Goal: Task Accomplishment & Management: Use online tool/utility

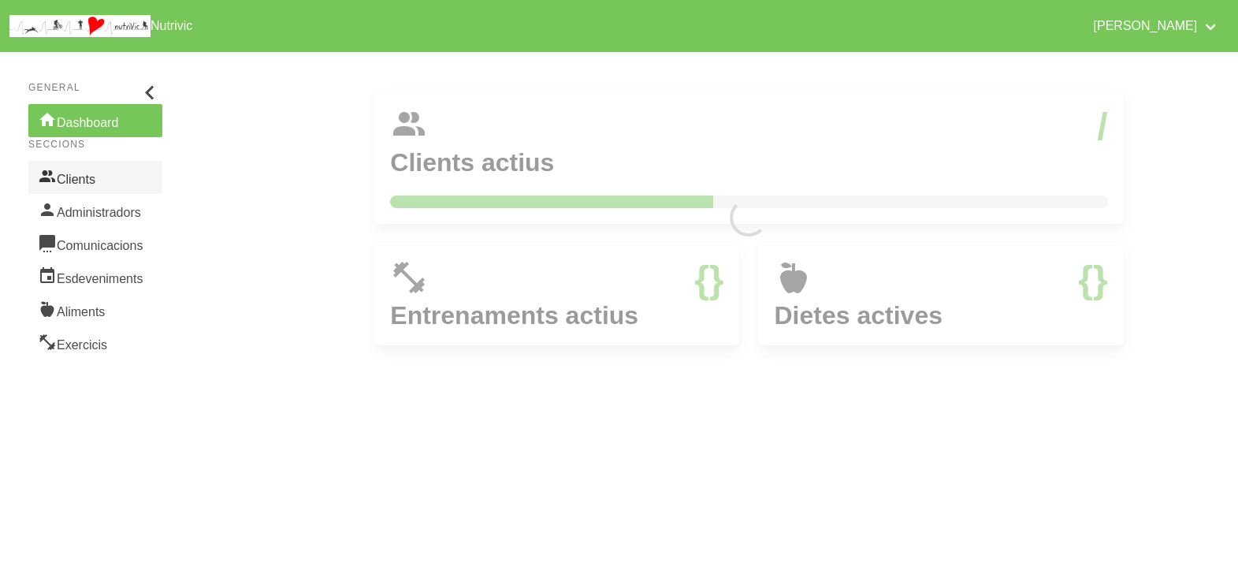
click at [75, 177] on link "Clients" at bounding box center [95, 177] width 134 height 33
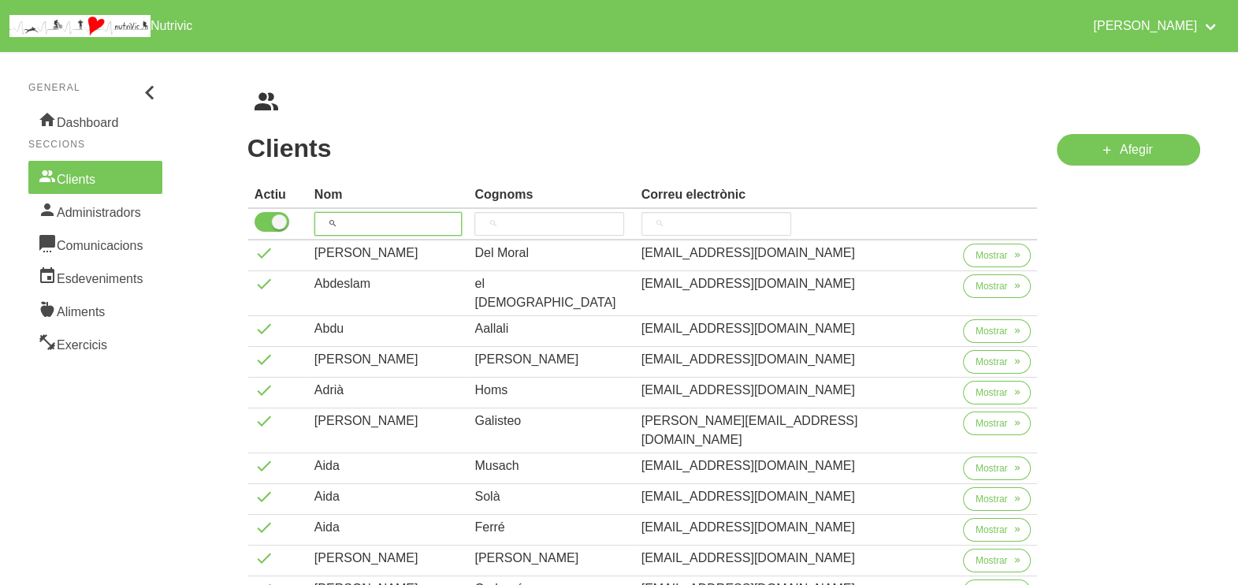
click at [390, 221] on input "search" at bounding box center [388, 224] width 148 height 24
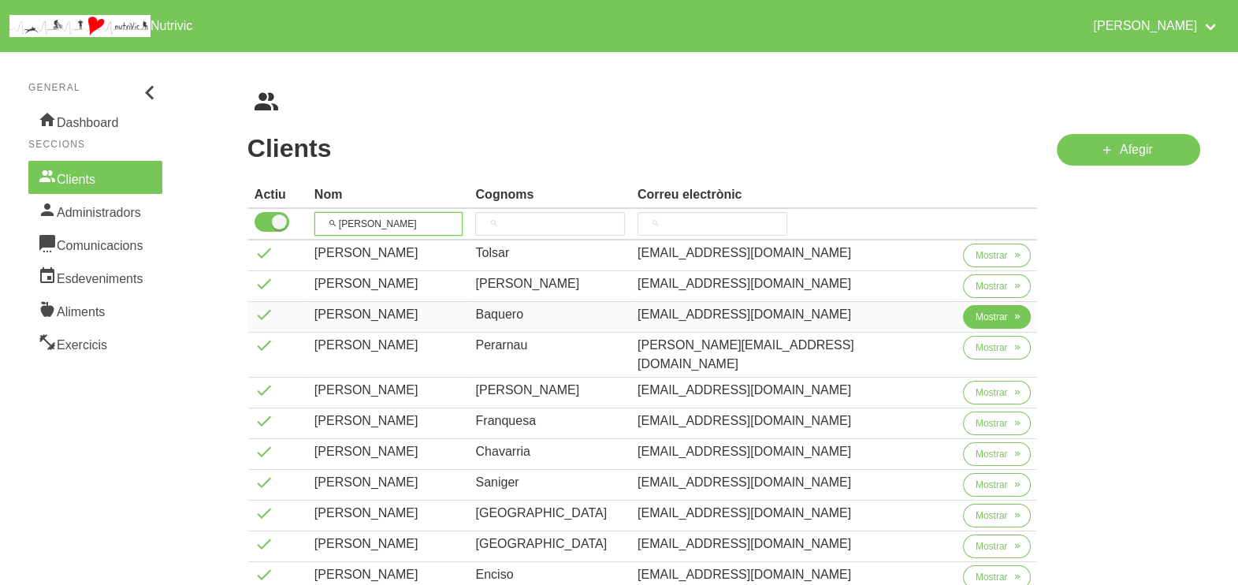
type input "[PERSON_NAME]"
click at [995, 323] on button "Mostrar" at bounding box center [997, 317] width 69 height 24
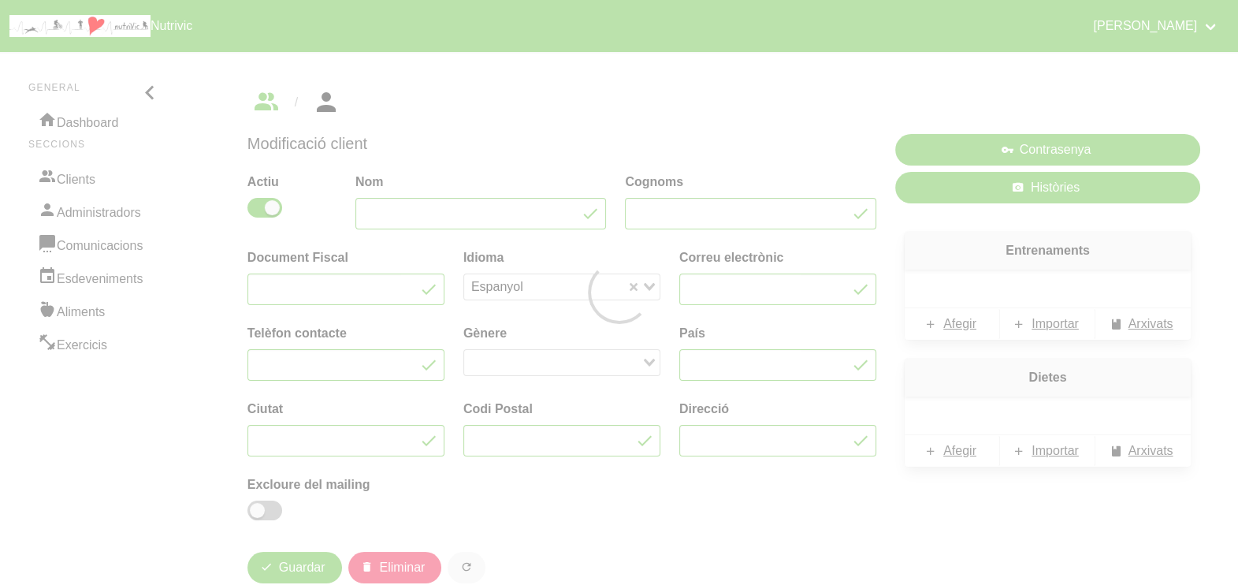
type input "[PERSON_NAME]"
type input "Baquero"
type input "[EMAIL_ADDRESS][DOMAIN_NAME]"
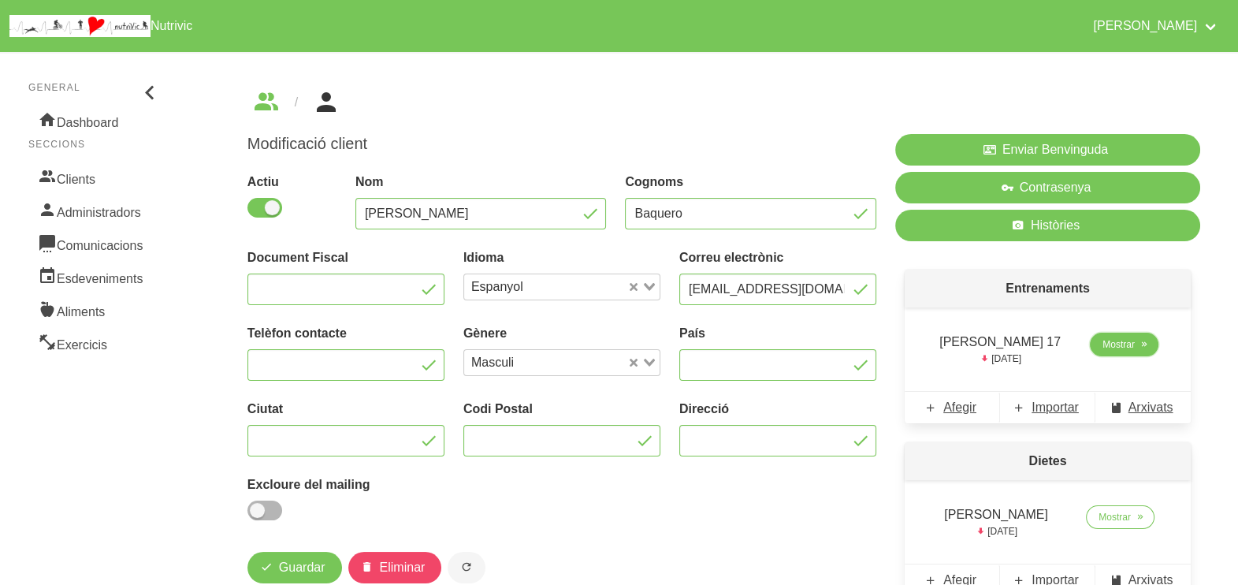
click at [1111, 346] on span "Mostrar" at bounding box center [1119, 344] width 32 height 14
select select "7"
select select "2025"
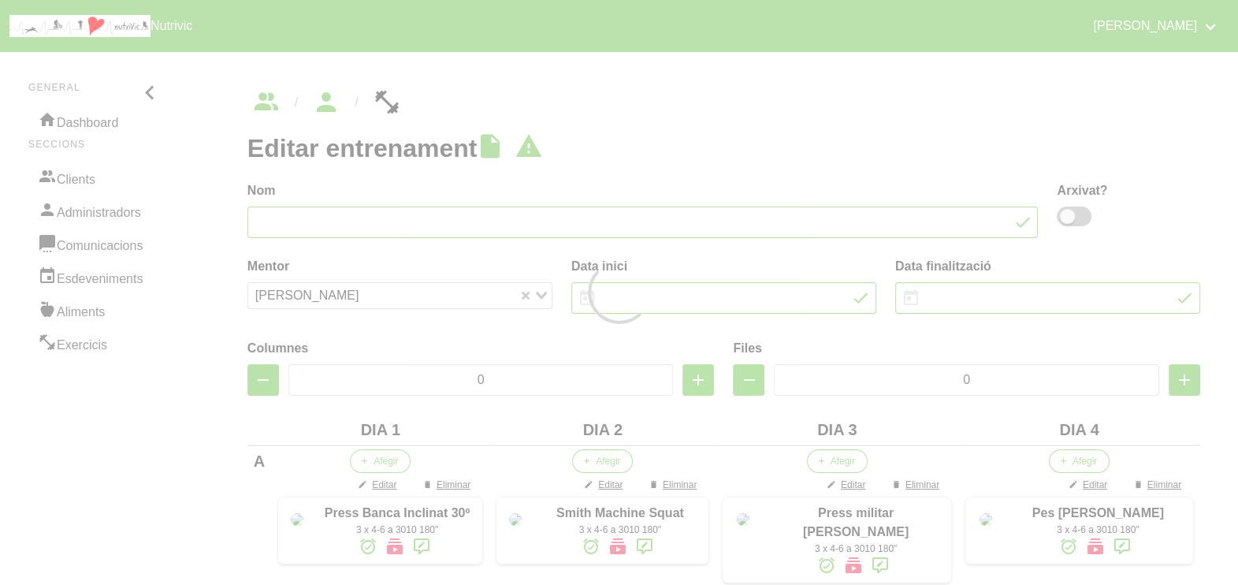
type input "[PERSON_NAME] 17"
type input "[DATE]"
type input "4"
type input "6"
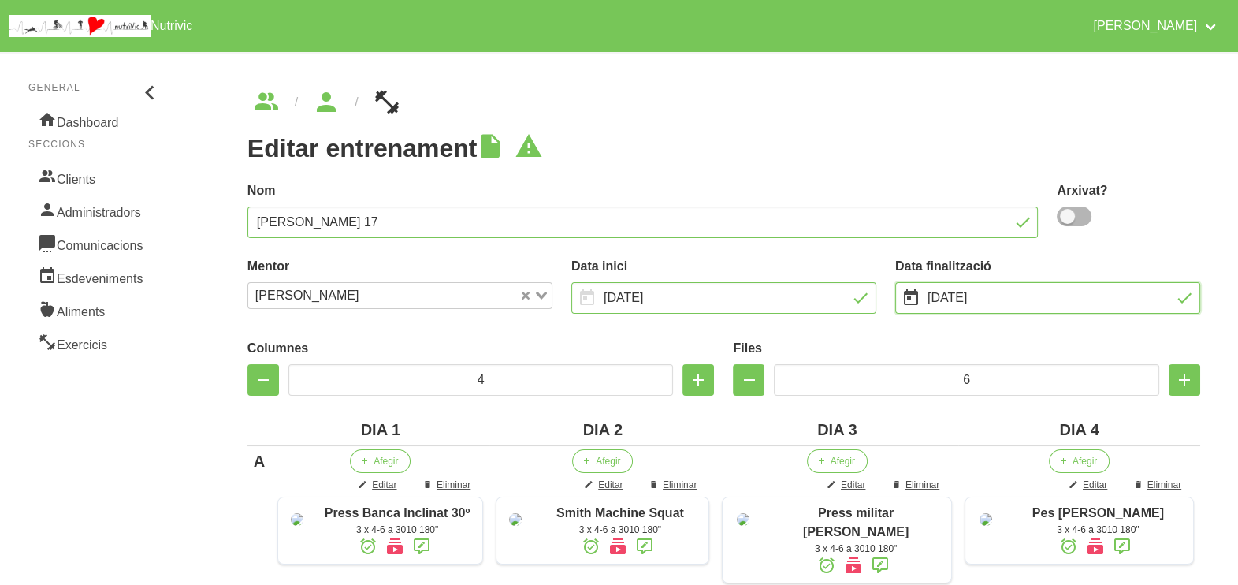
click at [972, 299] on input "[DATE]" at bounding box center [1047, 298] width 305 height 32
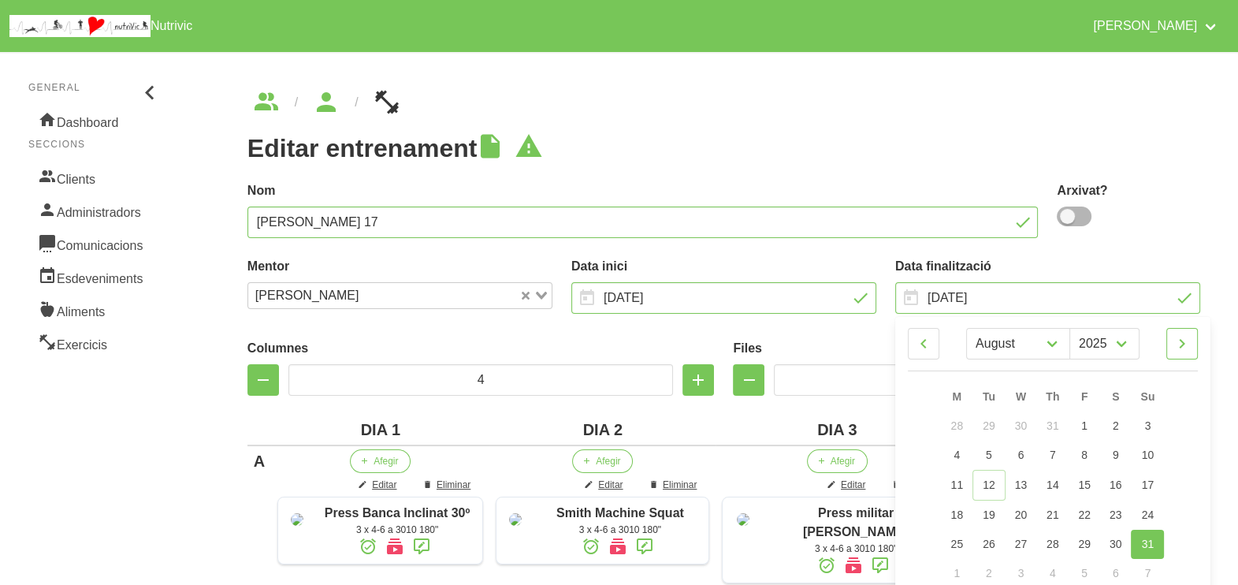
drag, startPoint x: 1182, startPoint y: 344, endPoint x: 1180, endPoint y: 355, distance: 10.5
click at [1182, 344] on icon at bounding box center [1182, 343] width 19 height 28
select select "8"
click at [981, 540] on link "30" at bounding box center [989, 542] width 32 height 29
type input "[DATE]"
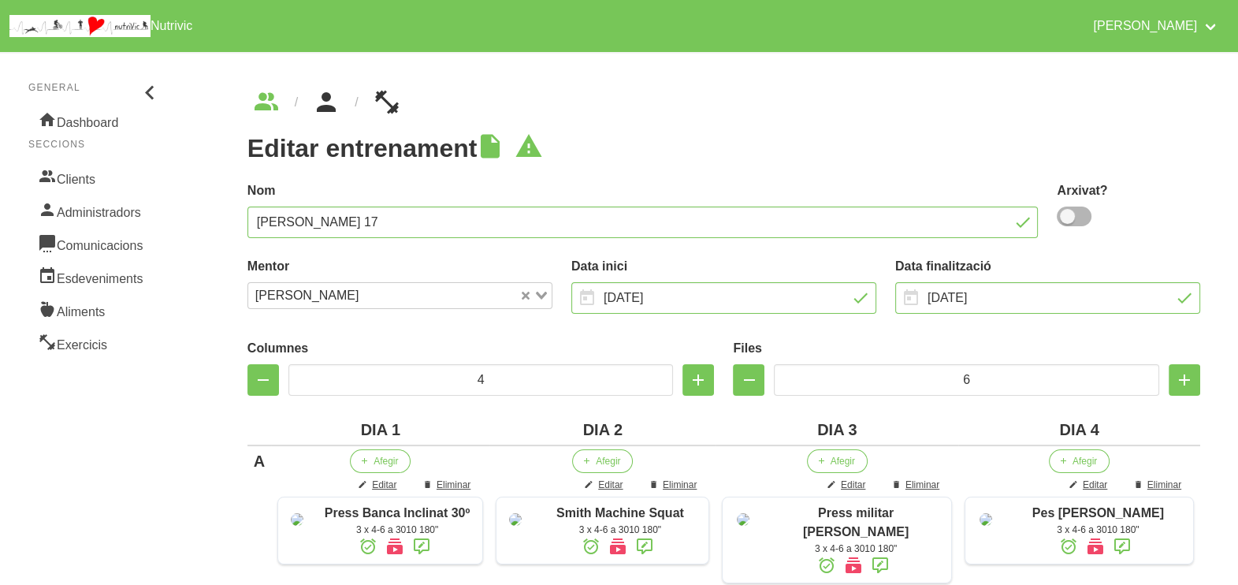
click at [318, 108] on icon "breadcrumbs" at bounding box center [326, 102] width 28 height 43
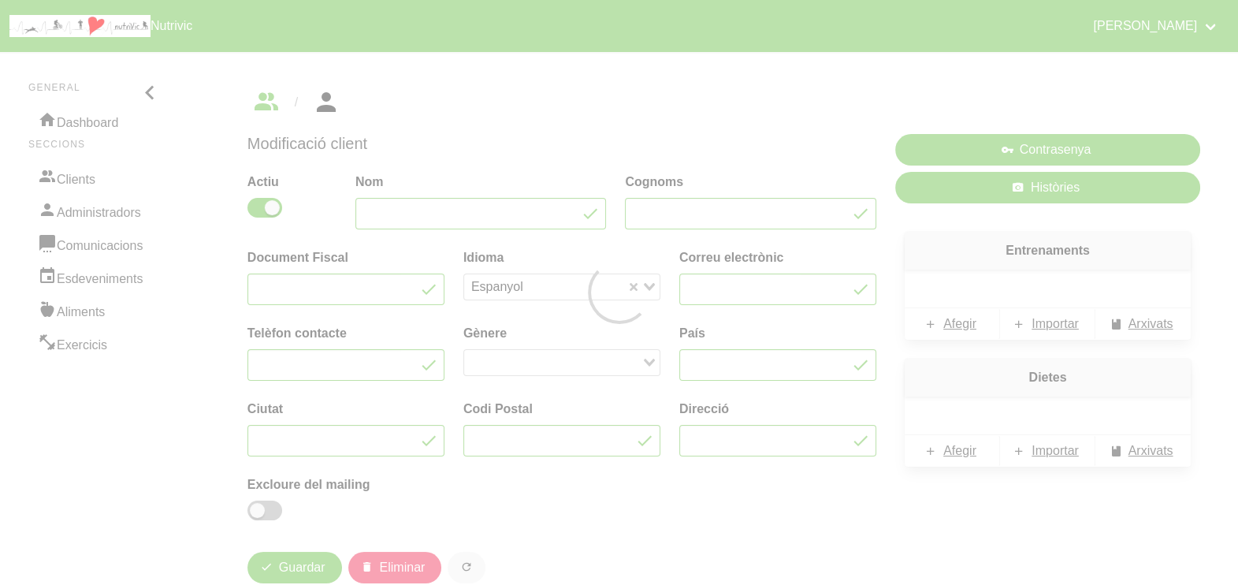
type input "[PERSON_NAME]"
type input "Baquero"
type input "[EMAIL_ADDRESS][DOMAIN_NAME]"
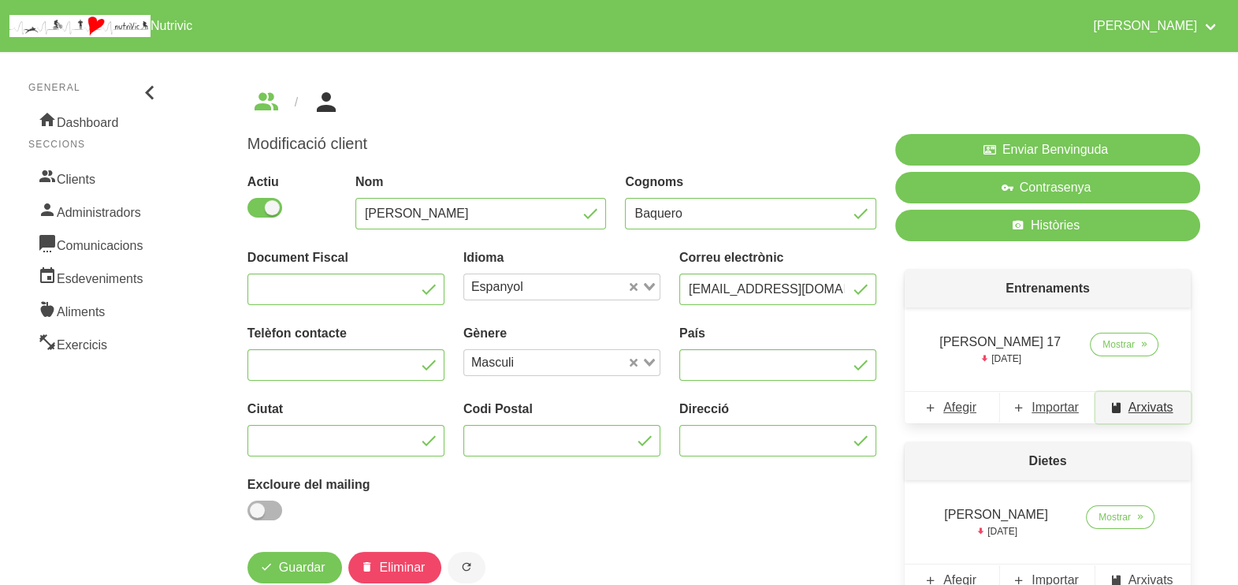
click at [1147, 407] on span "Arxivats" at bounding box center [1151, 407] width 45 height 19
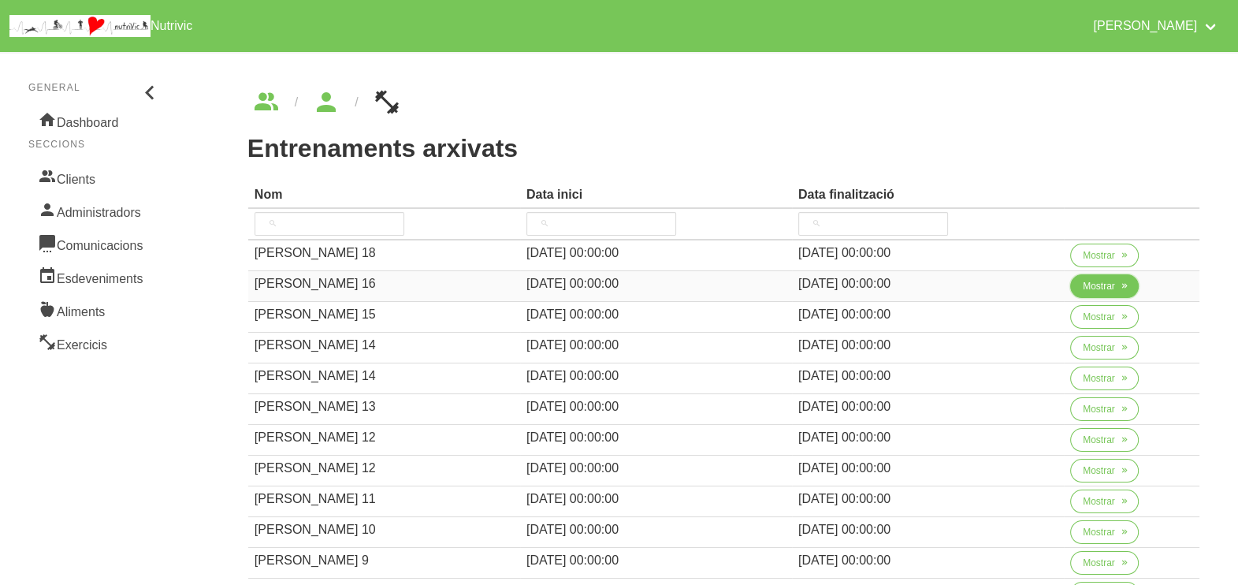
click at [1099, 290] on span "Mostrar" at bounding box center [1099, 286] width 32 height 14
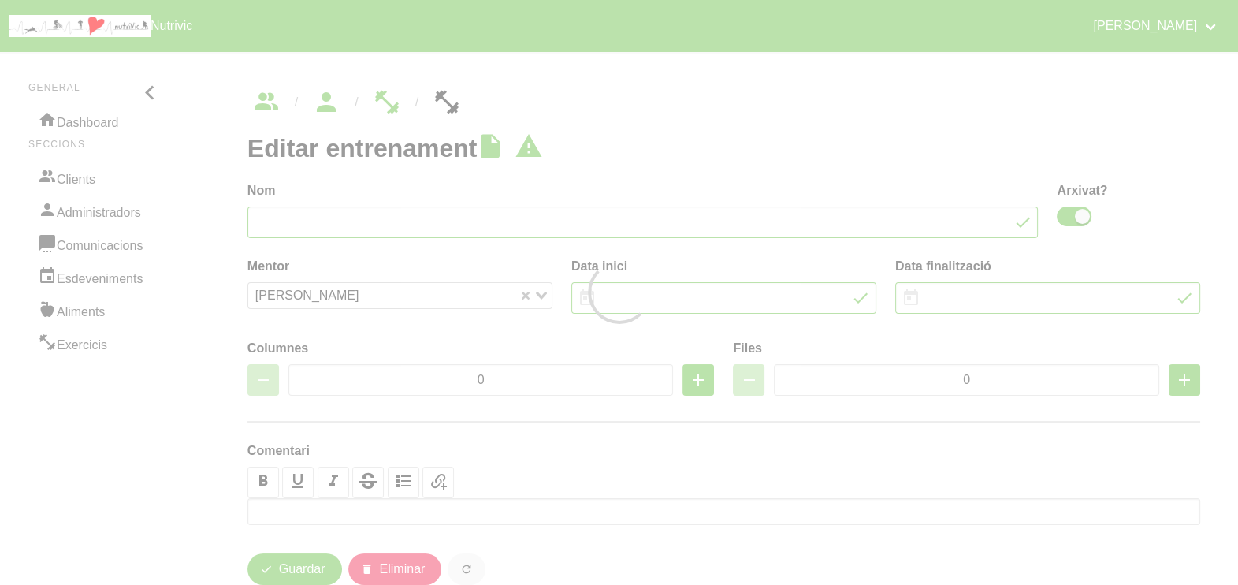
type input "[PERSON_NAME] 16"
checkbox input "true"
type input "[DATE]"
type input "4"
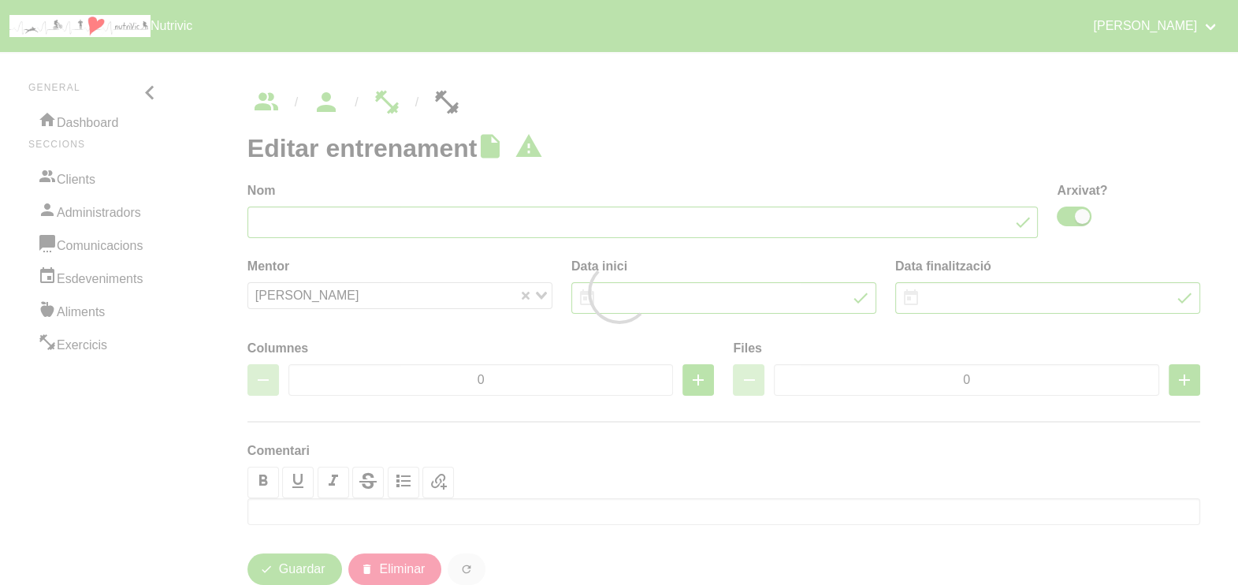
type input "7"
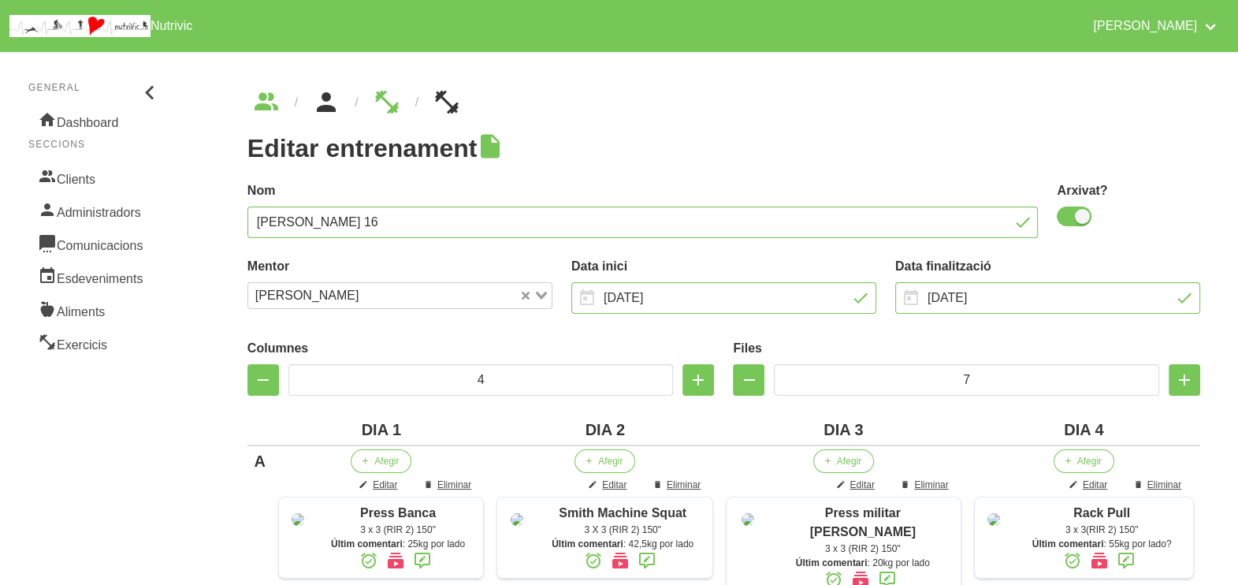
click at [329, 106] on icon "breadcrumbs" at bounding box center [326, 102] width 28 height 43
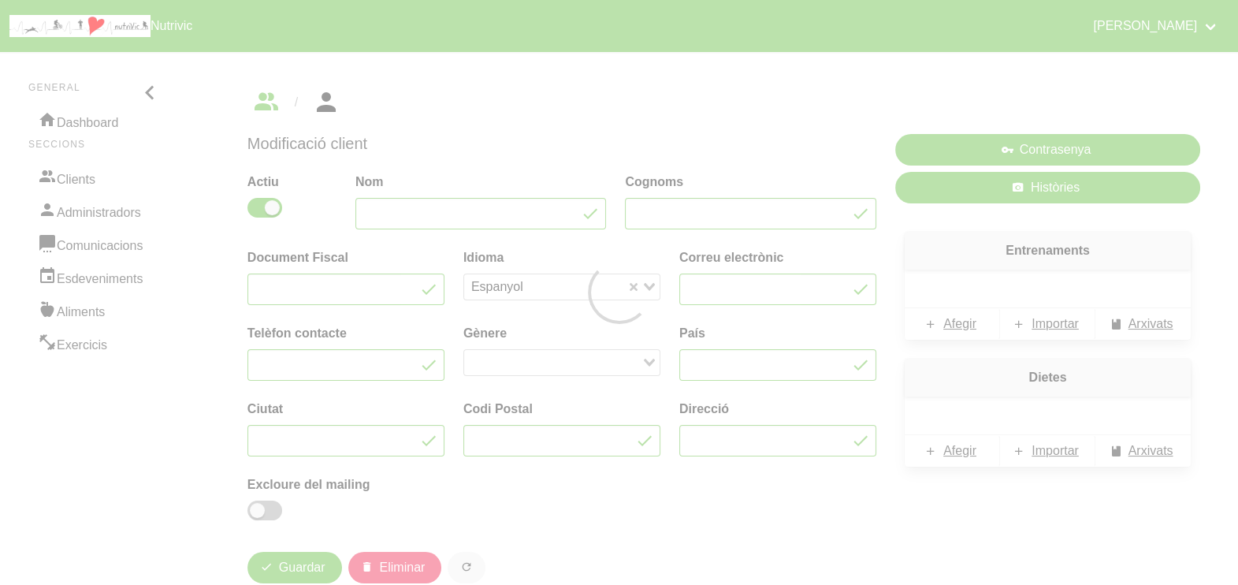
type input "[PERSON_NAME]"
type input "Baquero"
type input "[EMAIL_ADDRESS][DOMAIN_NAME]"
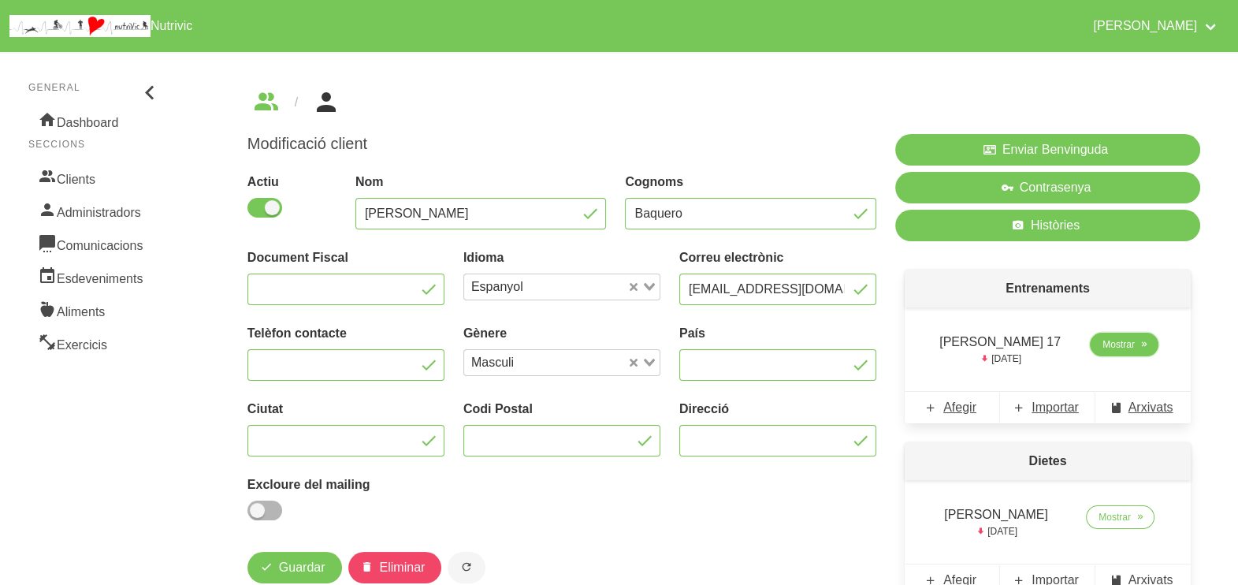
click at [1120, 346] on span "Mostrar" at bounding box center [1119, 344] width 32 height 14
select select "7"
select select "2025"
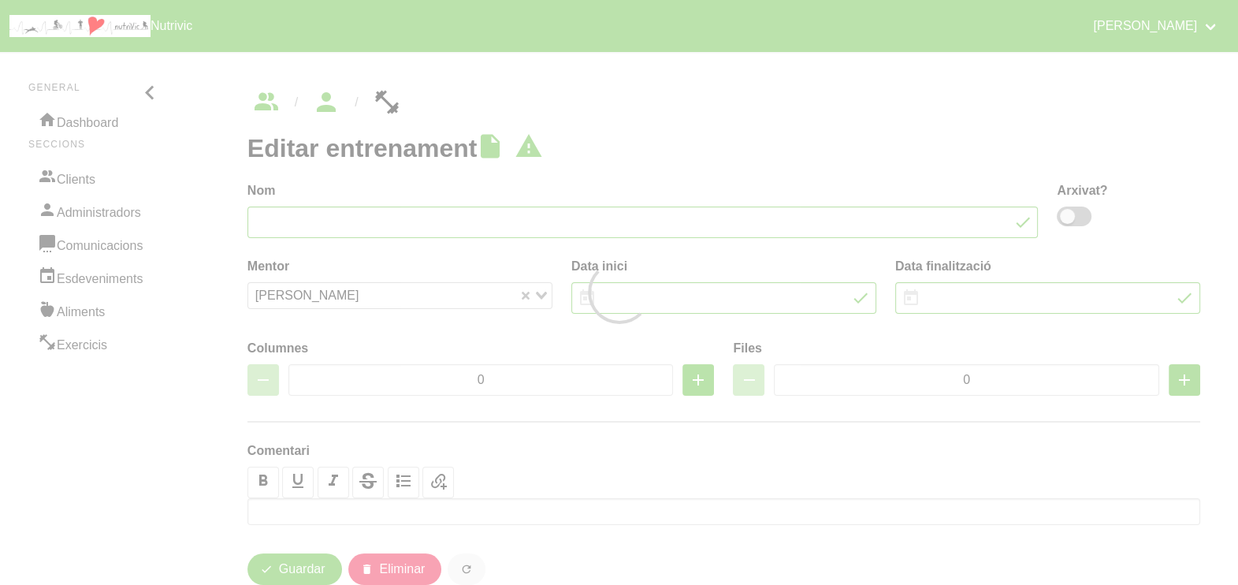
type input "[PERSON_NAME] 17"
type input "[DATE]"
type input "4"
type input "6"
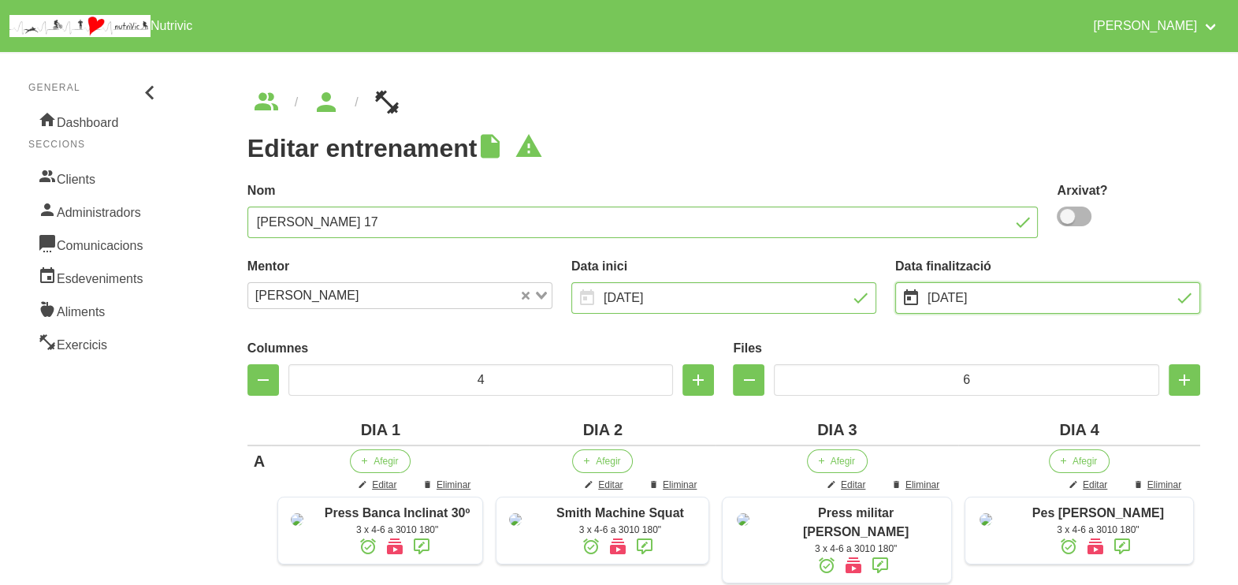
click at [973, 300] on input "[DATE]" at bounding box center [1047, 298] width 305 height 32
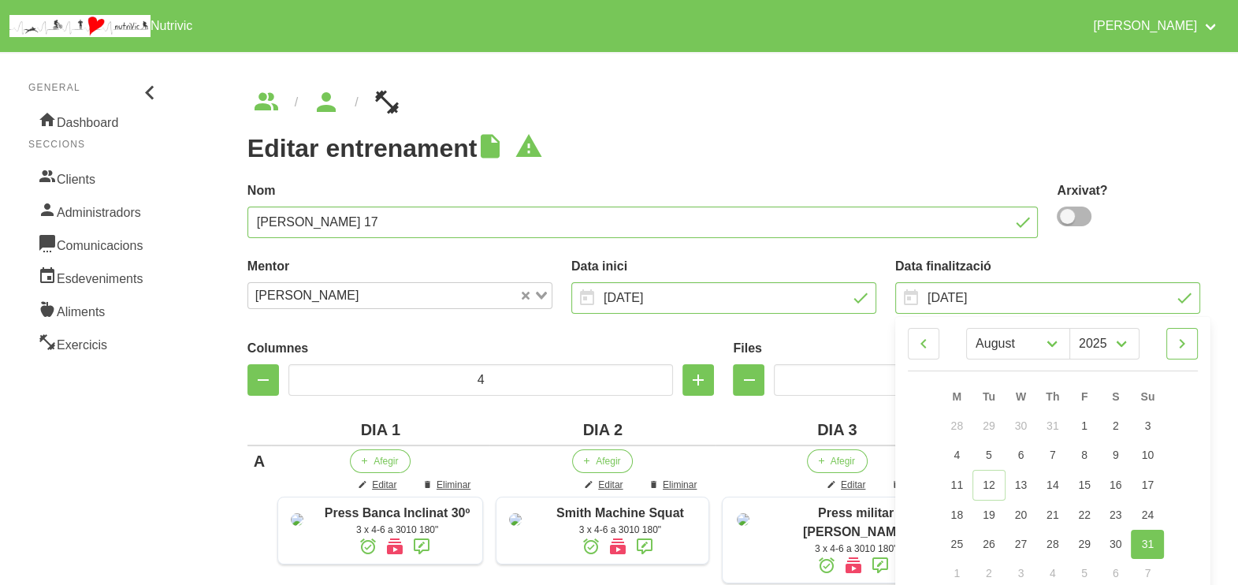
click at [1185, 341] on icon at bounding box center [1182, 343] width 19 height 28
select select "8"
click at [993, 537] on span "30" at bounding box center [989, 542] width 13 height 13
type input "[DATE]"
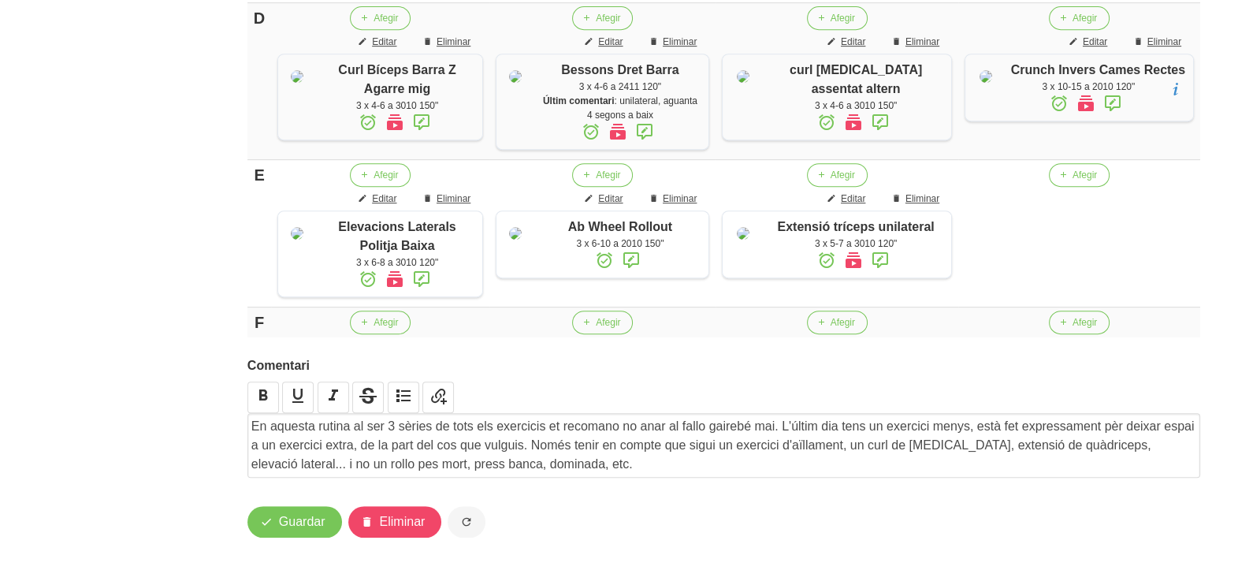
scroll to position [1019, 0]
click at [299, 522] on span "Guardar" at bounding box center [302, 521] width 46 height 19
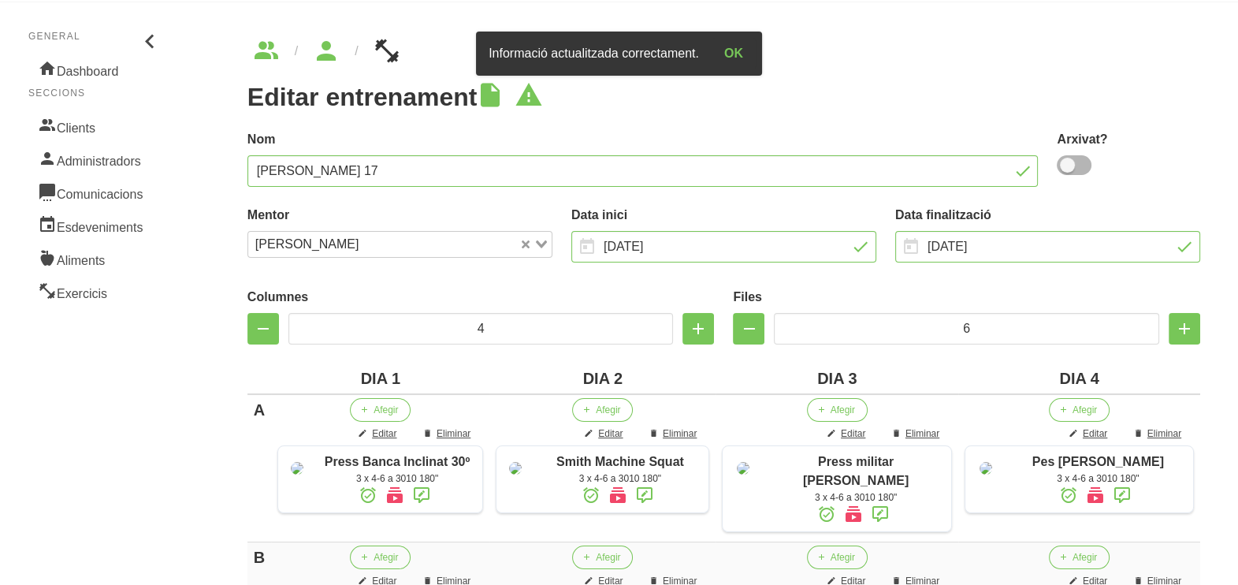
scroll to position [0, 0]
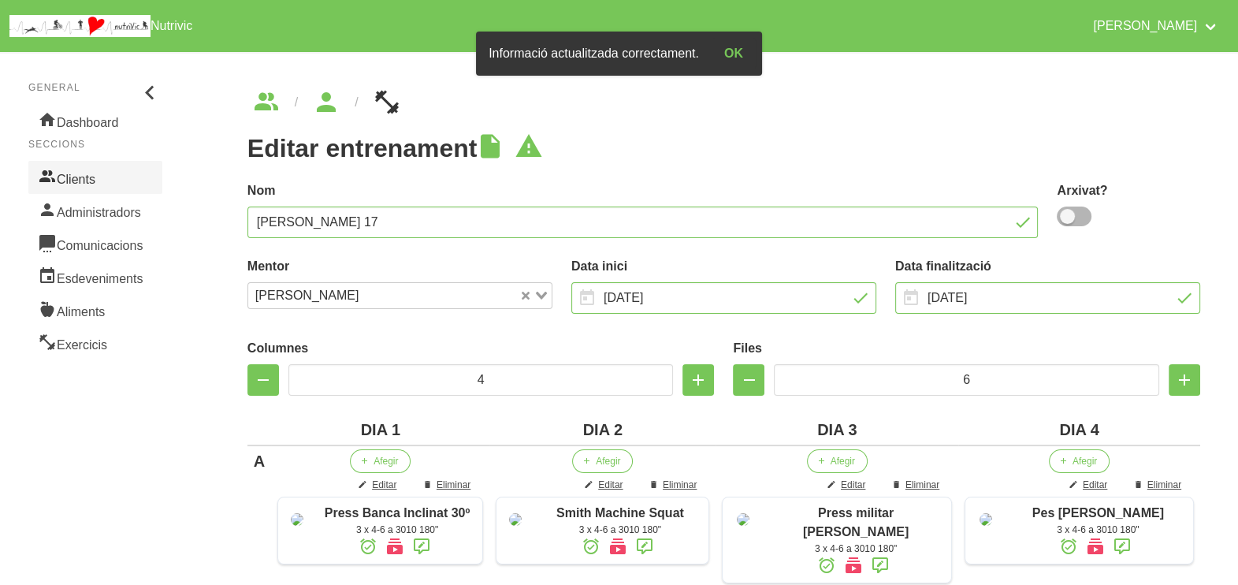
drag, startPoint x: 78, startPoint y: 173, endPoint x: 98, endPoint y: 182, distance: 21.5
click at [77, 173] on link "Clients" at bounding box center [95, 177] width 134 height 33
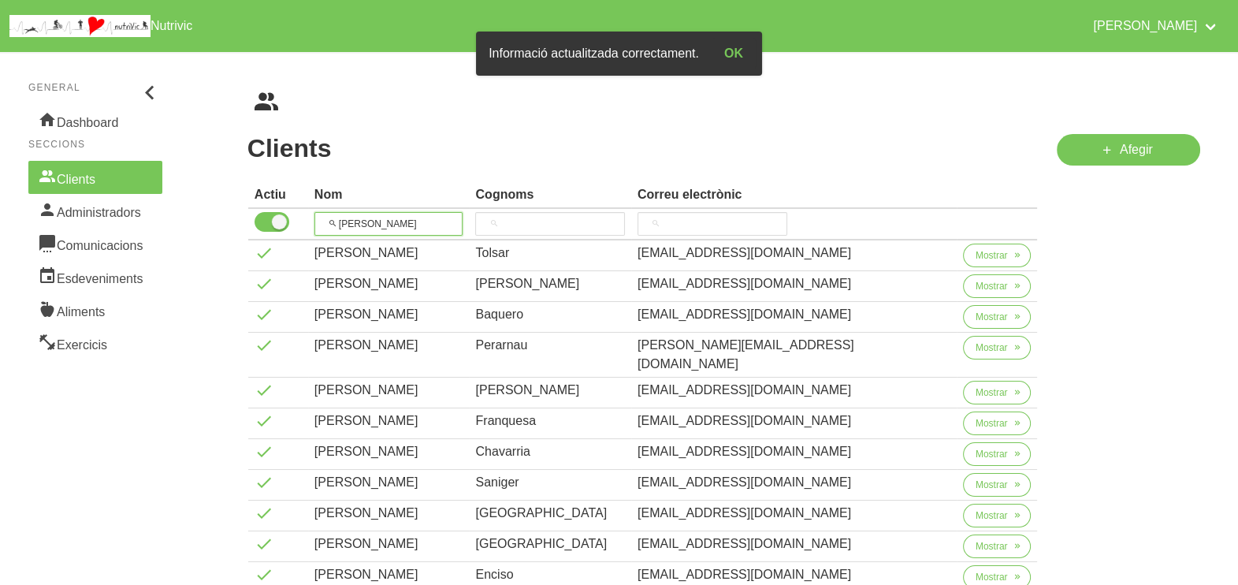
drag, startPoint x: 388, startPoint y: 223, endPoint x: 330, endPoint y: 215, distance: 58.1
click at [330, 215] on input "[PERSON_NAME]" at bounding box center [388, 224] width 149 height 24
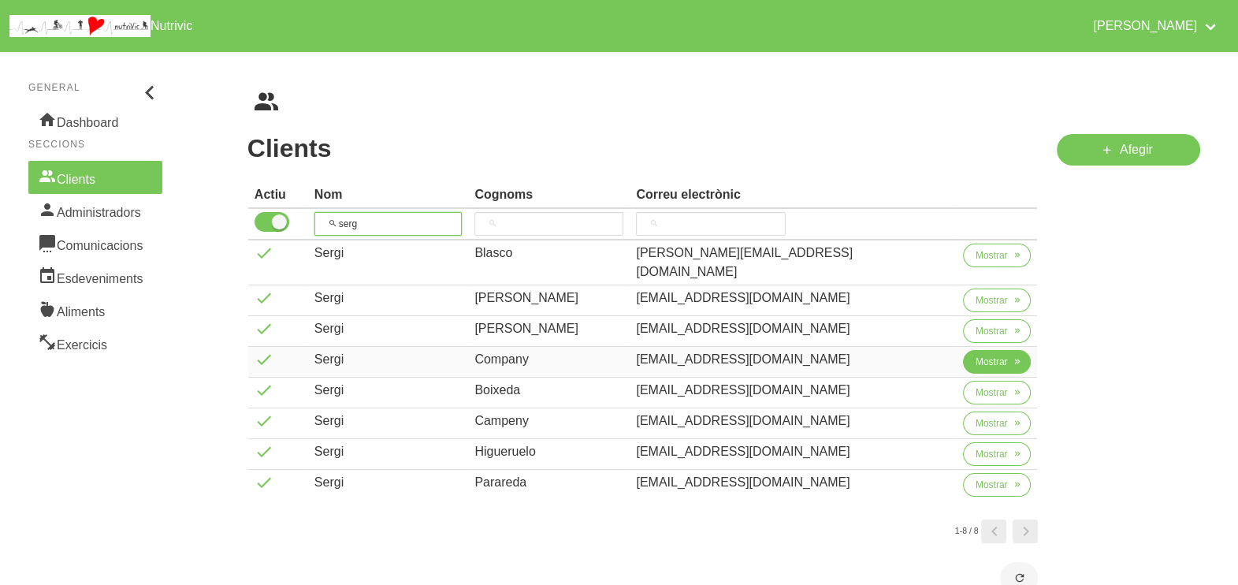
type input "serg"
click at [976, 355] on span "Mostrar" at bounding box center [992, 362] width 32 height 14
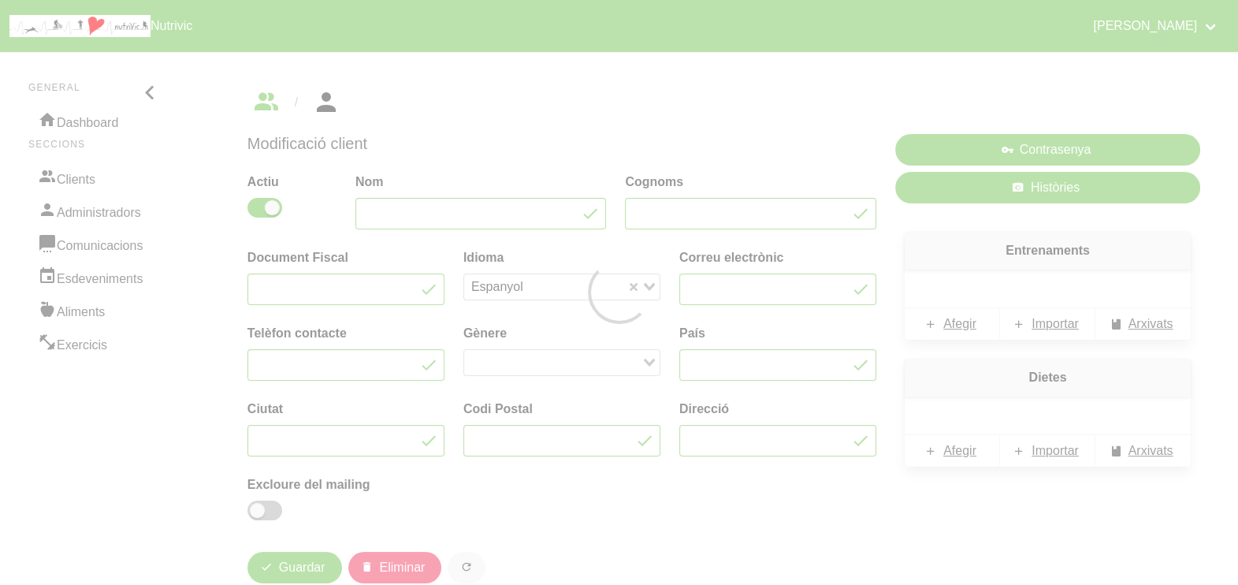
type input "Sergi"
type input "Company"
type input "[EMAIL_ADDRESS][DOMAIN_NAME]"
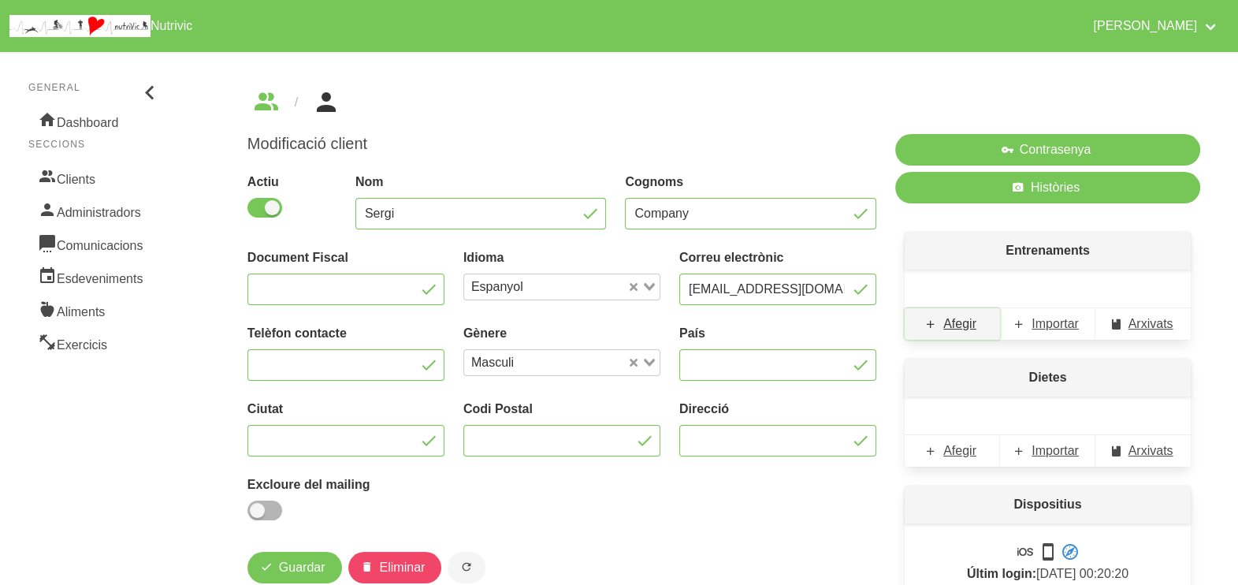
click at [951, 327] on span "Afegir" at bounding box center [959, 323] width 33 height 19
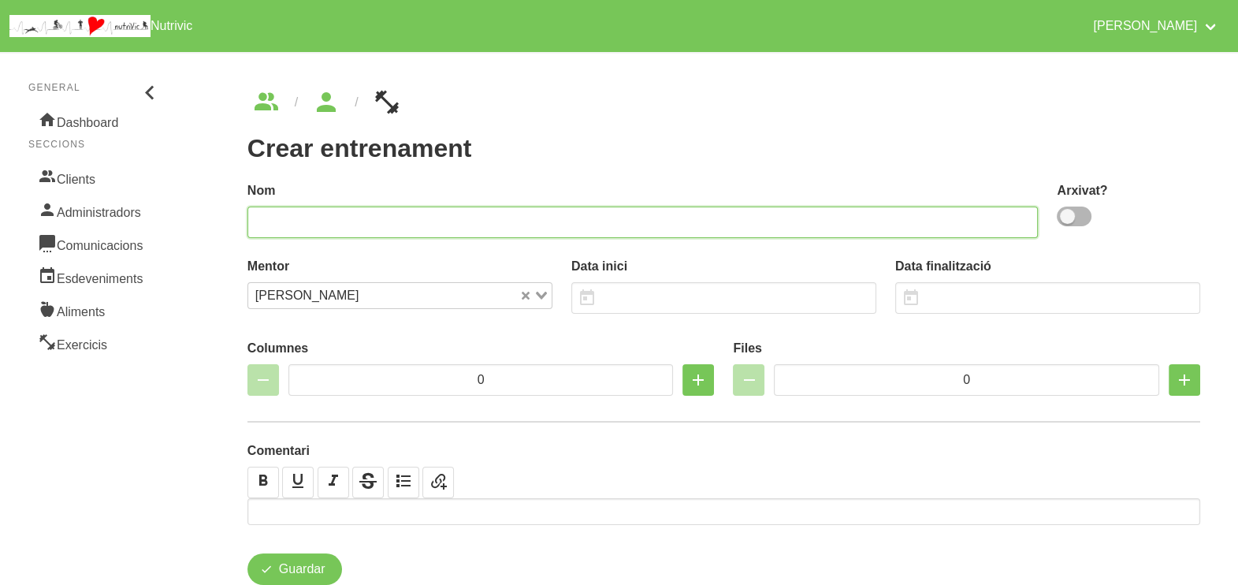
drag, startPoint x: 462, startPoint y: 221, endPoint x: 544, endPoint y: 162, distance: 101.1
click at [463, 220] on input "text" at bounding box center [642, 222] width 791 height 32
type input "FORÇA DIMARTS"
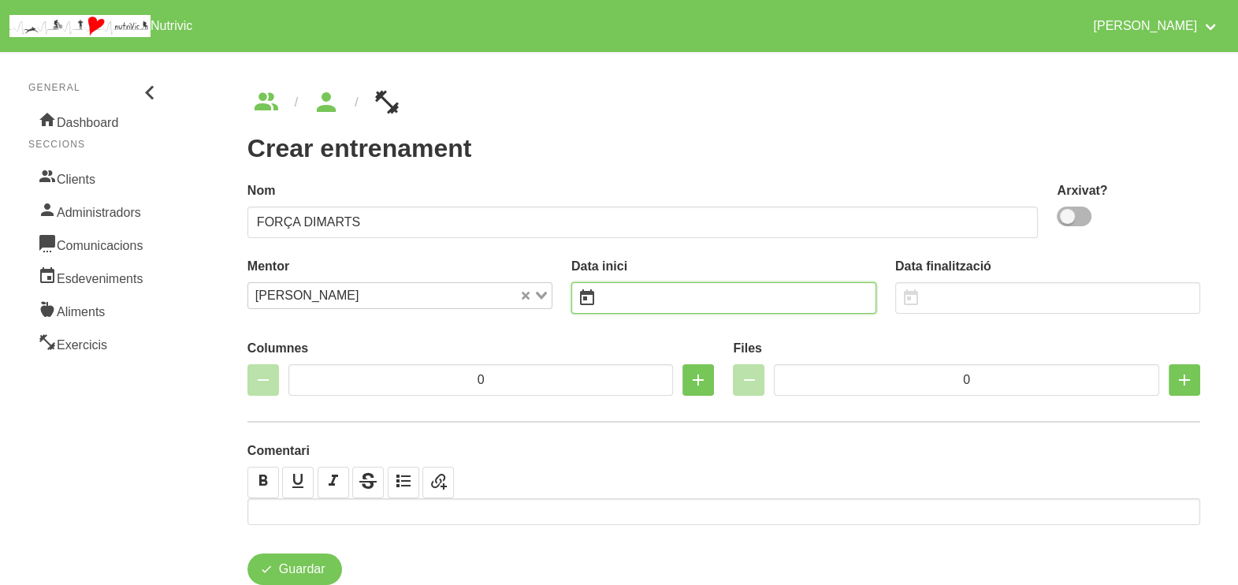
click at [635, 302] on input "text" at bounding box center [723, 298] width 305 height 32
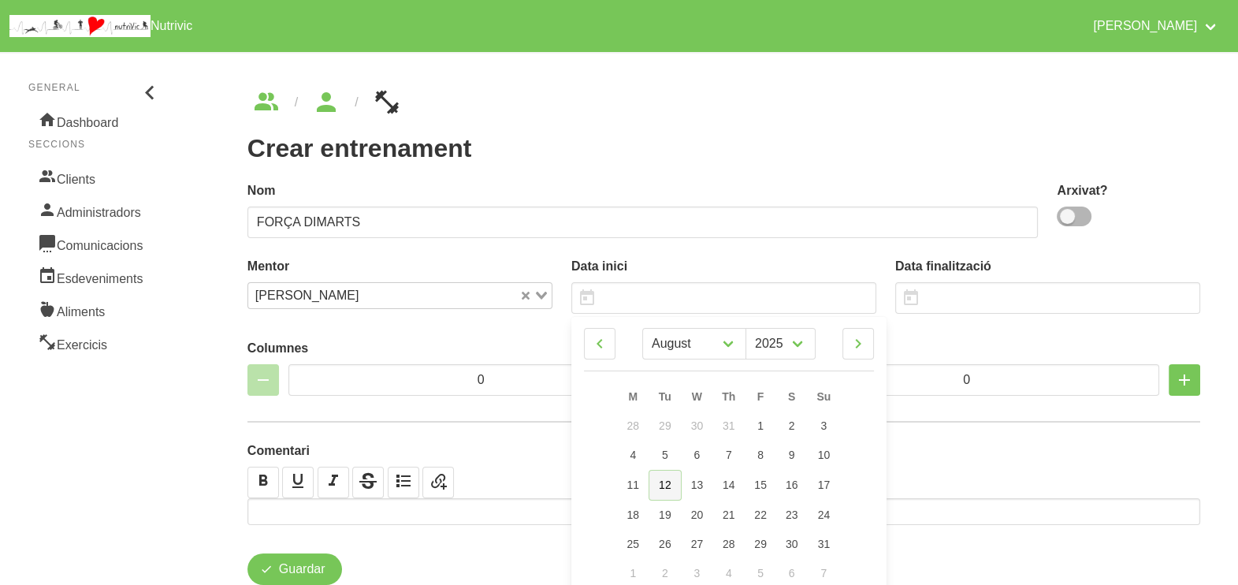
click at [664, 489] on span "12" at bounding box center [665, 484] width 13 height 13
type input "[DATE]"
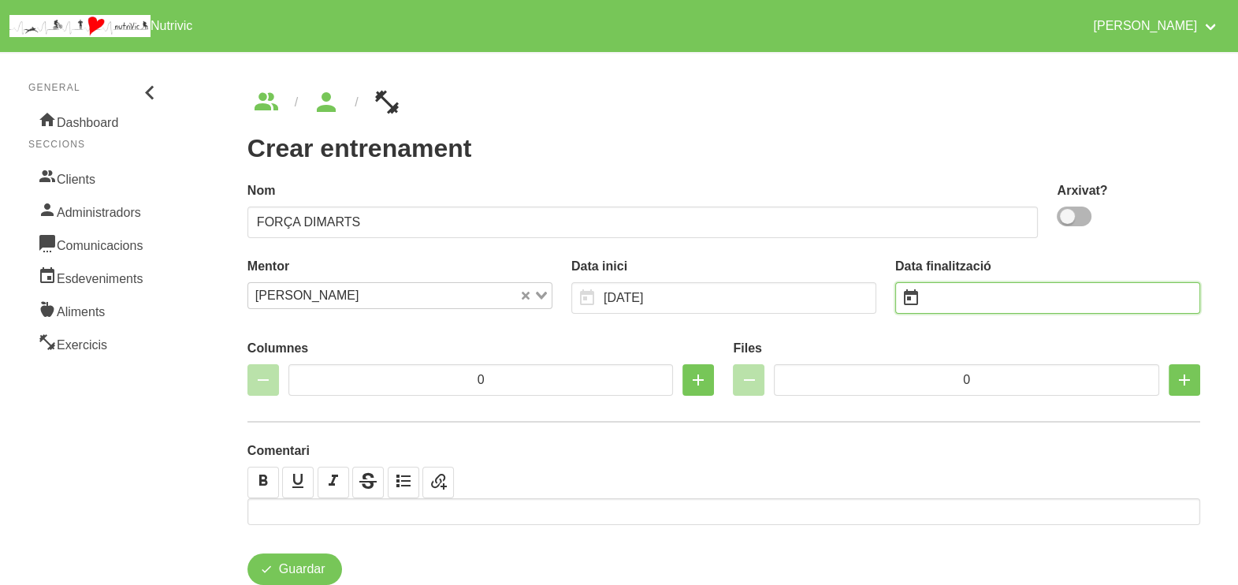
click at [965, 297] on input "text" at bounding box center [1047, 298] width 305 height 32
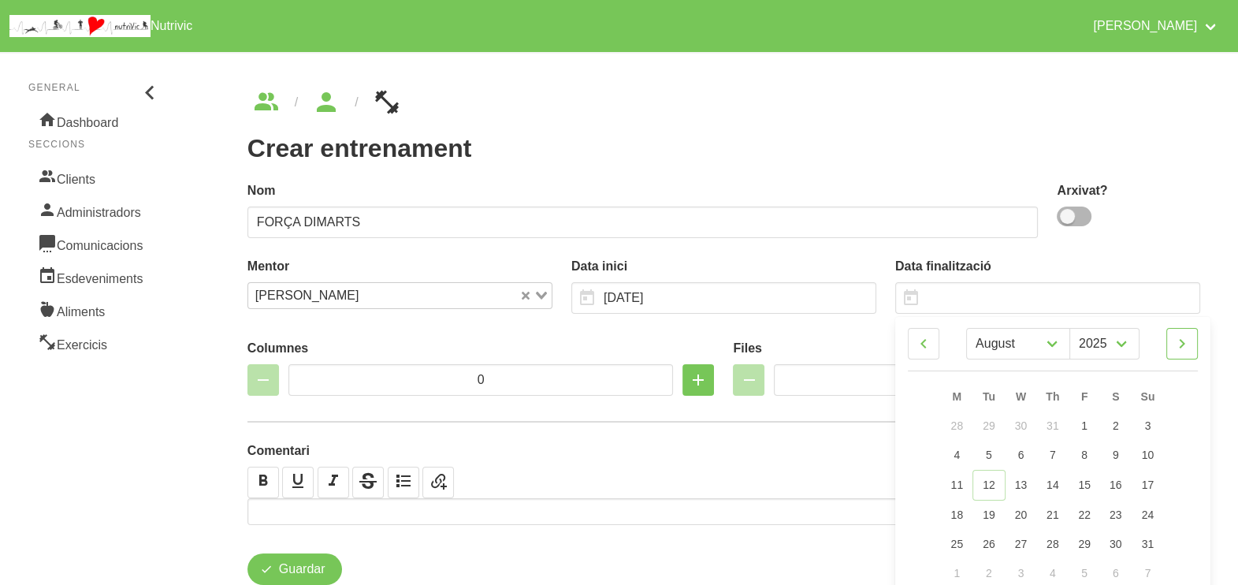
click at [1181, 347] on icon at bounding box center [1182, 343] width 19 height 28
select select "8"
click at [990, 541] on span "30" at bounding box center [989, 542] width 13 height 13
type input "[DATE]"
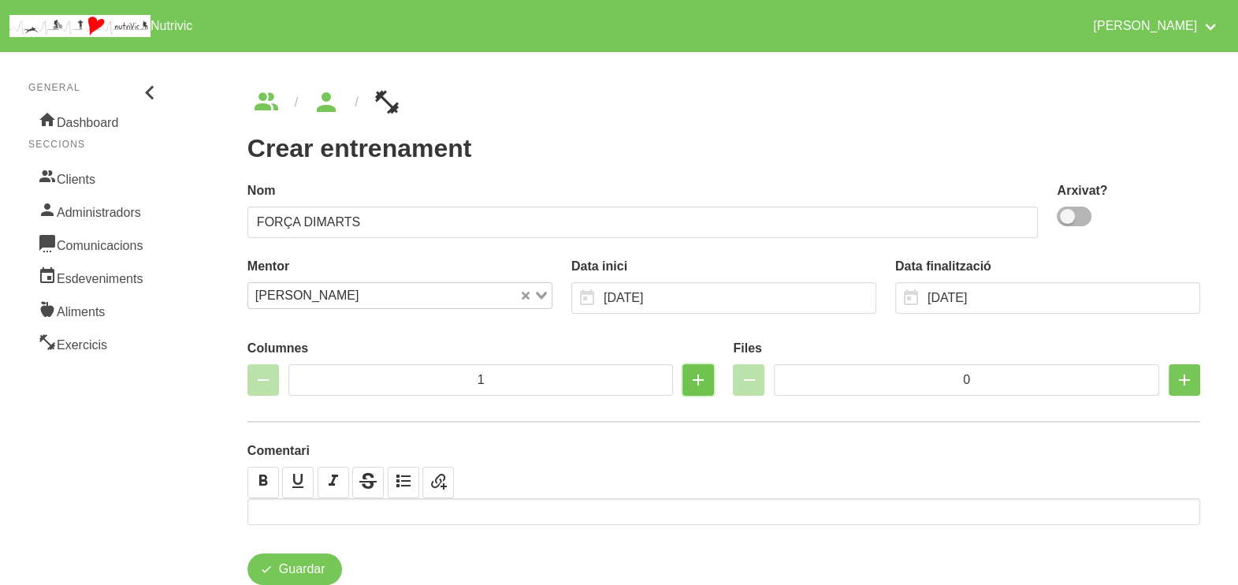
click at [694, 379] on icon "button" at bounding box center [698, 380] width 19 height 28
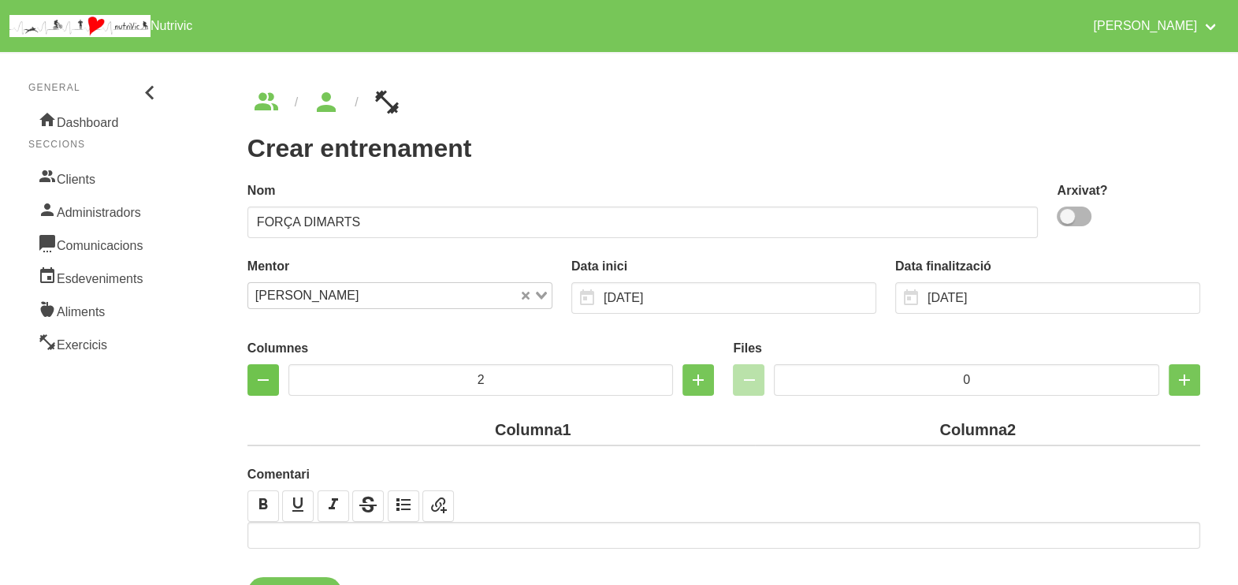
type input "1"
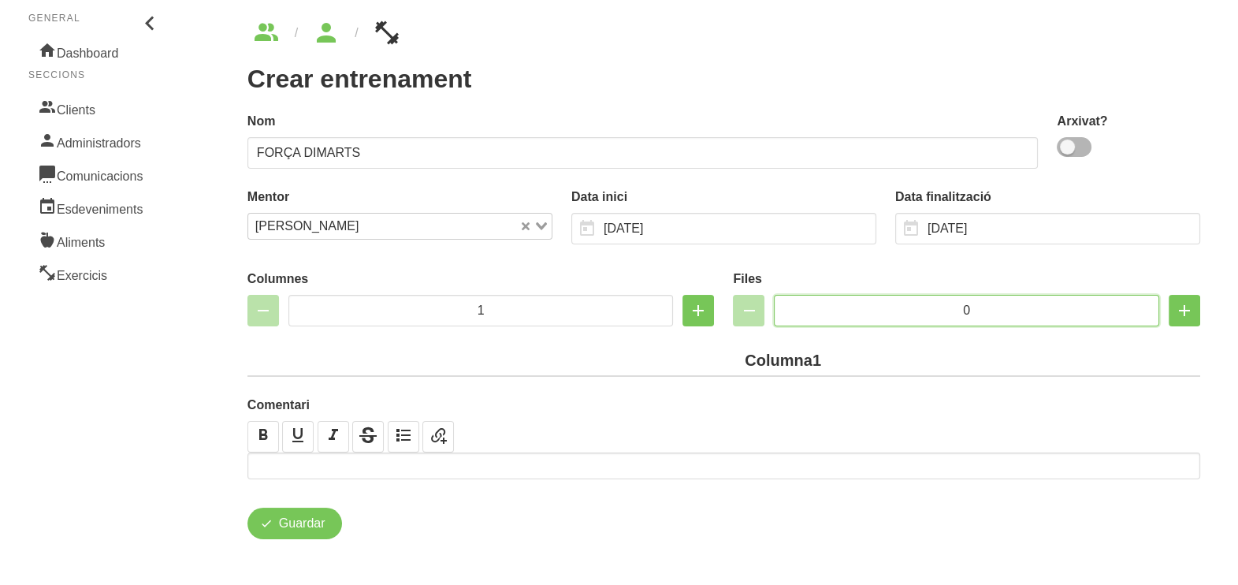
click at [976, 303] on input "0" at bounding box center [966, 311] width 385 height 32
click at [956, 305] on input "0" at bounding box center [966, 311] width 385 height 32
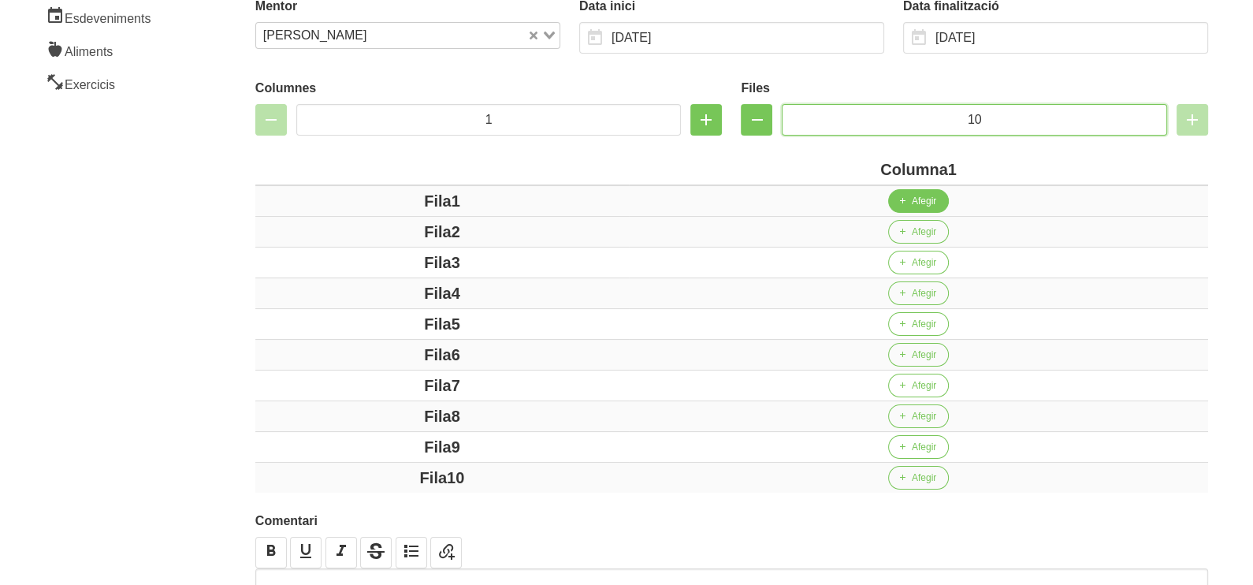
scroll to position [266, 0]
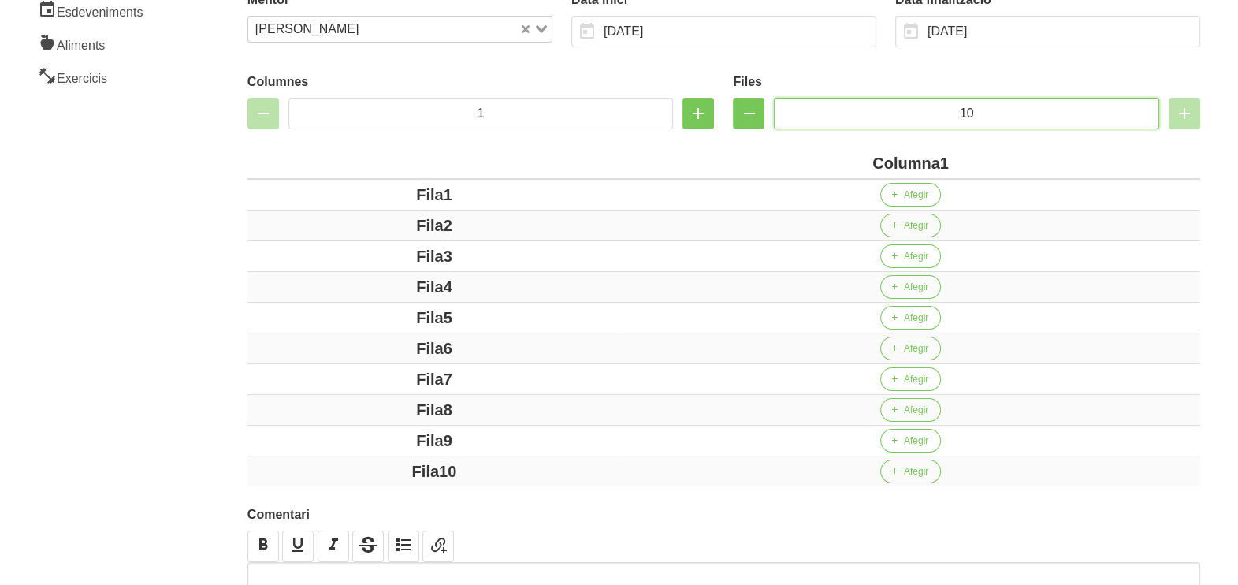
type input "10"
drag, startPoint x: 939, startPoint y: 162, endPoint x: 747, endPoint y: 129, distance: 195.0
click at [748, 129] on div "Columnes 1 Files 10 Columna1 Fila1 Afegir Fila2 Afegir Fila3 Afegir Fila4 Afegi…" at bounding box center [723, 274] width 953 height 423
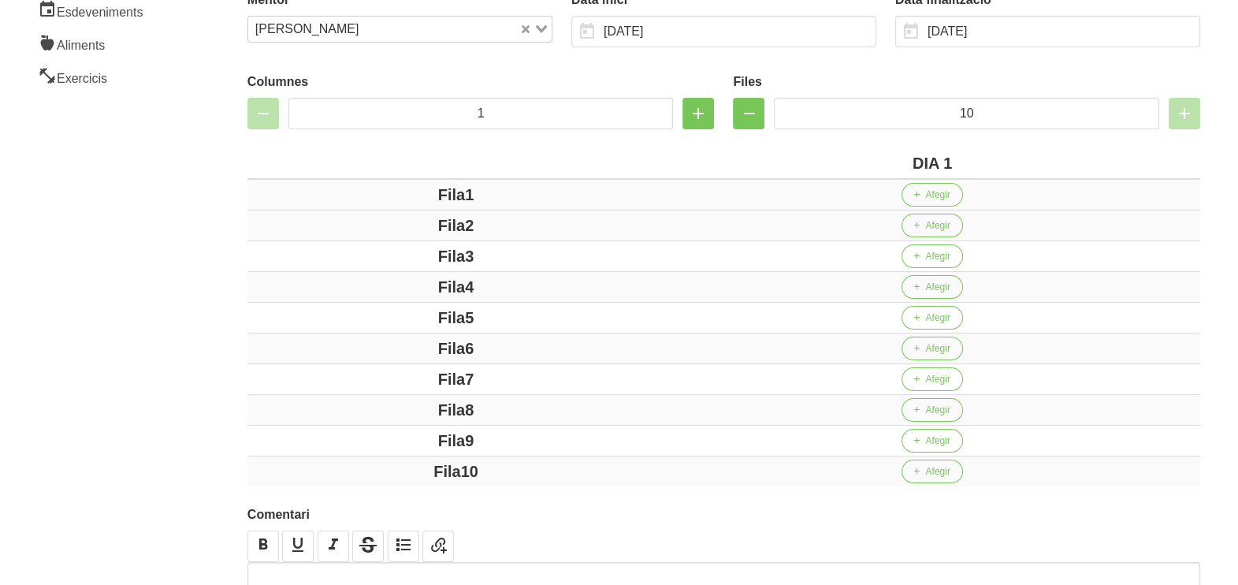
click at [407, 192] on div "Fila1" at bounding box center [456, 195] width 404 height 24
drag, startPoint x: 463, startPoint y: 224, endPoint x: 388, endPoint y: 229, distance: 75.0
click at [366, 221] on div "Fila2" at bounding box center [456, 226] width 404 height 24
drag, startPoint x: 465, startPoint y: 254, endPoint x: 372, endPoint y: 254, distance: 93.0
click at [368, 254] on div "Fila3" at bounding box center [456, 256] width 404 height 24
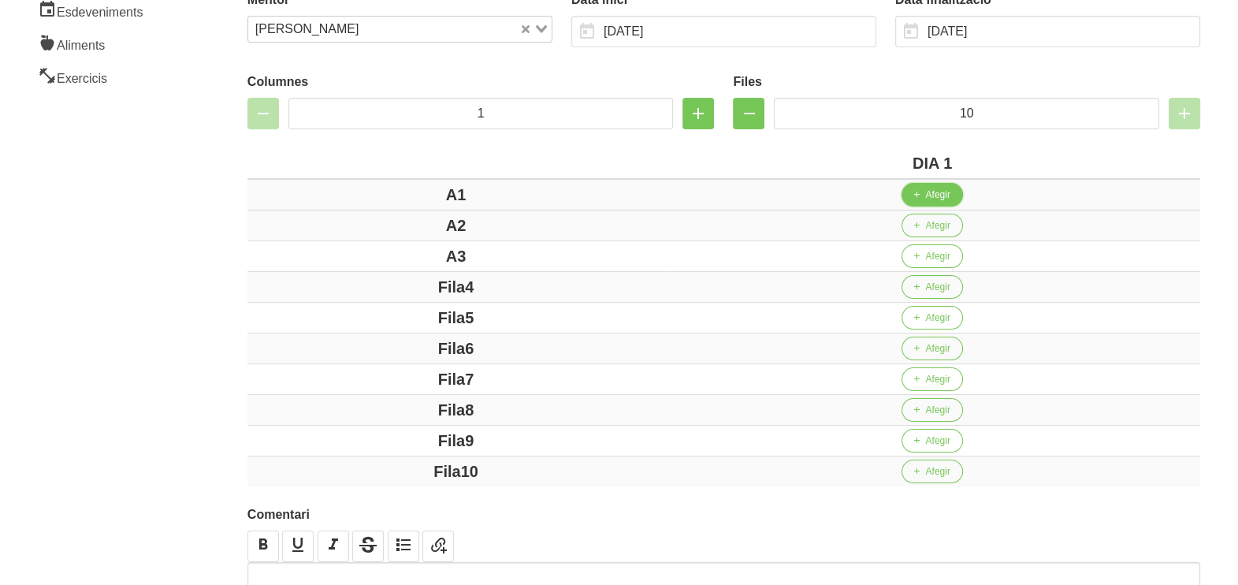
click at [949, 196] on span "Afegir" at bounding box center [937, 195] width 24 height 14
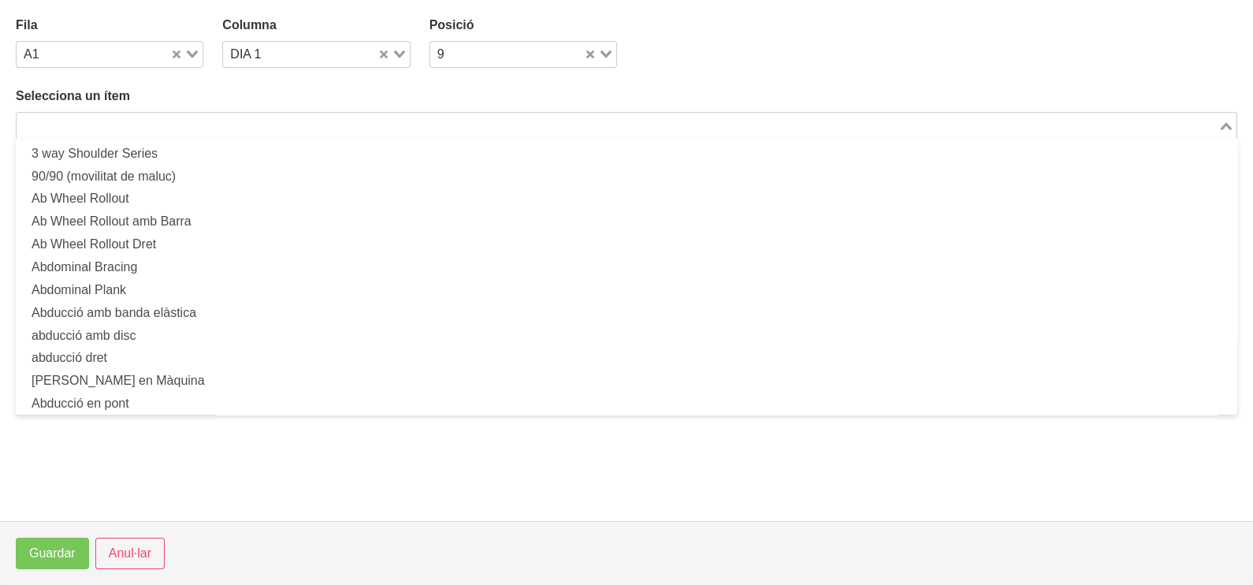
click at [235, 124] on input "Search for option" at bounding box center [617, 125] width 1199 height 19
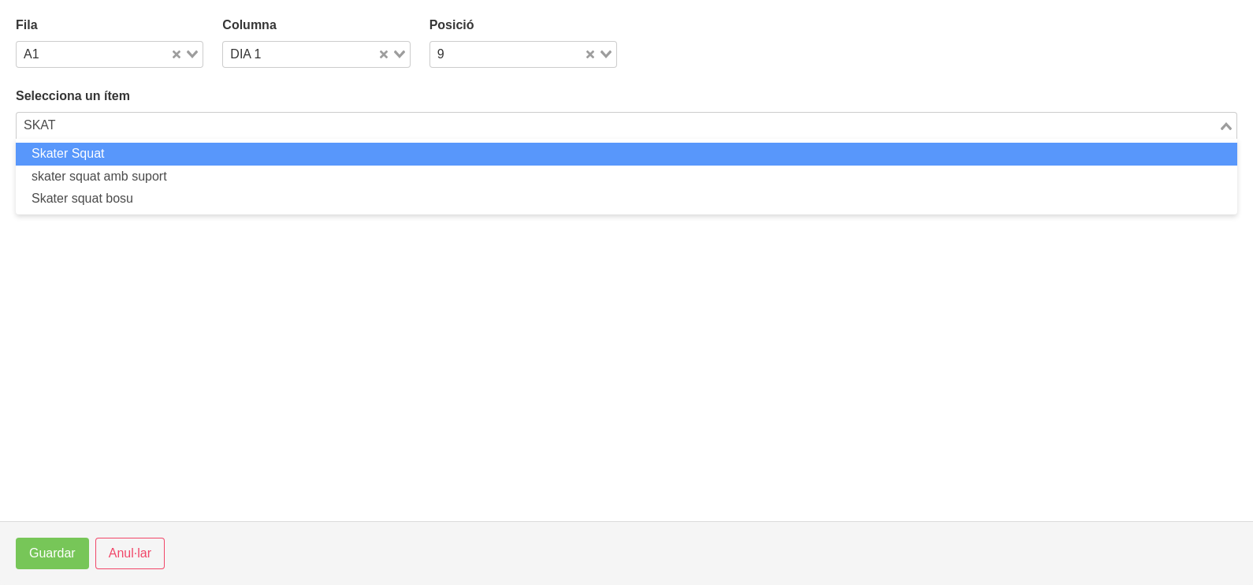
click at [151, 154] on li "Skater Squat" at bounding box center [627, 154] width 1222 height 23
type input "SKAT"
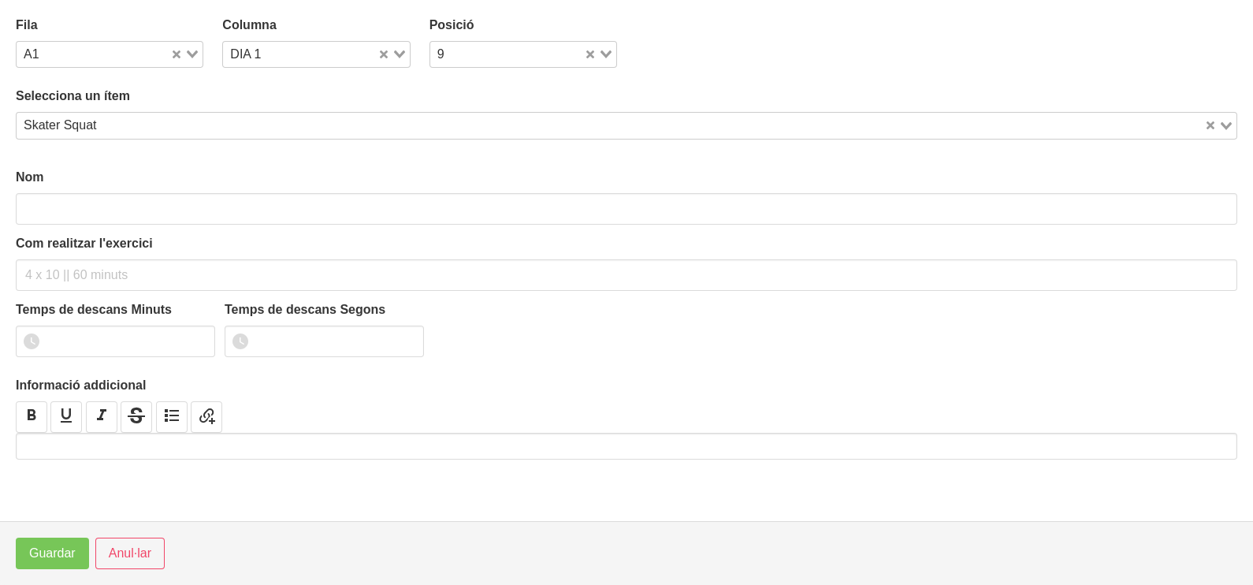
type input "Skater Squat"
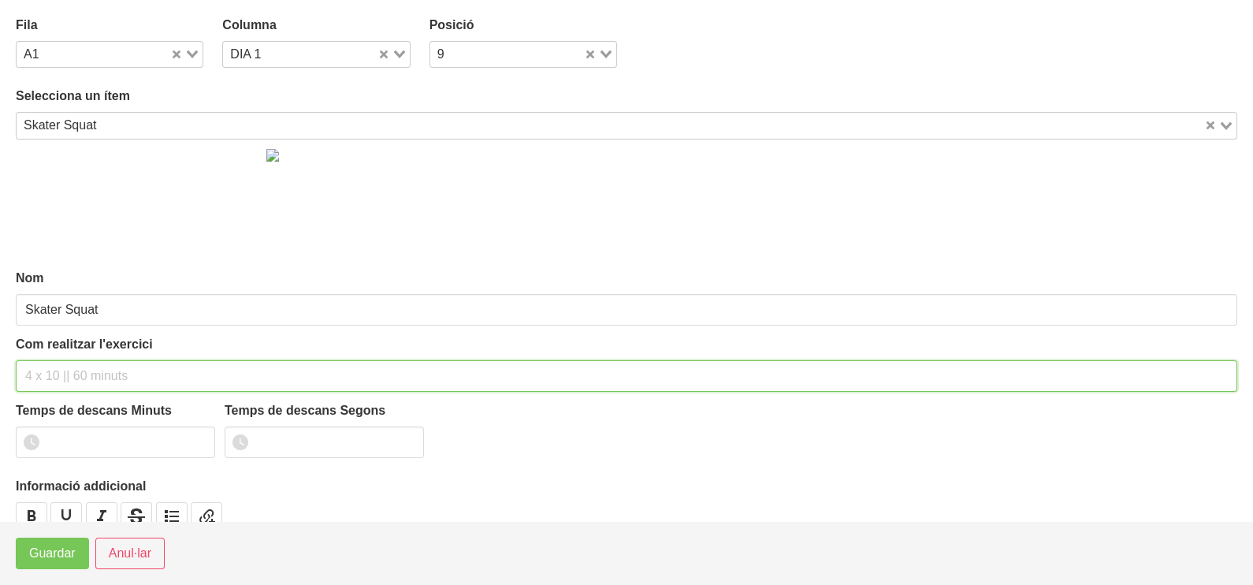
click at [90, 369] on input "text" at bounding box center [627, 376] width 1222 height 32
type input "3 x"
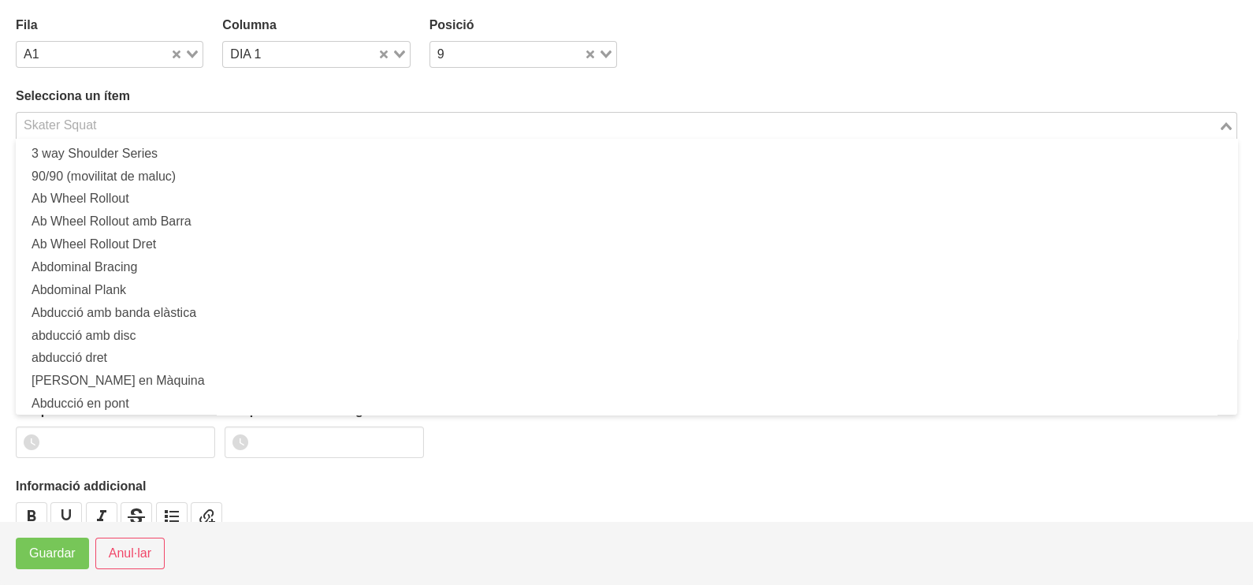
click at [106, 128] on input "Search for option" at bounding box center [617, 125] width 1199 height 19
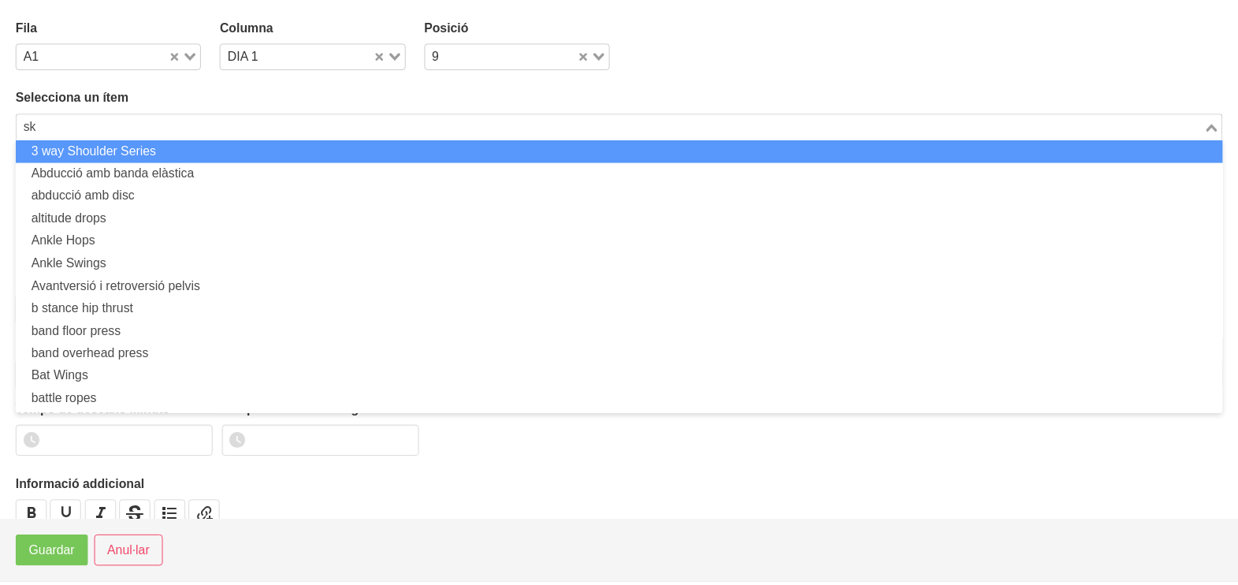
scroll to position [0, 0]
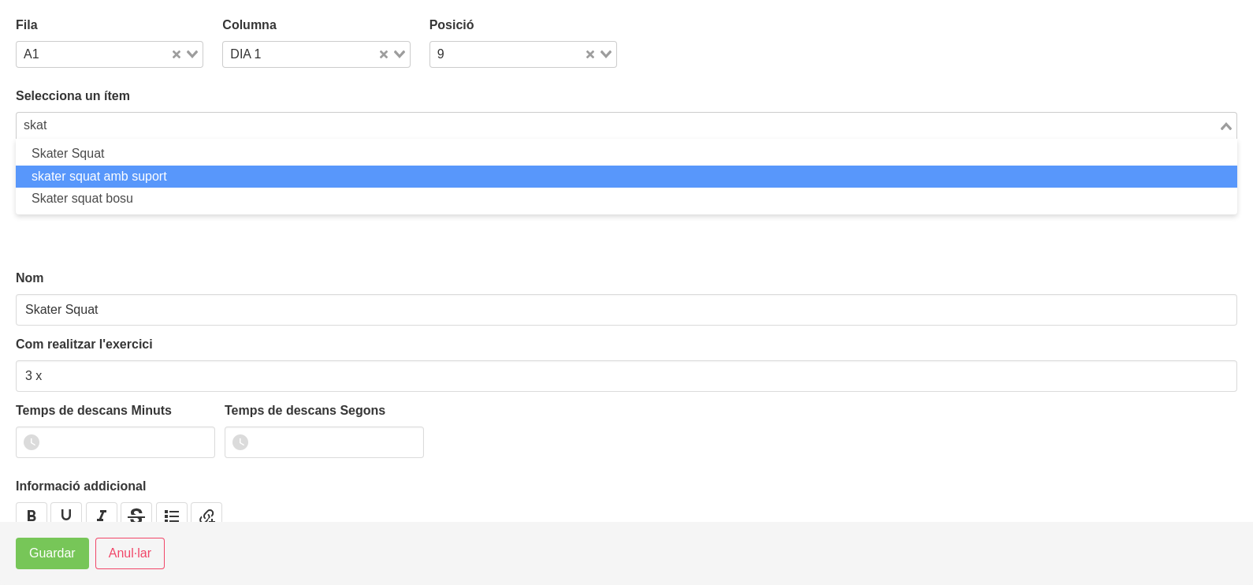
click at [87, 176] on li "skater squat amb suport" at bounding box center [627, 177] width 1222 height 23
type input "skat"
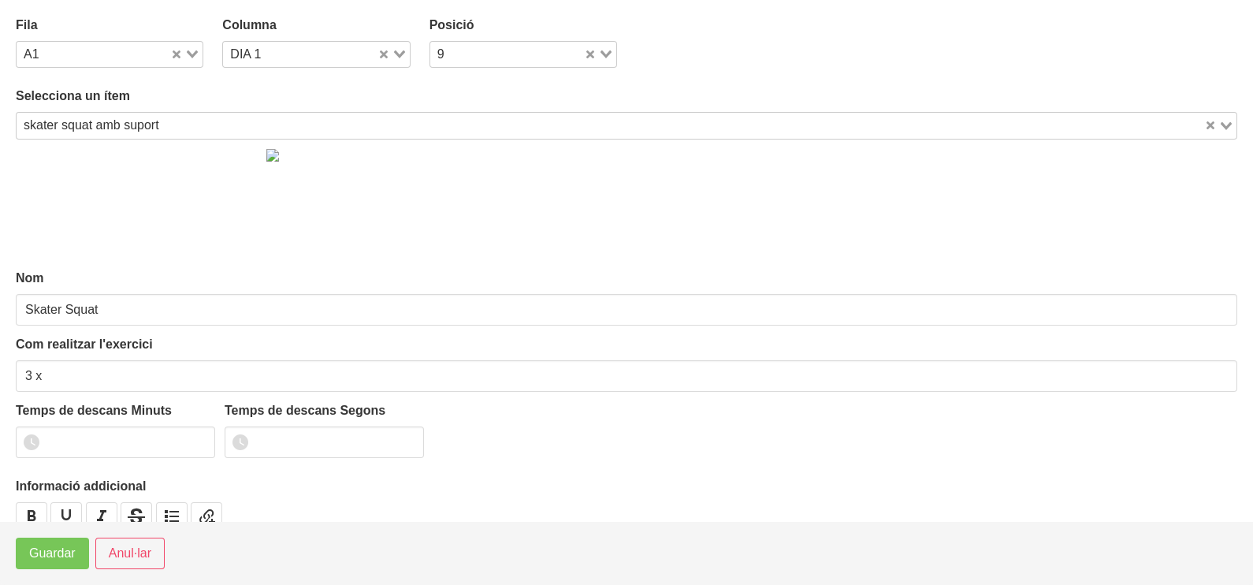
type input "skater squat amb suport"
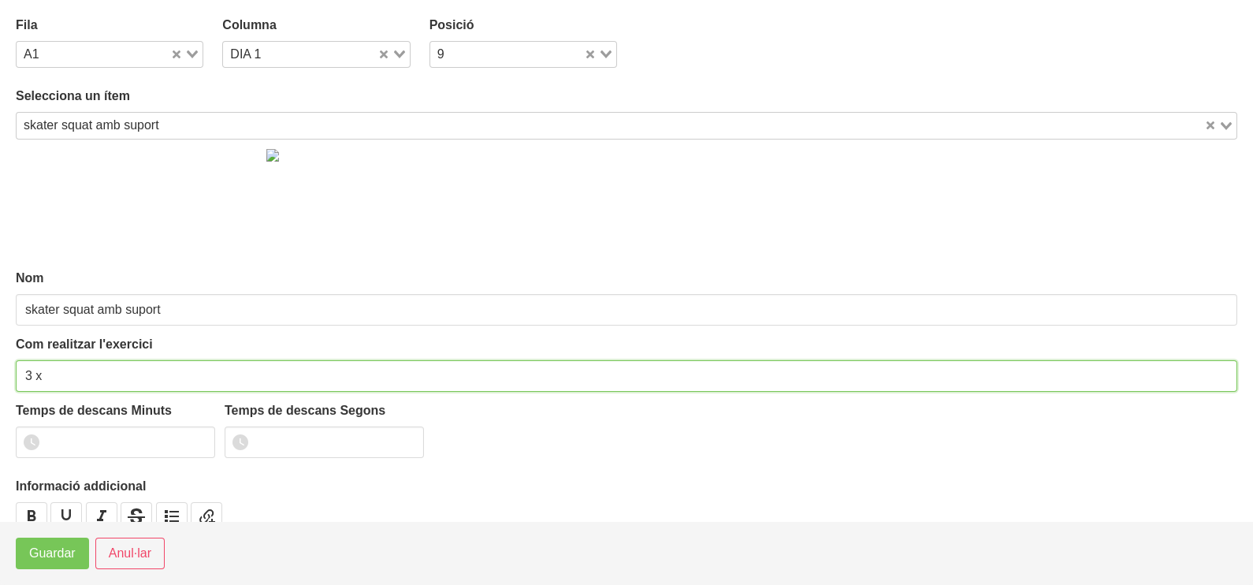
drag, startPoint x: 57, startPoint y: 373, endPoint x: 121, endPoint y: 243, distance: 144.9
click at [72, 347] on div "Com realitzar l'exercici 3 x" at bounding box center [627, 363] width 1222 height 57
type input "3 x 8-10 60""
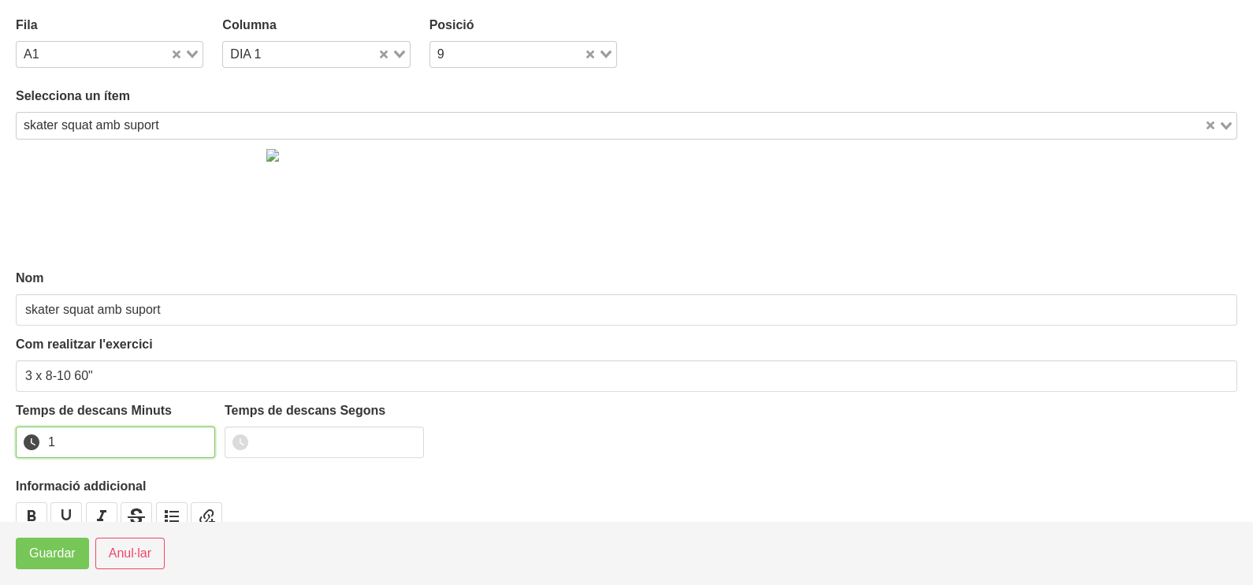
type input "1"
click at [201, 438] on input "1" at bounding box center [115, 442] width 199 height 32
click at [67, 556] on span "Guardar" at bounding box center [52, 553] width 46 height 19
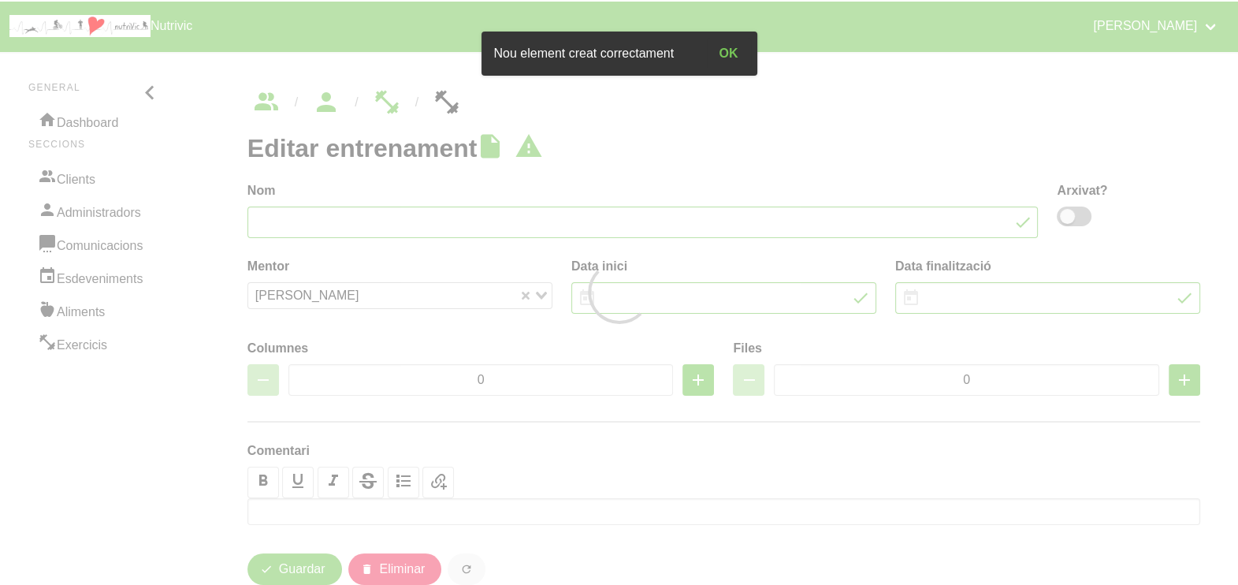
type input "FORÇA DIMARTS"
type input "[DATE]"
type input "1"
type input "10"
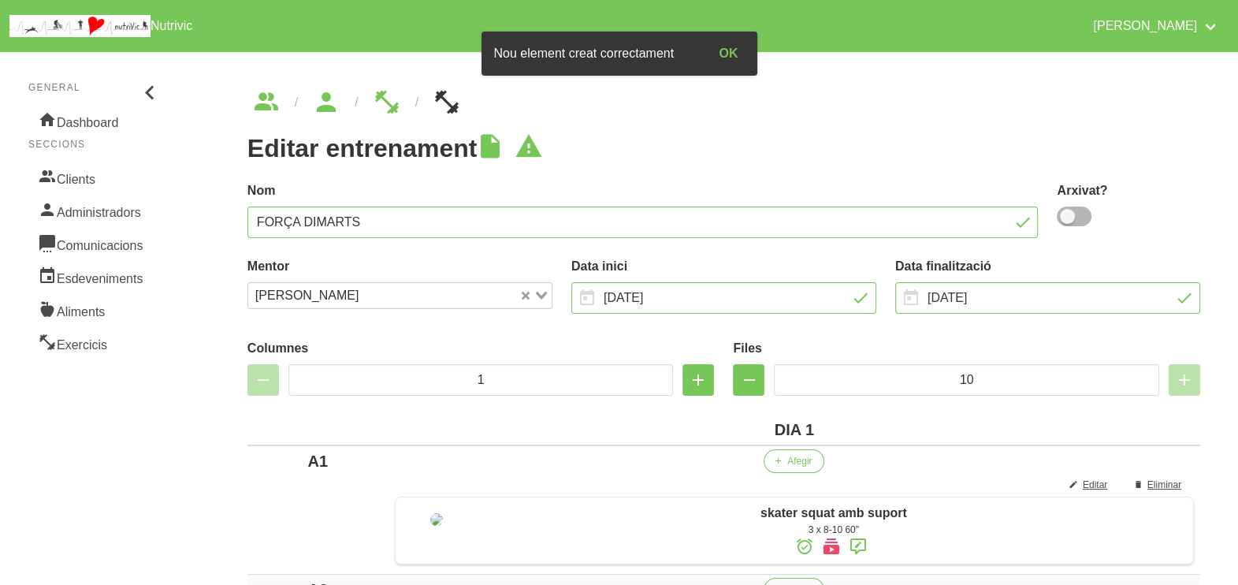
scroll to position [196, 0]
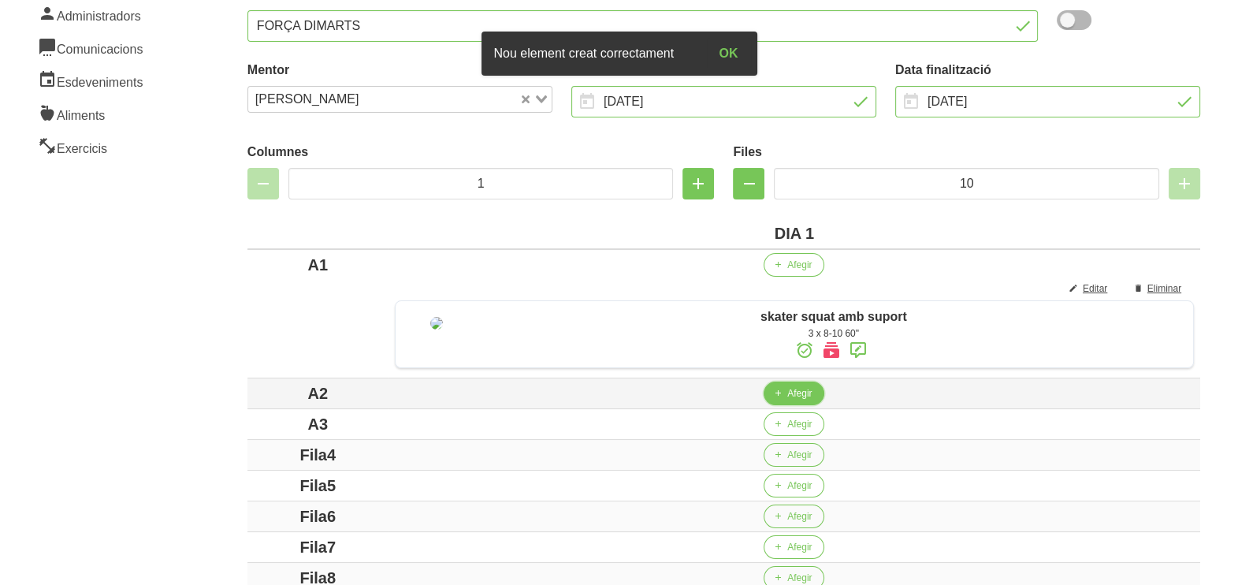
click at [787, 400] on span "Afegir" at bounding box center [799, 393] width 24 height 14
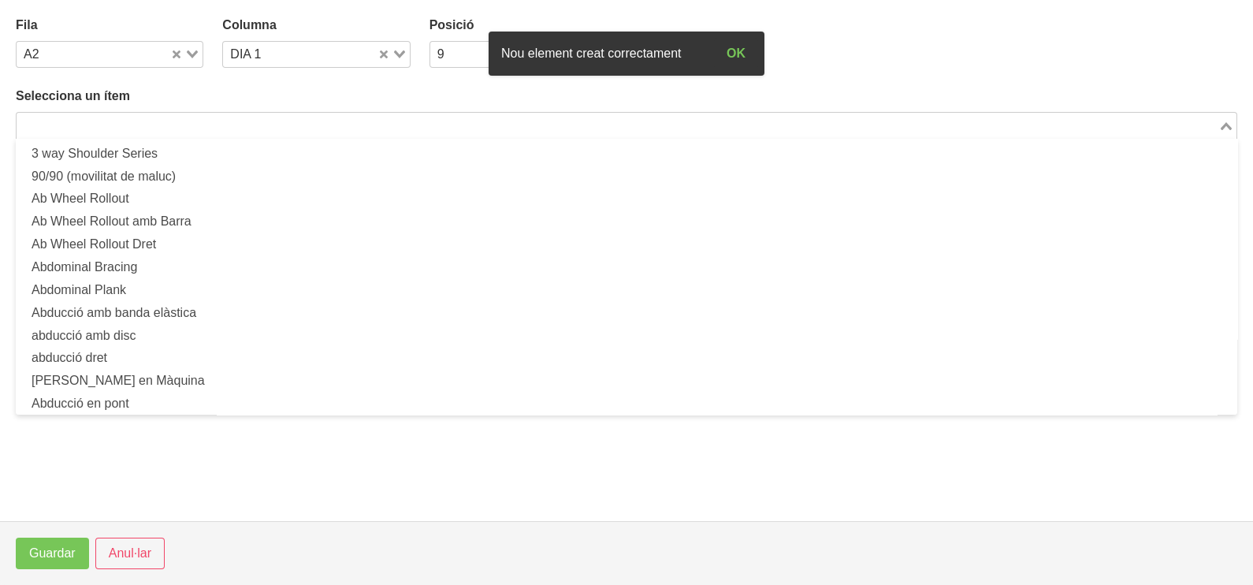
click at [142, 121] on input "Search for option" at bounding box center [617, 125] width 1199 height 19
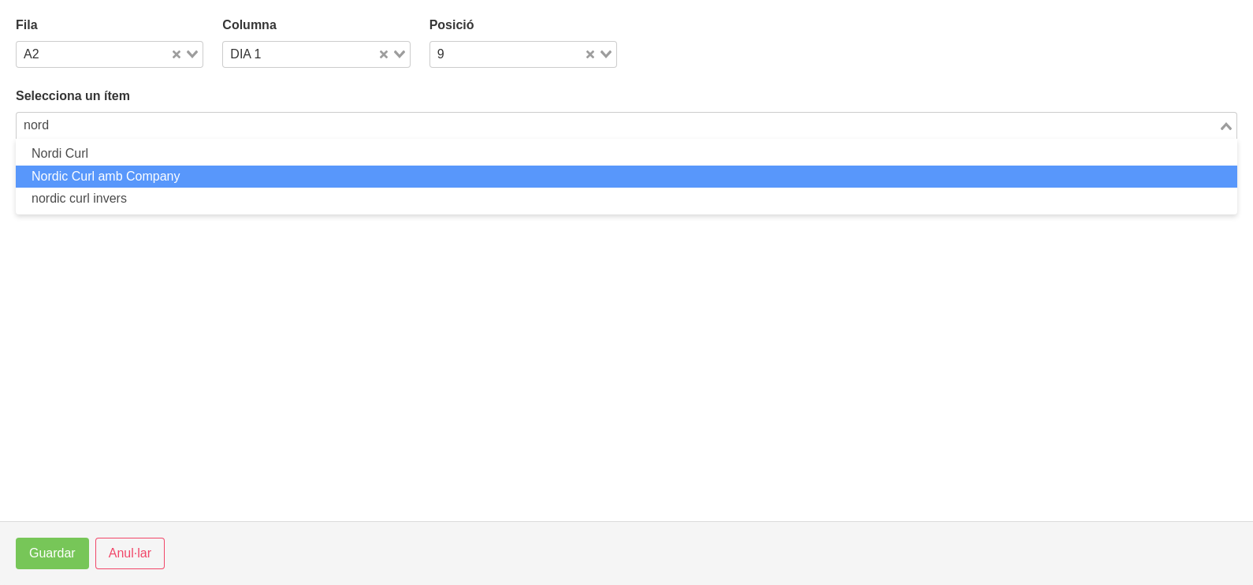
click at [134, 168] on li "Nordic Curl amb Company" at bounding box center [627, 177] width 1222 height 23
type input "nord"
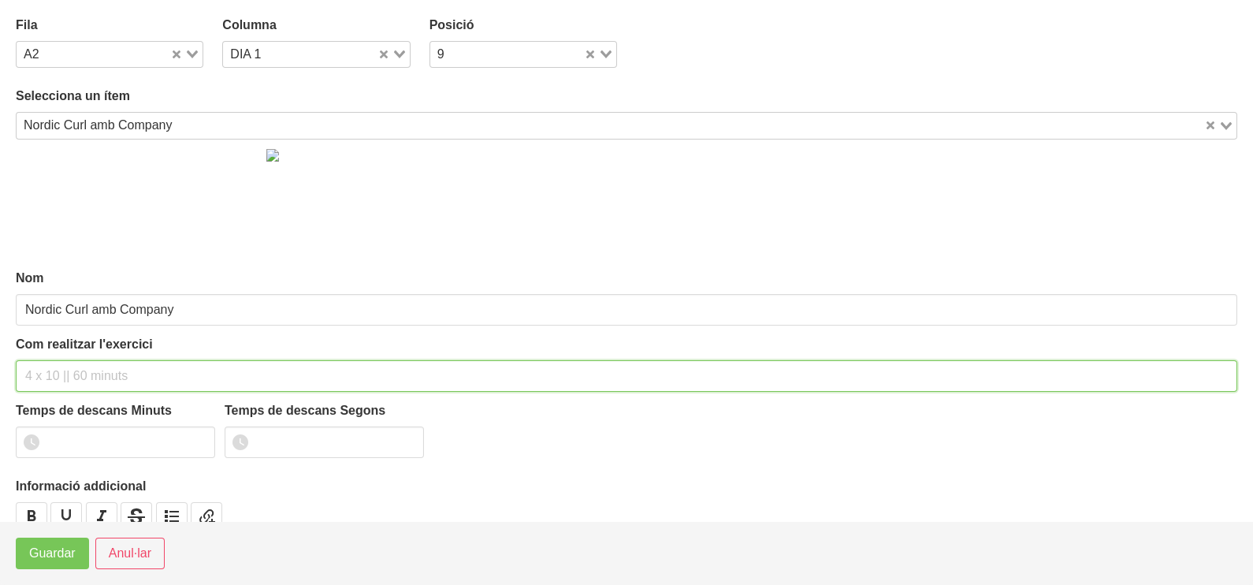
drag, startPoint x: 51, startPoint y: 371, endPoint x: 99, endPoint y: 265, distance: 116.4
click at [59, 364] on input "text" at bounding box center [627, 376] width 1222 height 32
type input "4 x 4 60""
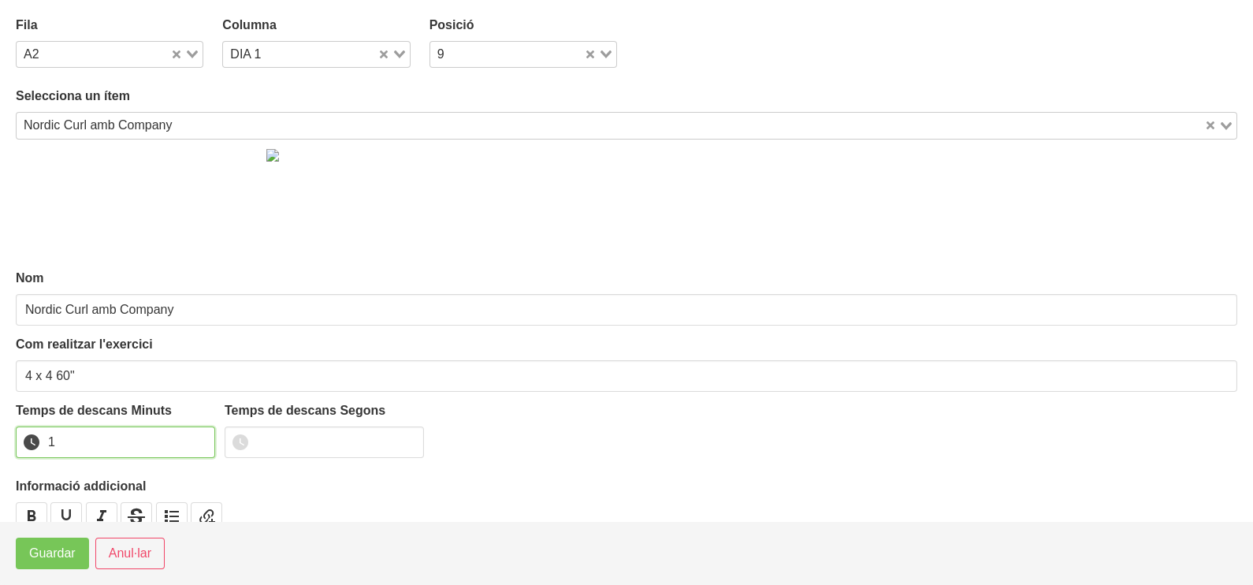
type input "1"
click at [200, 439] on input "1" at bounding box center [115, 442] width 199 height 32
click at [59, 557] on span "Guardar" at bounding box center [52, 553] width 46 height 19
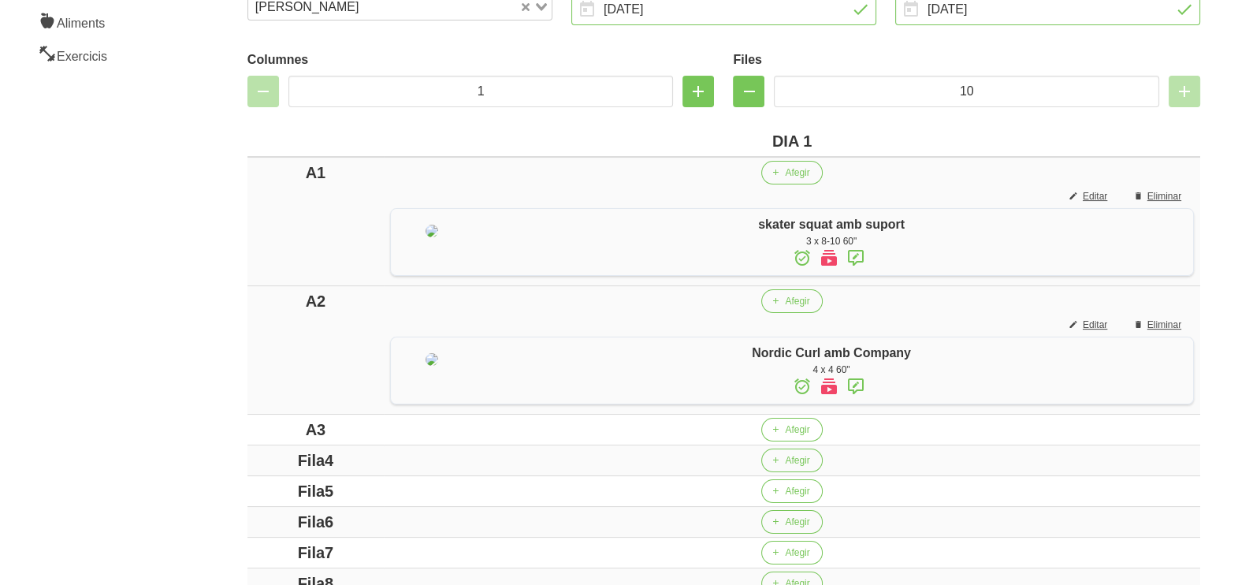
scroll to position [393, 0]
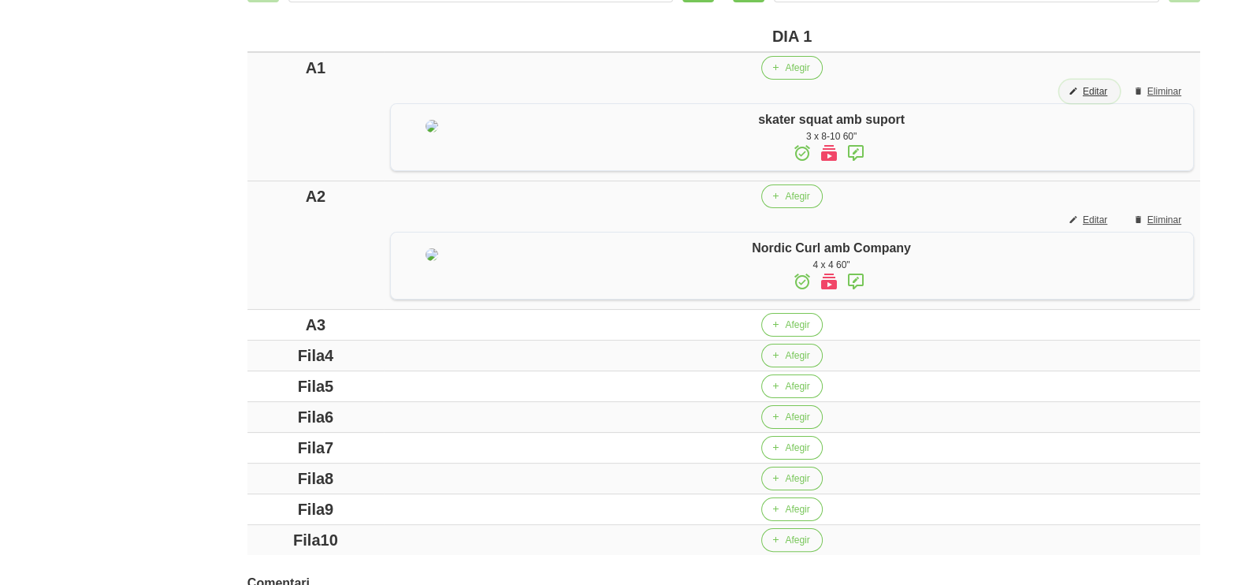
click at [1095, 85] on span "Editar" at bounding box center [1095, 91] width 24 height 14
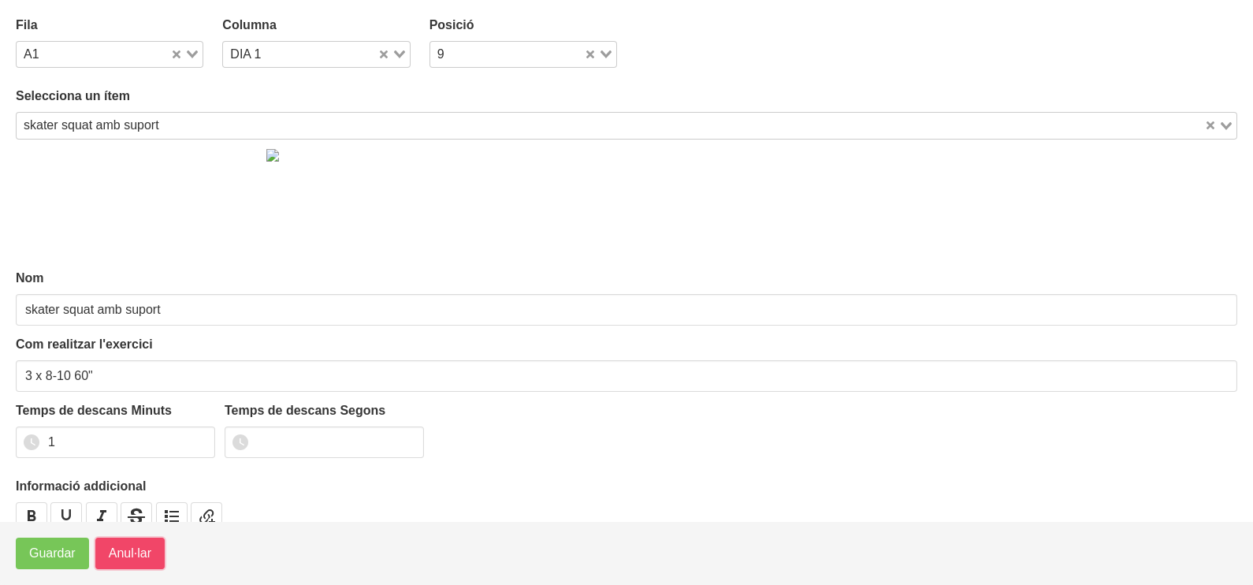
click at [122, 552] on span "Anul·lar" at bounding box center [130, 553] width 43 height 19
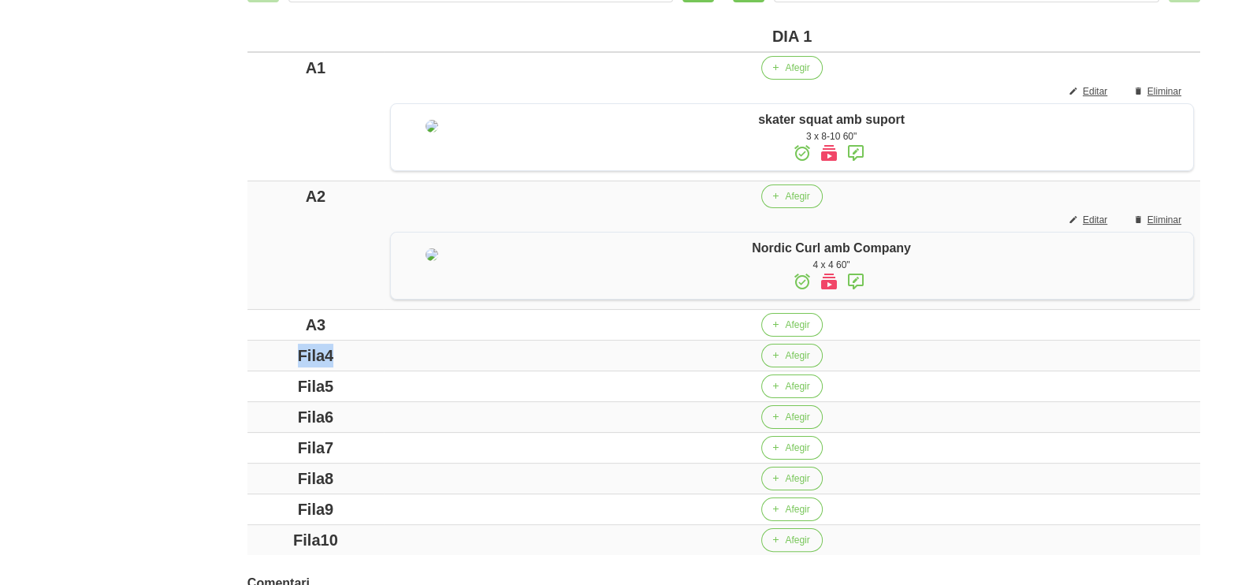
drag, startPoint x: 332, startPoint y: 401, endPoint x: 214, endPoint y: 386, distance: 118.4
click at [214, 386] on div "Editar entrenament false 4bb496d1-6220-4398-83dd-1f1c392f0753 Nom FORÇA DIMARTS…" at bounding box center [724, 207] width 1028 height 1096
click at [248, 402] on td "Fila5" at bounding box center [315, 386] width 136 height 31
drag, startPoint x: 350, startPoint y: 460, endPoint x: 196, endPoint y: 456, distance: 153.8
click at [196, 456] on section "General Dashboard Seccions Clients Administradors Comunicacions Esdeveniments A…" at bounding box center [619, 206] width 1257 height 1115
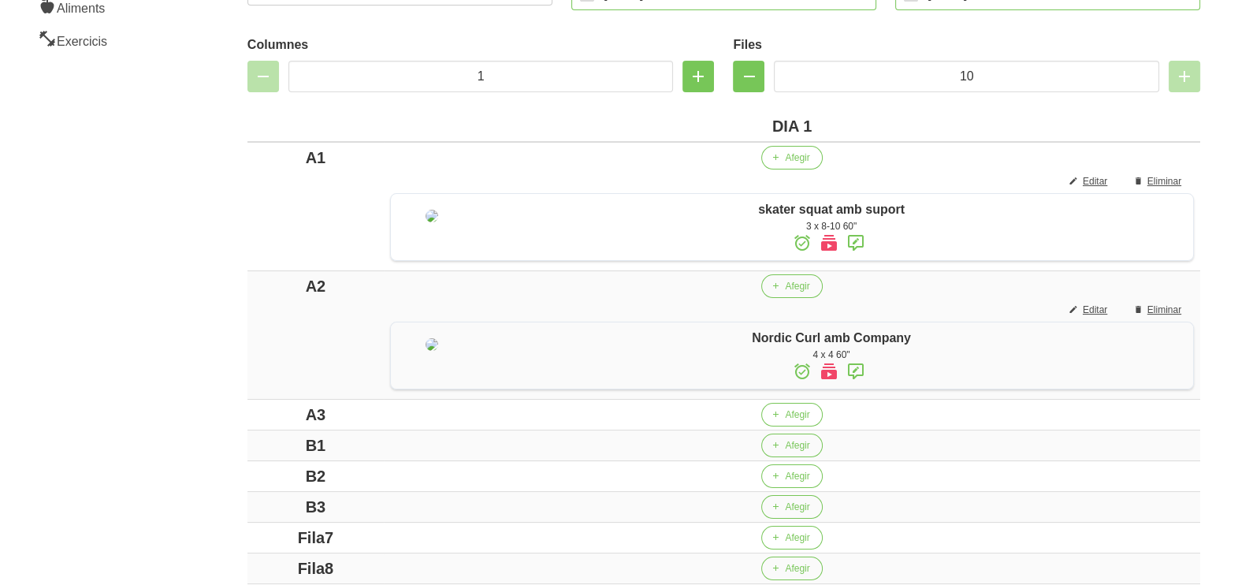
scroll to position [196, 0]
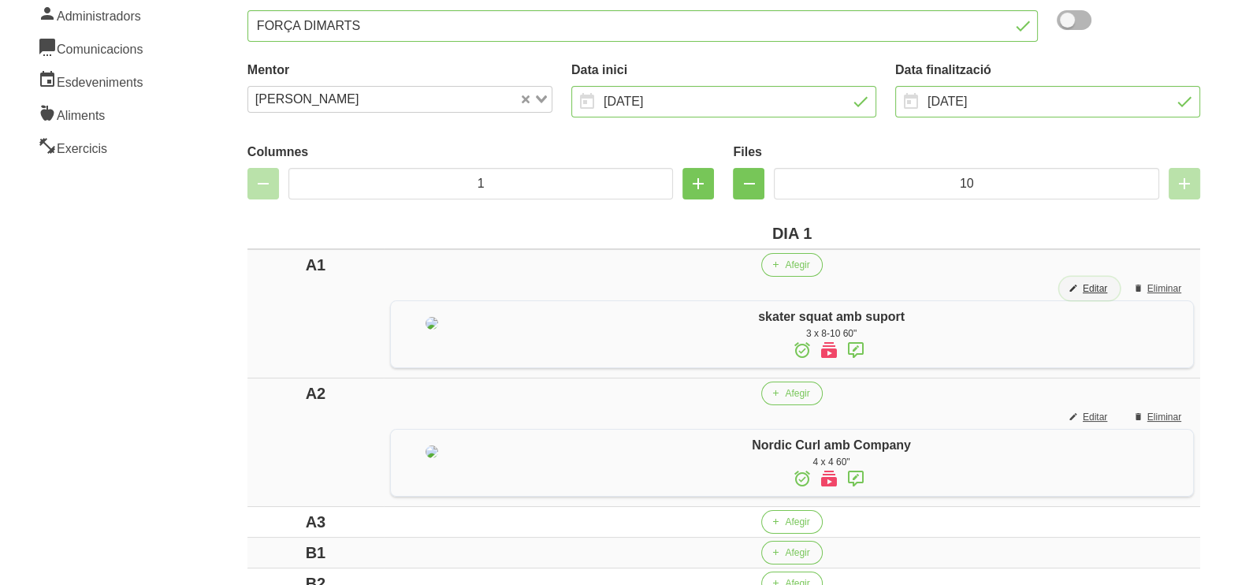
click at [1084, 288] on span "Editar" at bounding box center [1095, 288] width 24 height 14
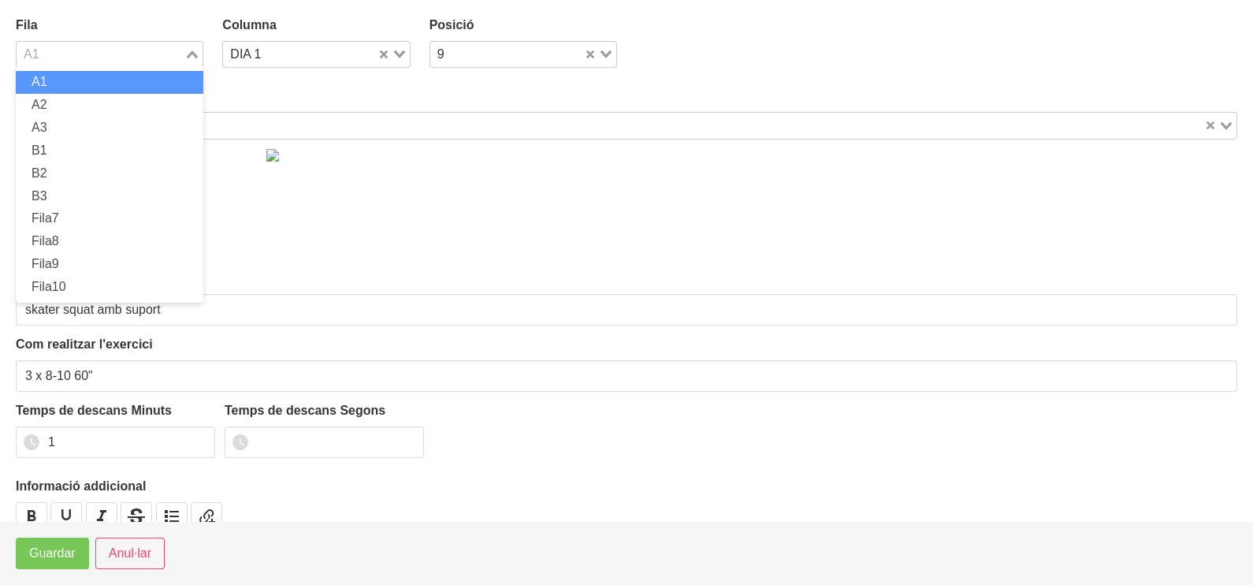
drag, startPoint x: 190, startPoint y: 51, endPoint x: 139, endPoint y: 87, distance: 62.3
click at [192, 52] on icon "Search for option" at bounding box center [192, 54] width 11 height 8
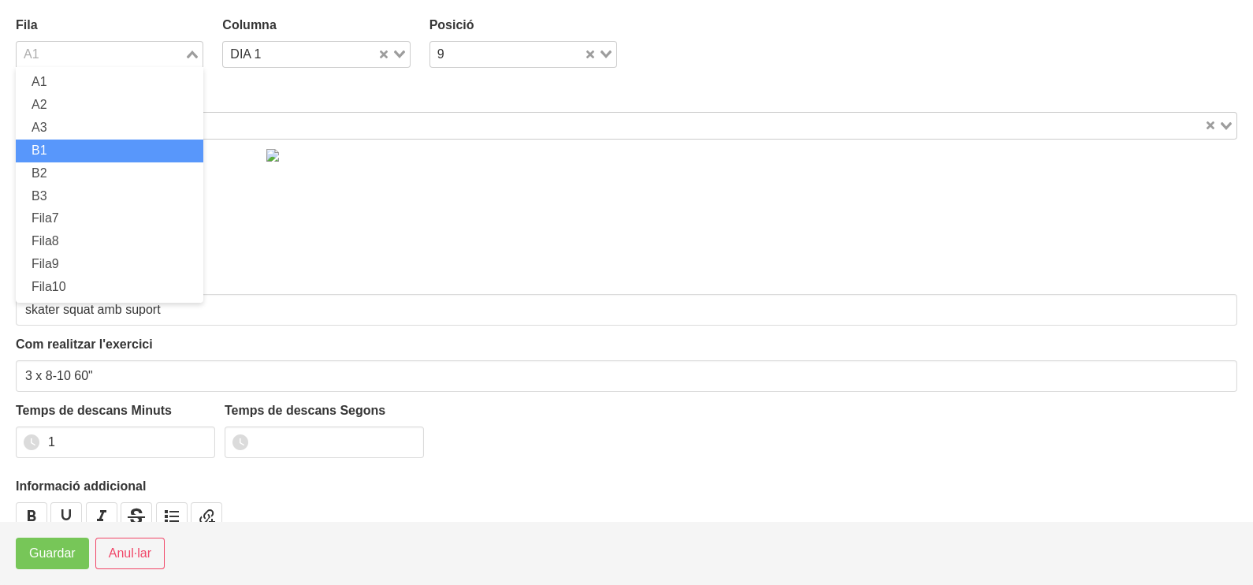
click at [82, 146] on li "B1" at bounding box center [110, 150] width 188 height 23
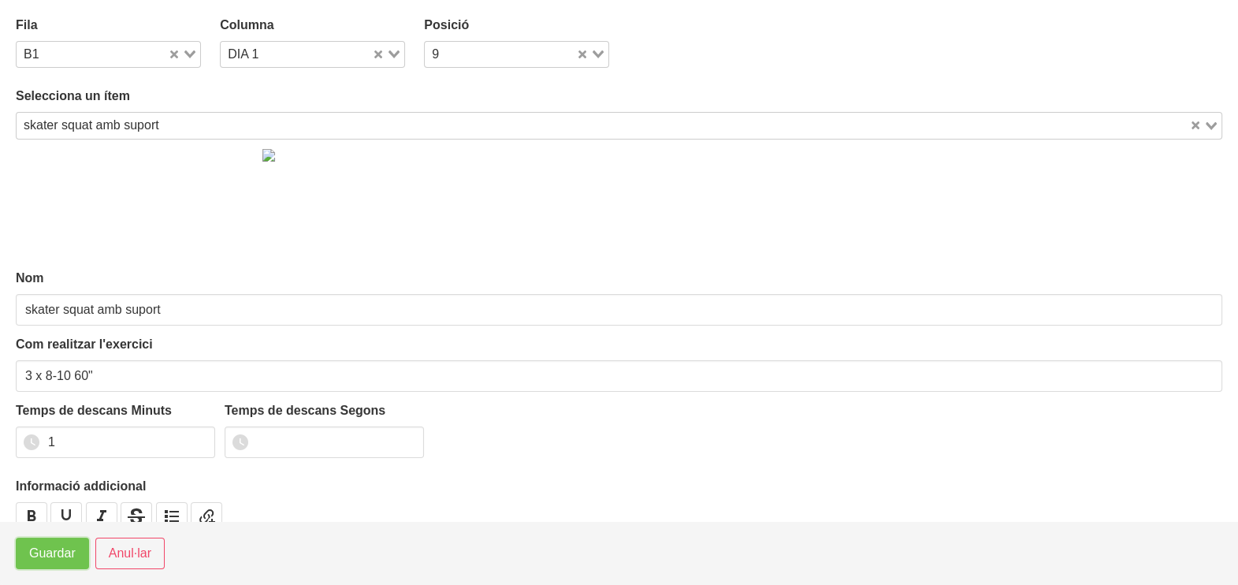
click at [59, 557] on span "Guardar" at bounding box center [52, 553] width 46 height 19
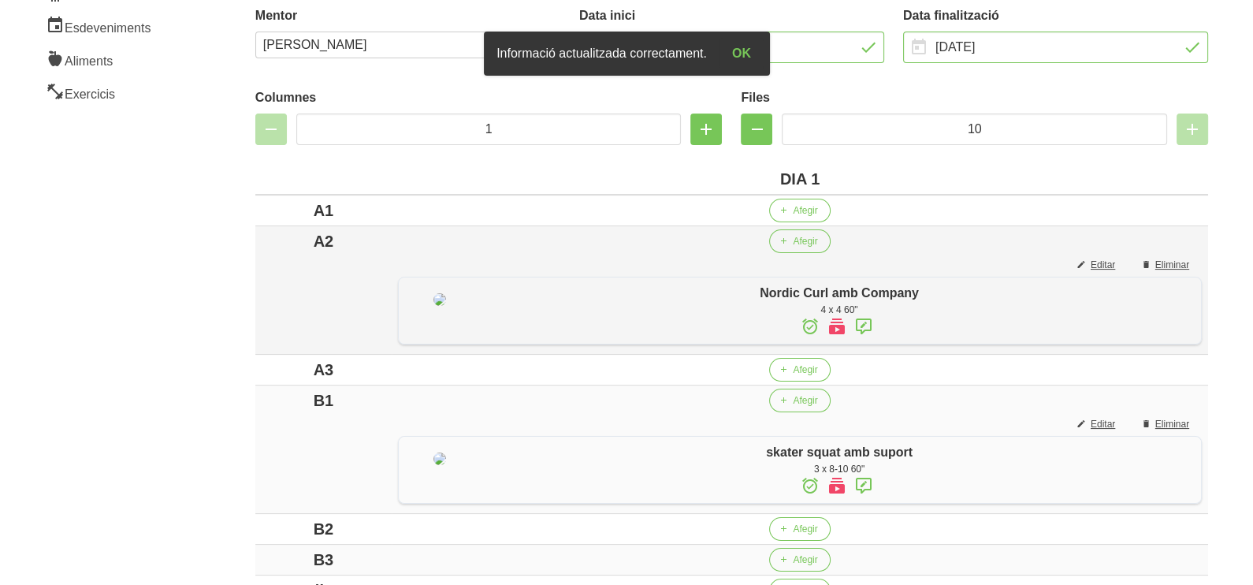
scroll to position [296, 0]
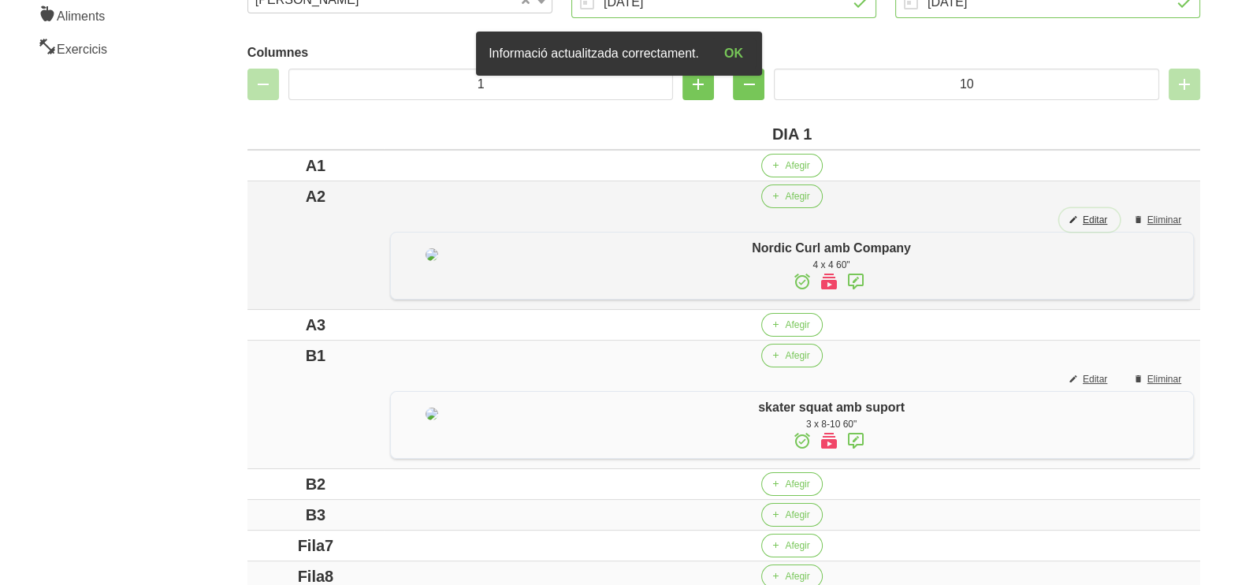
click at [1093, 218] on span "Editar" at bounding box center [1095, 220] width 24 height 14
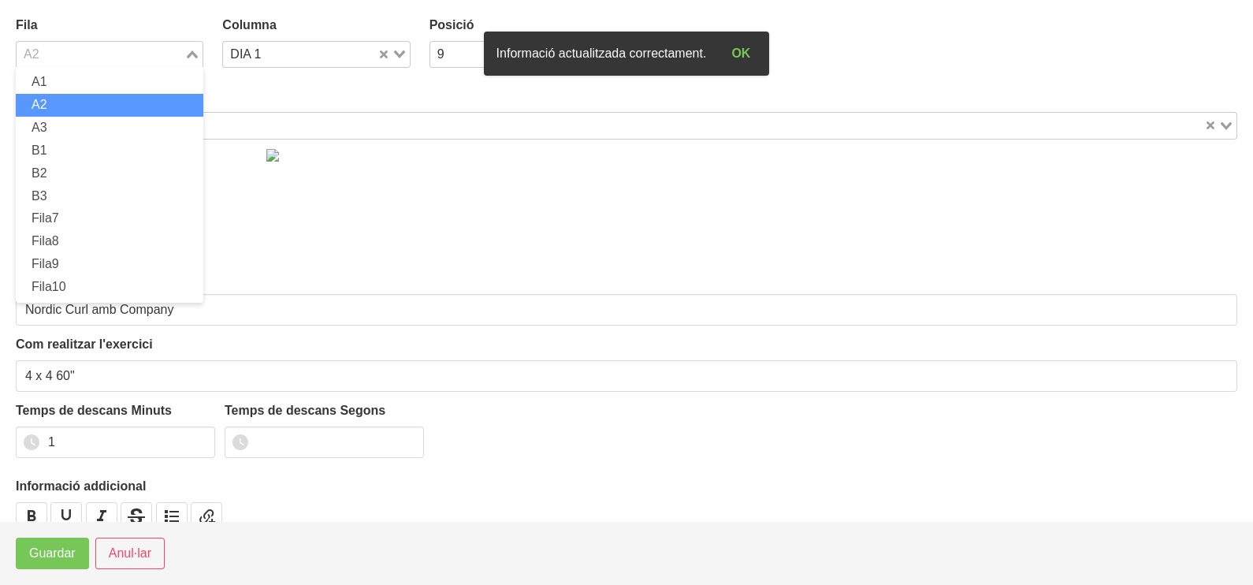
drag, startPoint x: 190, startPoint y: 51, endPoint x: 125, endPoint y: 102, distance: 83.1
click at [189, 53] on icon "Search for option" at bounding box center [192, 54] width 11 height 8
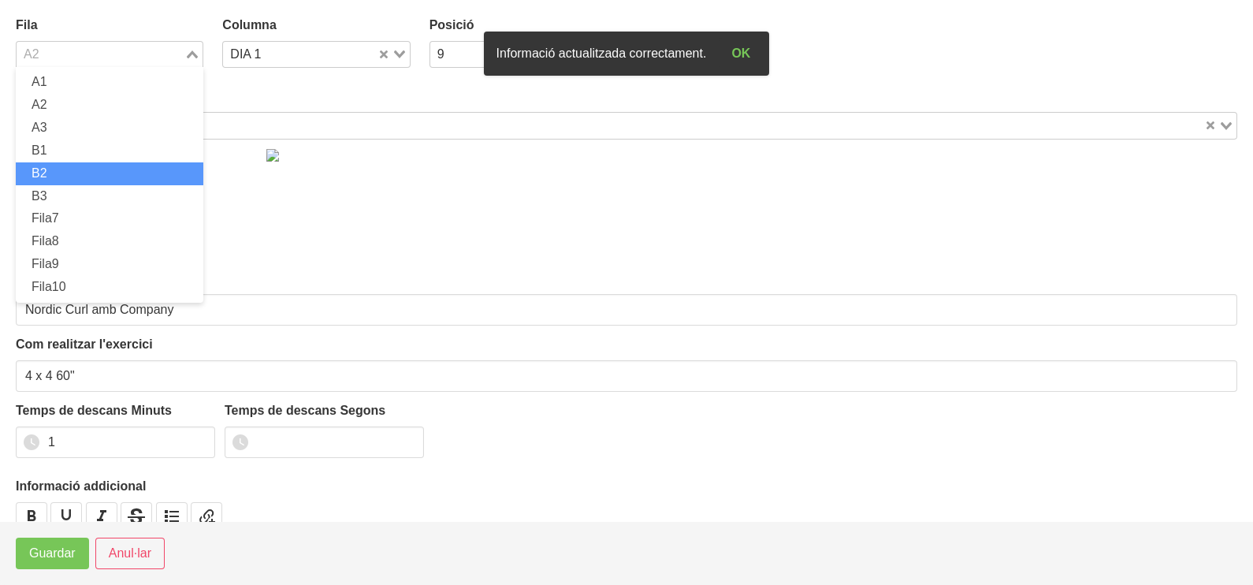
click at [72, 174] on li "B2" at bounding box center [110, 173] width 188 height 23
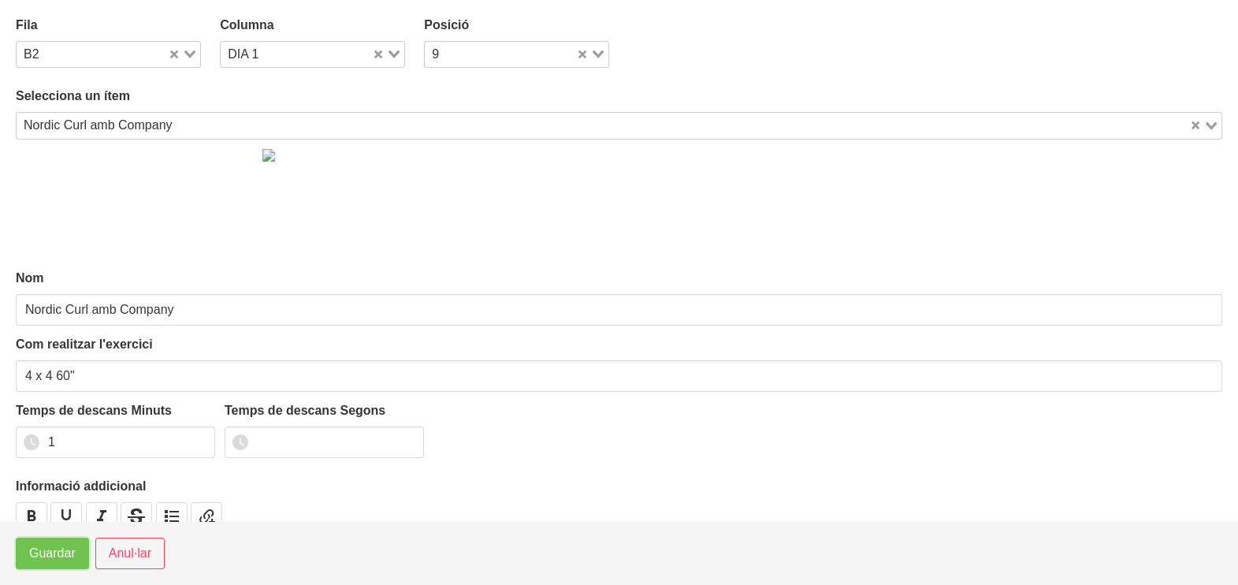
click at [47, 552] on span "Guardar" at bounding box center [52, 553] width 46 height 19
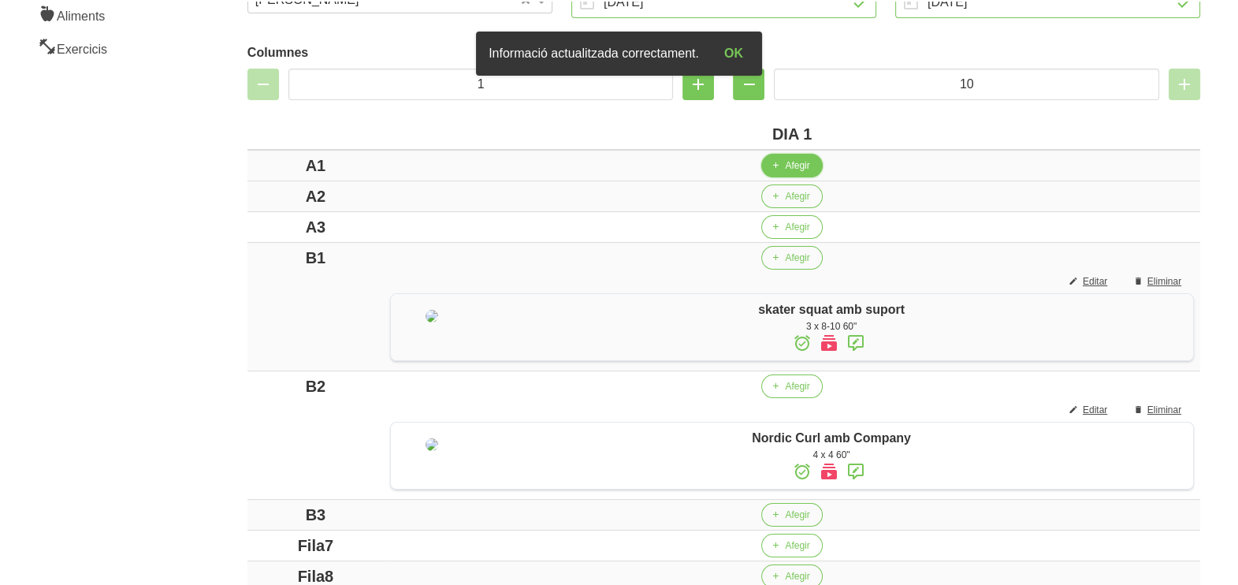
click at [785, 165] on span "Afegir" at bounding box center [797, 165] width 24 height 14
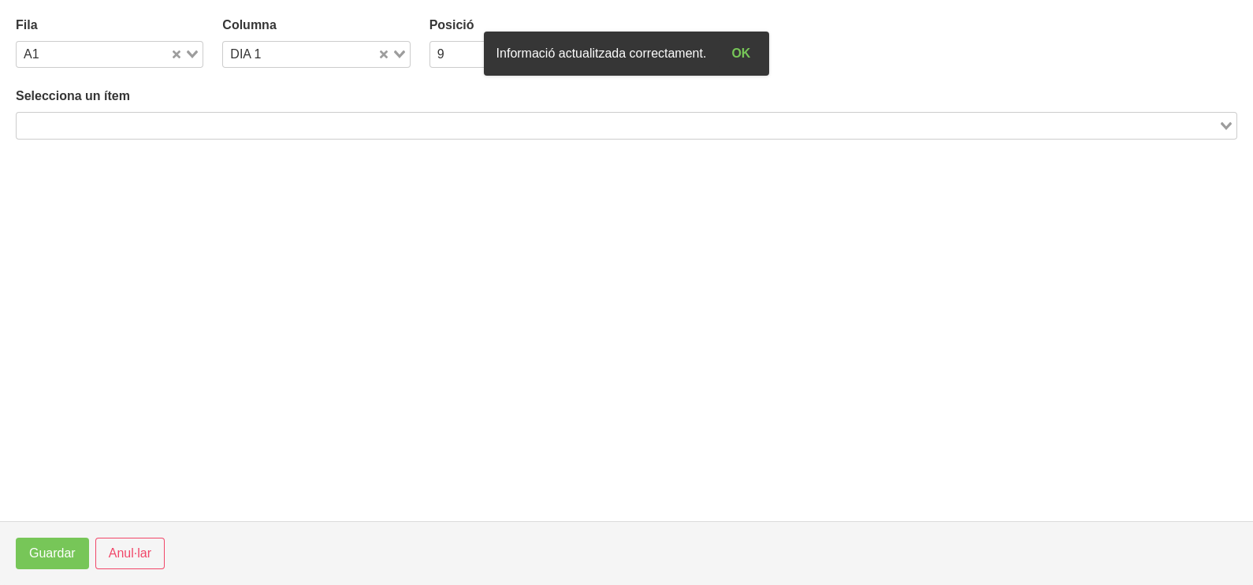
click at [526, 124] on input "Search for option" at bounding box center [617, 125] width 1199 height 19
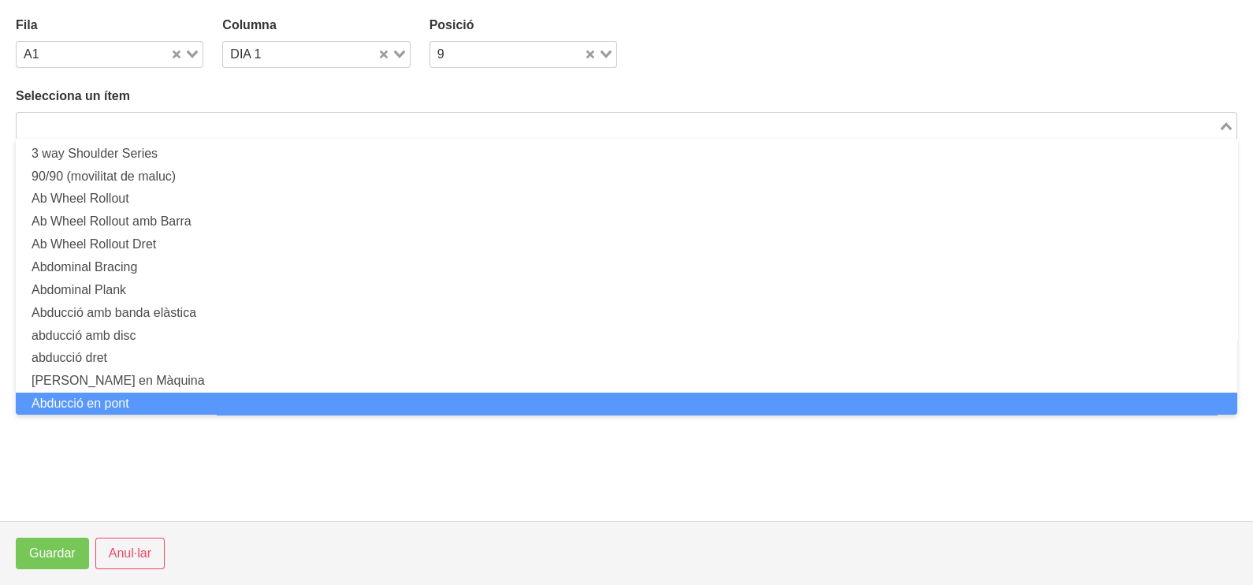
scroll to position [0, 0]
drag, startPoint x: 136, startPoint y: 557, endPoint x: 255, endPoint y: 308, distance: 275.7
click at [136, 559] on span "Anul·lar" at bounding box center [130, 553] width 43 height 19
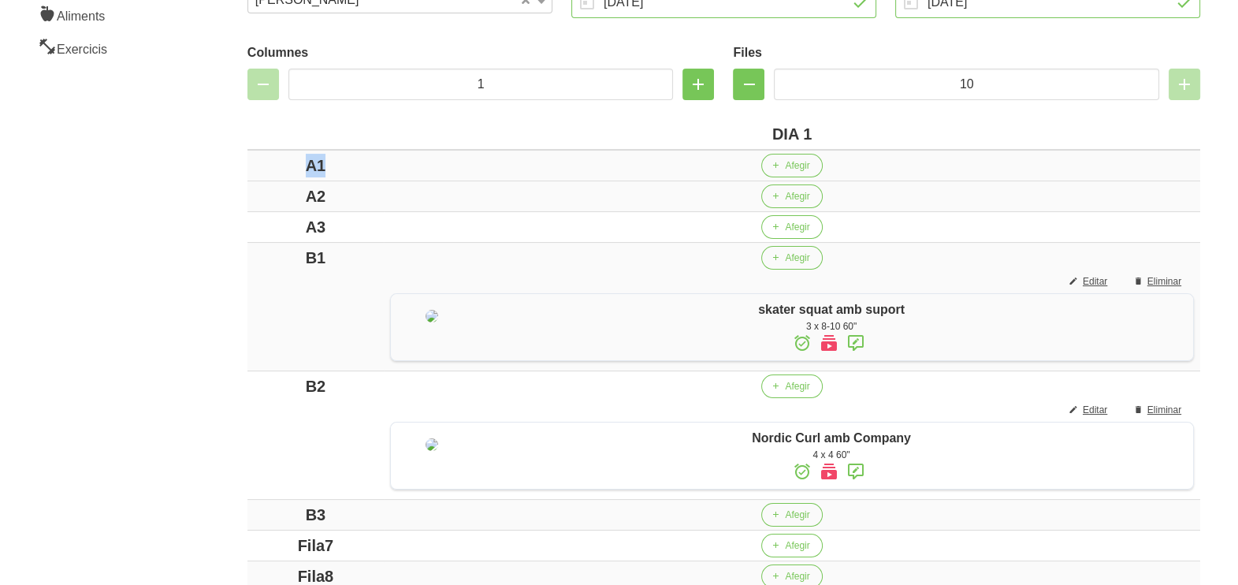
drag, startPoint x: 326, startPoint y: 163, endPoint x: 261, endPoint y: 159, distance: 65.5
click at [261, 159] on div "A1" at bounding box center [316, 166] width 124 height 24
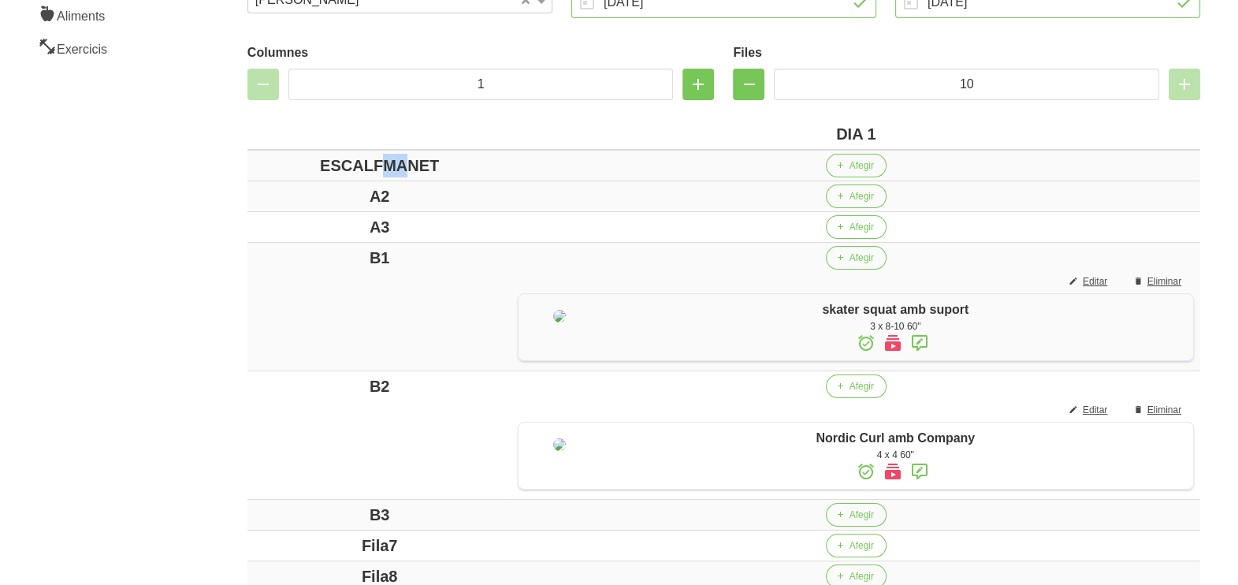
drag, startPoint x: 389, startPoint y: 162, endPoint x: 372, endPoint y: 163, distance: 17.4
click at [372, 163] on div "ESCALFMANET" at bounding box center [380, 166] width 252 height 24
click at [832, 166] on span "button" at bounding box center [839, 165] width 14 height 14
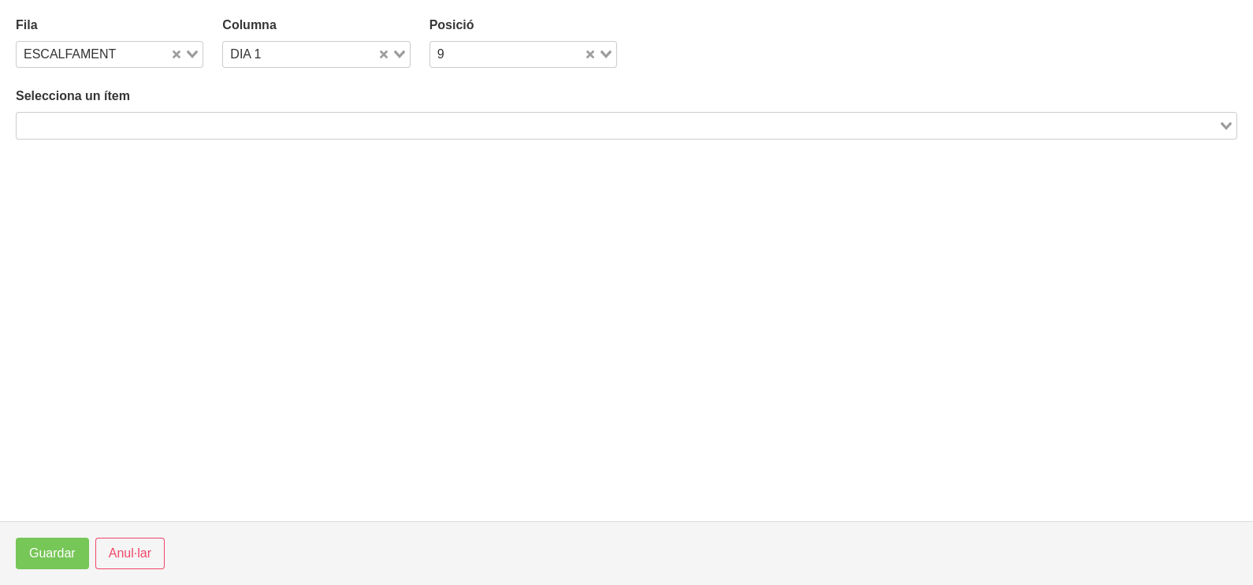
click at [363, 118] on input "Search for option" at bounding box center [617, 125] width 1199 height 19
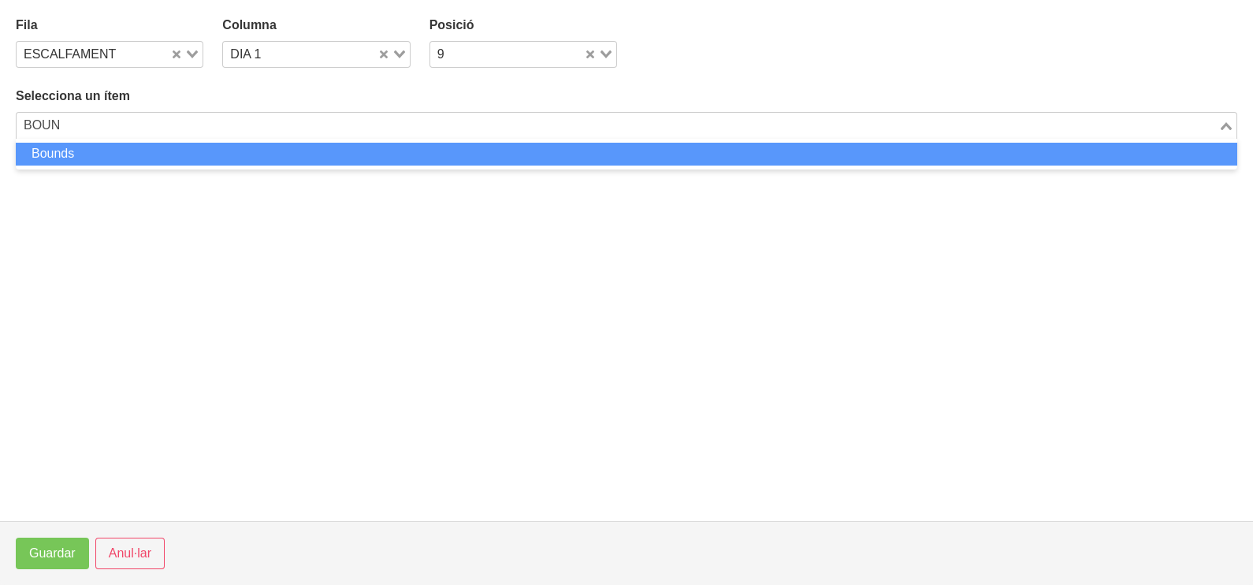
click at [308, 150] on li "Bounds" at bounding box center [627, 154] width 1222 height 23
type input "BOUN"
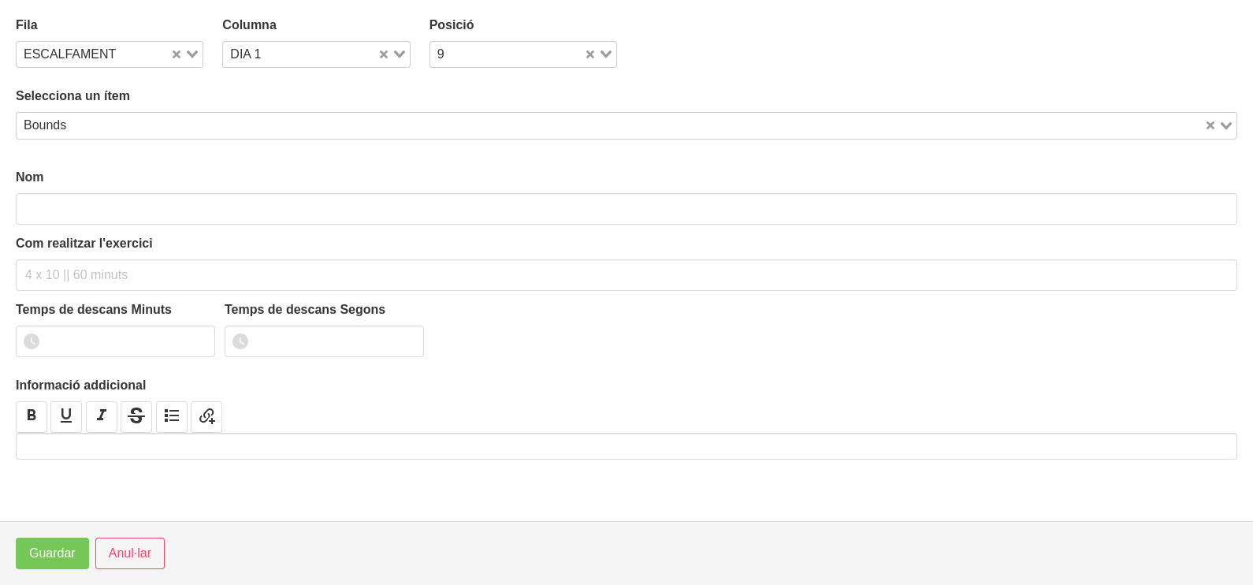
type input "Bounds"
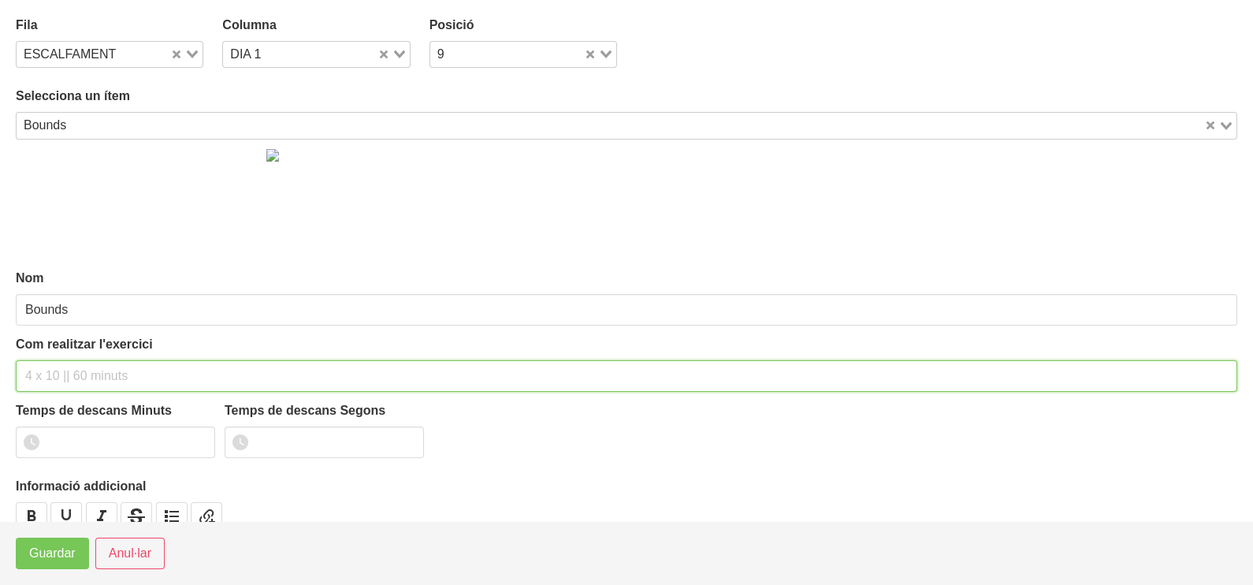
drag, startPoint x: 67, startPoint y: 370, endPoint x: 85, endPoint y: 328, distance: 46.3
click at [73, 355] on div "Com realitzar l'exercici" at bounding box center [627, 363] width 1222 height 57
type input "3 x 20m 60""
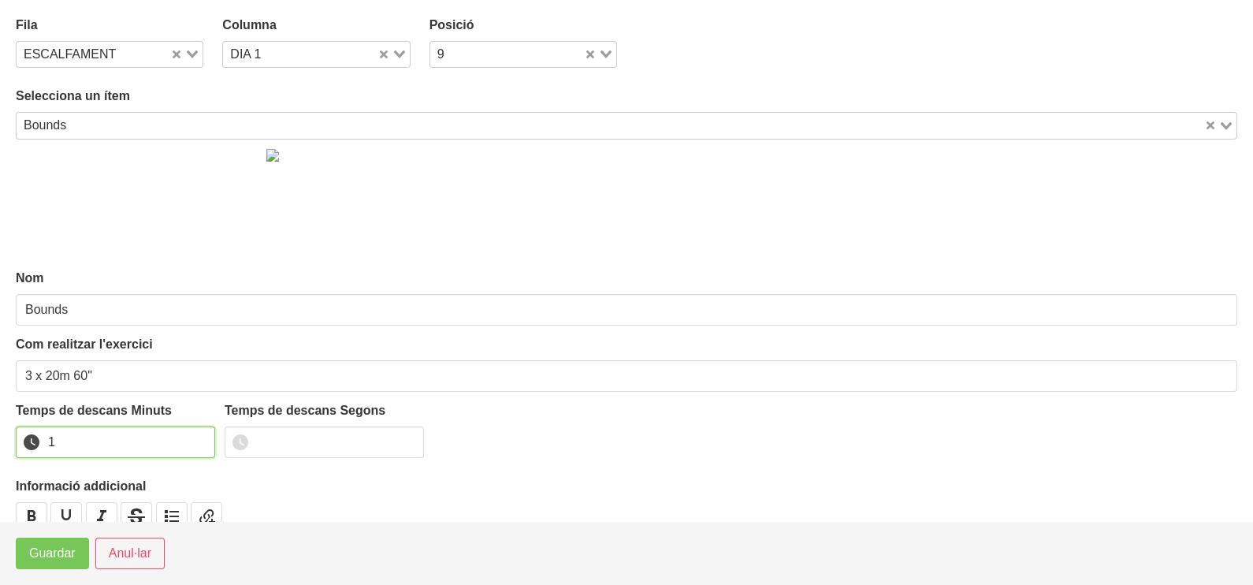
type input "1"
click at [201, 433] on input "1" at bounding box center [115, 442] width 199 height 32
click at [57, 553] on span "Guardar" at bounding box center [52, 553] width 46 height 19
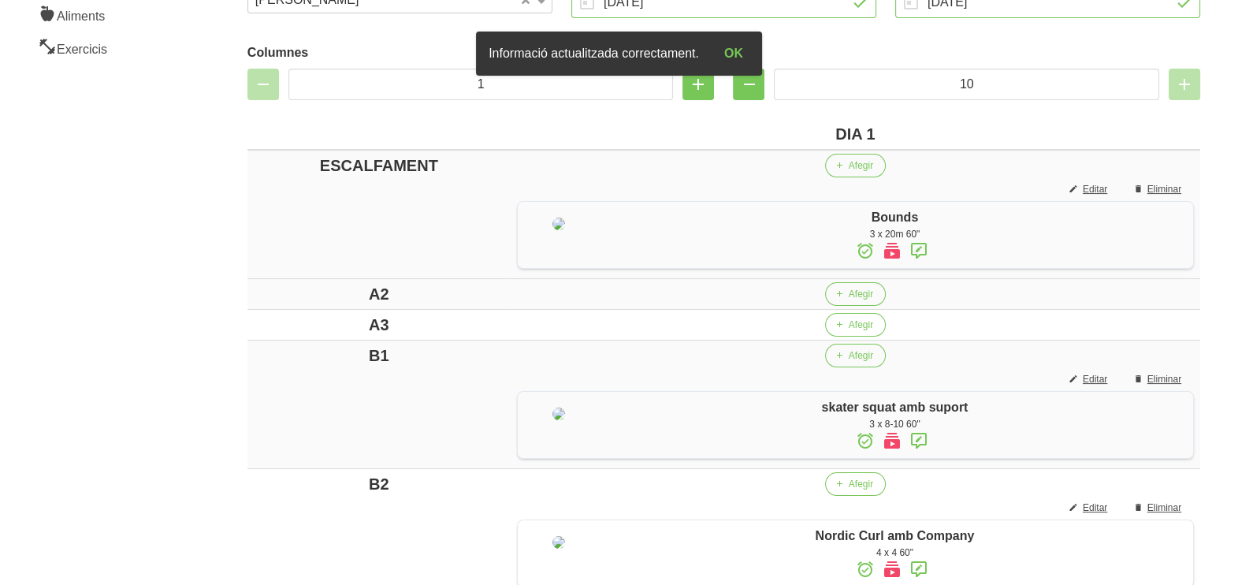
click at [909, 250] on icon at bounding box center [918, 250] width 19 height 28
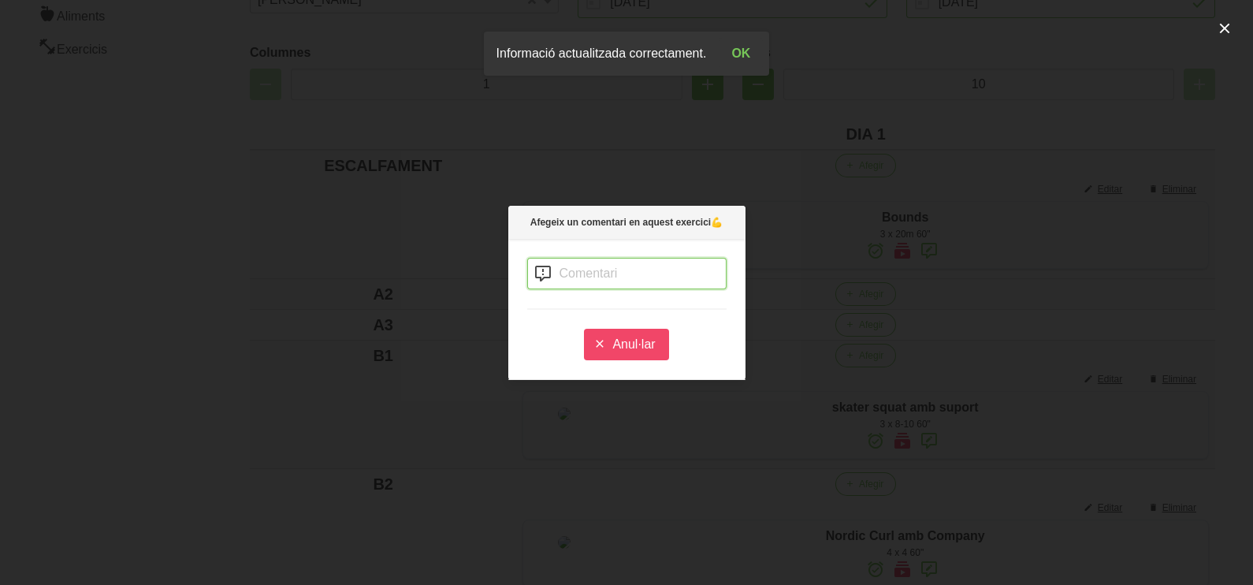
click at [597, 264] on input "text" at bounding box center [626, 274] width 199 height 32
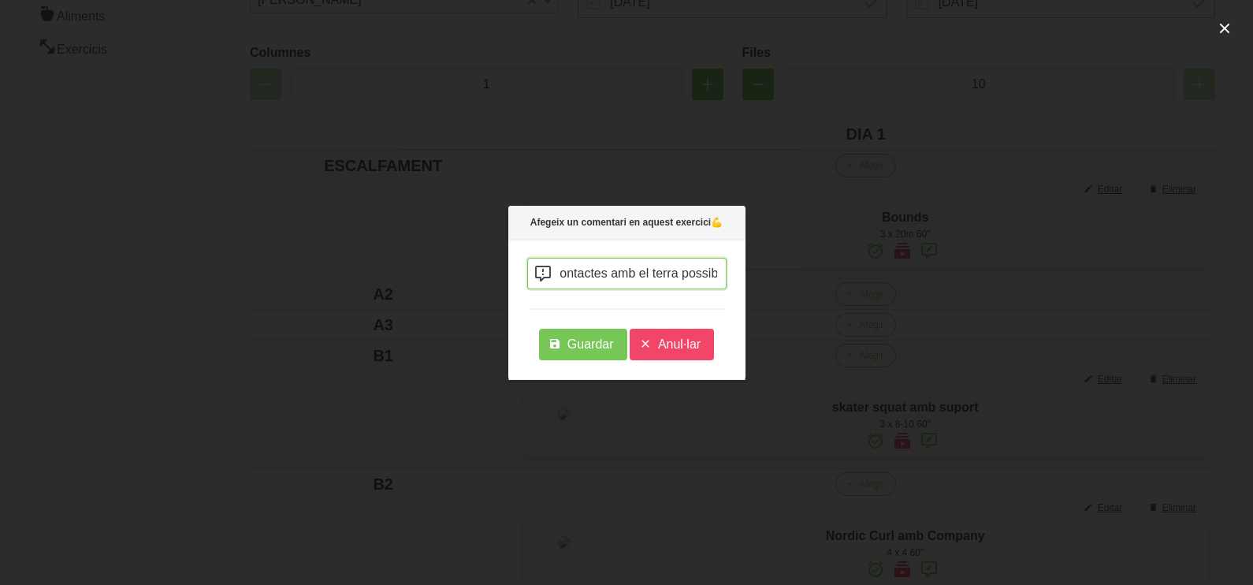
scroll to position [0, 220]
type input "has de fer els 20m amb el mínim de contactes amb el terra possible"
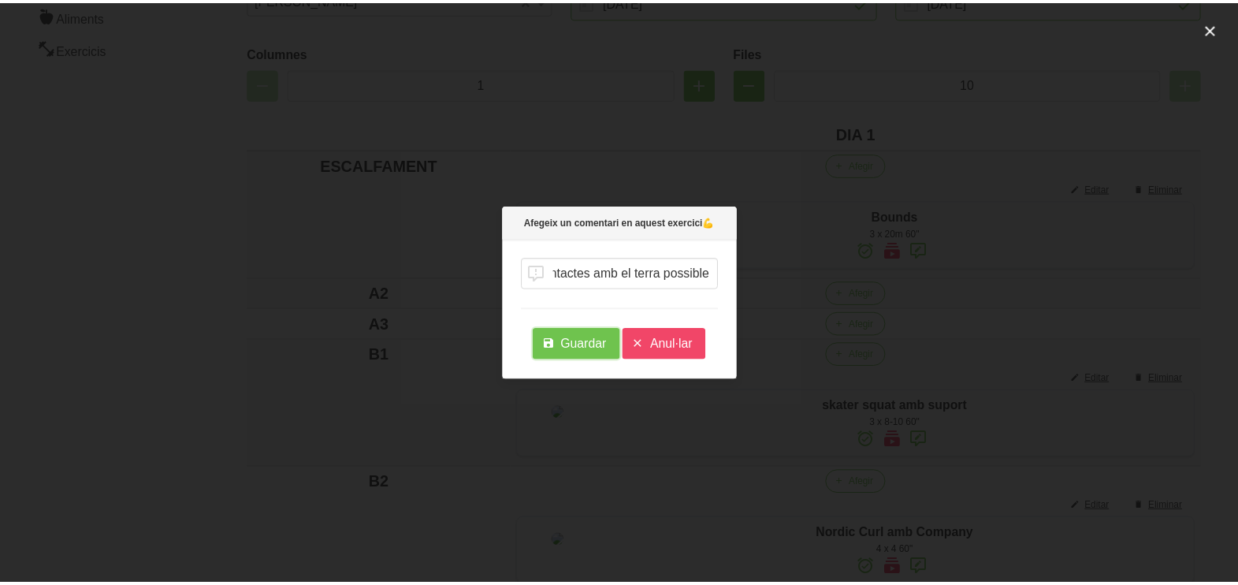
scroll to position [0, 0]
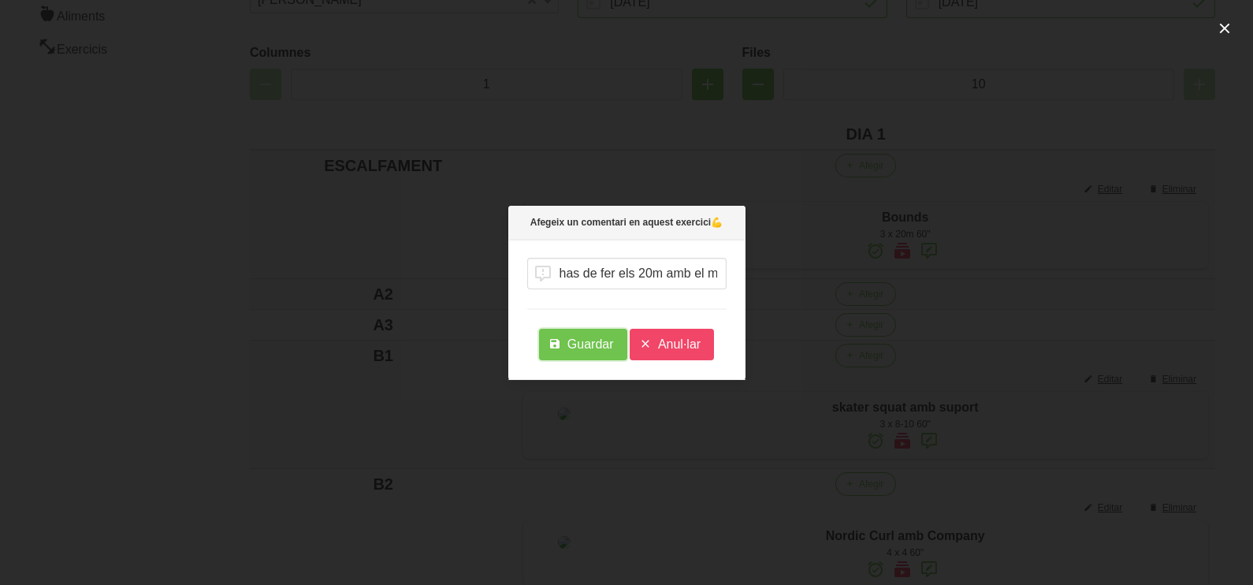
click at [585, 347] on span "Guardar" at bounding box center [590, 344] width 46 height 19
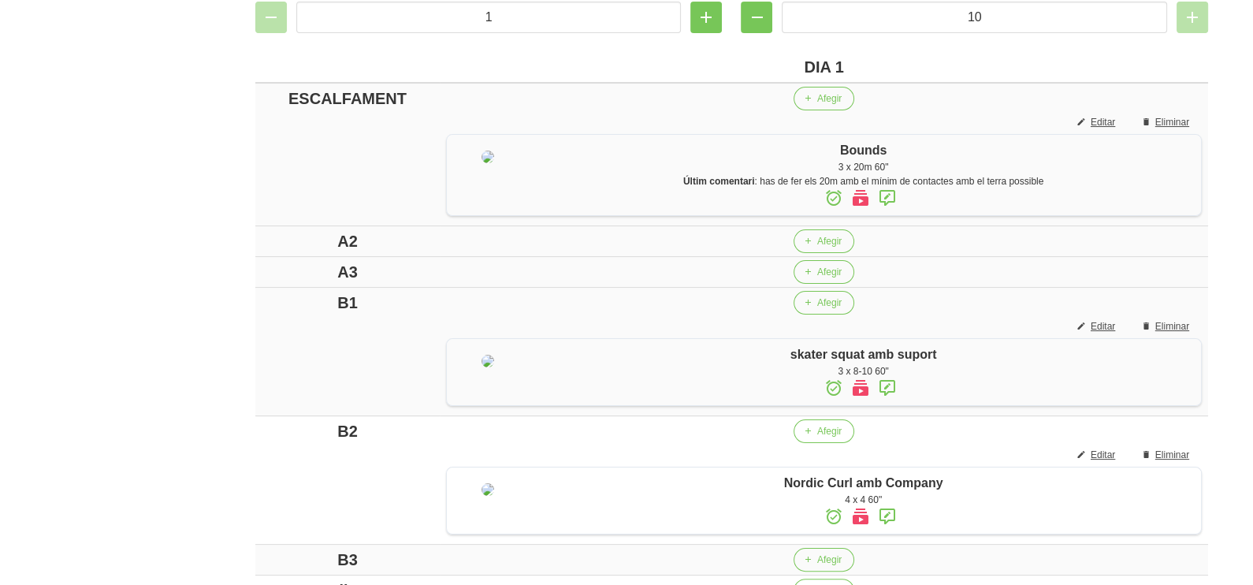
scroll to position [393, 0]
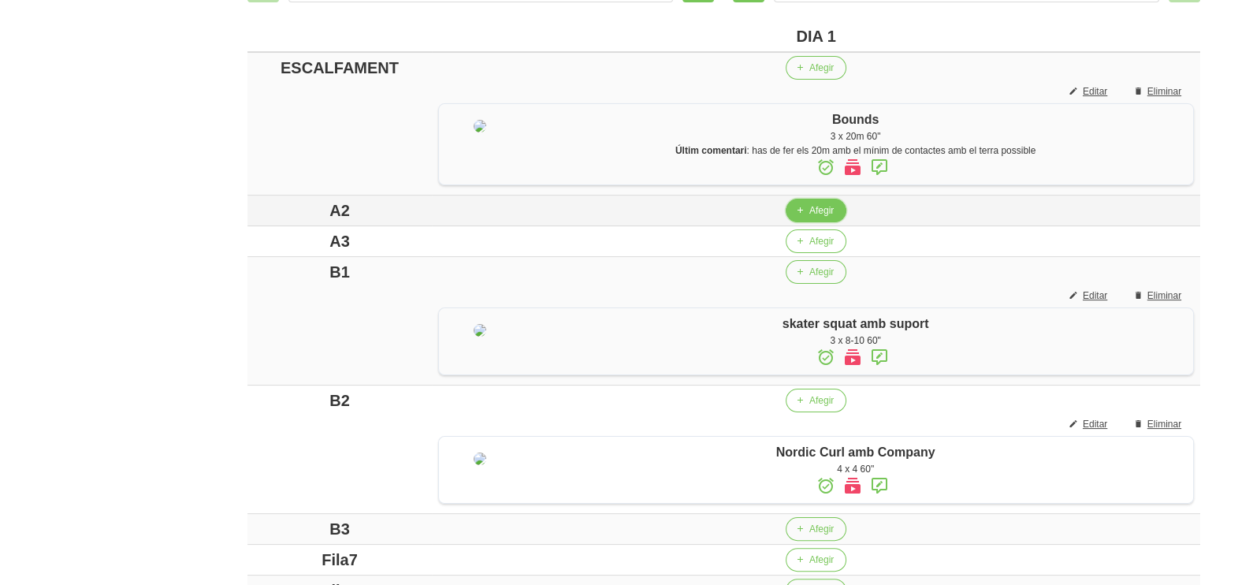
click at [809, 213] on span "Afegir" at bounding box center [821, 210] width 24 height 14
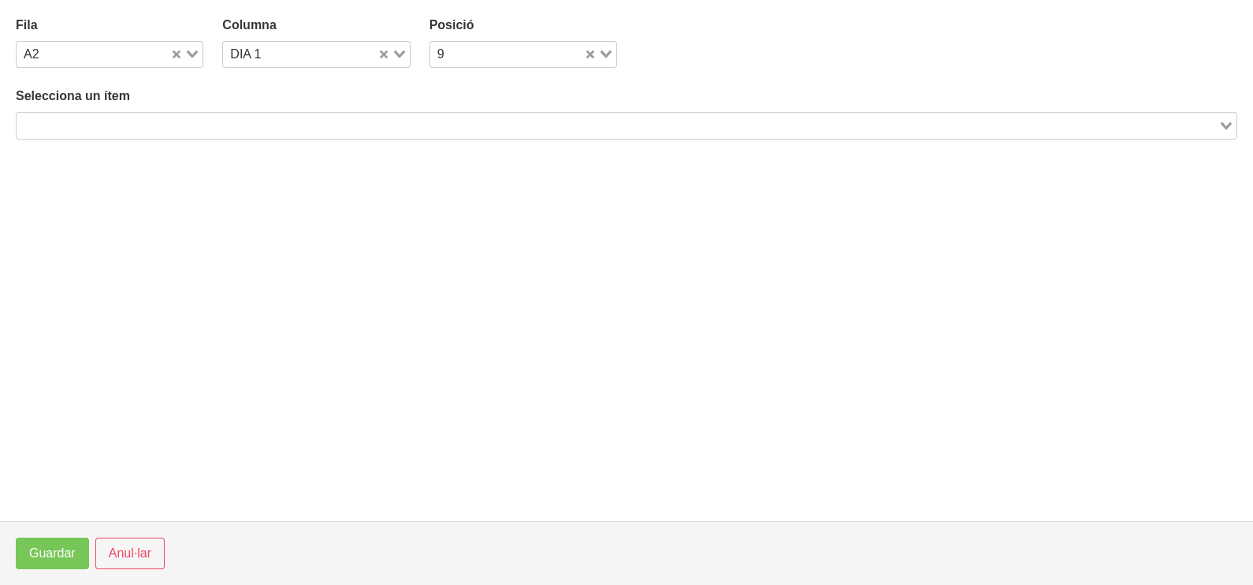
click at [249, 123] on input "Search for option" at bounding box center [617, 125] width 1199 height 19
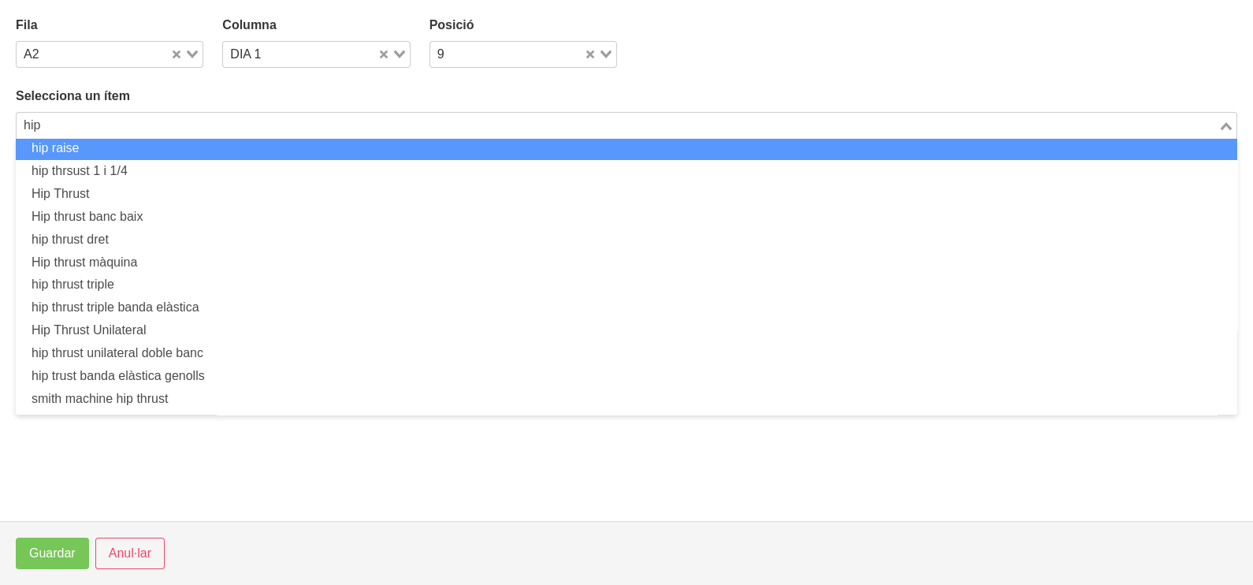
scroll to position [209, 0]
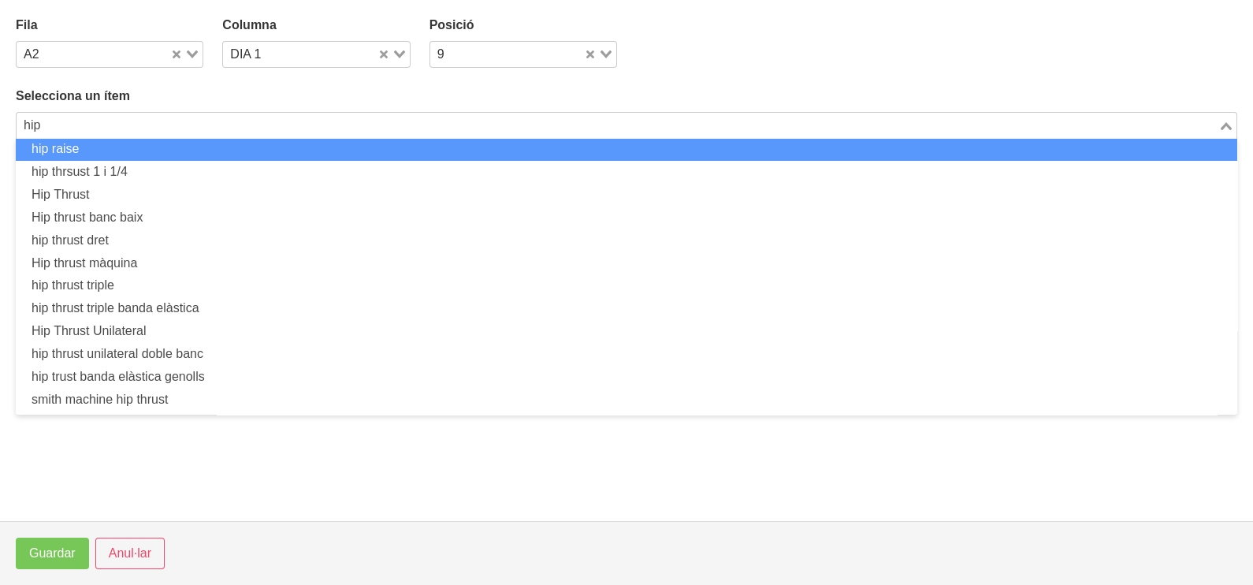
drag, startPoint x: 66, startPoint y: 118, endPoint x: -4, endPoint y: 118, distance: 70.1
click at [0, 118] on html "Nutrivic [PERSON_NAME] General Dashboard Seccions Clients Administradors Comuni…" at bounding box center [626, 246] width 1253 height 1279
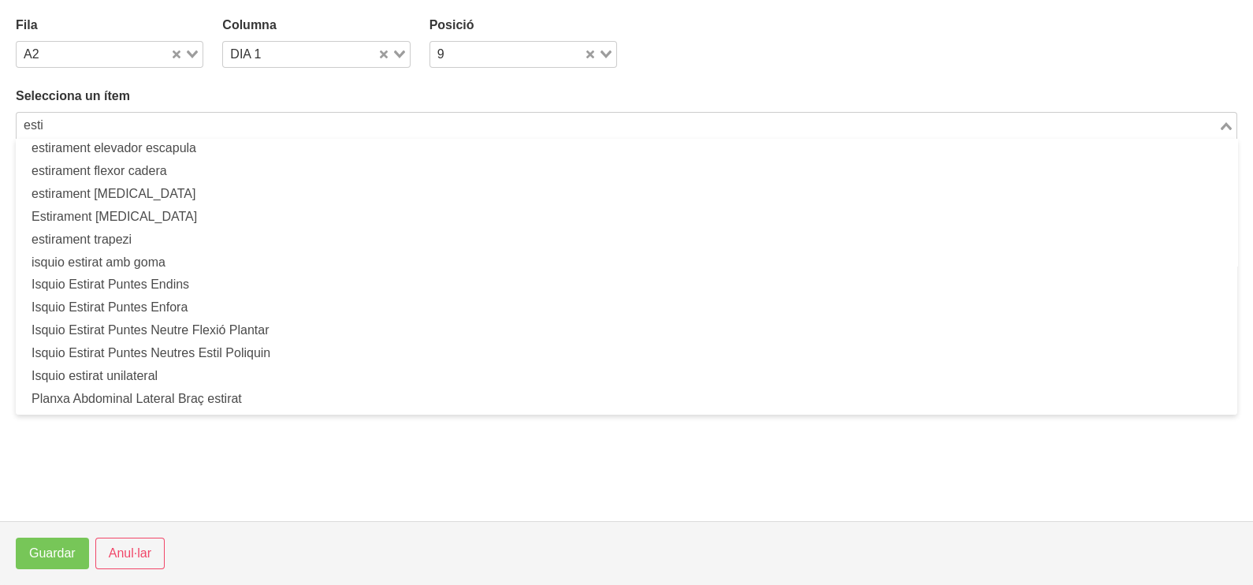
scroll to position [73, 0]
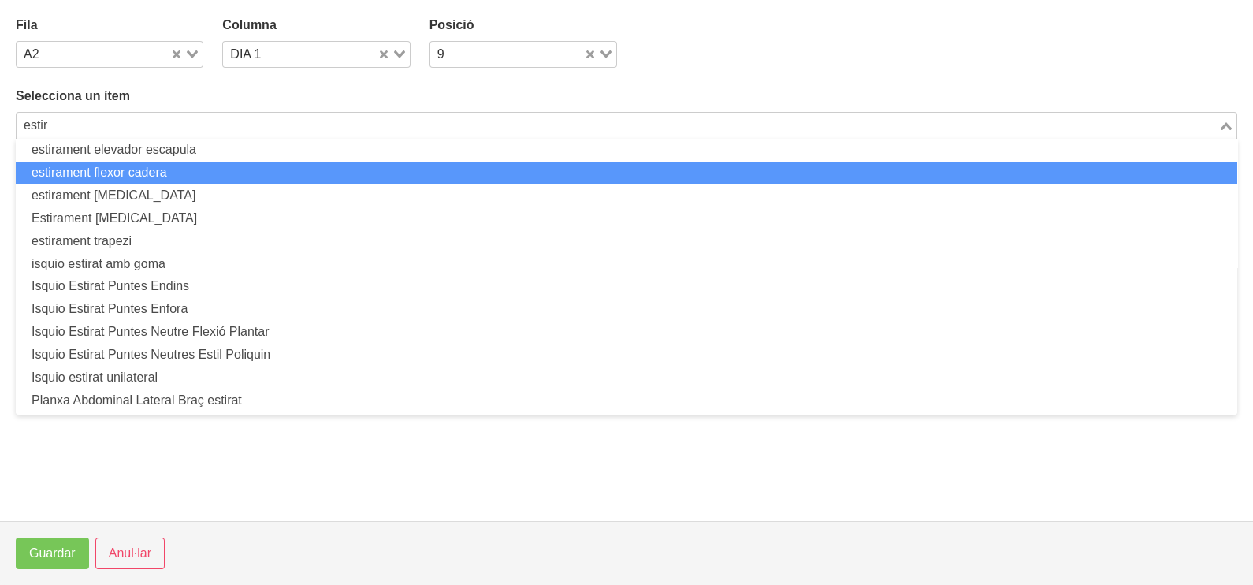
click at [147, 169] on li "estirament flexor cadera" at bounding box center [627, 173] width 1222 height 23
type input "estir"
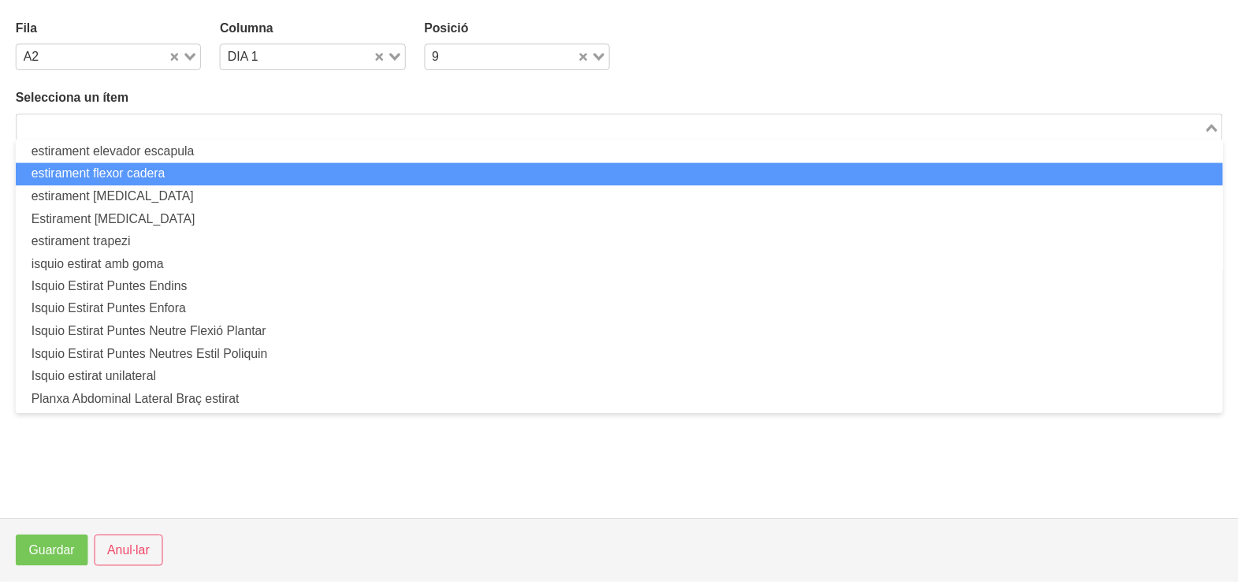
scroll to position [4, 0]
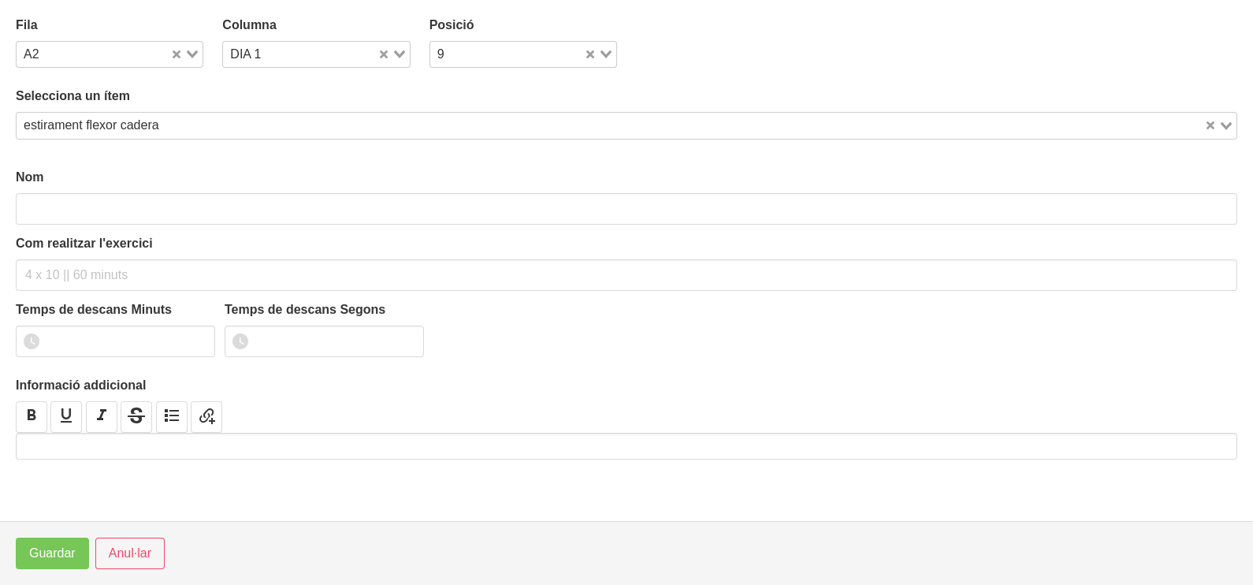
type input "estirament flexor cadera"
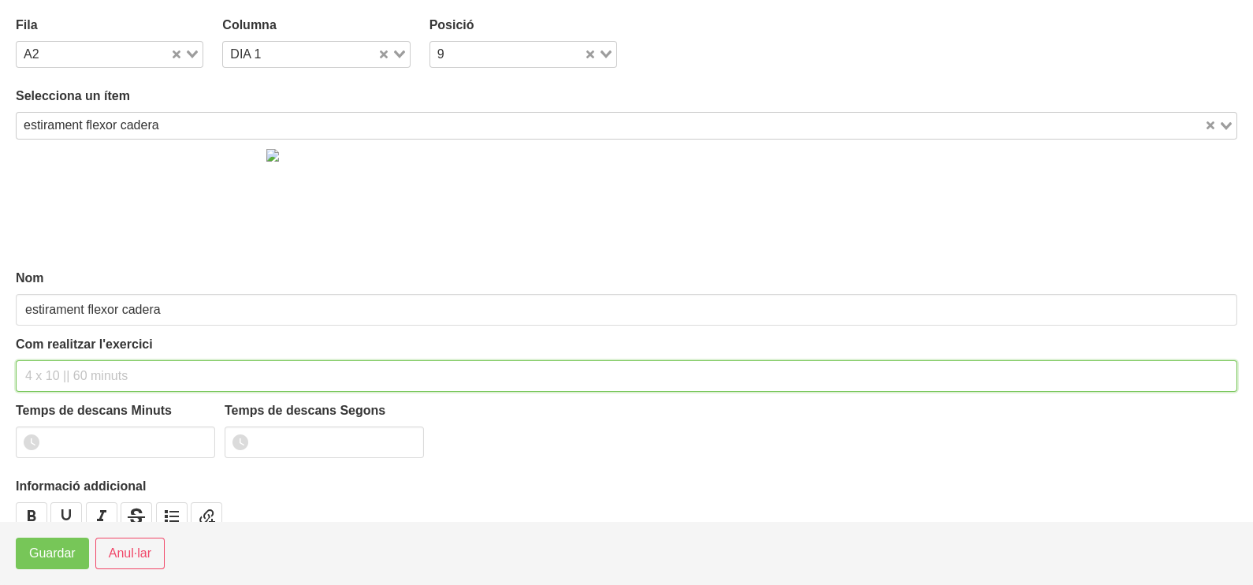
drag, startPoint x: 55, startPoint y: 370, endPoint x: 93, endPoint y: 236, distance: 140.0
click at [65, 335] on div "Com realitzar l'exercici" at bounding box center [627, 363] width 1222 height 57
type input "3 x 30 segons 60""
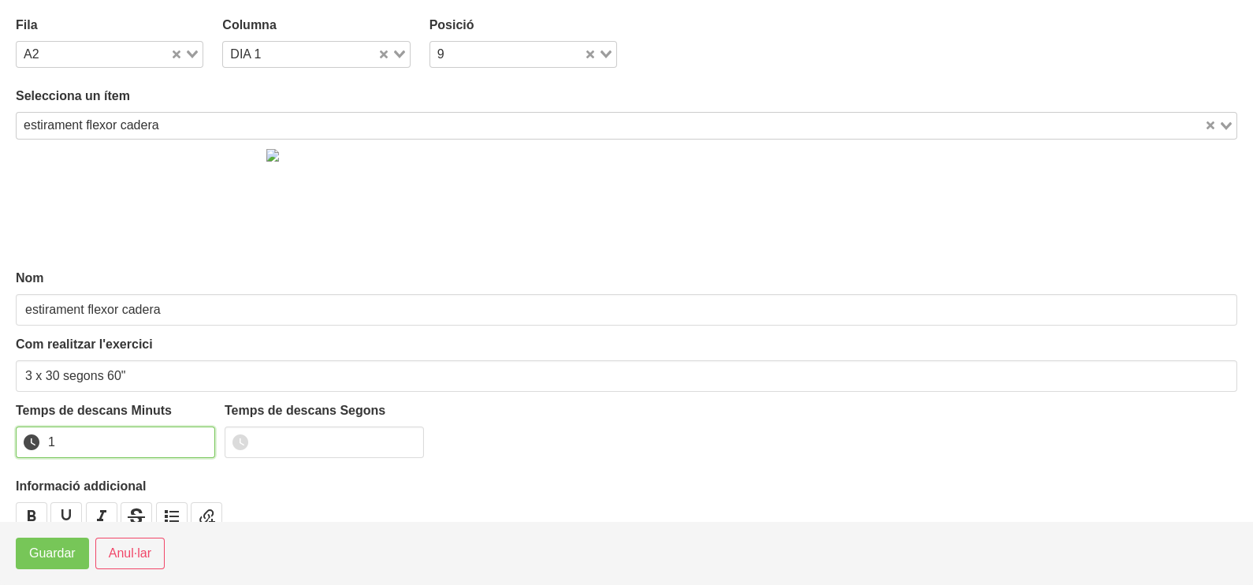
type input "1"
click at [200, 437] on input "1" at bounding box center [115, 442] width 199 height 32
click at [43, 553] on span "Guardar" at bounding box center [52, 553] width 46 height 19
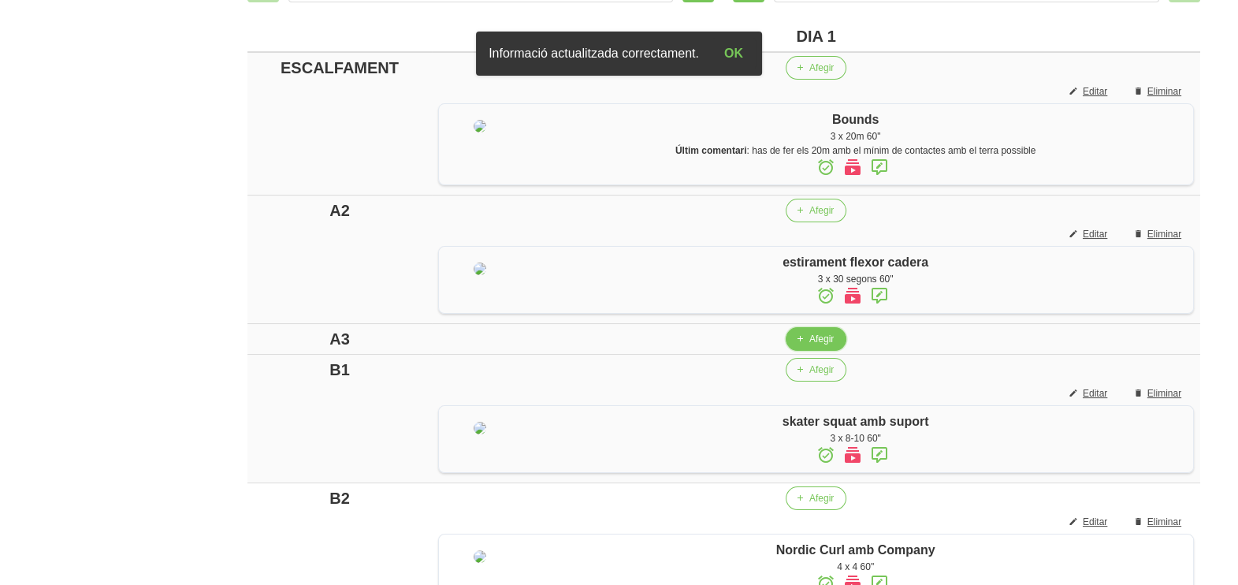
click at [809, 346] on span "Afegir" at bounding box center [821, 339] width 24 height 14
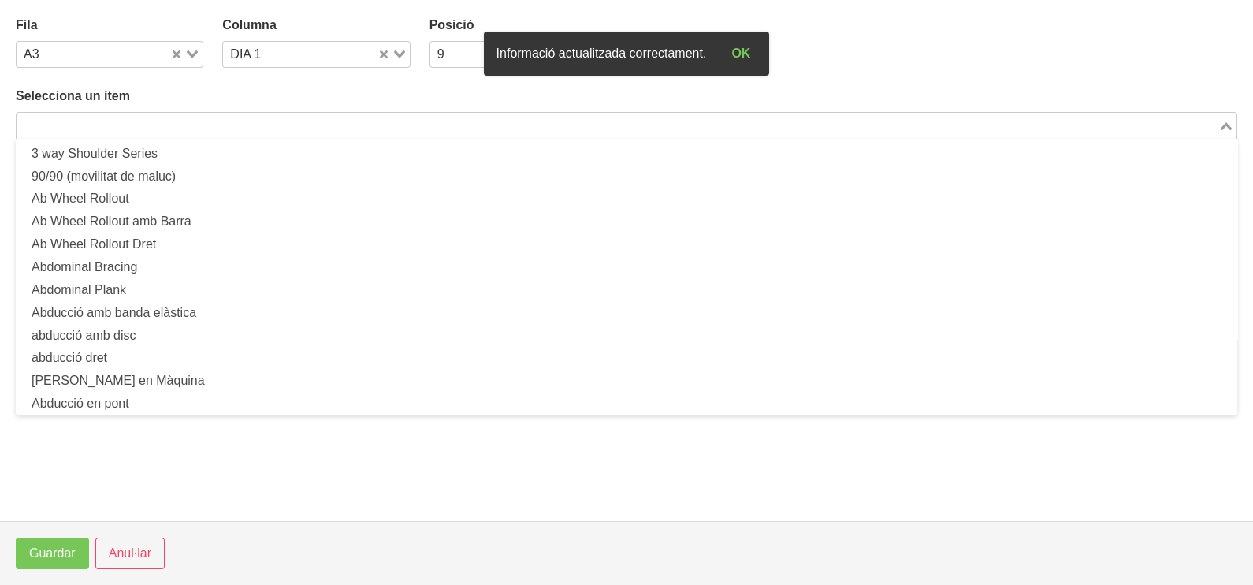
click at [231, 128] on input "Search for option" at bounding box center [617, 125] width 1199 height 19
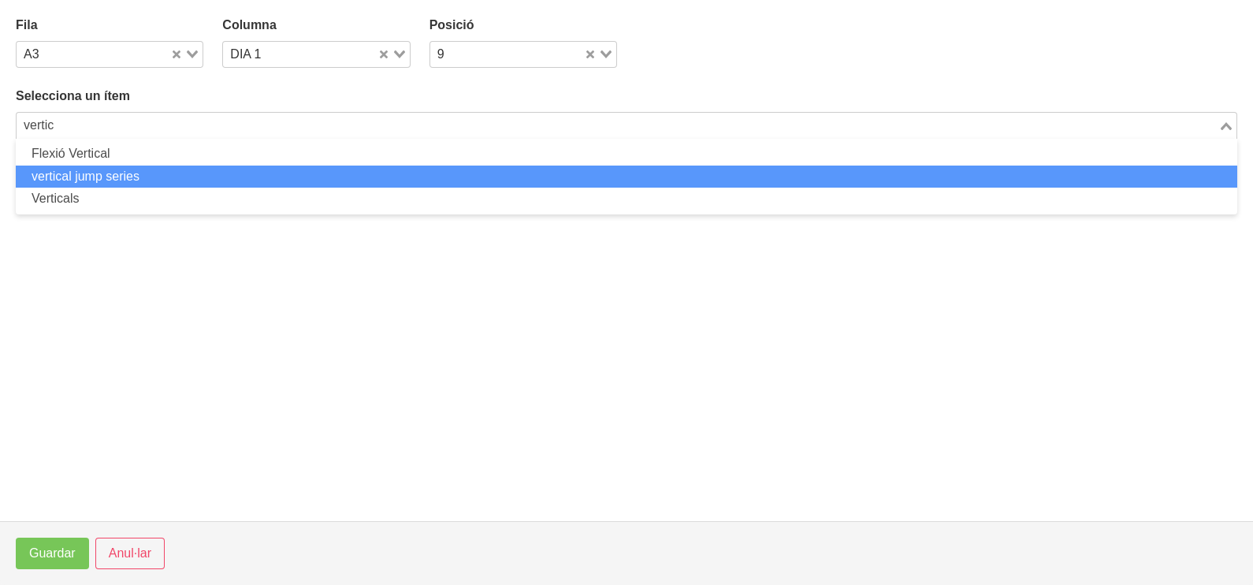
drag, startPoint x: 134, startPoint y: 174, endPoint x: 142, endPoint y: 175, distance: 7.9
click at [142, 175] on li "vertical jump series" at bounding box center [627, 177] width 1222 height 23
type input "vertic"
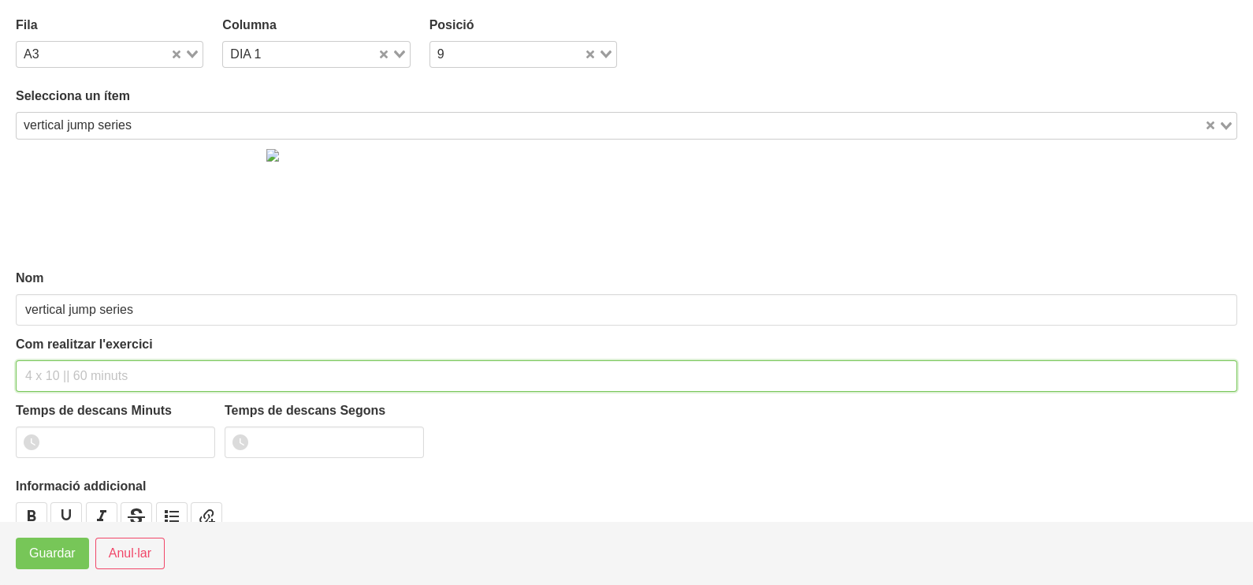
drag, startPoint x: 56, startPoint y: 370, endPoint x: 79, endPoint y: 247, distance: 125.8
click at [56, 337] on div "Com realitzar l'exercici" at bounding box center [627, 363] width 1222 height 57
type input "5 x 4 saqlts el màxim d'alts 60""
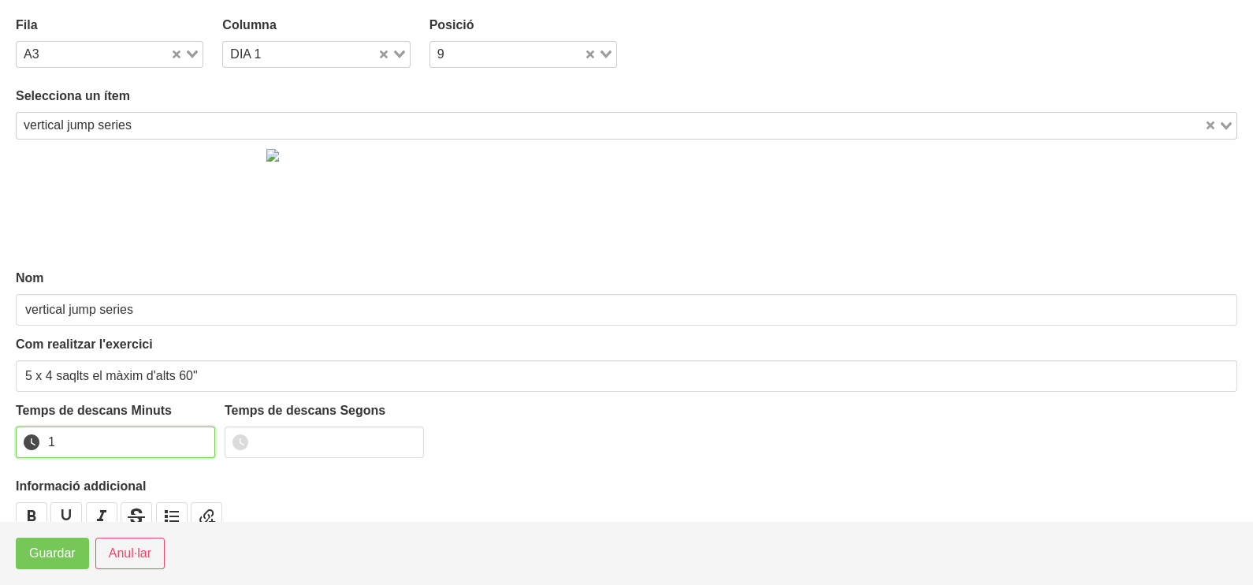
type input "1"
click at [201, 437] on input "1" at bounding box center [115, 442] width 199 height 32
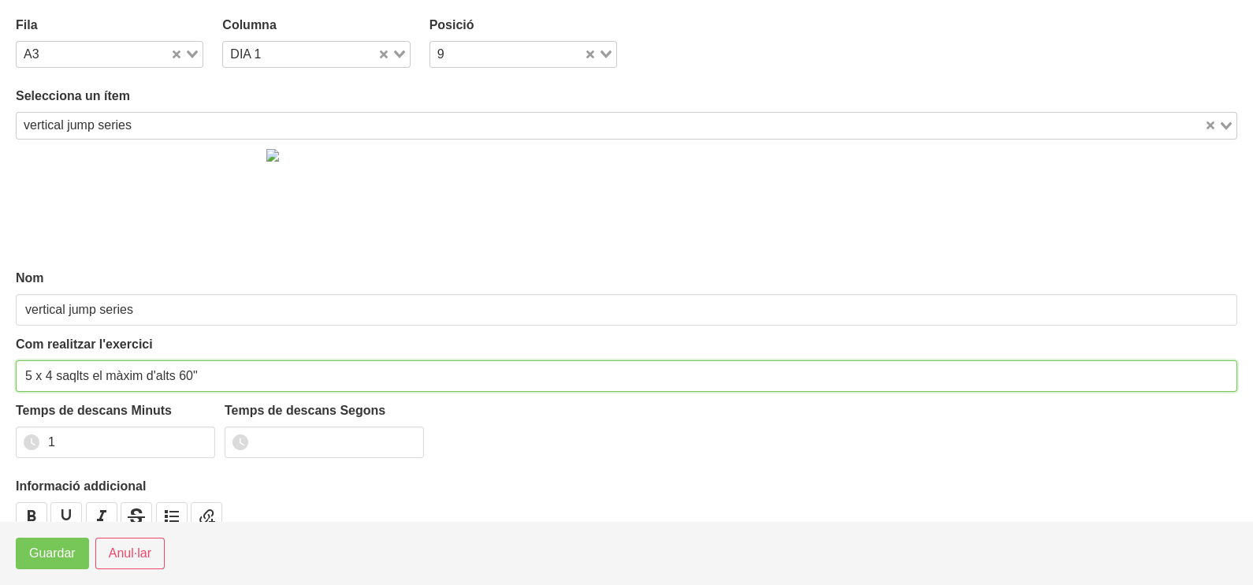
drag, startPoint x: 75, startPoint y: 373, endPoint x: 63, endPoint y: 403, distance: 32.2
click at [71, 380] on input "5 x 4 saqlts el màxim d'alts 60"" at bounding box center [627, 376] width 1222 height 32
drag, startPoint x: 30, startPoint y: 374, endPoint x: 0, endPoint y: 372, distance: 30.0
click at [0, 374] on html "Nutrivic [PERSON_NAME] General Dashboard Seccions Clients Administradors Comuni…" at bounding box center [626, 295] width 1253 height 1377
type input "3 x 4 salts el màxim d'alts 60""
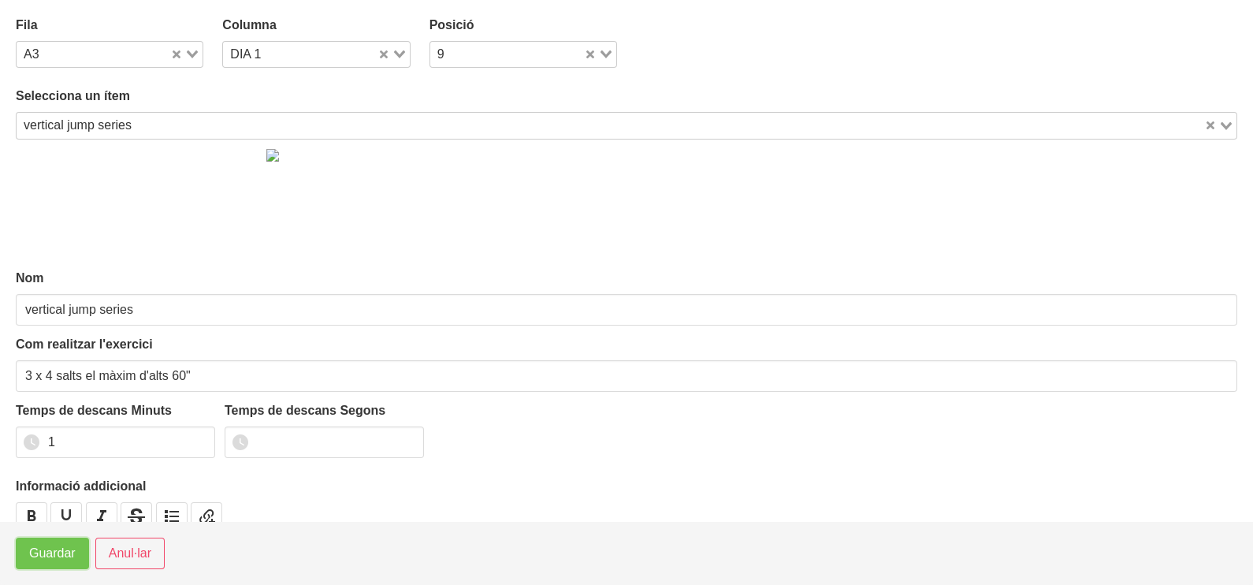
click at [63, 560] on span "Guardar" at bounding box center [52, 553] width 46 height 19
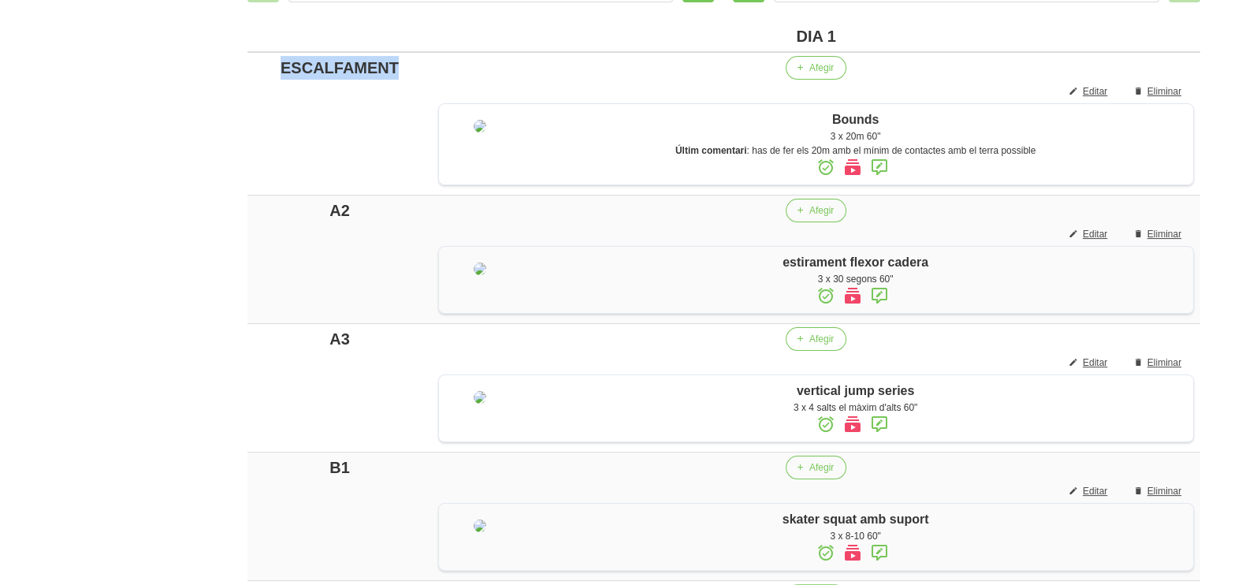
drag, startPoint x: 389, startPoint y: 63, endPoint x: 221, endPoint y: 63, distance: 167.9
click at [221, 63] on div "Editar entrenament false 4bb496d1-6220-4398-83dd-1f1c392f0753 Nom FORÇA DIMARTS…" at bounding box center [724, 361] width 1028 height 1404
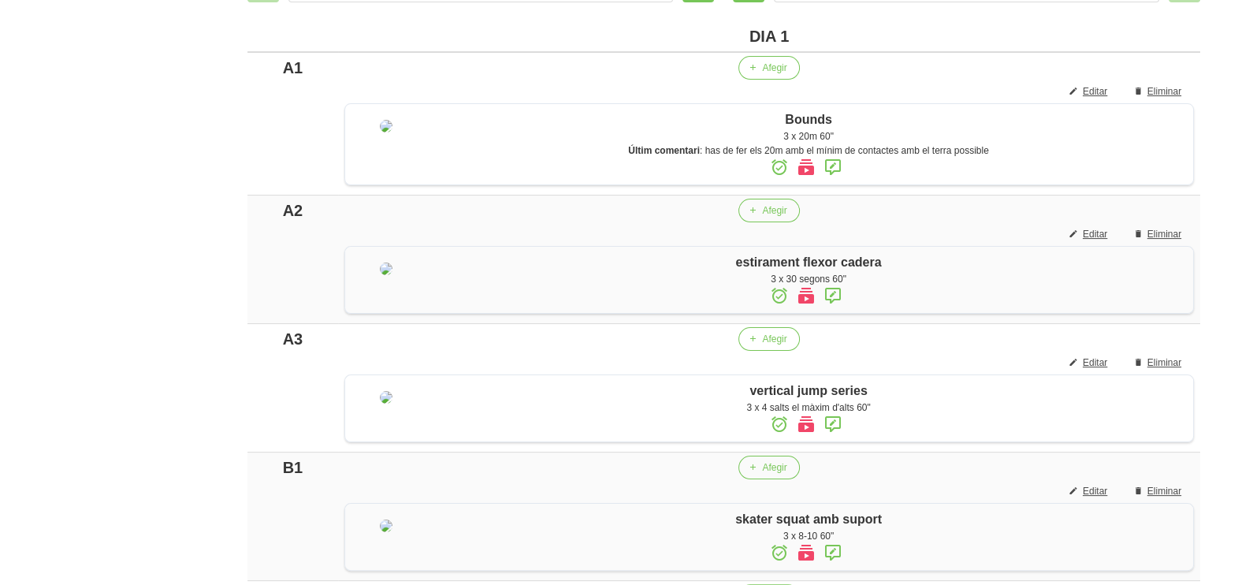
click at [203, 150] on div "Editar entrenament false 4bb496d1-6220-4398-83dd-1f1c392f0753 Nom FORÇA DIMARTS…" at bounding box center [723, 360] width 1047 height 1423
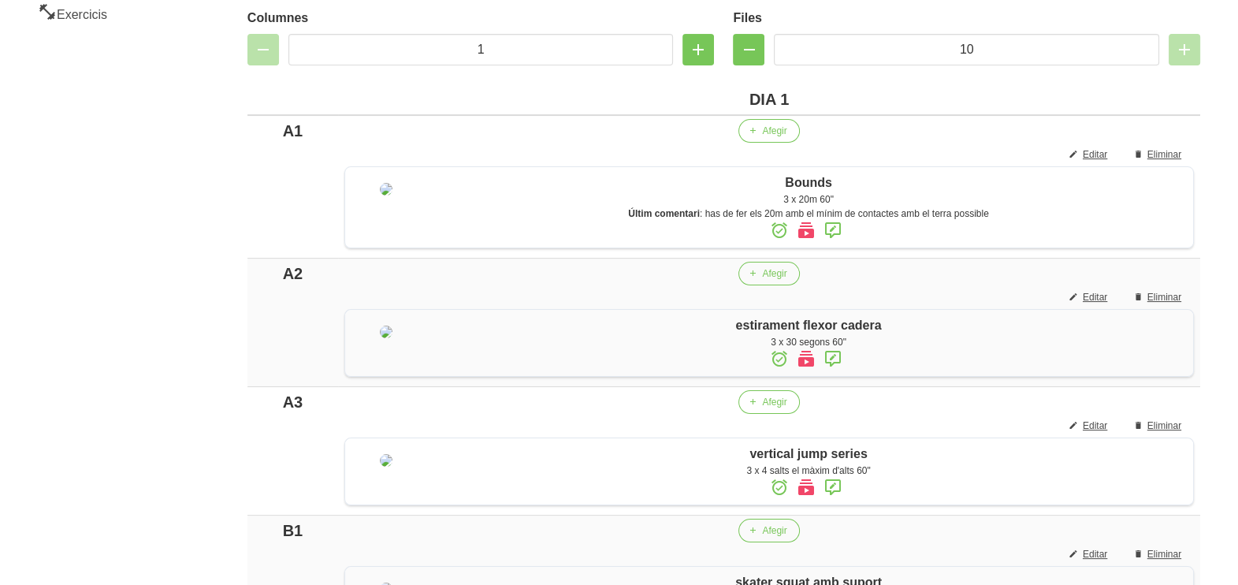
scroll to position [296, 0]
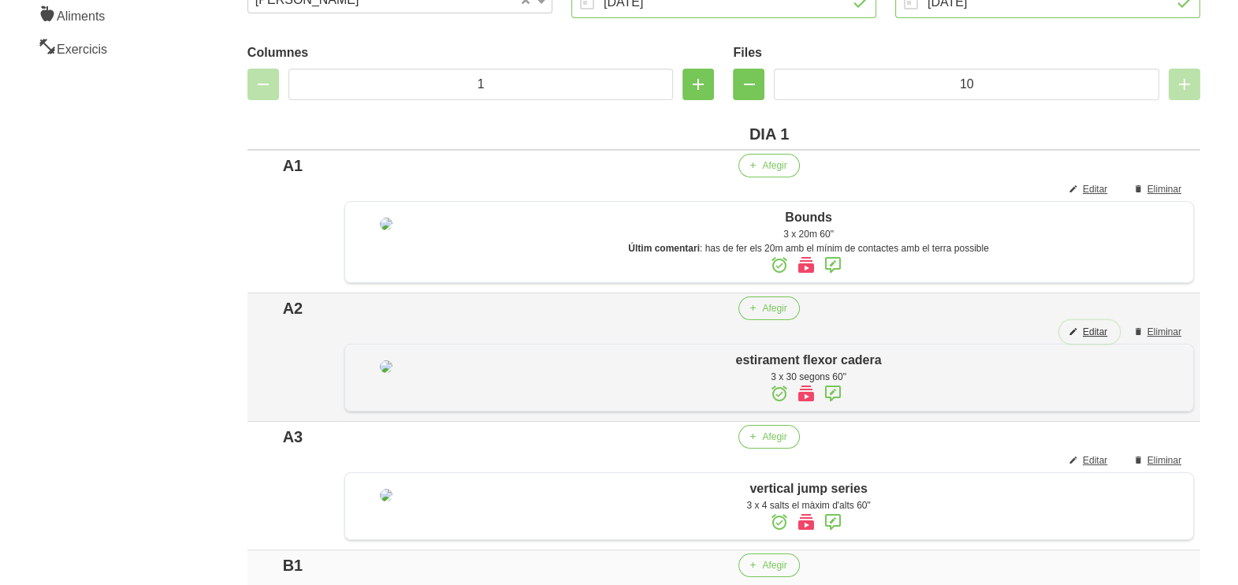
click at [1092, 329] on span "Editar" at bounding box center [1095, 332] width 24 height 14
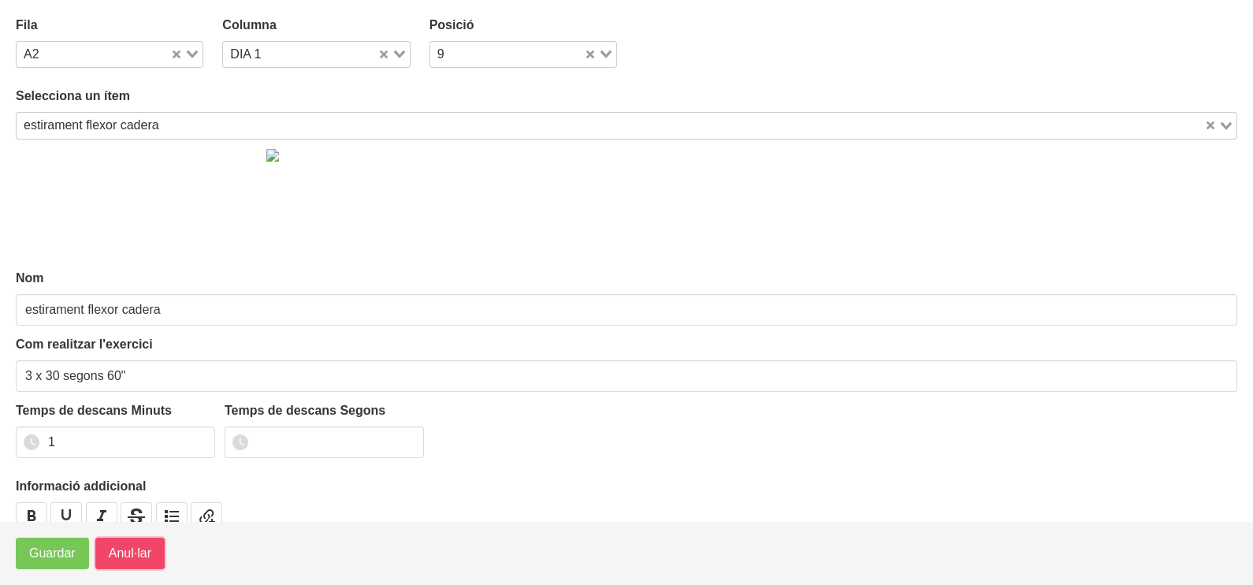
drag, startPoint x: 132, startPoint y: 556, endPoint x: 286, endPoint y: 459, distance: 182.1
click at [132, 556] on span "Anul·lar" at bounding box center [130, 553] width 43 height 19
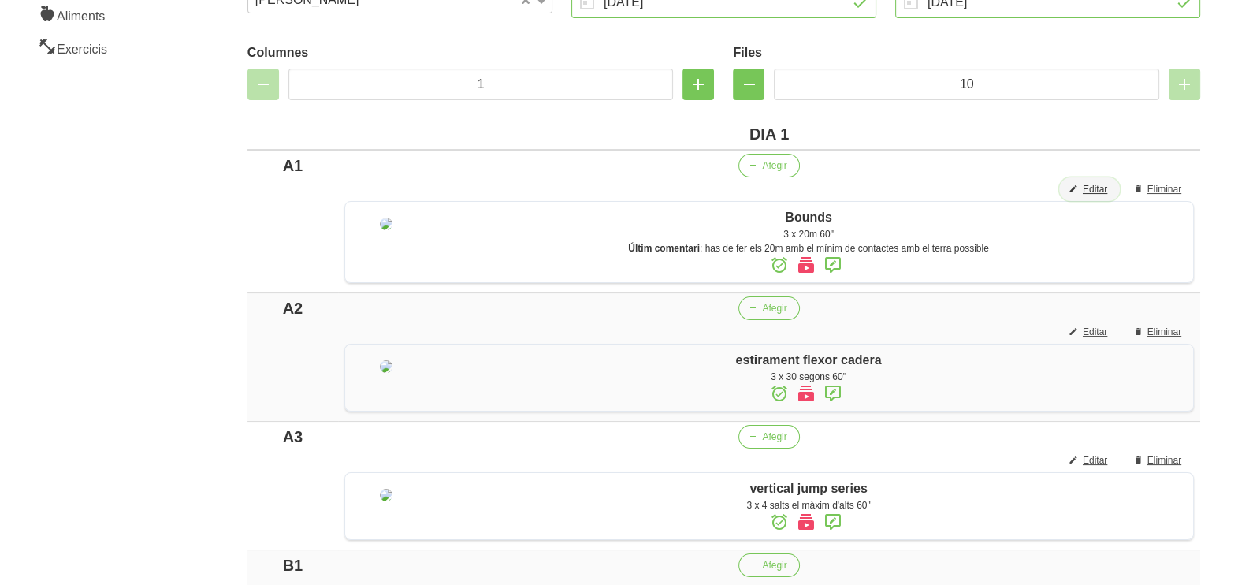
click at [1099, 185] on span "Editar" at bounding box center [1095, 189] width 24 height 14
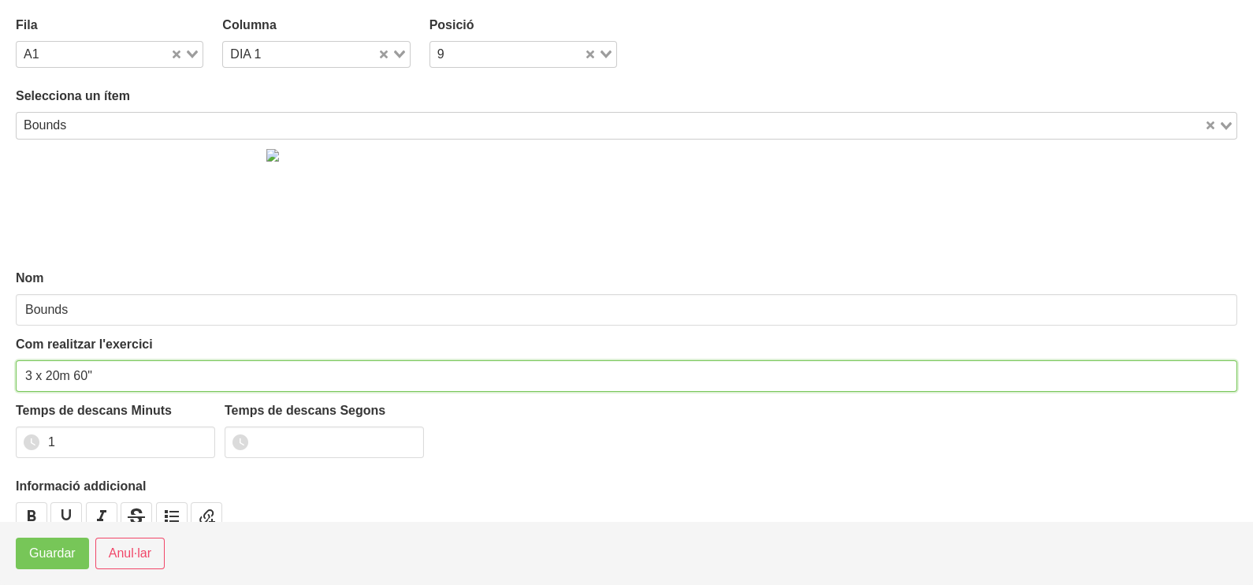
drag, startPoint x: 86, startPoint y: 370, endPoint x: 73, endPoint y: 371, distance: 12.6
click at [73, 371] on input "3 x 20m 60"" at bounding box center [627, 376] width 1222 height 32
type input "3 x 20m 30""
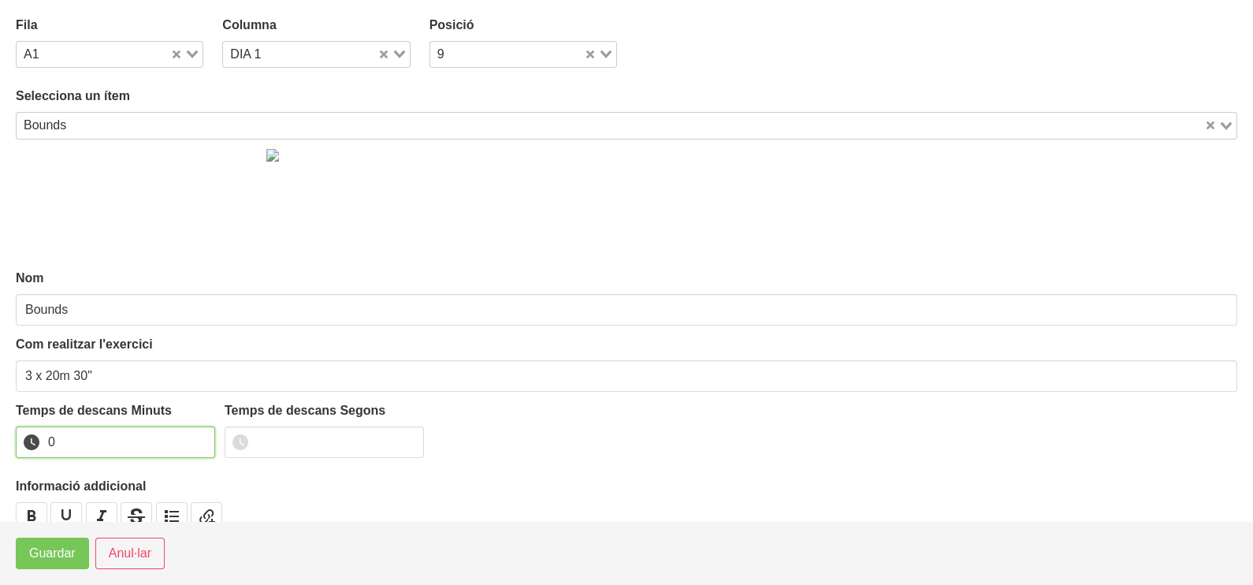
type input "0"
click at [203, 444] on input "0" at bounding box center [115, 442] width 199 height 32
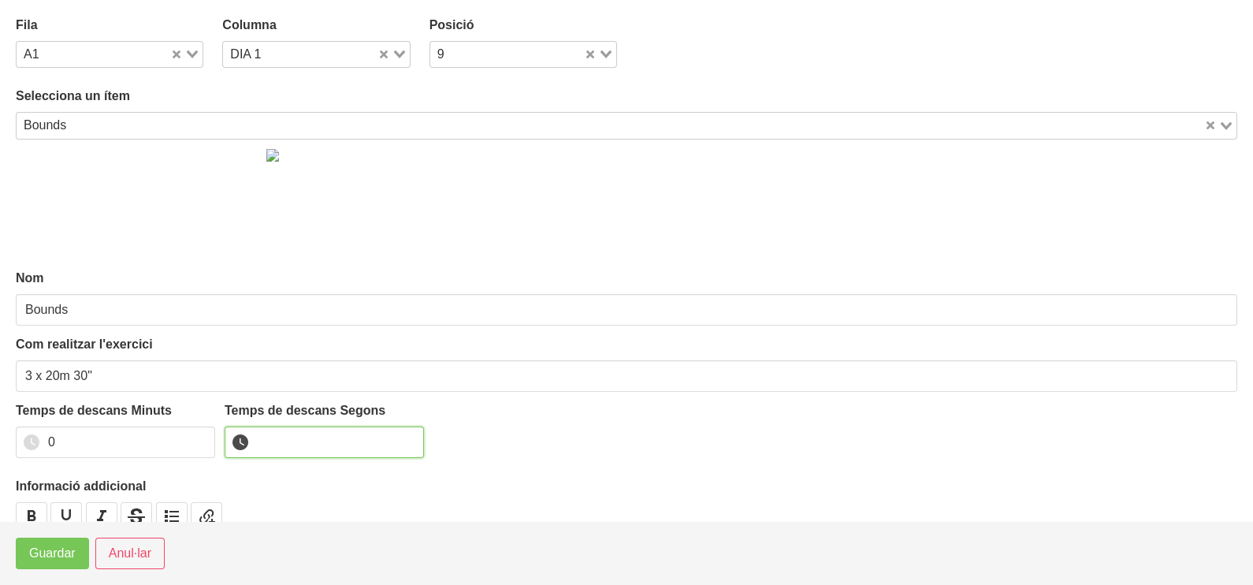
click at [305, 441] on input "number" at bounding box center [324, 442] width 199 height 32
type input "30"
click at [49, 557] on span "Guardar" at bounding box center [52, 553] width 46 height 19
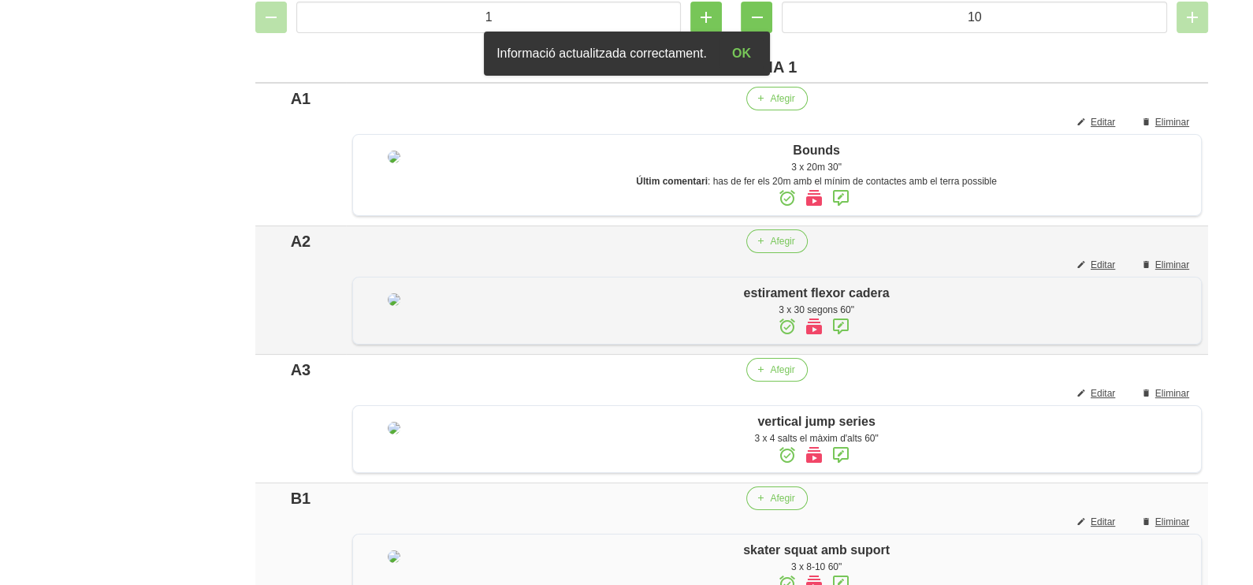
scroll to position [393, 0]
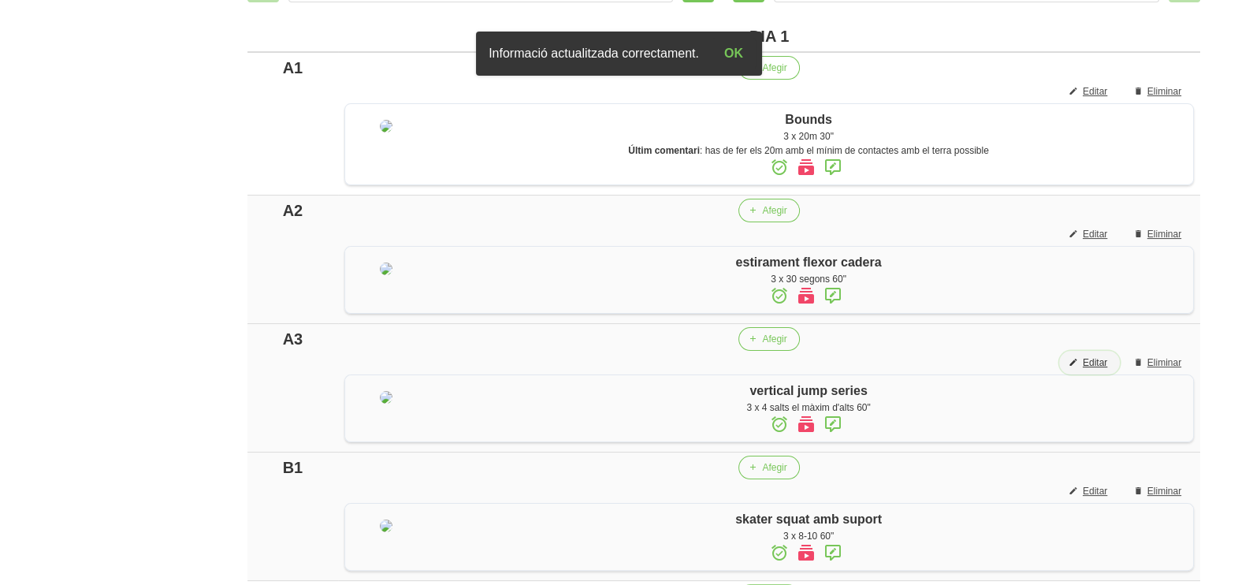
click at [1096, 365] on span "Editar" at bounding box center [1095, 362] width 24 height 14
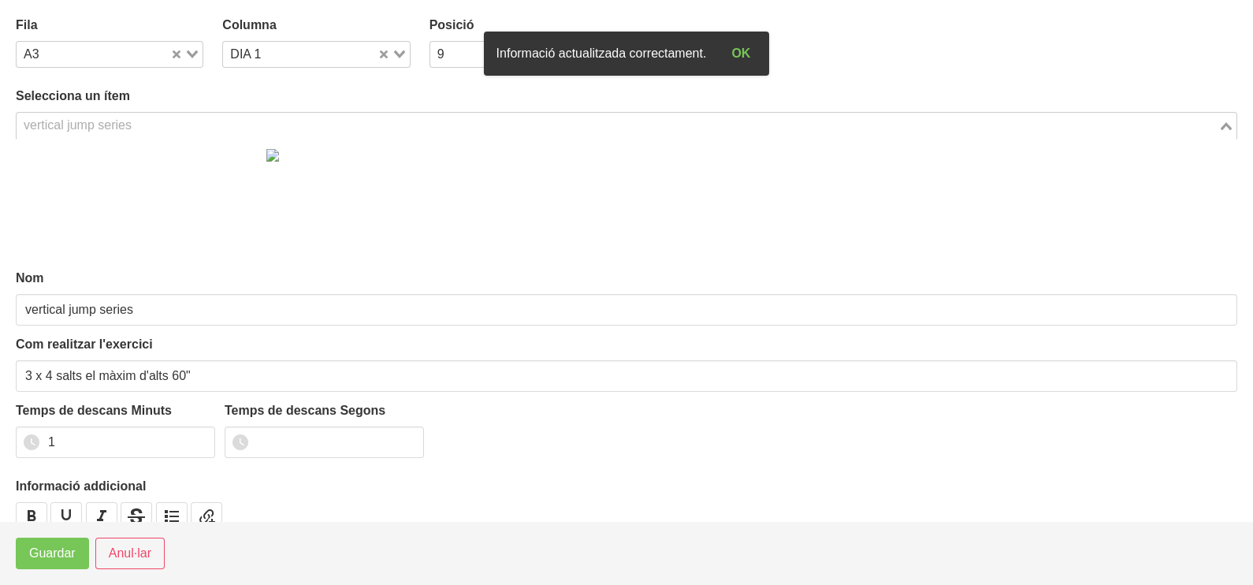
click at [175, 120] on input "Search for option" at bounding box center [617, 125] width 1199 height 19
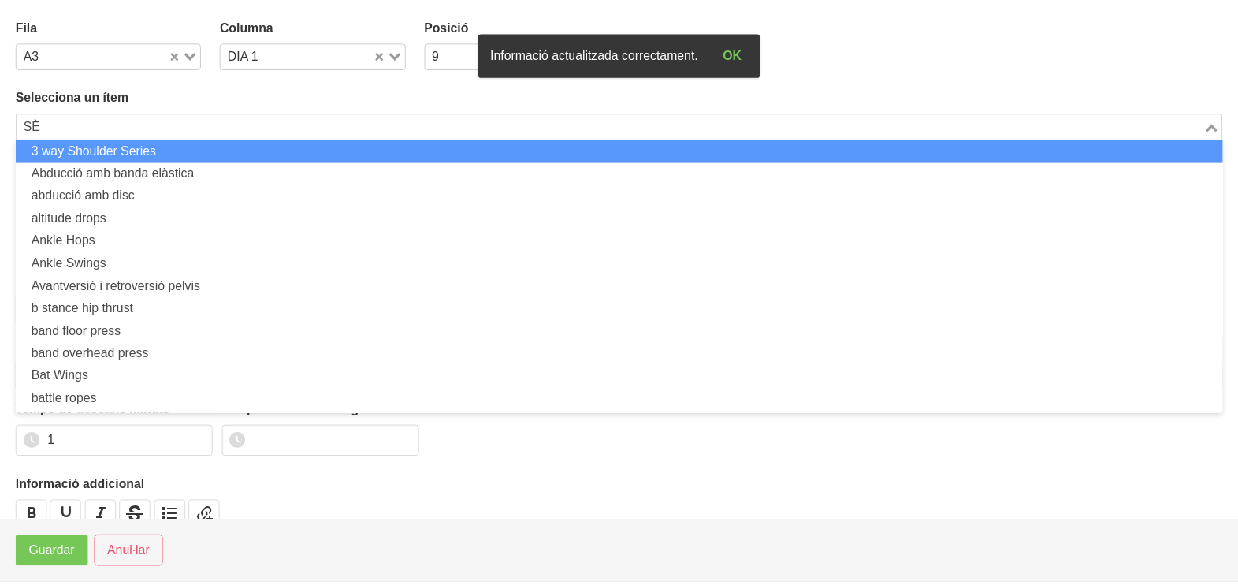
scroll to position [0, 0]
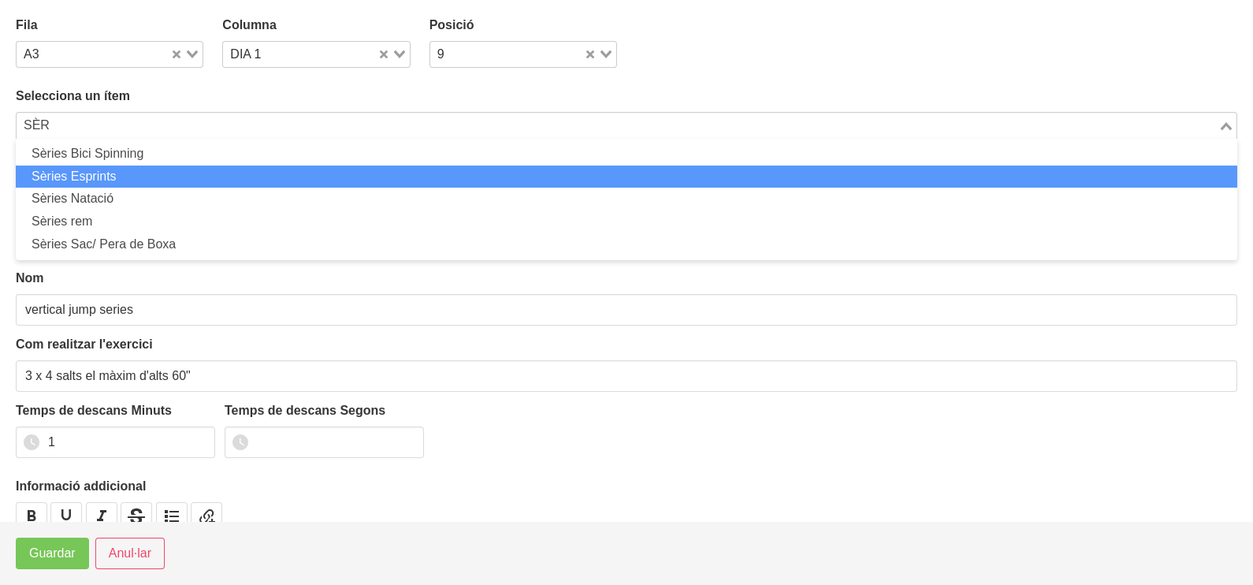
click at [115, 176] on li "Sèries Esprints" at bounding box center [627, 177] width 1222 height 23
type input "SÈR"
type input "Sèries Esprints"
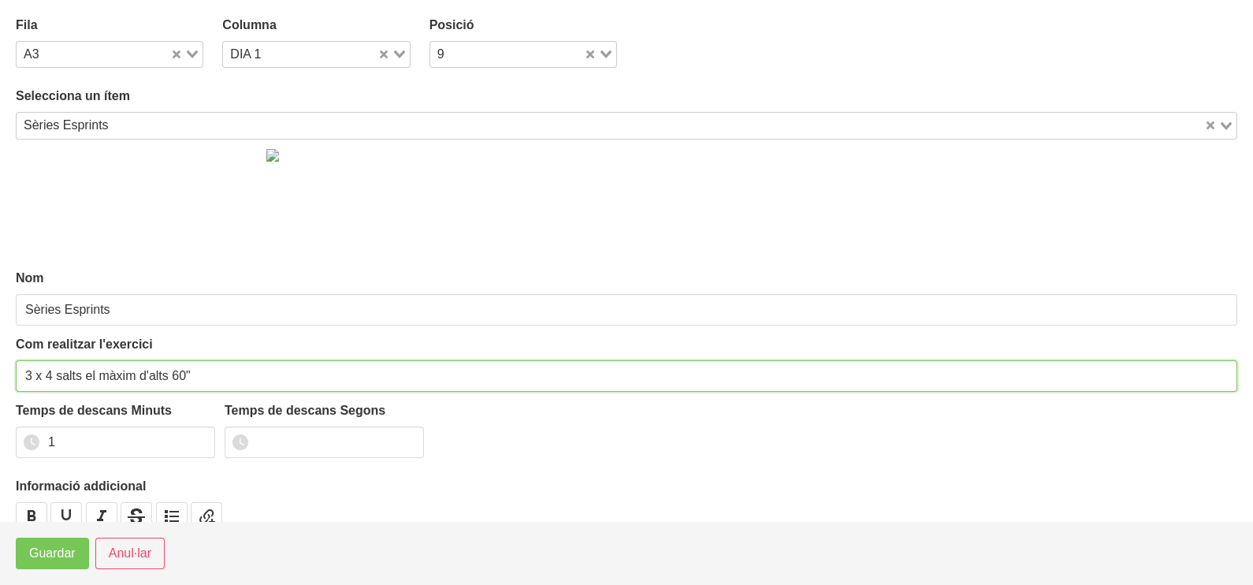
drag, startPoint x: 196, startPoint y: 373, endPoint x: 54, endPoint y: 369, distance: 142.7
click at [50, 375] on input "3 x 4 salts el màxim d'alts 60"" at bounding box center [627, 376] width 1222 height 32
type input "3 x 20m 120""
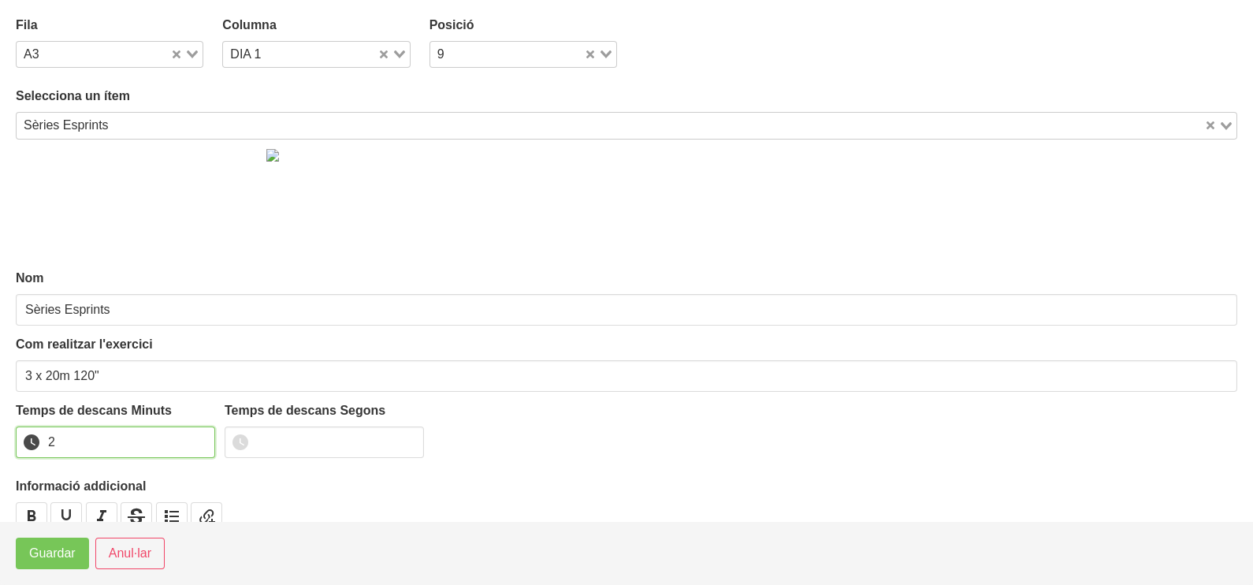
type input "2"
click at [199, 435] on input "2" at bounding box center [115, 442] width 199 height 32
click at [46, 560] on span "Guardar" at bounding box center [52, 553] width 46 height 19
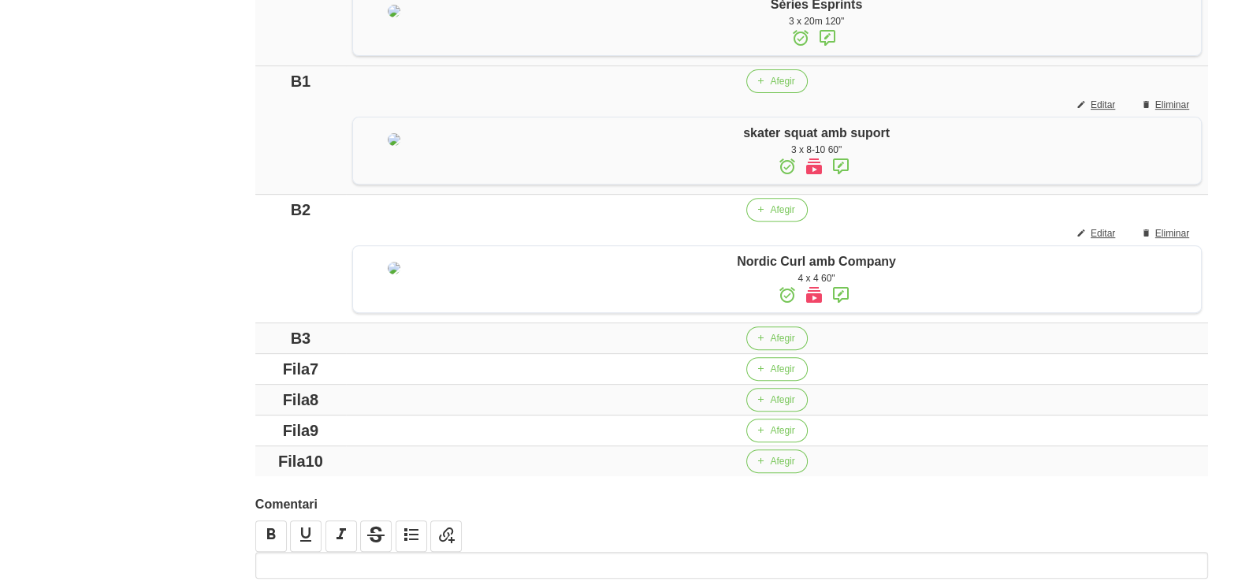
scroll to position [887, 0]
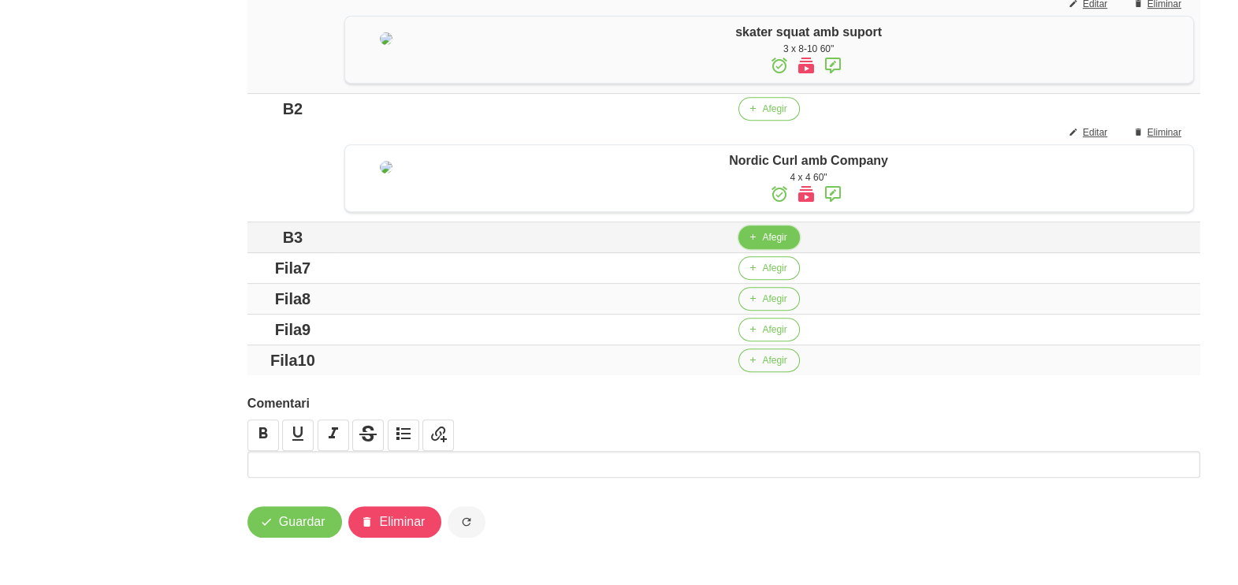
click at [778, 244] on span "Afegir" at bounding box center [774, 237] width 24 height 14
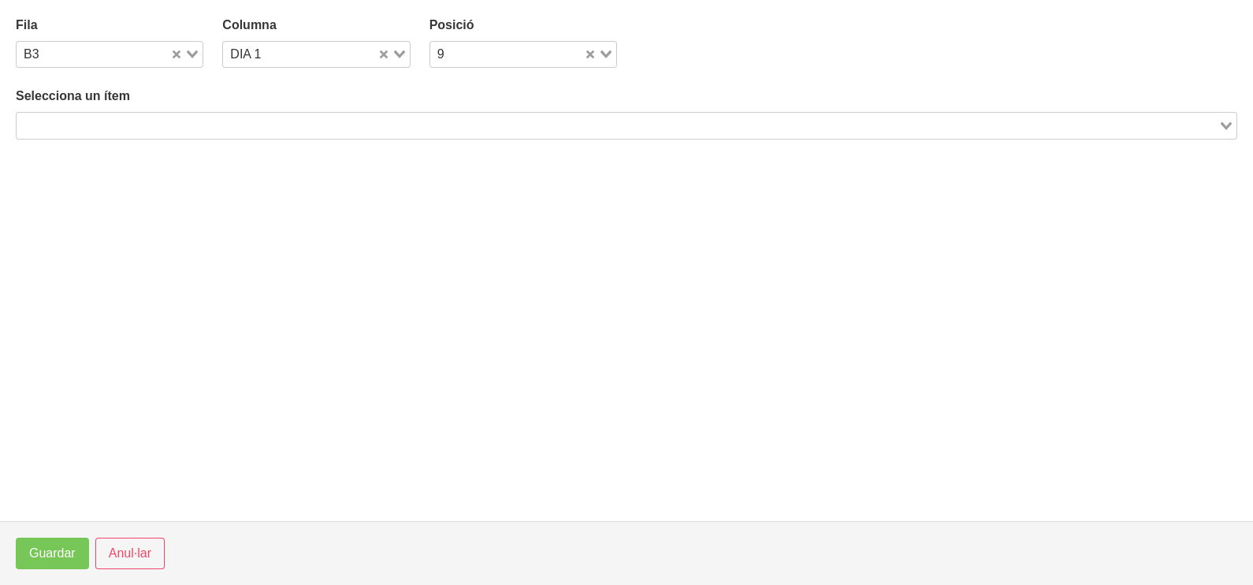
drag, startPoint x: 235, startPoint y: 130, endPoint x: 229, endPoint y: 123, distance: 9.5
click at [234, 128] on input "Search for option" at bounding box center [617, 125] width 1199 height 19
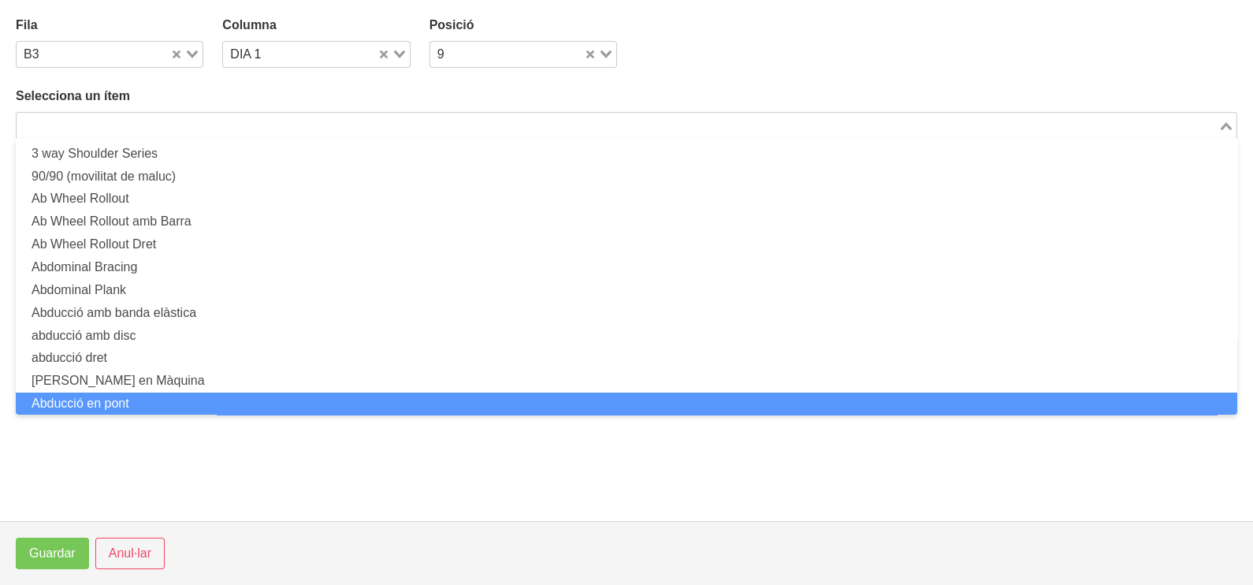
scroll to position [0, 0]
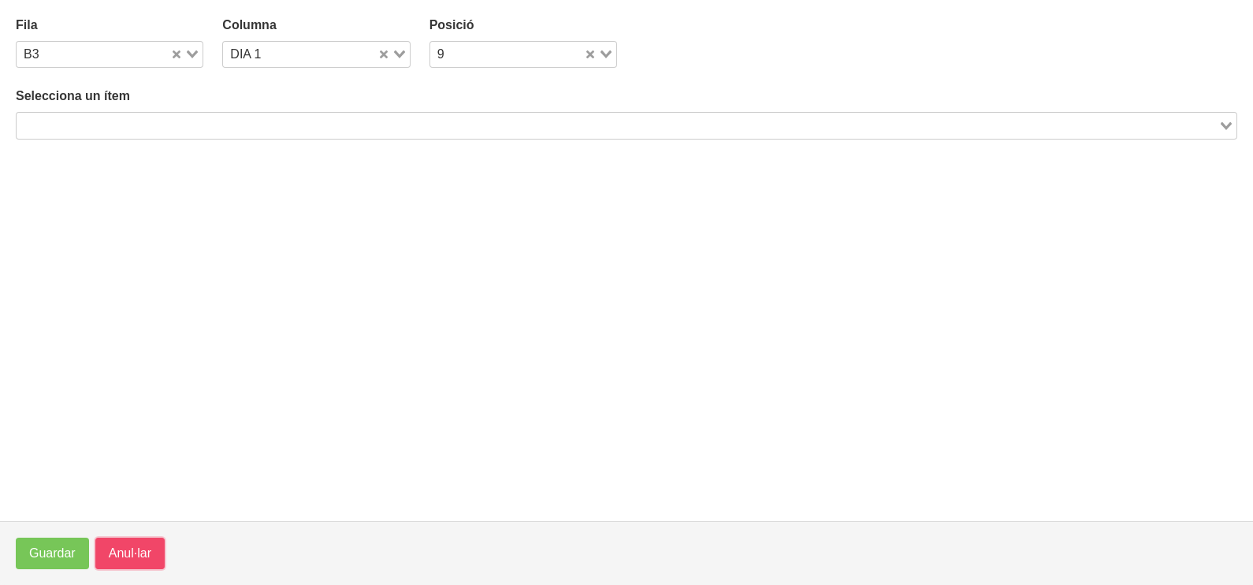
click at [114, 553] on span "Anul·lar" at bounding box center [130, 553] width 43 height 19
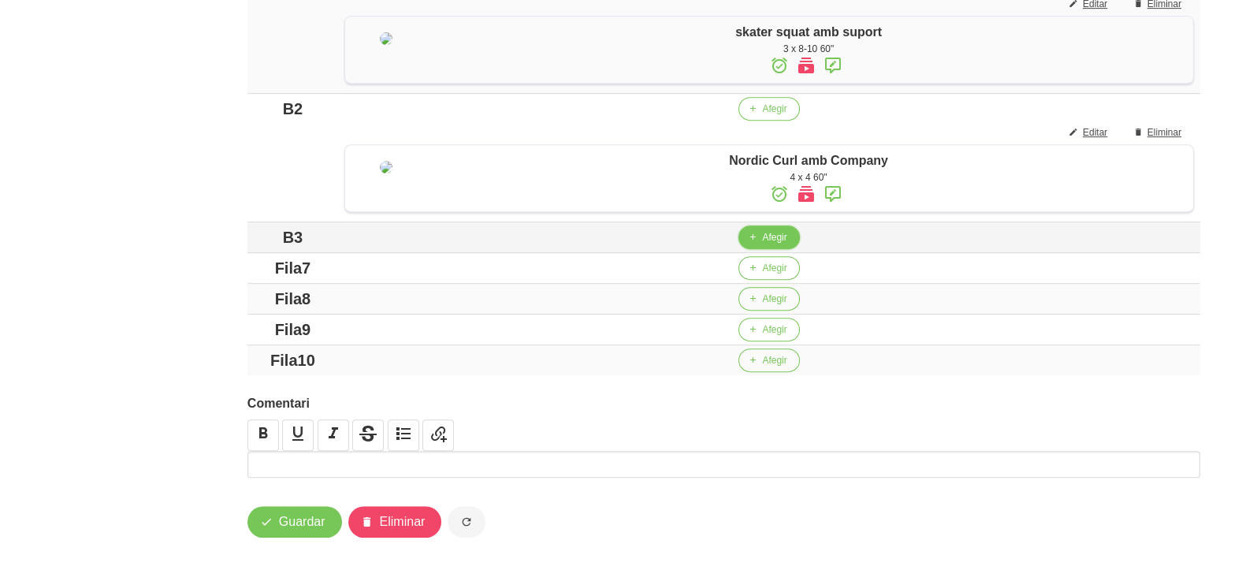
click at [749, 244] on icon "button" at bounding box center [752, 237] width 9 height 14
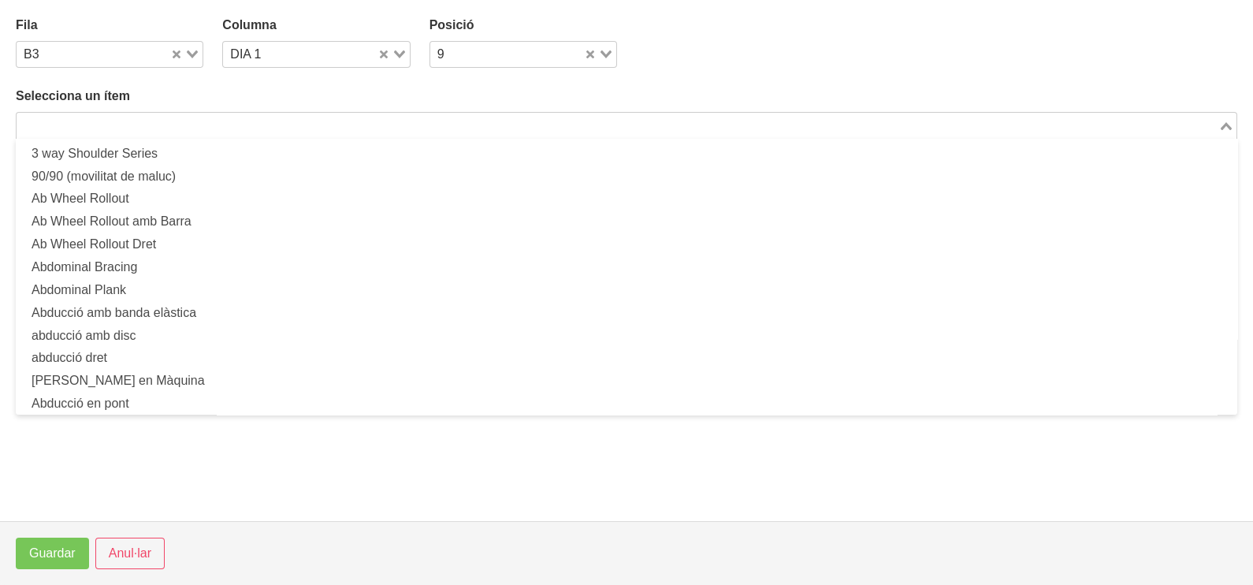
click at [172, 128] on input "Search for option" at bounding box center [617, 125] width 1199 height 19
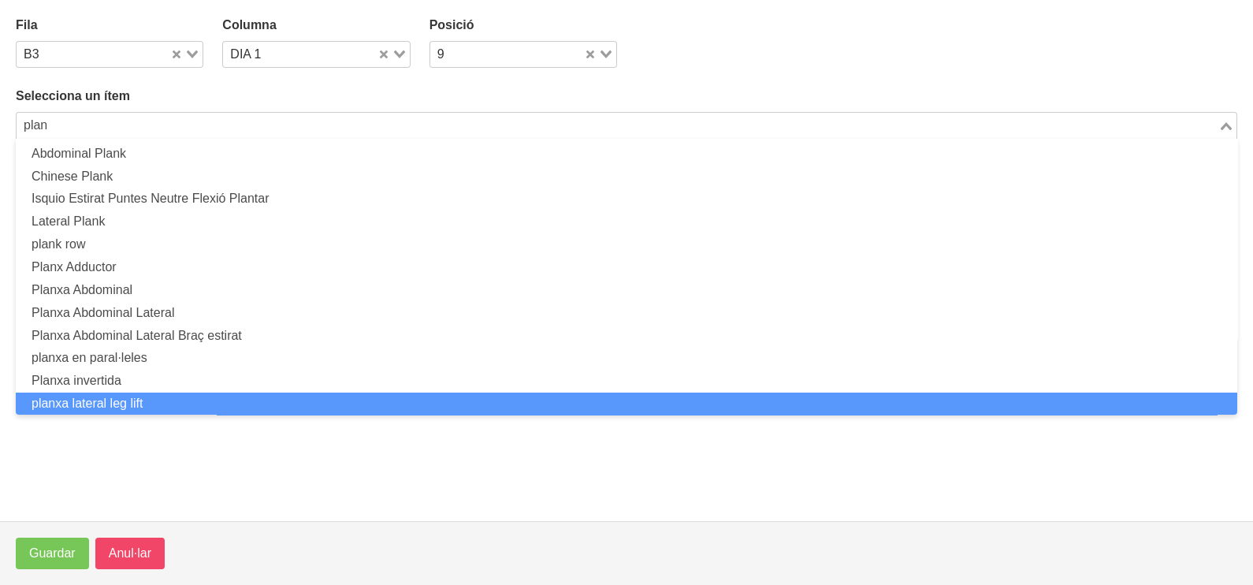
type input "plan"
click at [125, 549] on span "Anul·lar" at bounding box center [130, 553] width 43 height 19
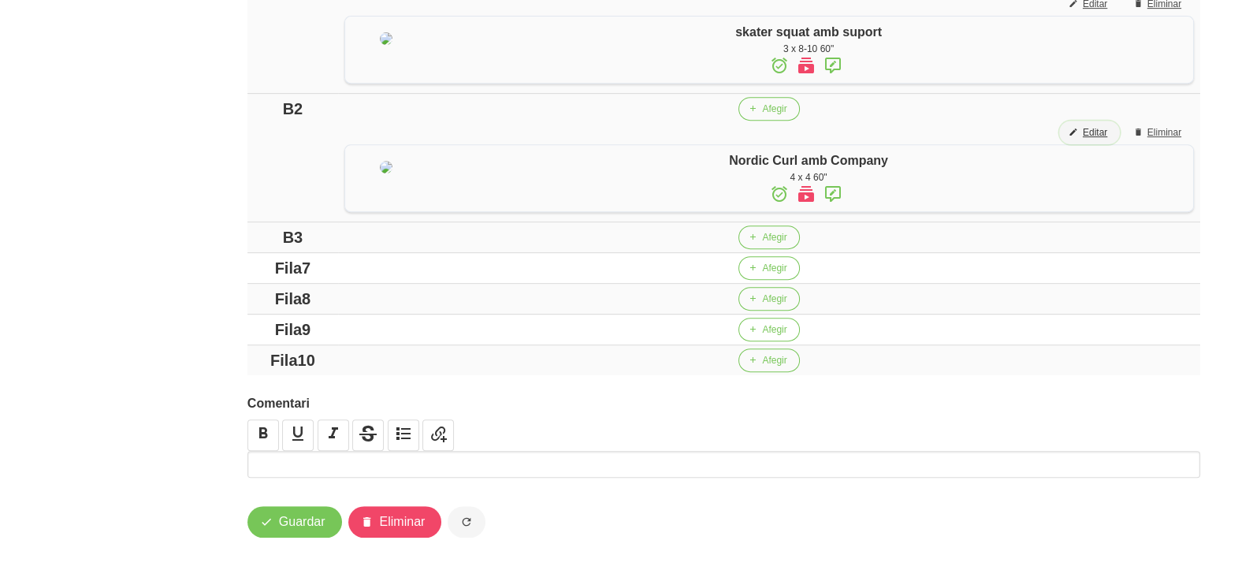
click at [1088, 139] on span "Editar" at bounding box center [1095, 132] width 24 height 14
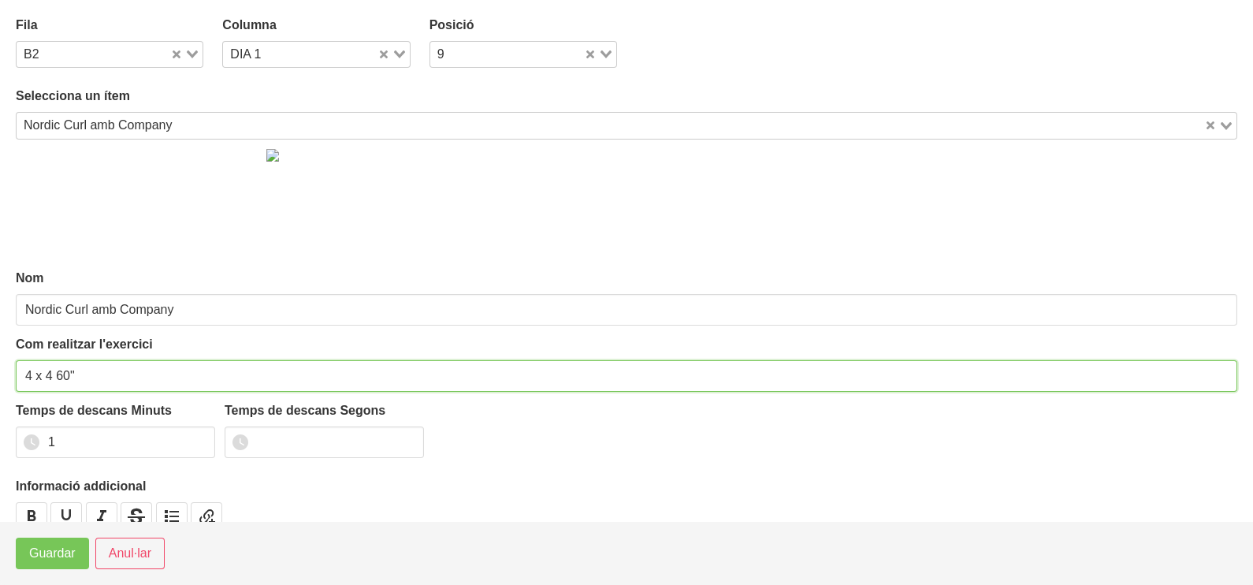
drag, startPoint x: 29, startPoint y: 371, endPoint x: 0, endPoint y: 370, distance: 29.2
type input "3 x 4 60""
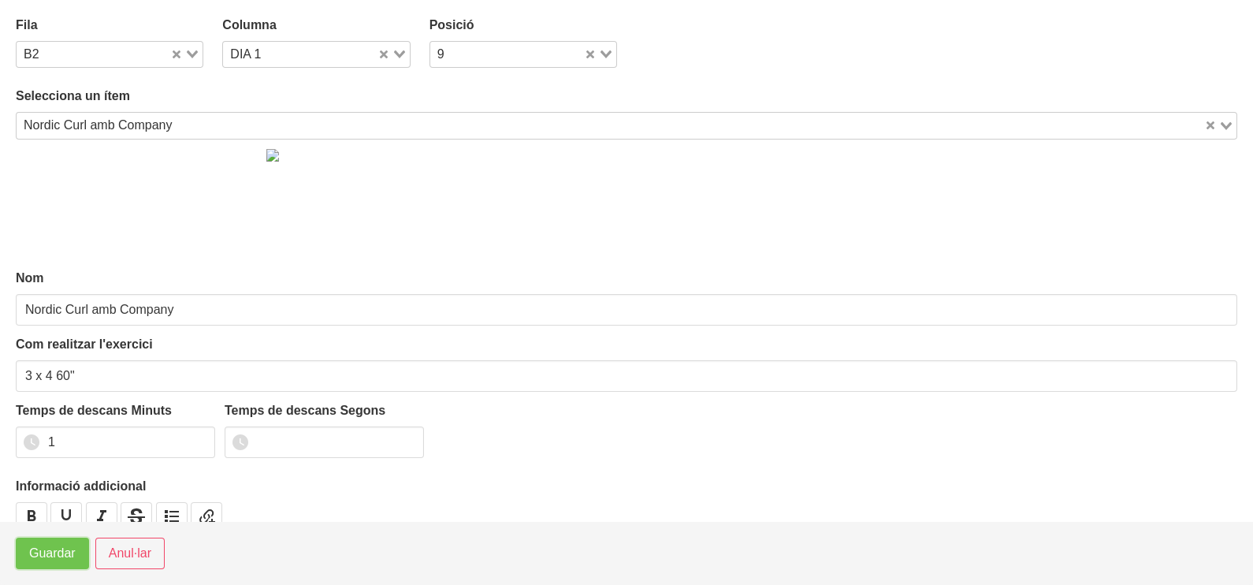
click at [47, 556] on span "Guardar" at bounding box center [52, 553] width 46 height 19
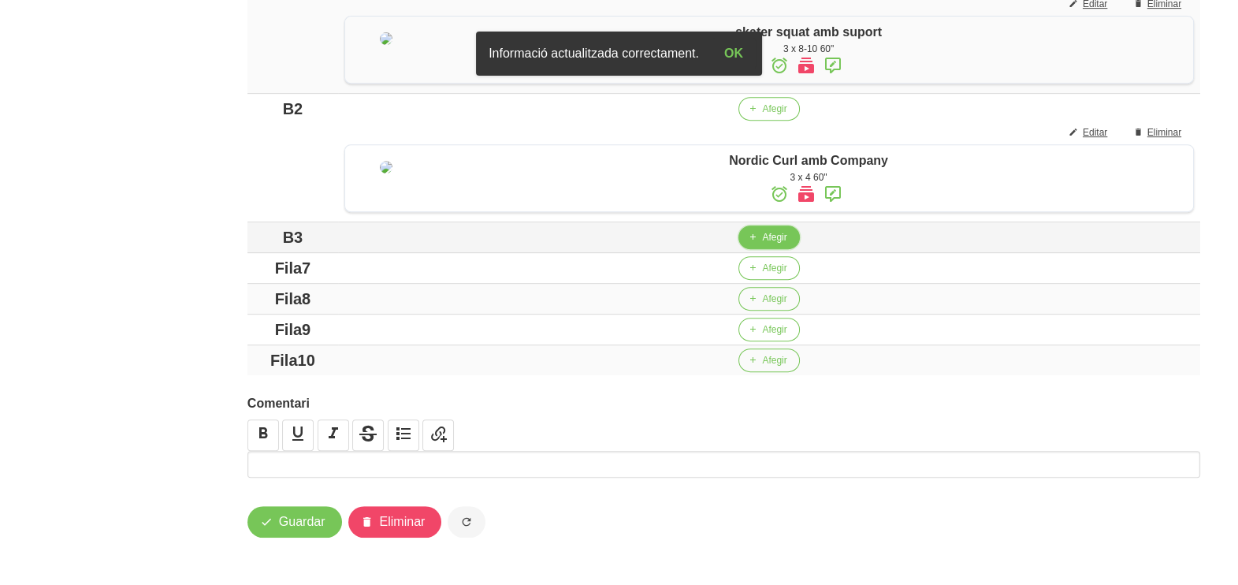
click at [762, 244] on span "Afegir" at bounding box center [774, 237] width 24 height 14
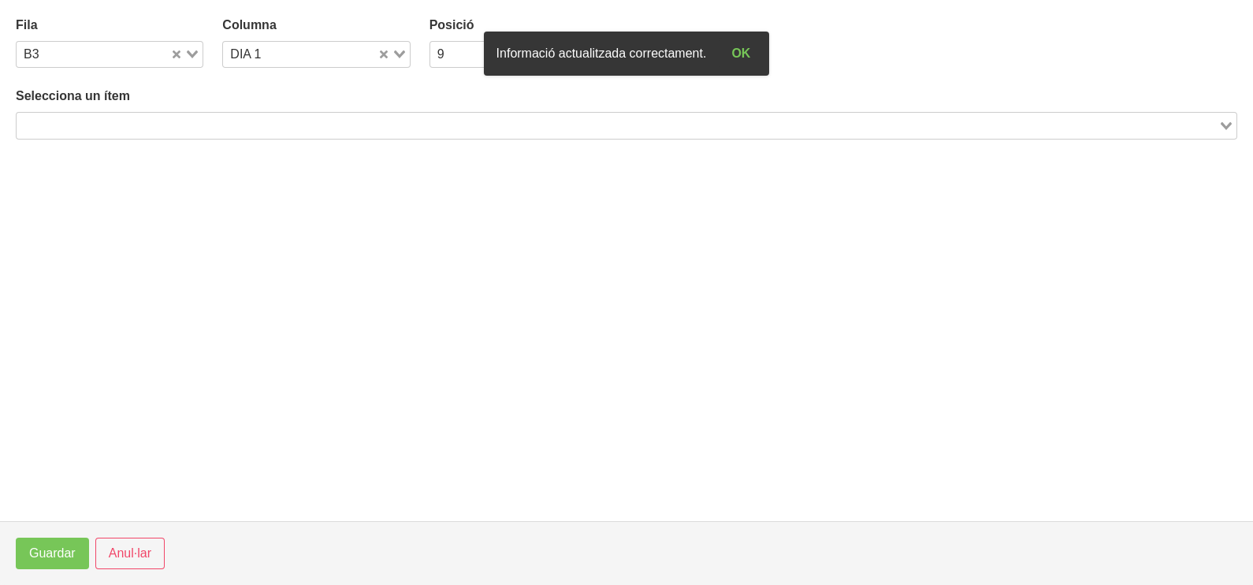
click at [165, 118] on input "Search for option" at bounding box center [617, 125] width 1199 height 19
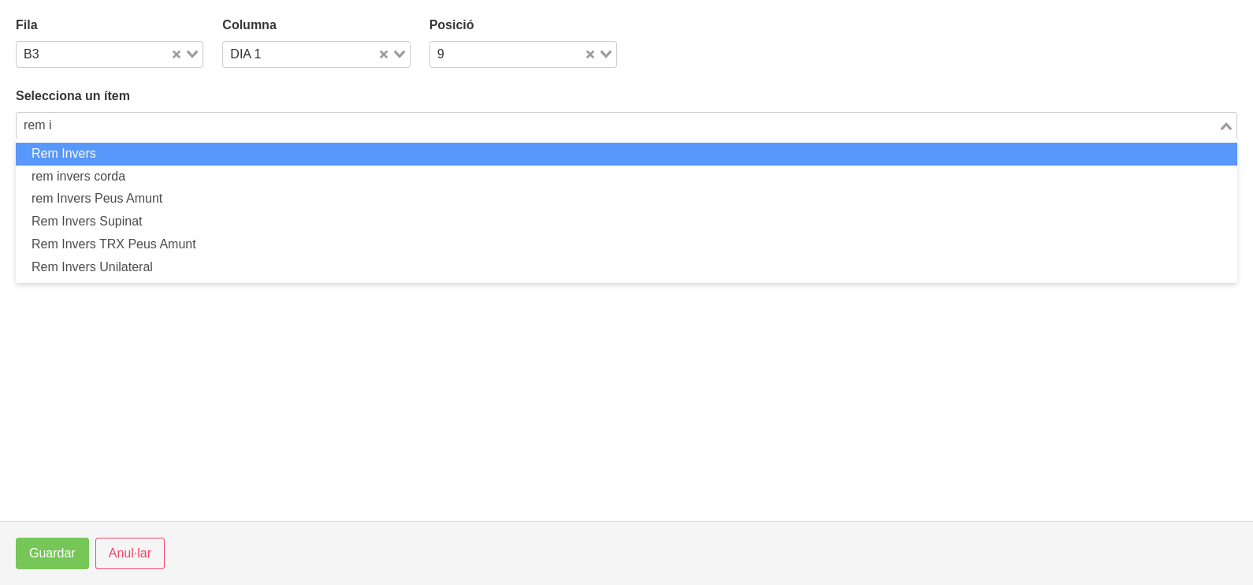
click at [96, 154] on li "Rem Invers" at bounding box center [627, 154] width 1222 height 23
type input "rem i"
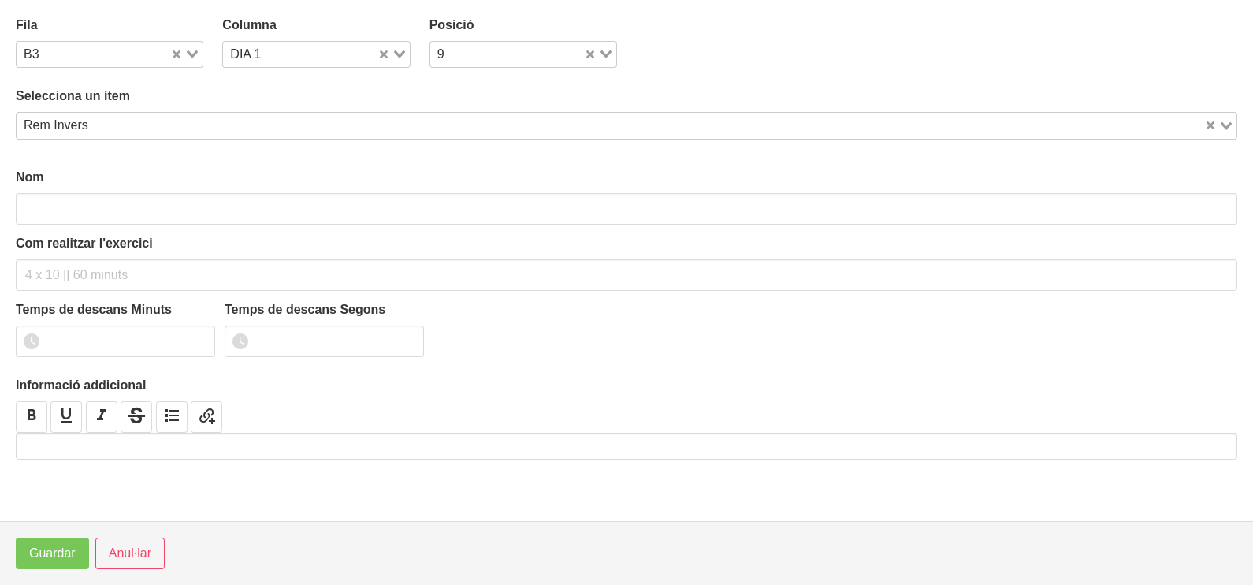
type input "Rem Invers"
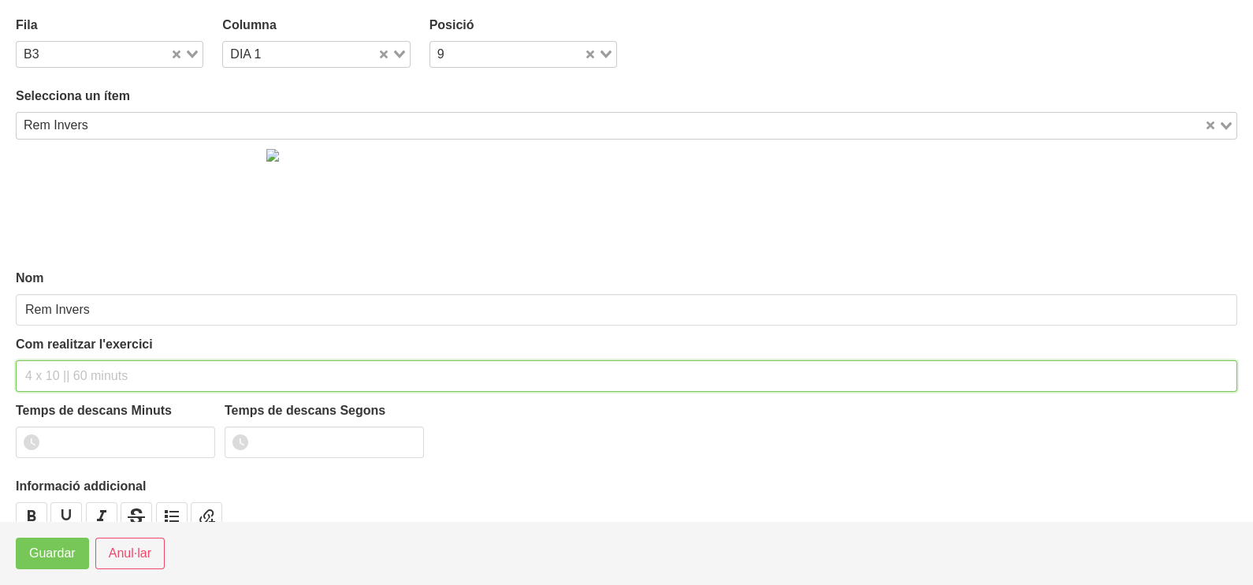
drag, startPoint x: 51, startPoint y: 371, endPoint x: 59, endPoint y: 344, distance: 28.7
click at [55, 363] on input "text" at bounding box center [627, 376] width 1222 height 32
type input "3 x 10-12 a 2010 60""
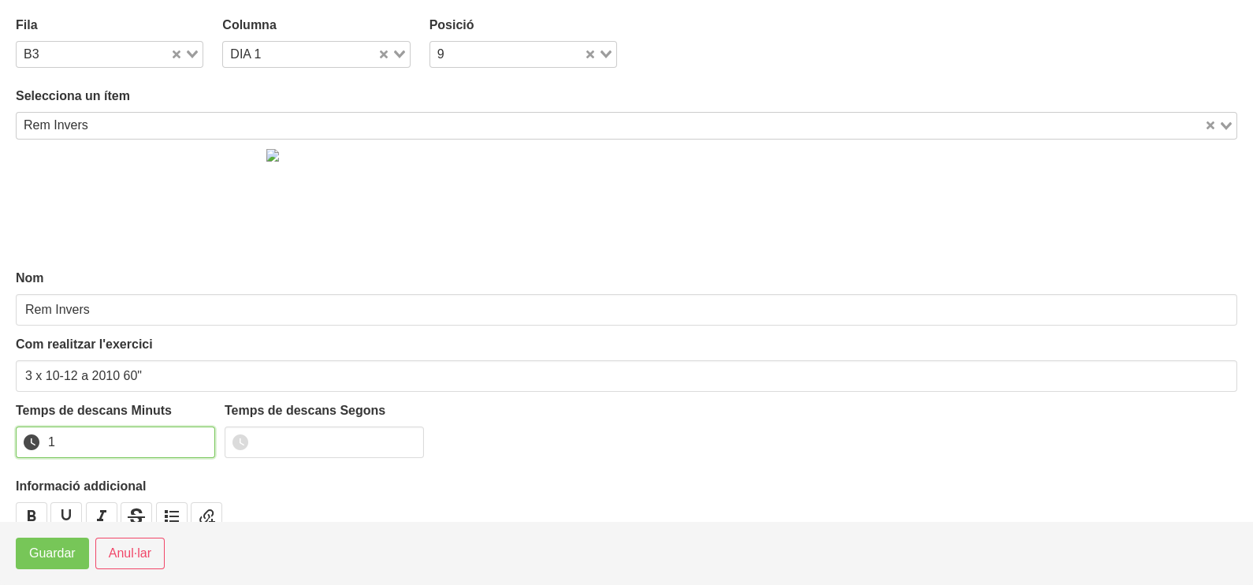
drag, startPoint x: 201, startPoint y: 438, endPoint x: 94, endPoint y: 489, distance: 118.8
type input "1"
click at [200, 438] on input "1" at bounding box center [115, 442] width 199 height 32
click at [51, 545] on span "Guardar" at bounding box center [52, 553] width 46 height 19
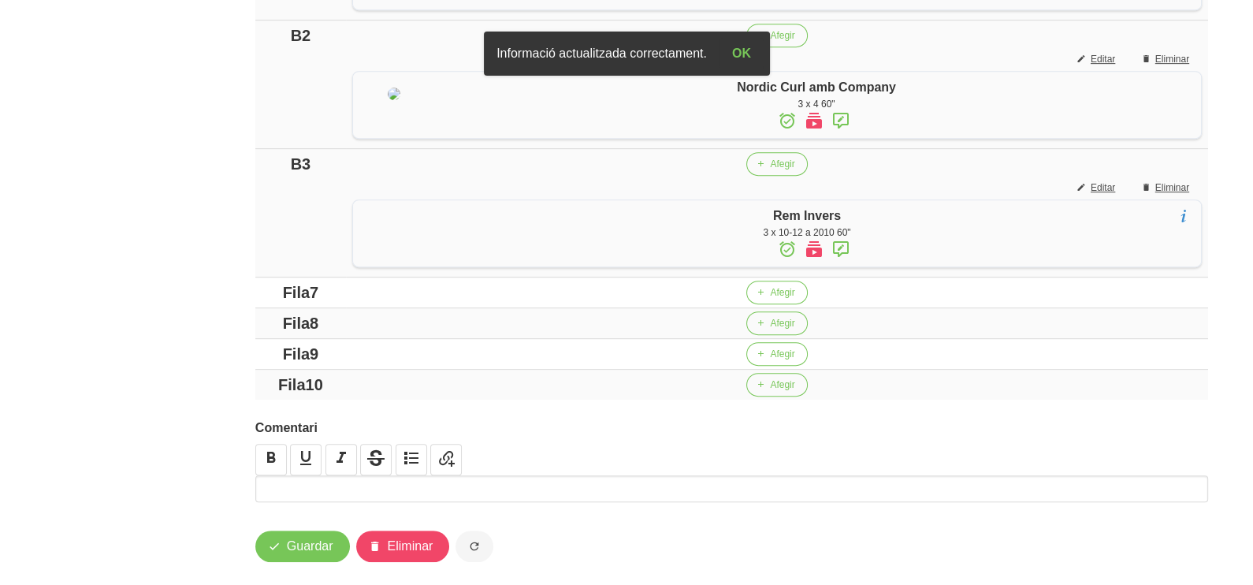
scroll to position [985, 0]
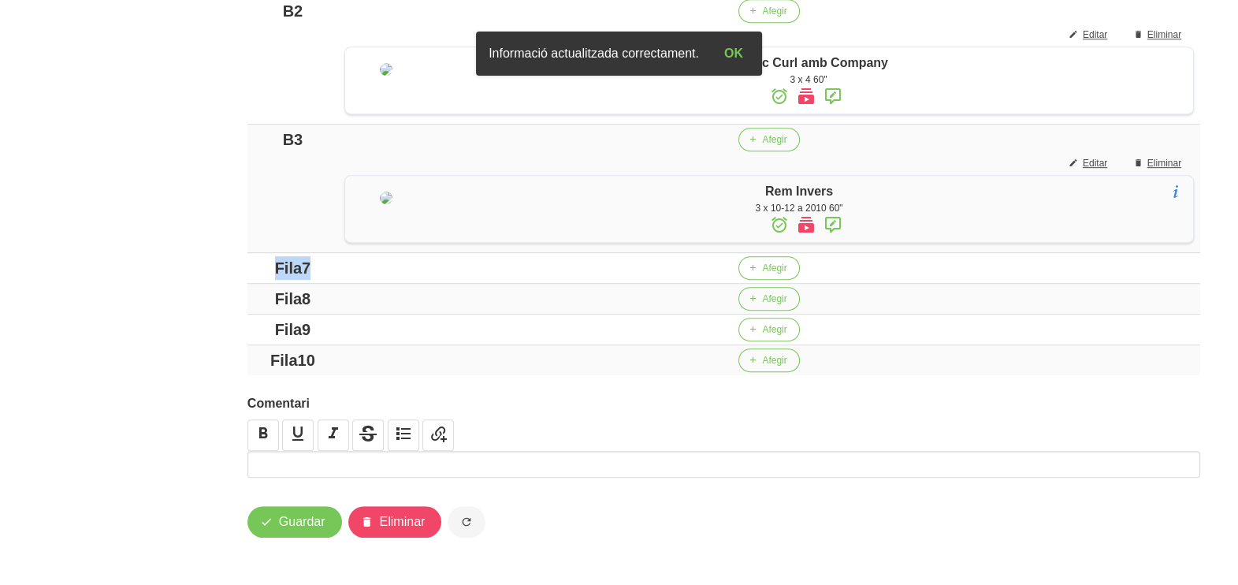
drag, startPoint x: 309, startPoint y: 346, endPoint x: 201, endPoint y: 334, distance: 108.6
drag, startPoint x: 318, startPoint y: 374, endPoint x: 172, endPoint y: 375, distance: 146.6
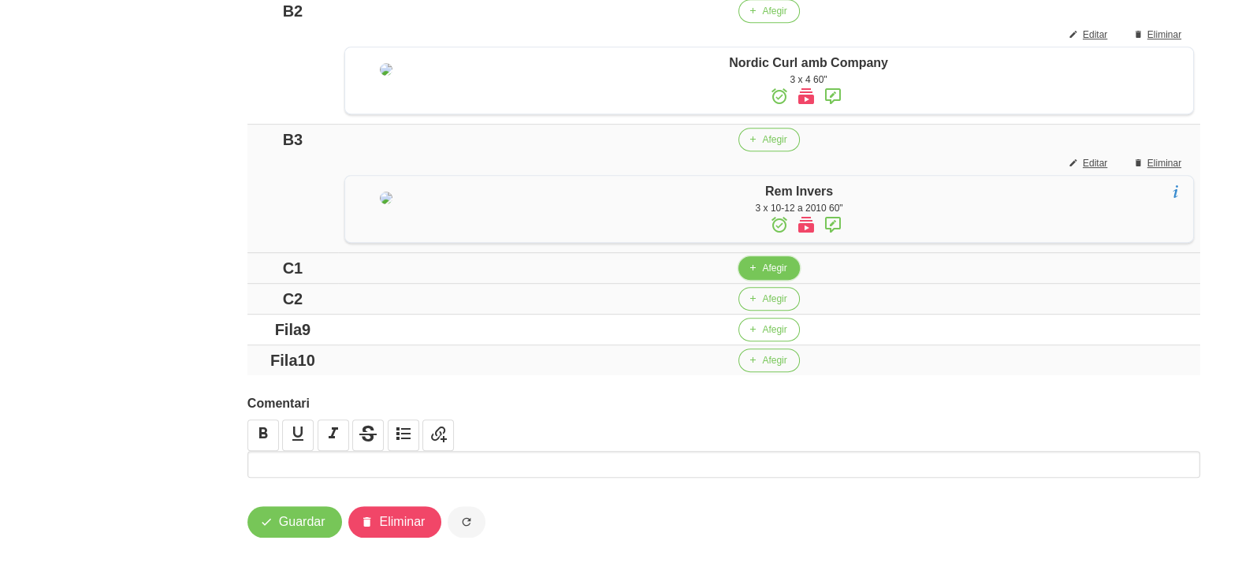
click at [790, 280] on button "Afegir" at bounding box center [768, 268] width 61 height 24
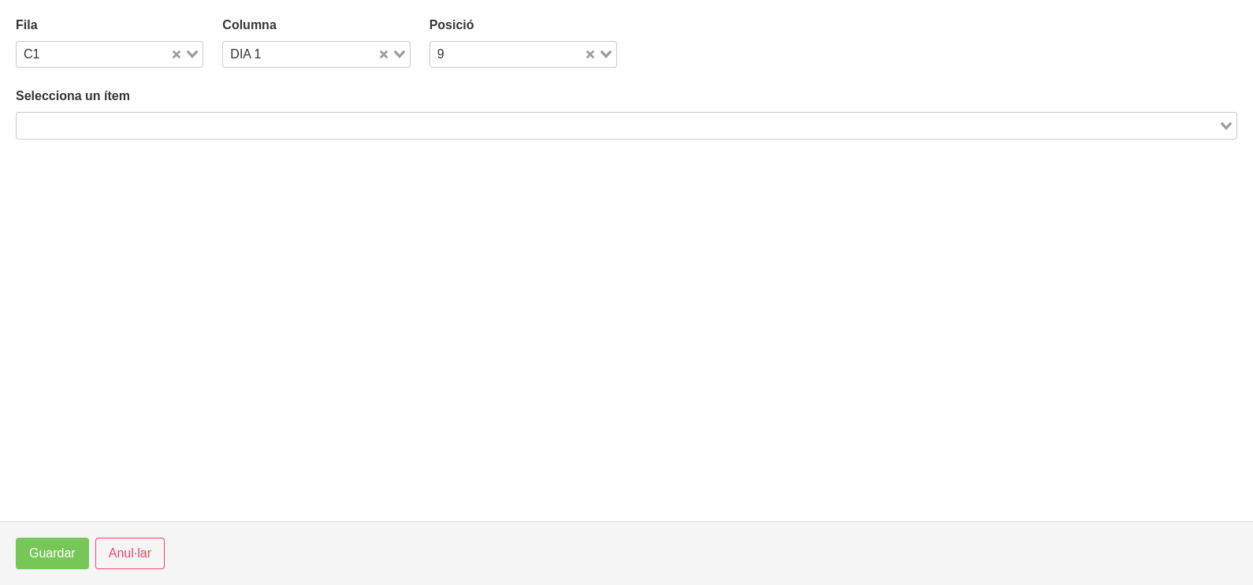
click at [266, 125] on input "Search for option" at bounding box center [617, 125] width 1199 height 19
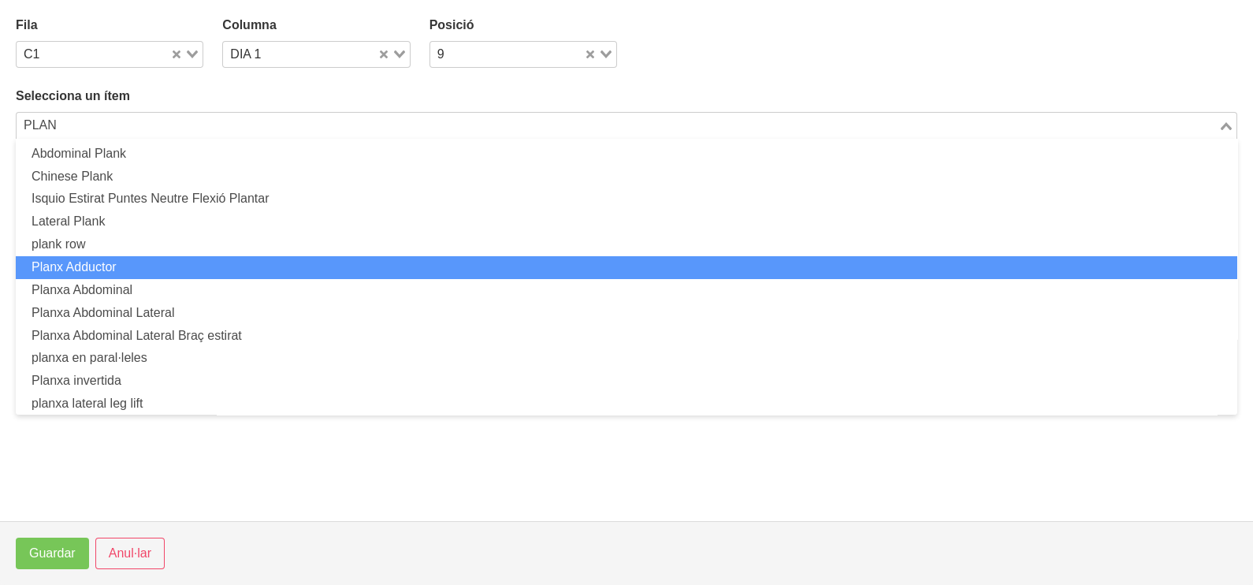
click at [151, 265] on li "Planx Adductor" at bounding box center [627, 267] width 1222 height 23
type input "PLAN"
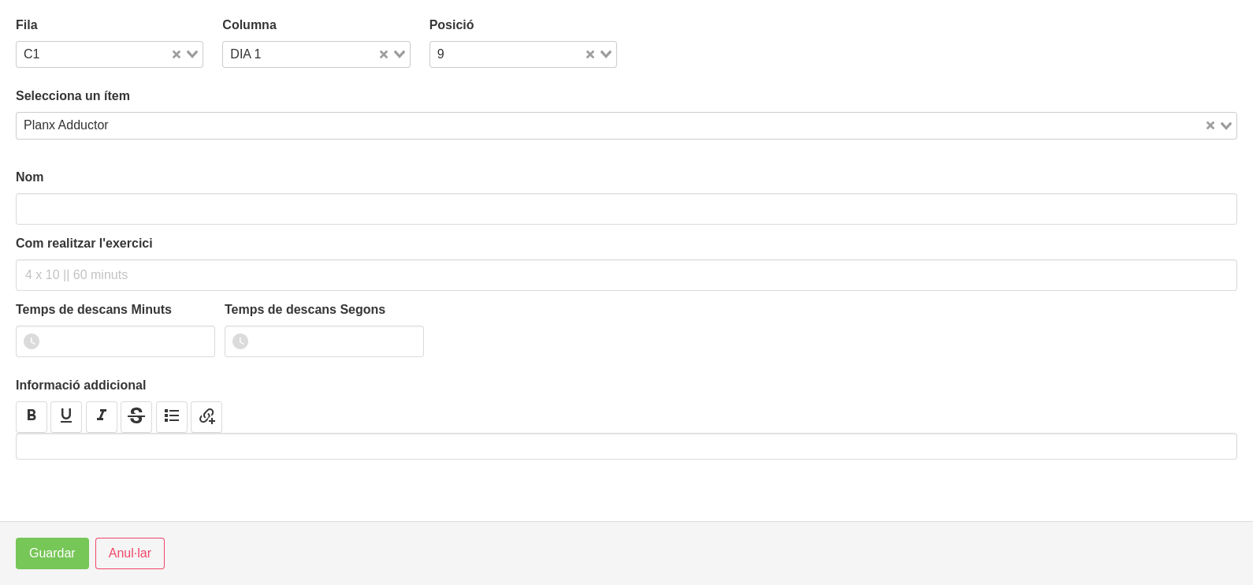
type input "Planx Adductor"
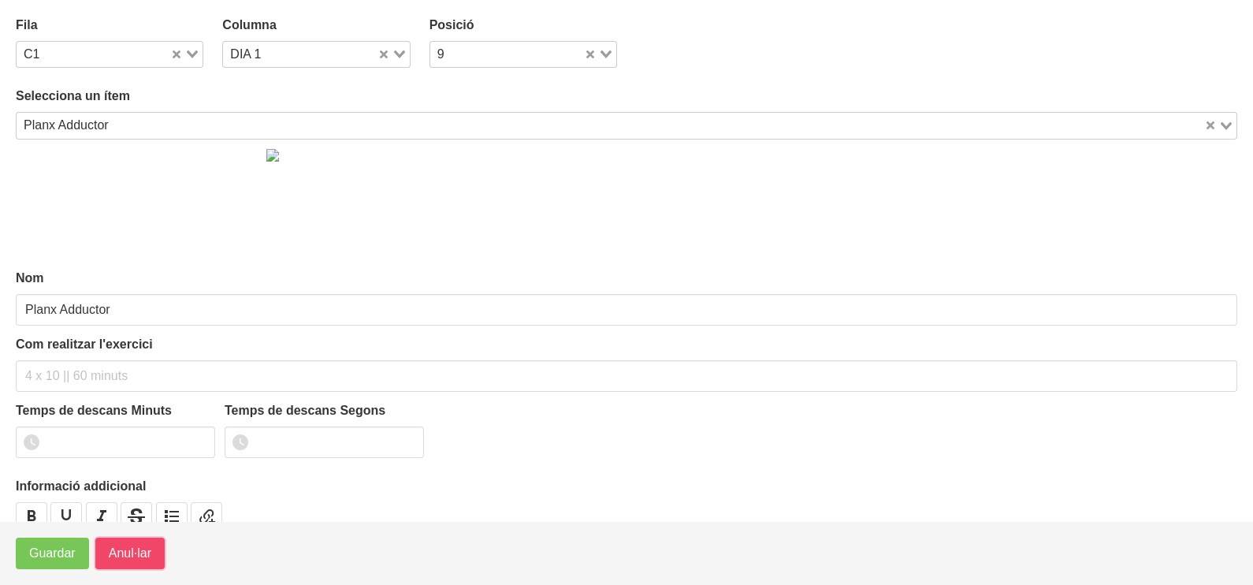
click at [129, 558] on span "Anul·lar" at bounding box center [130, 553] width 43 height 19
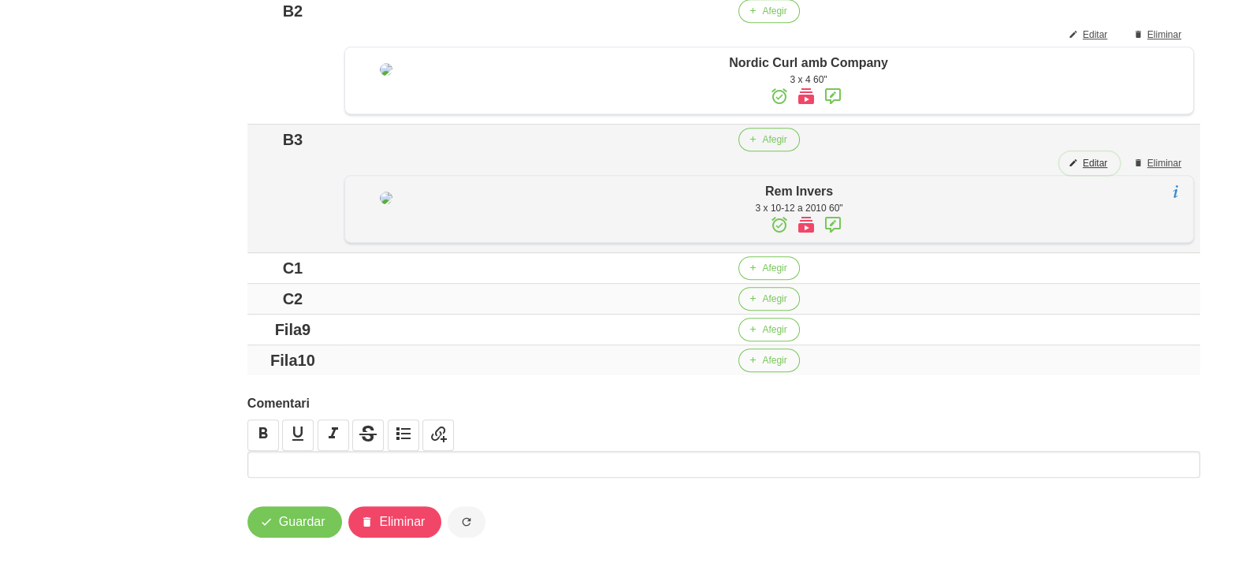
click at [1094, 170] on span "Editar" at bounding box center [1095, 163] width 24 height 14
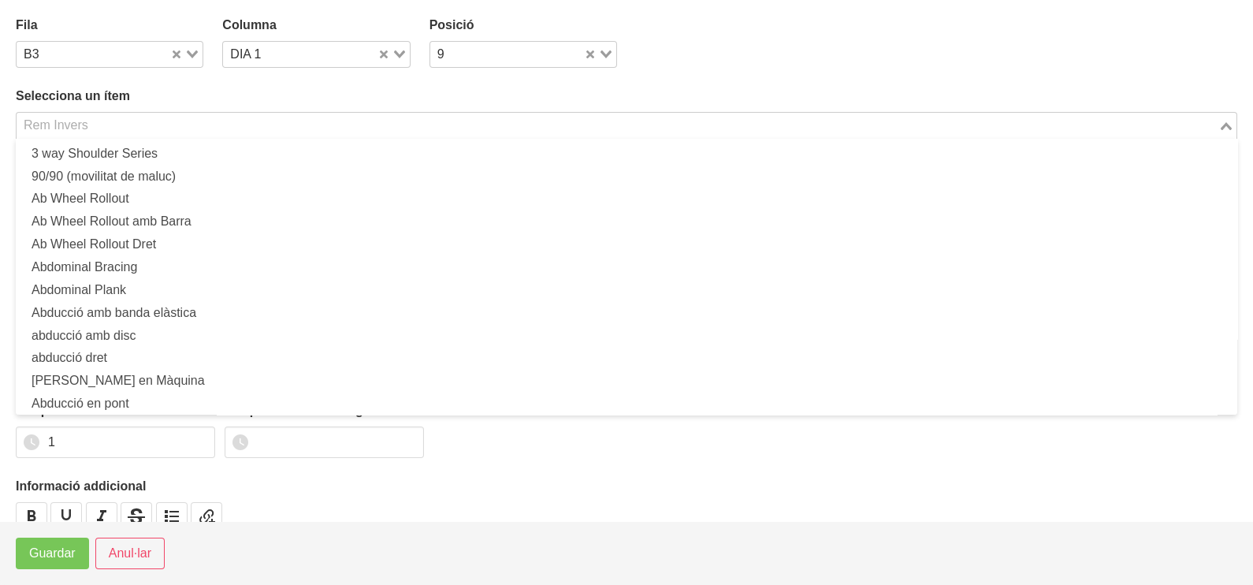
click at [127, 131] on input "Search for option" at bounding box center [617, 125] width 1199 height 19
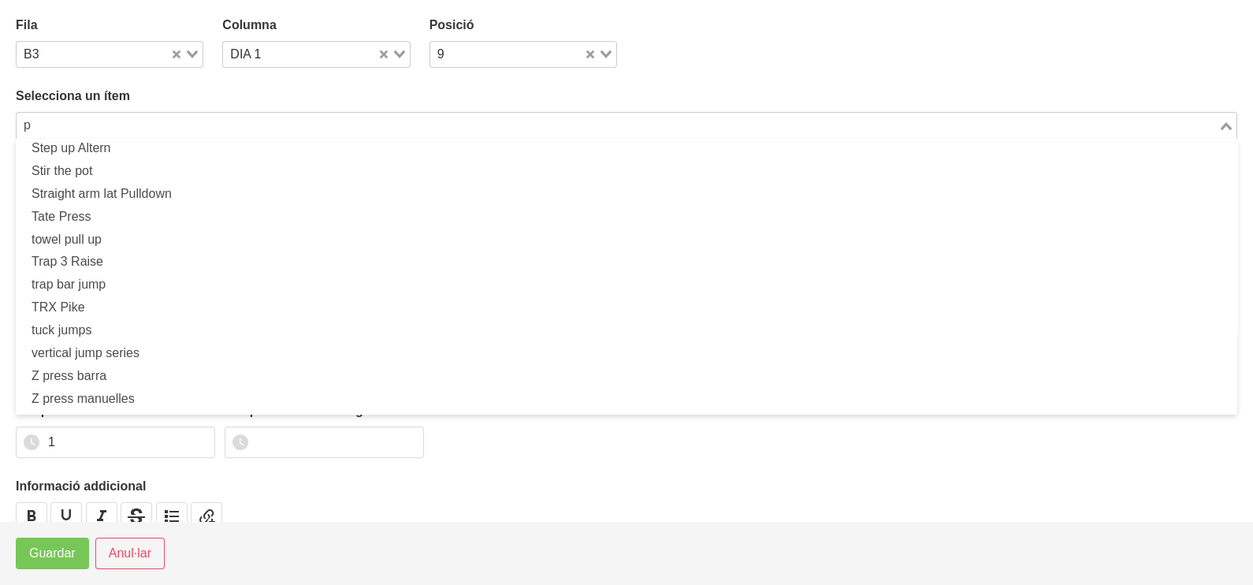
scroll to position [4, 0]
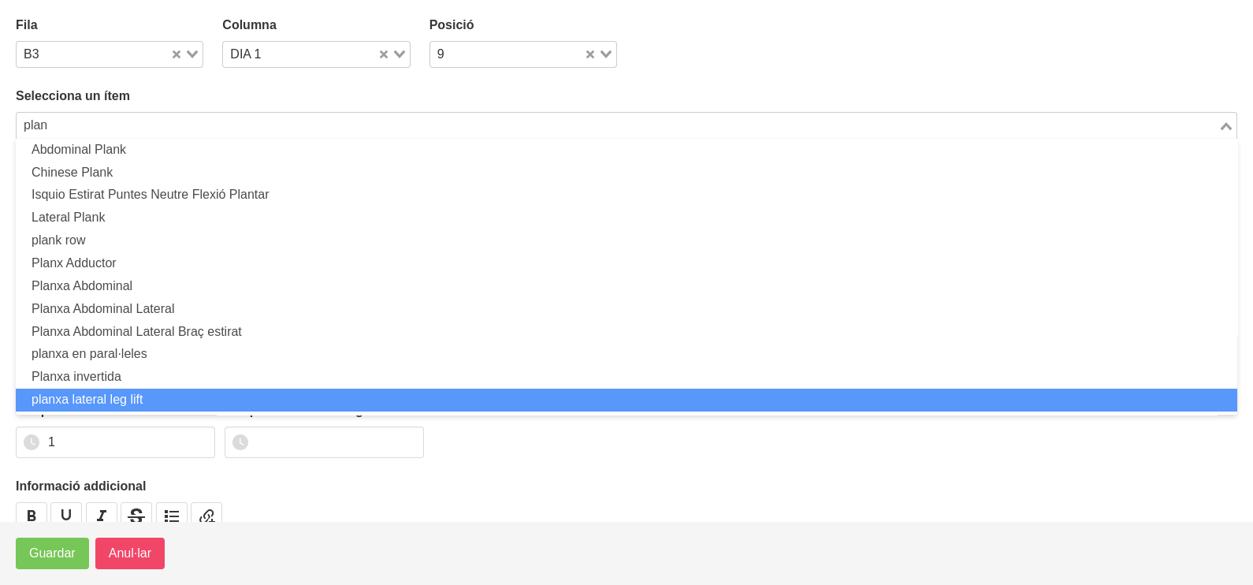
type input "plan"
click at [117, 552] on span "Anul·lar" at bounding box center [130, 553] width 43 height 19
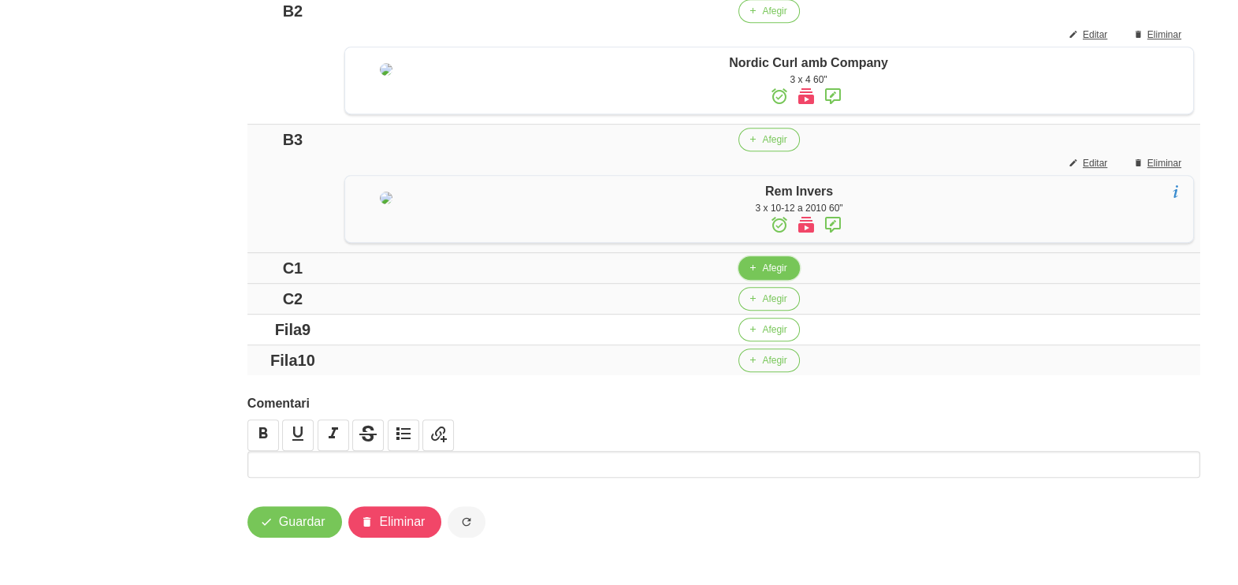
click at [762, 275] on span "Afegir" at bounding box center [774, 268] width 24 height 14
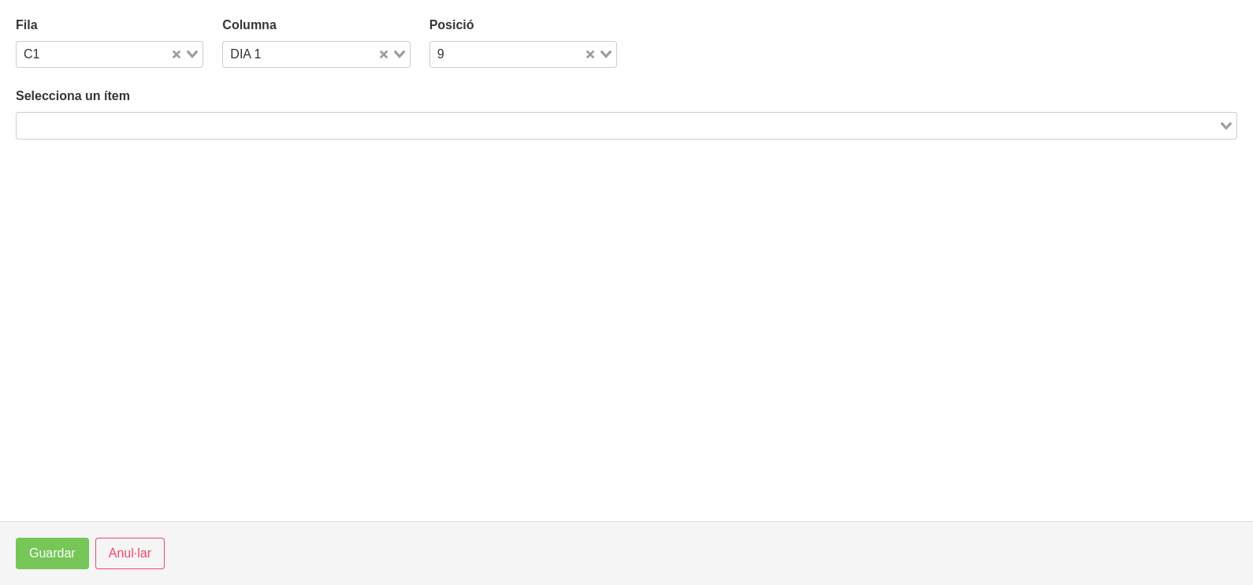
click at [226, 127] on input "Search for option" at bounding box center [617, 125] width 1199 height 19
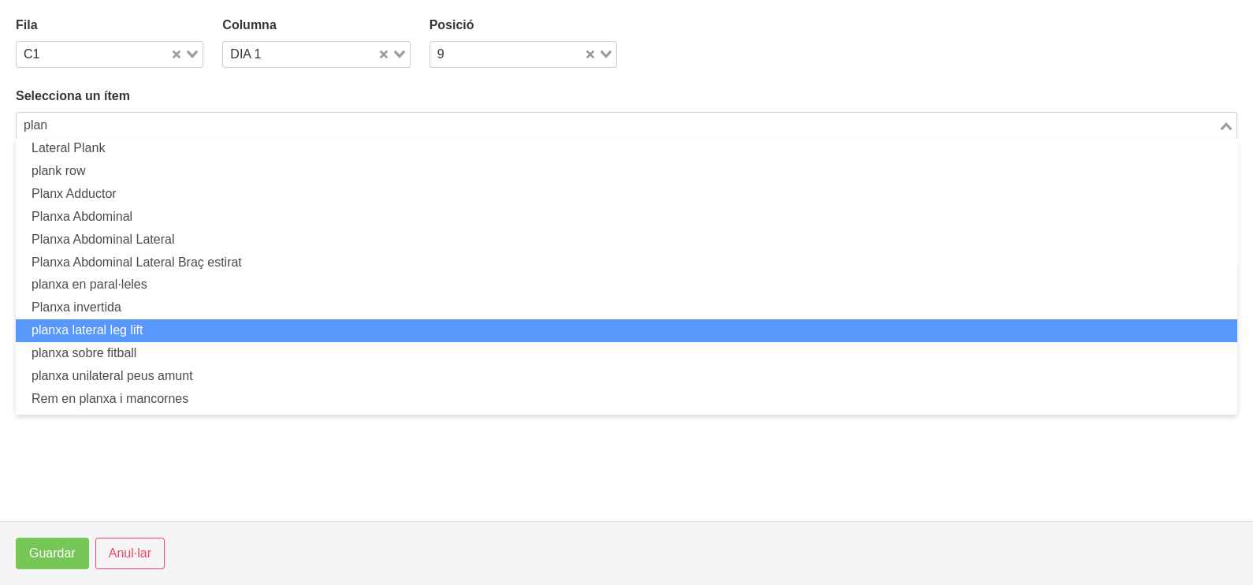
click at [147, 331] on li "planxa lateral leg lift" at bounding box center [627, 330] width 1222 height 23
type input "plan"
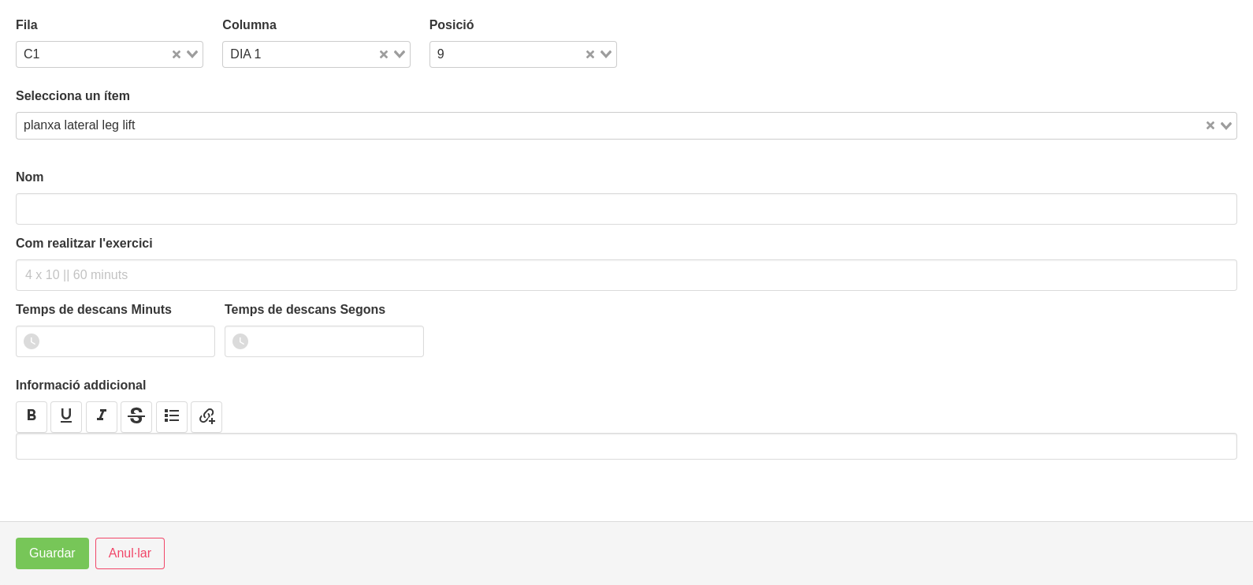
type input "planxa lateral leg lift"
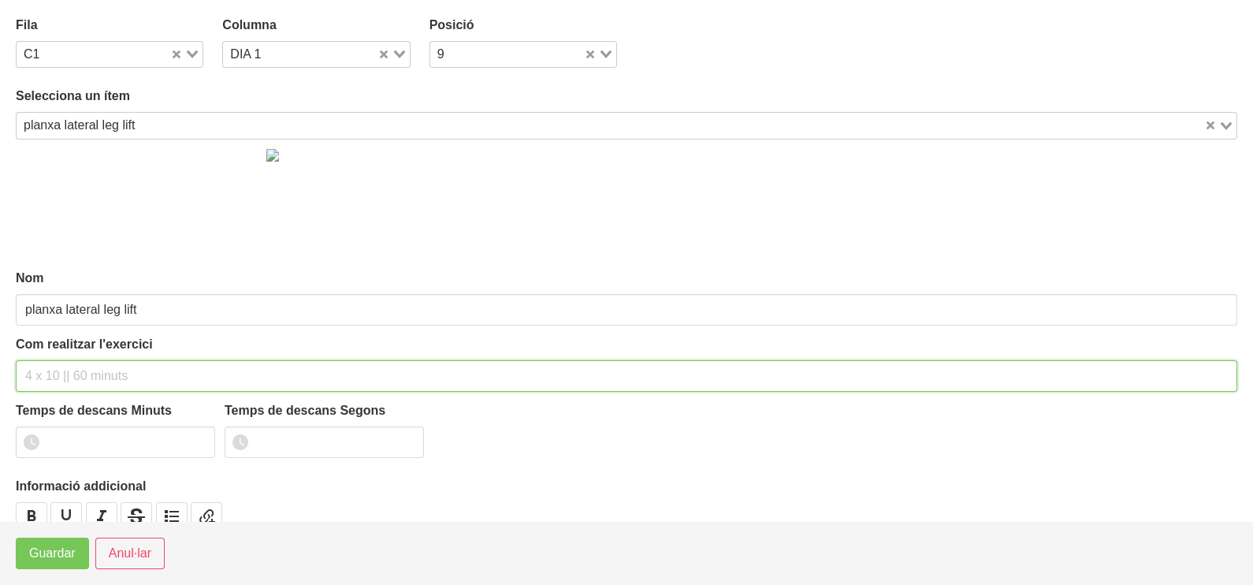
drag, startPoint x: 67, startPoint y: 369, endPoint x: 89, endPoint y: 240, distance: 131.1
click at [71, 354] on div "Com realitzar l'exercici" at bounding box center [627, 363] width 1222 height 57
type input "3 x 10 60""
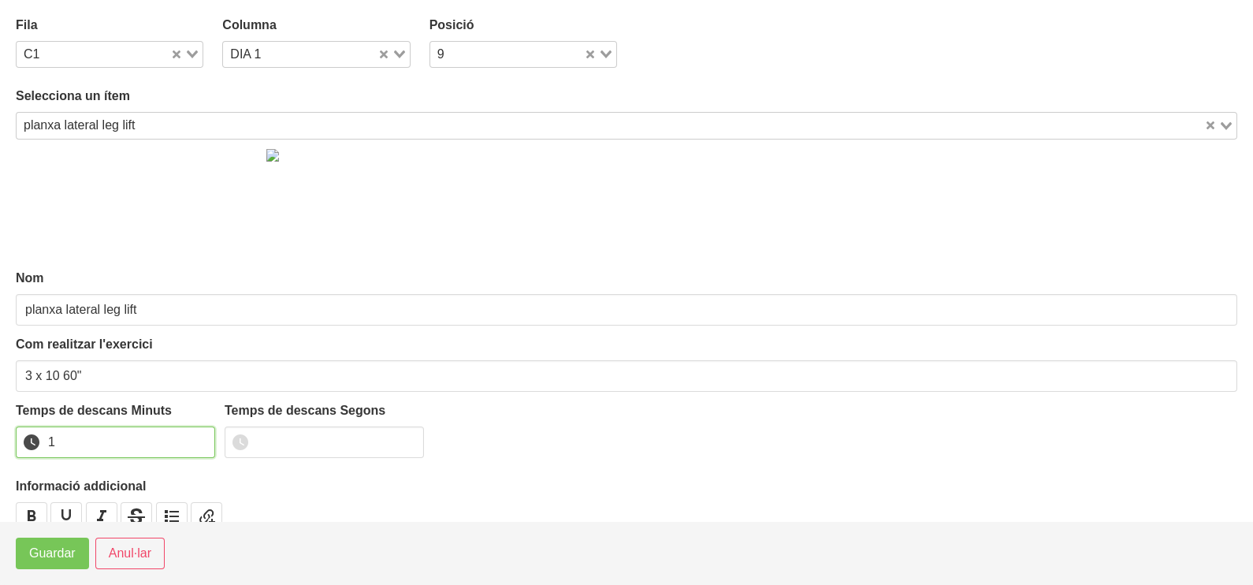
drag, startPoint x: 199, startPoint y: 433, endPoint x: 124, endPoint y: 473, distance: 85.3
type input "1"
click at [181, 445] on input "1" at bounding box center [115, 442] width 199 height 32
click at [49, 556] on span "Guardar" at bounding box center [52, 553] width 46 height 19
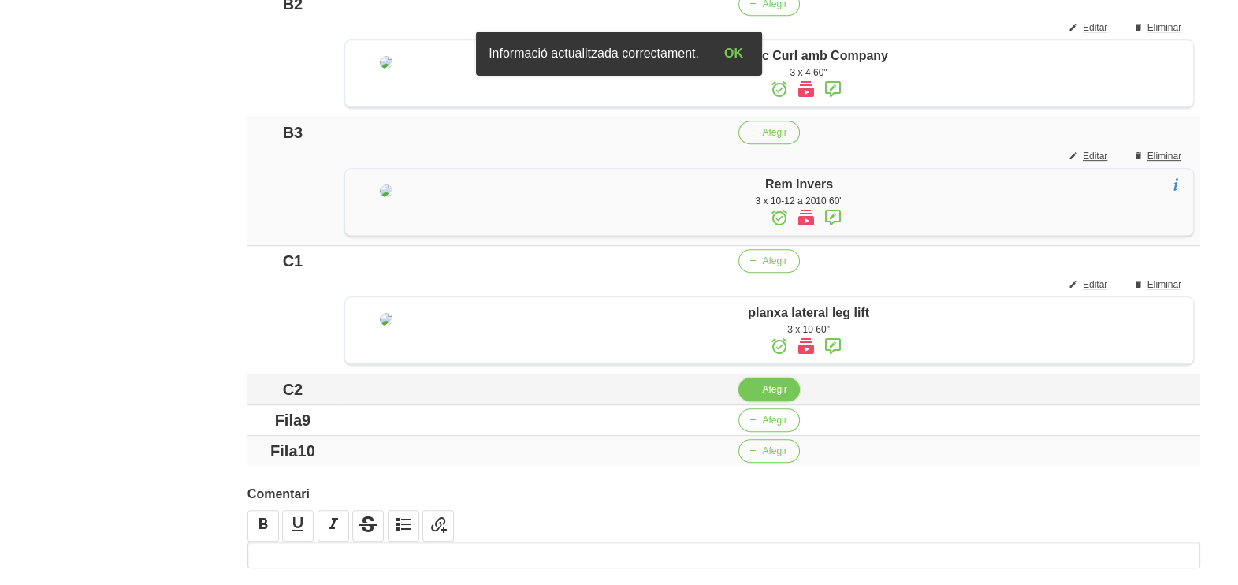
click at [765, 396] on span "Afegir" at bounding box center [774, 389] width 24 height 14
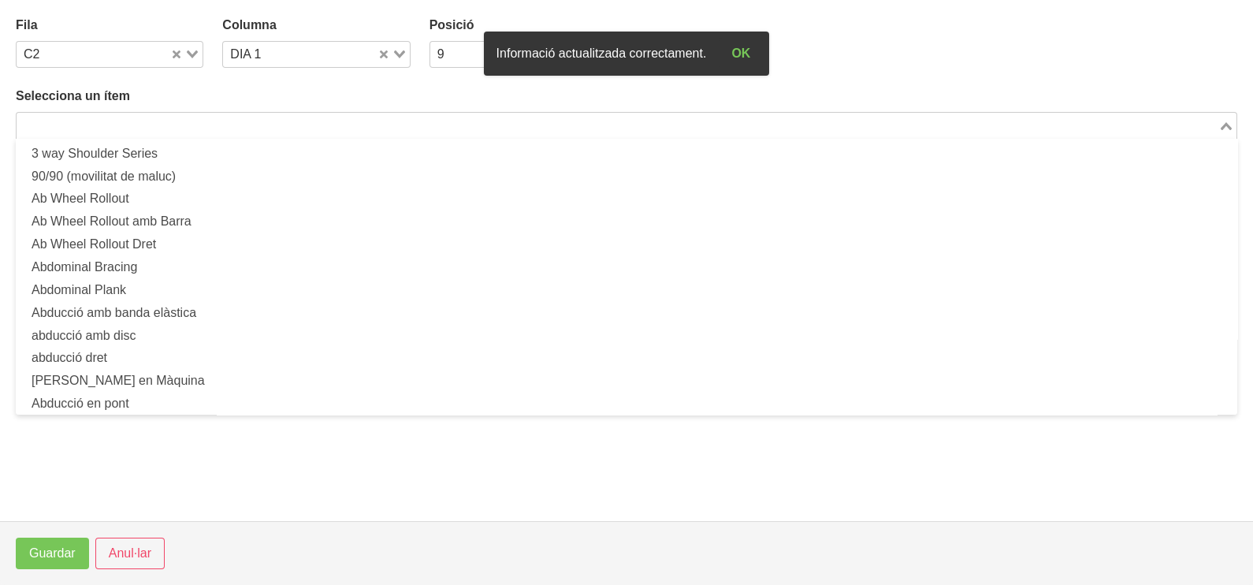
click at [243, 126] on input "Search for option" at bounding box center [617, 125] width 1199 height 19
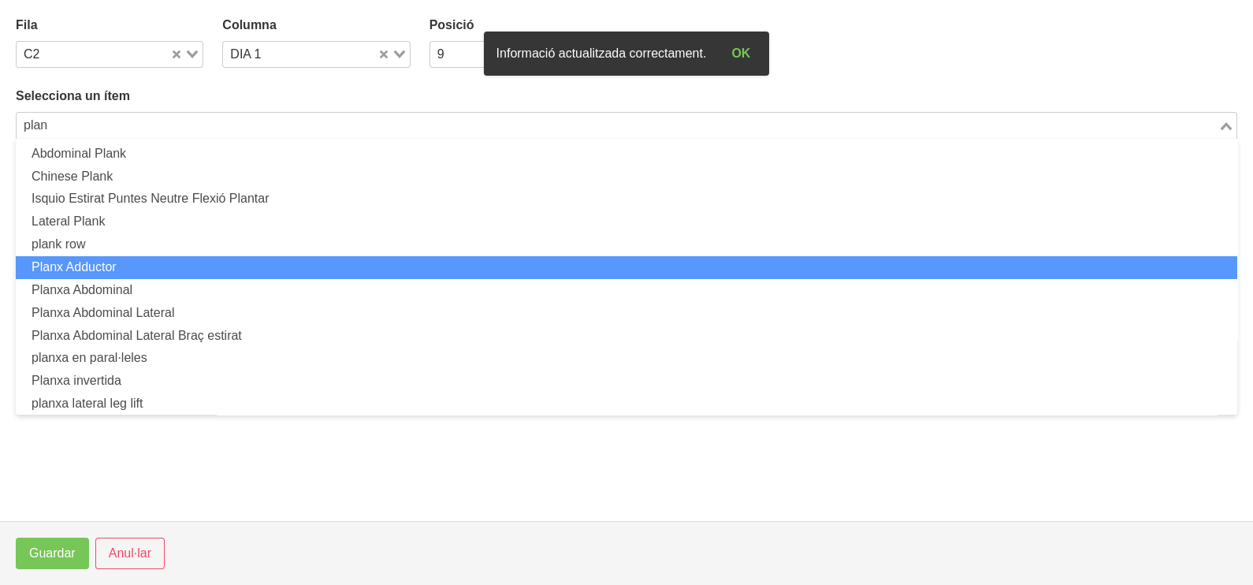
click at [156, 260] on li "Planx Adductor" at bounding box center [627, 267] width 1222 height 23
type input "plan"
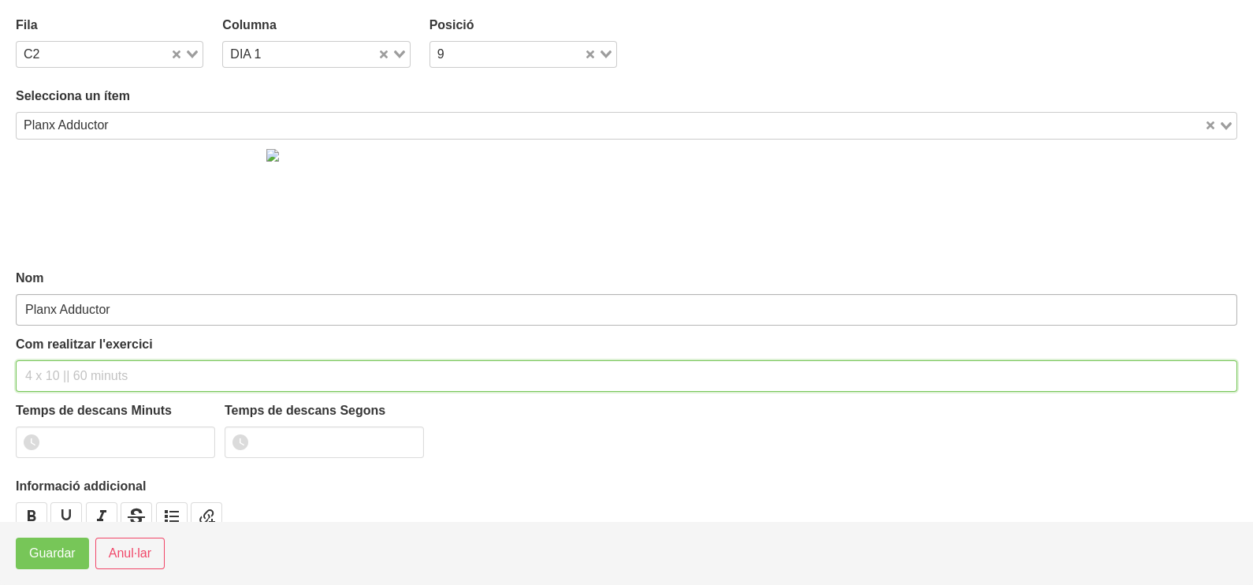
drag, startPoint x: 71, startPoint y: 374, endPoint x: 78, endPoint y: 323, distance: 51.7
click at [71, 363] on input "text" at bounding box center [627, 376] width 1222 height 32
type input "3 x 40-60" 60""
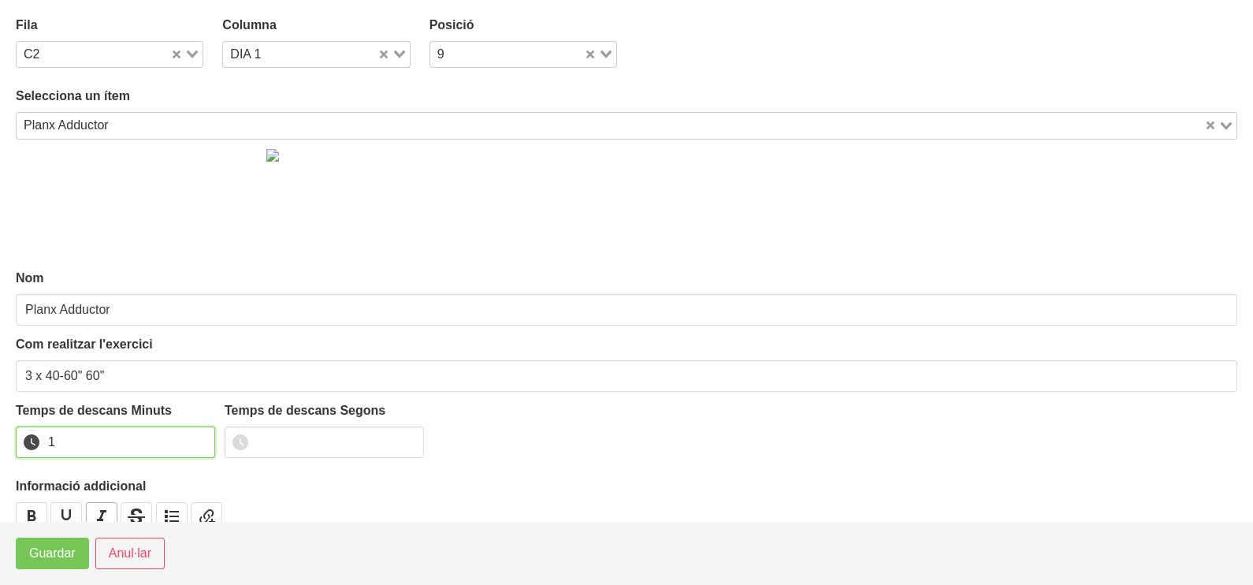
drag, startPoint x: 197, startPoint y: 437, endPoint x: 99, endPoint y: 503, distance: 118.7
type input "1"
click at [189, 442] on input "1" at bounding box center [115, 442] width 199 height 32
click at [33, 556] on span "Guardar" at bounding box center [52, 553] width 46 height 19
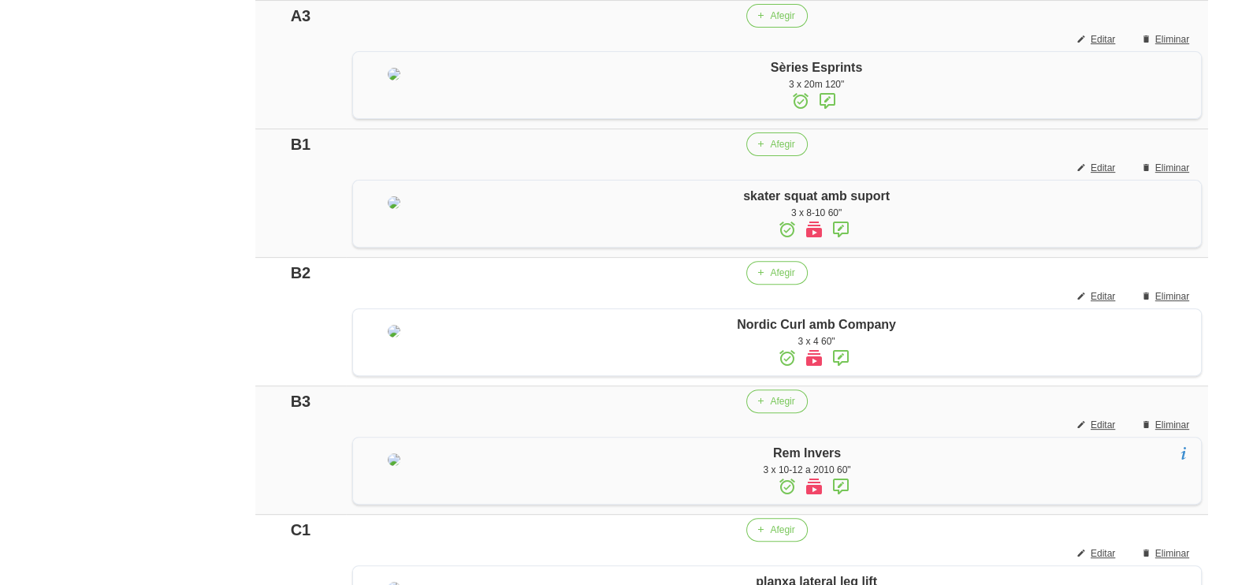
scroll to position [689, 0]
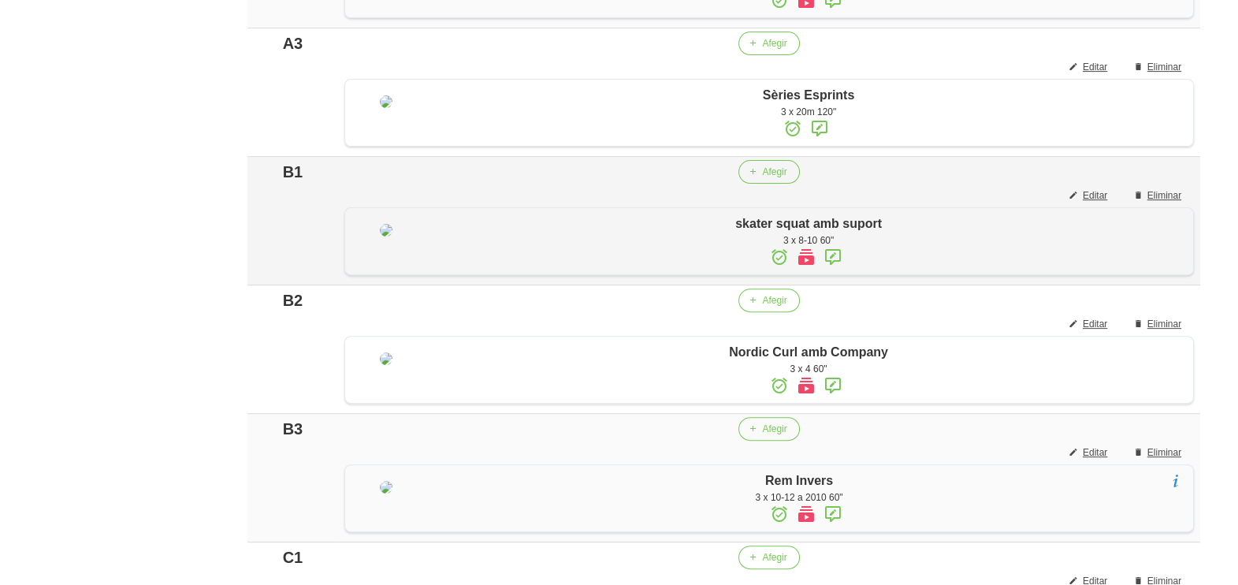
click at [831, 271] on icon at bounding box center [833, 257] width 19 height 28
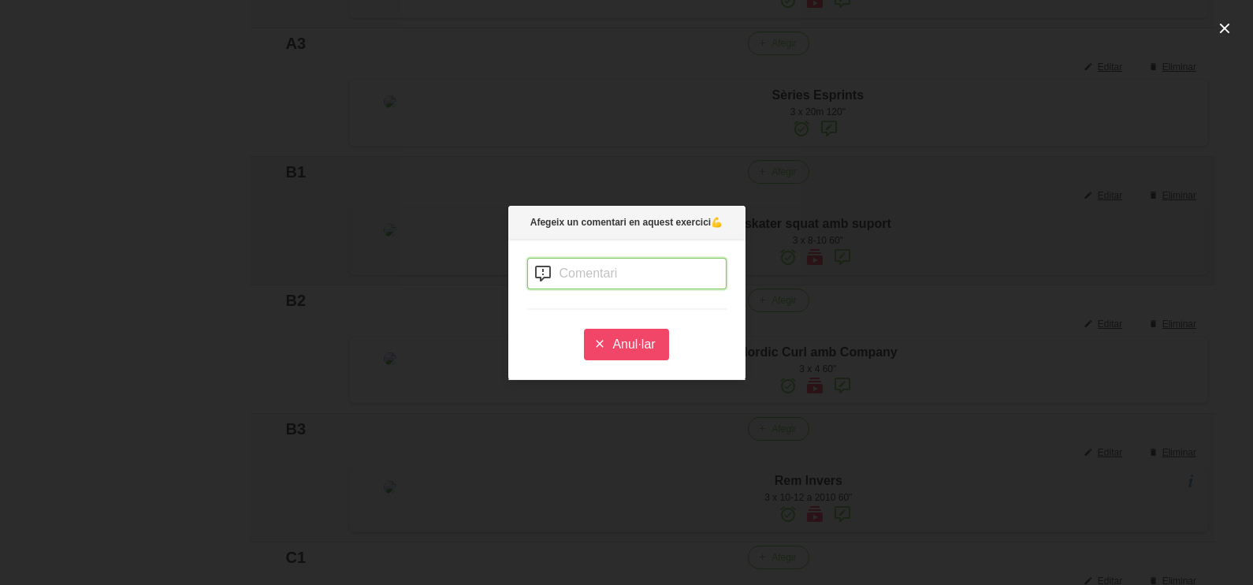
click at [560, 272] on input "text" at bounding box center [626, 274] width 199 height 32
type input "intentar que s'ajudin poc de les mans i que la cama que està recolzada a terra …"
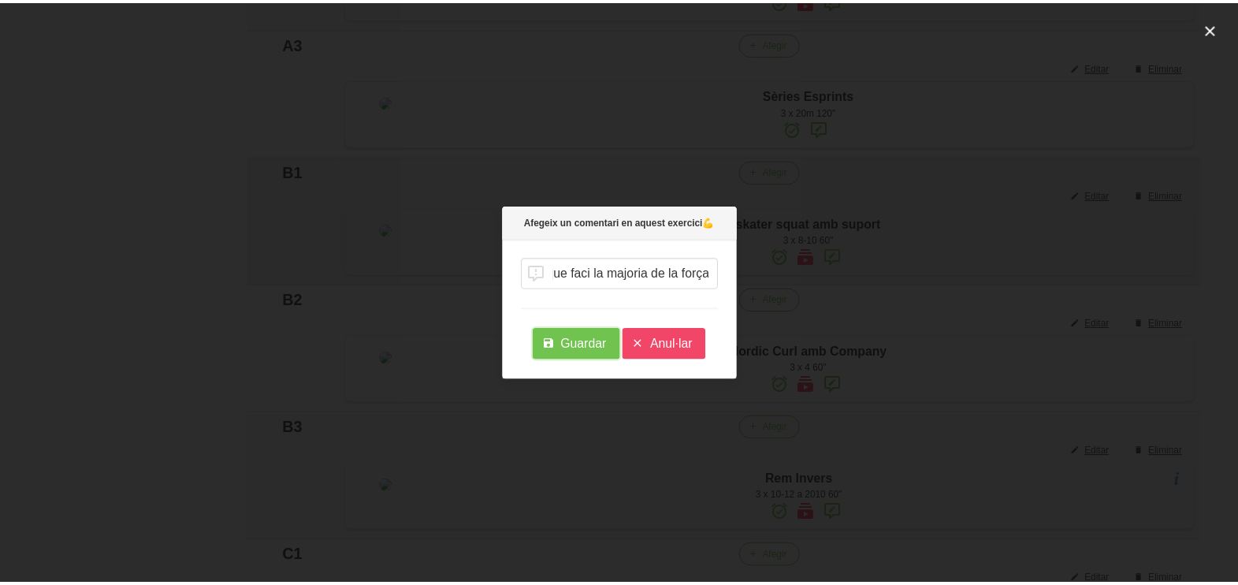
scroll to position [0, 0]
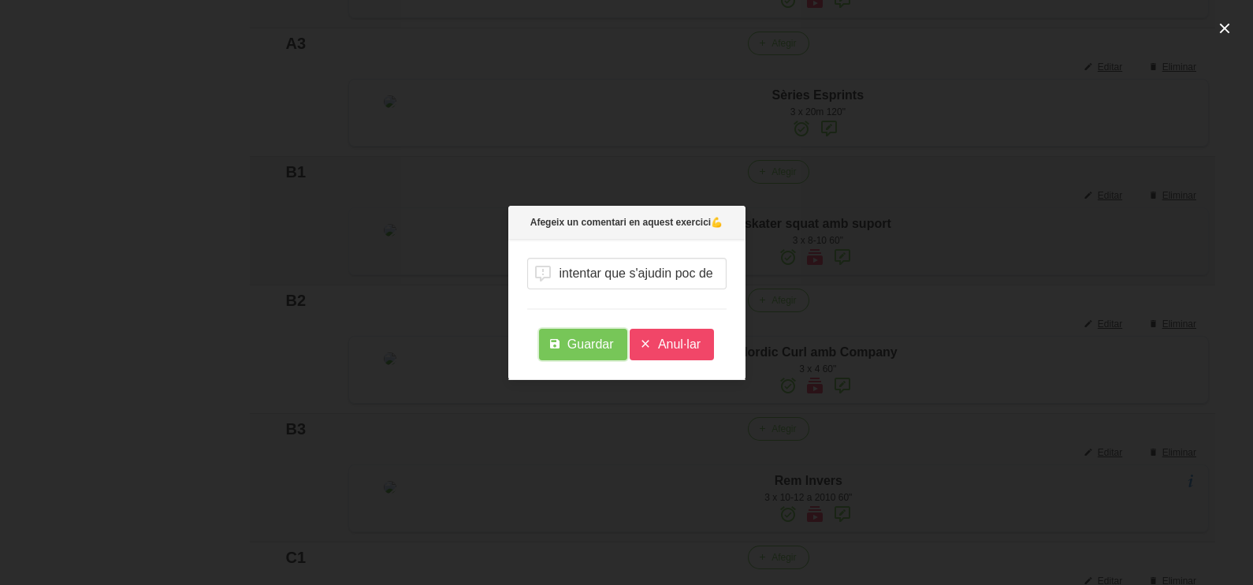
drag, startPoint x: 567, startPoint y: 344, endPoint x: 575, endPoint y: 328, distance: 17.6
click at [567, 344] on span "Guardar" at bounding box center [590, 344] width 46 height 19
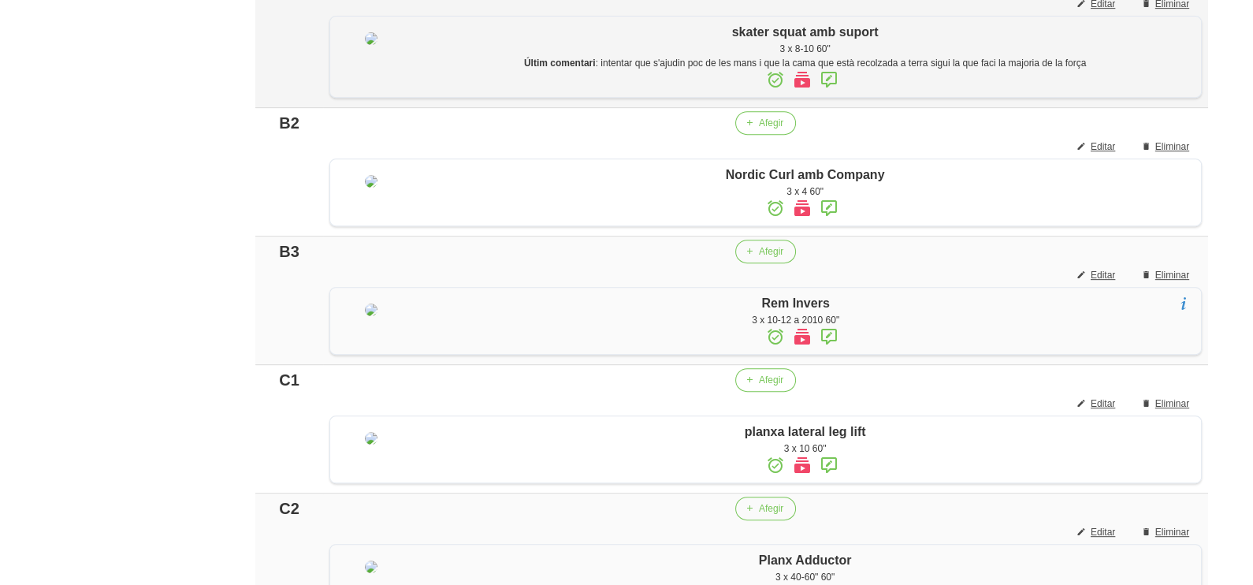
scroll to position [887, 0]
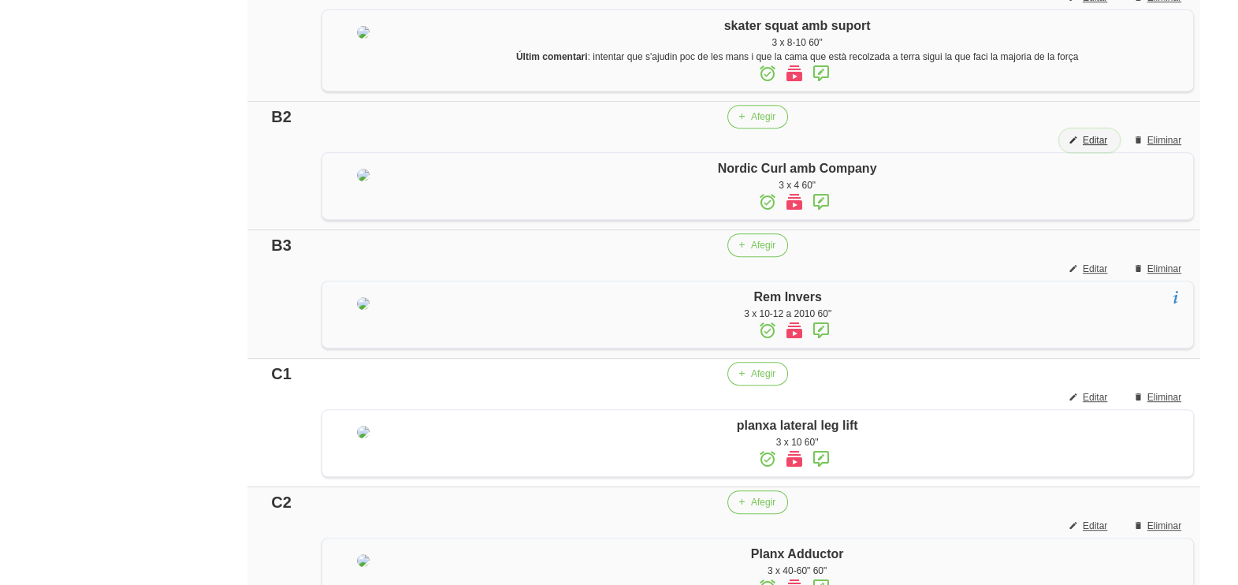
click at [1092, 147] on span "Editar" at bounding box center [1095, 140] width 24 height 14
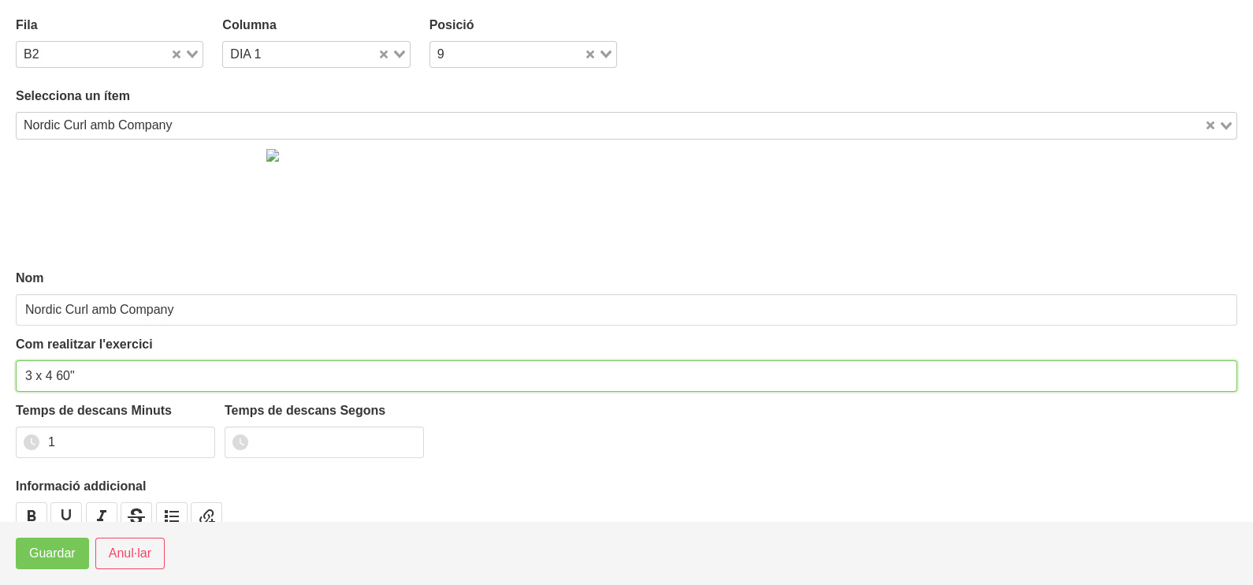
click at [44, 372] on input "3 x 4 60"" at bounding box center [627, 376] width 1222 height 32
type input "3 x 3 60""
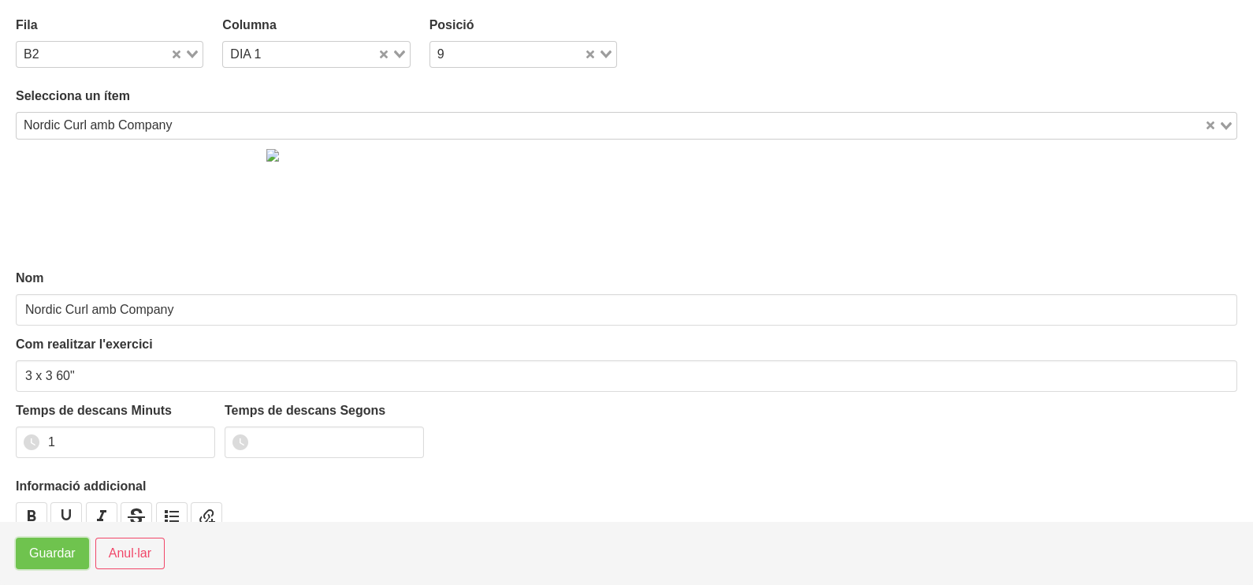
click at [67, 560] on span "Guardar" at bounding box center [52, 553] width 46 height 19
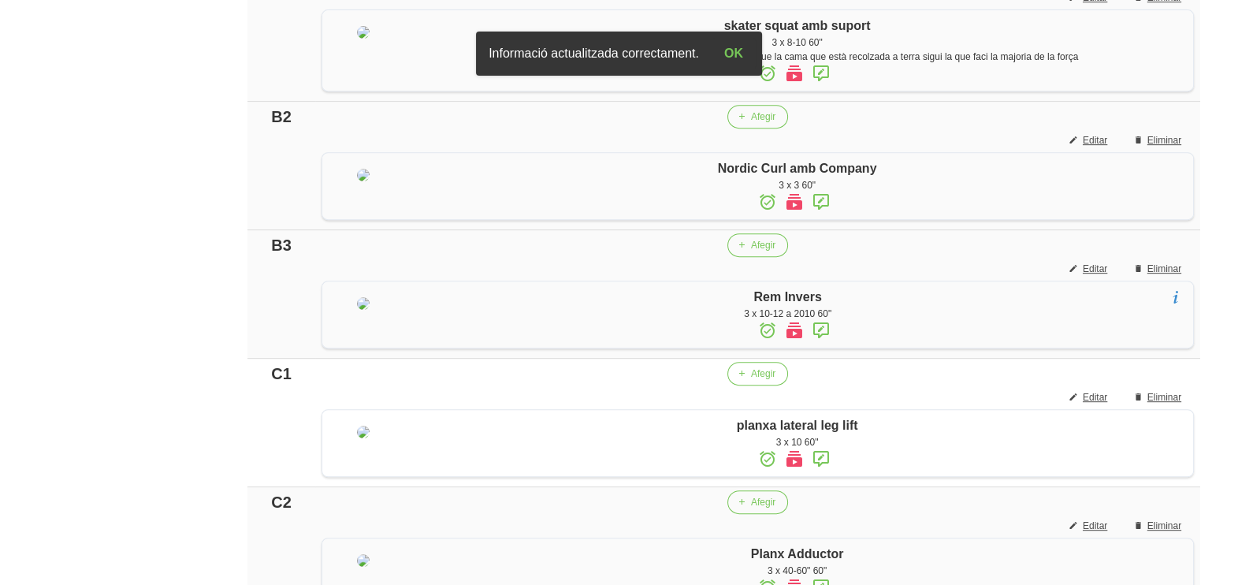
click at [824, 216] on icon at bounding box center [821, 202] width 19 height 28
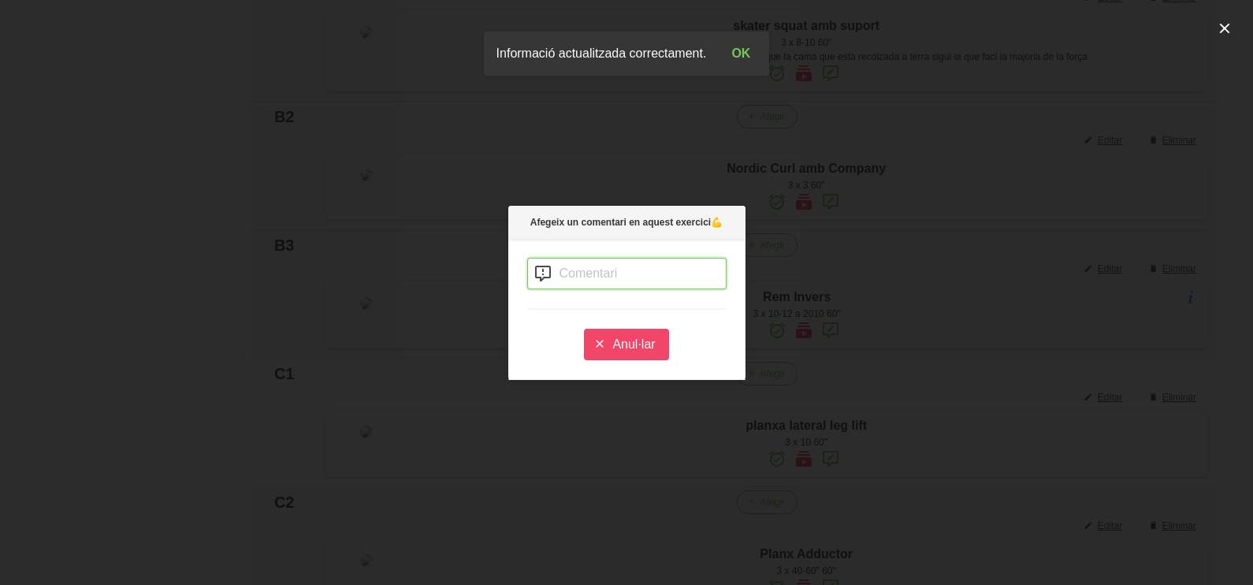
click at [601, 268] on input "text" at bounding box center [626, 274] width 199 height 32
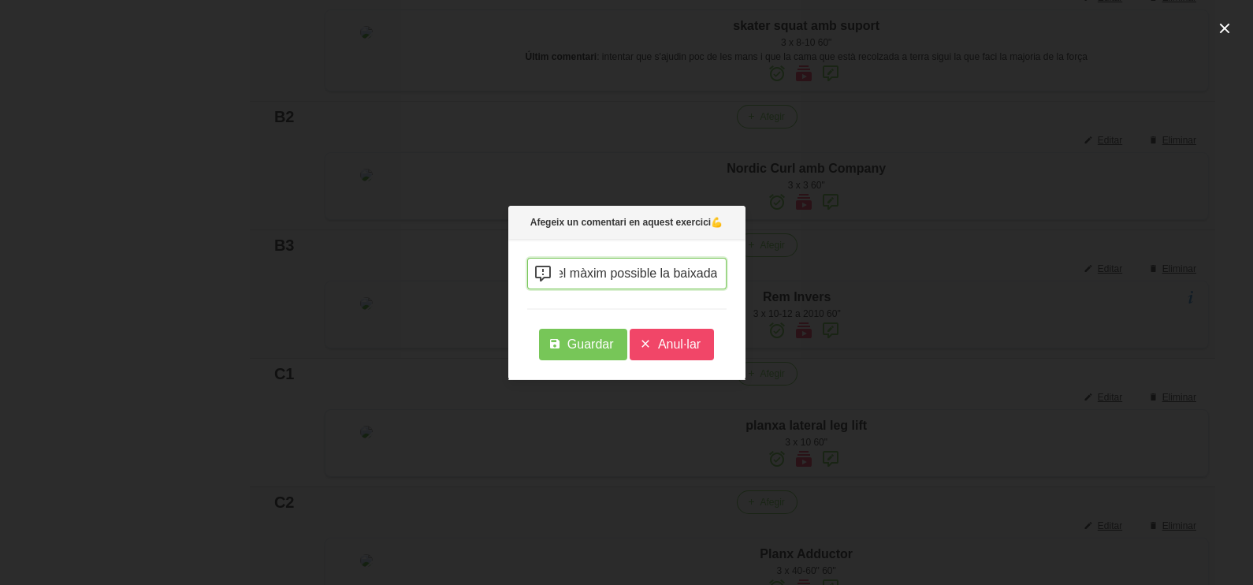
scroll to position [0, 105]
type input "intentar aguantar el màxim possible la baixada"
click at [578, 337] on span "Guardar" at bounding box center [590, 344] width 46 height 19
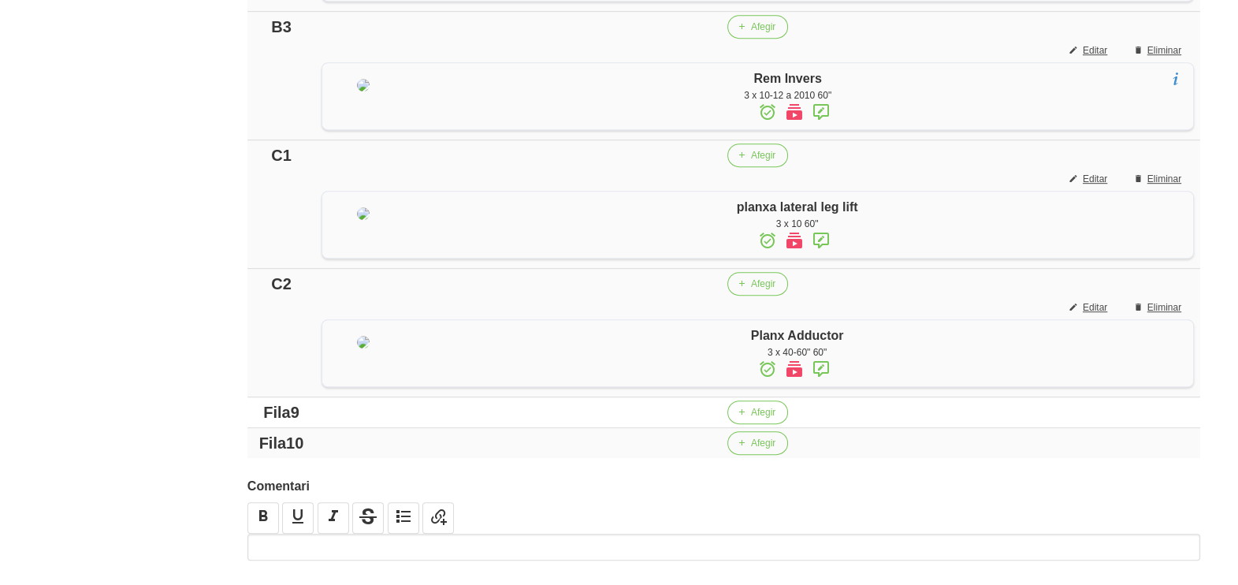
scroll to position [1280, 0]
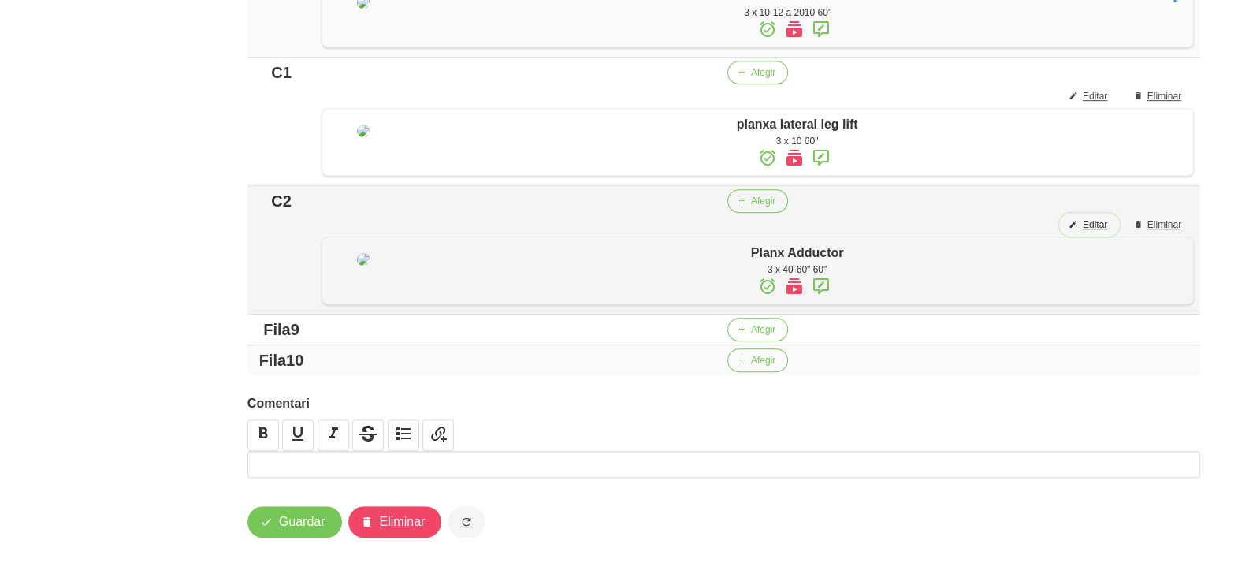
click at [1106, 227] on span "Editar" at bounding box center [1095, 225] width 24 height 14
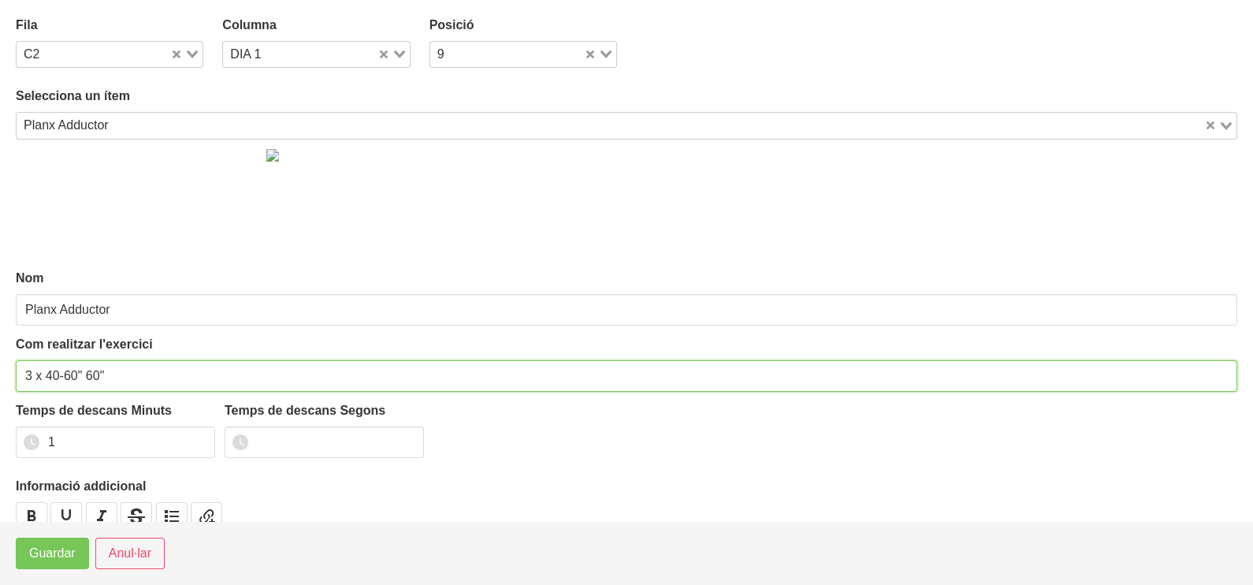
drag, startPoint x: 75, startPoint y: 370, endPoint x: 54, endPoint y: 370, distance: 21.3
click at [50, 370] on input "3 x 40-60" 60"" at bounding box center [627, 376] width 1222 height 32
drag, startPoint x: 95, startPoint y: 371, endPoint x: 131, endPoint y: 355, distance: 39.9
click at [96, 371] on input "3 x 420-30" 60"" at bounding box center [627, 376] width 1222 height 32
drag, startPoint x: 150, startPoint y: 370, endPoint x: 138, endPoint y: 374, distance: 12.2
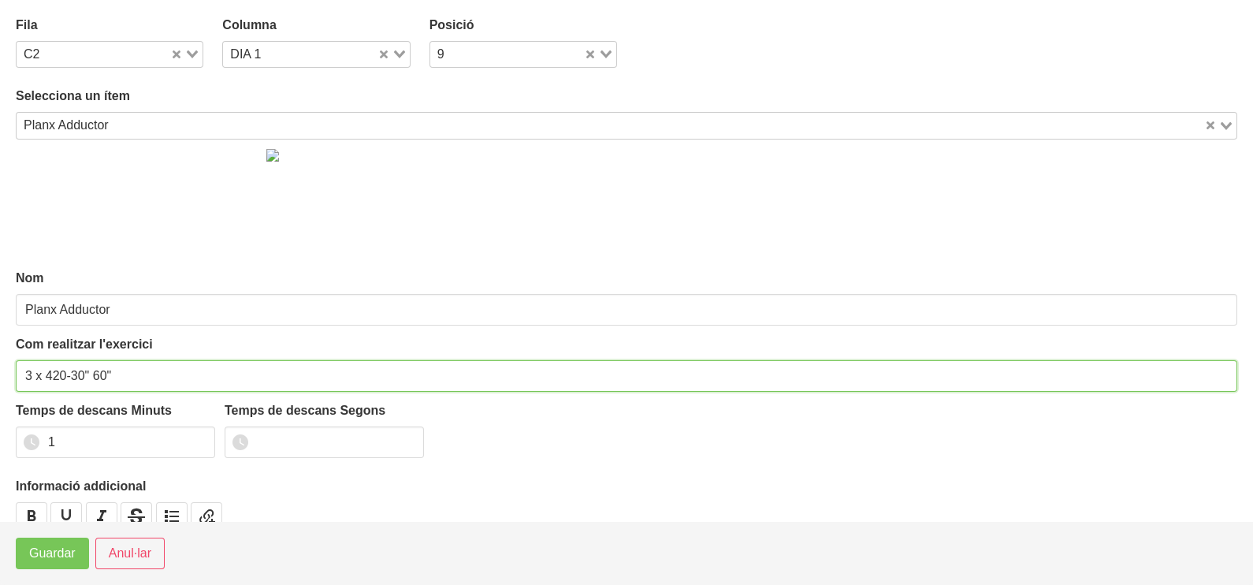
click at [147, 371] on input "3 x 420-30" 60"" at bounding box center [627, 376] width 1222 height 32
type input "3 x 420-30" 60""
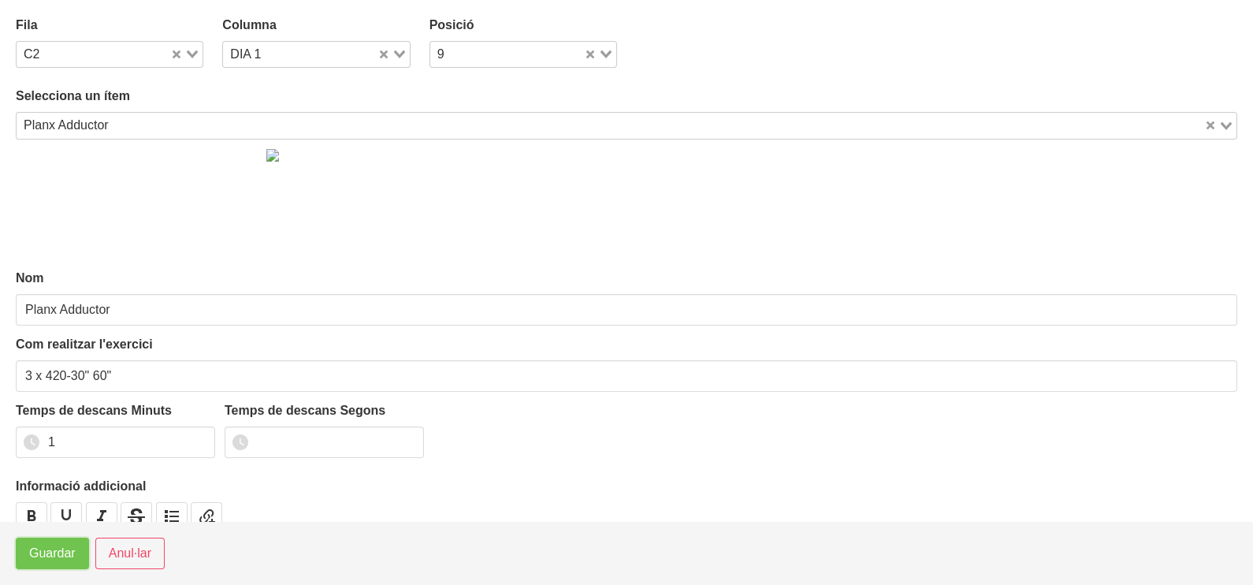
click at [49, 559] on span "Guardar" at bounding box center [52, 553] width 46 height 19
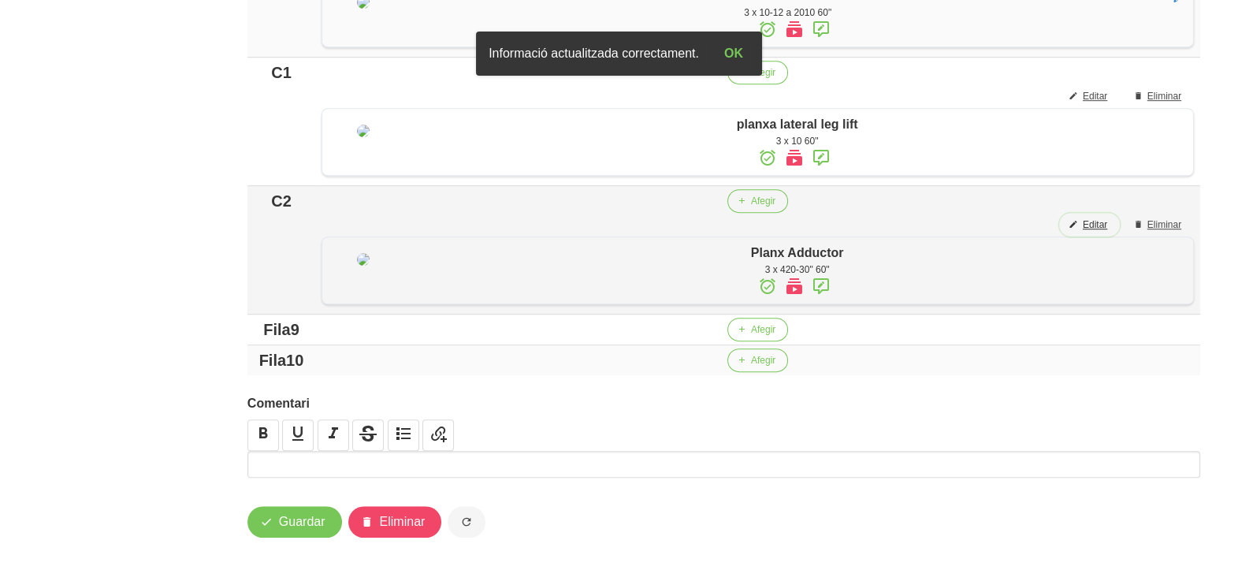
click at [1096, 224] on span "Editar" at bounding box center [1095, 225] width 24 height 14
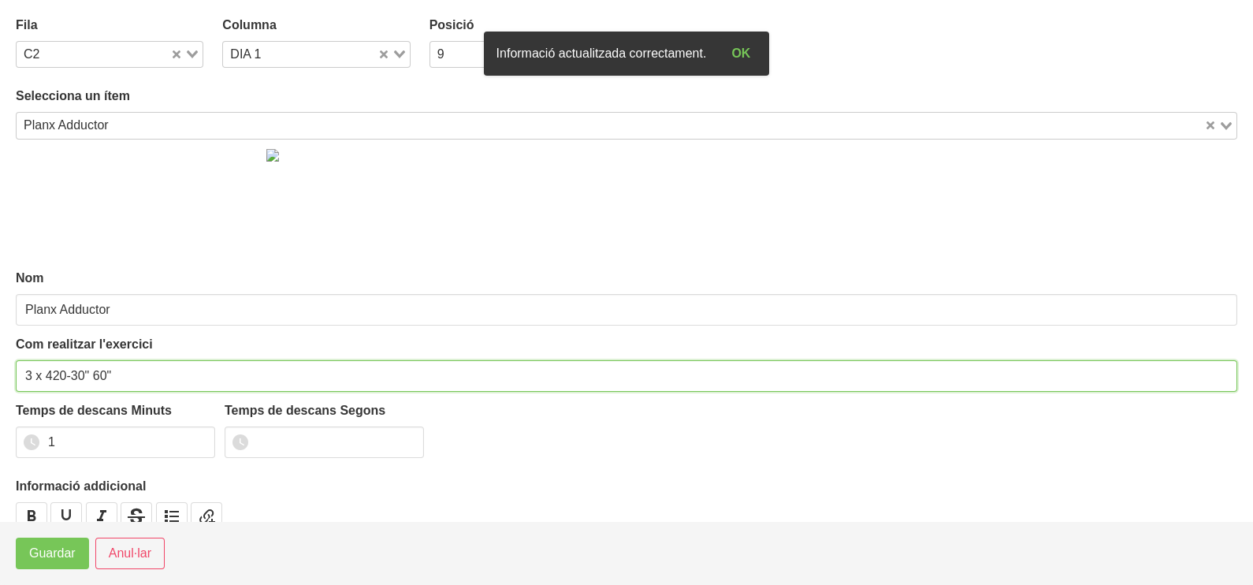
click at [51, 365] on input "3 x 420-30" 60"" at bounding box center [627, 376] width 1222 height 32
click at [83, 369] on input "3 x 20-30" 60"" at bounding box center [627, 376] width 1222 height 32
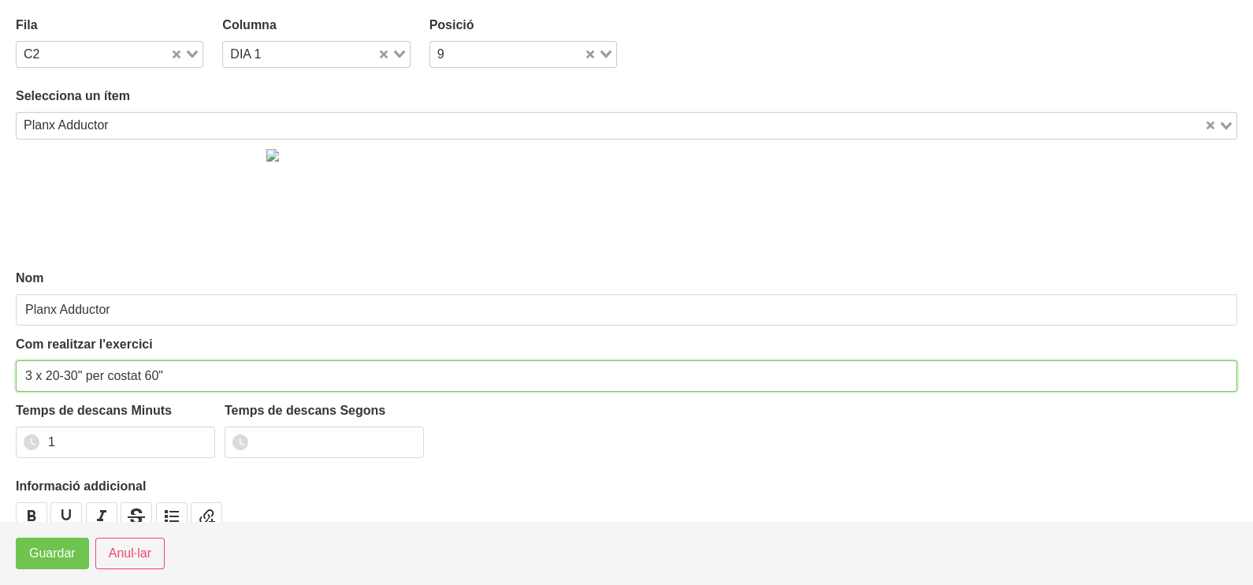
type input "3 x 20-30" per costat 60""
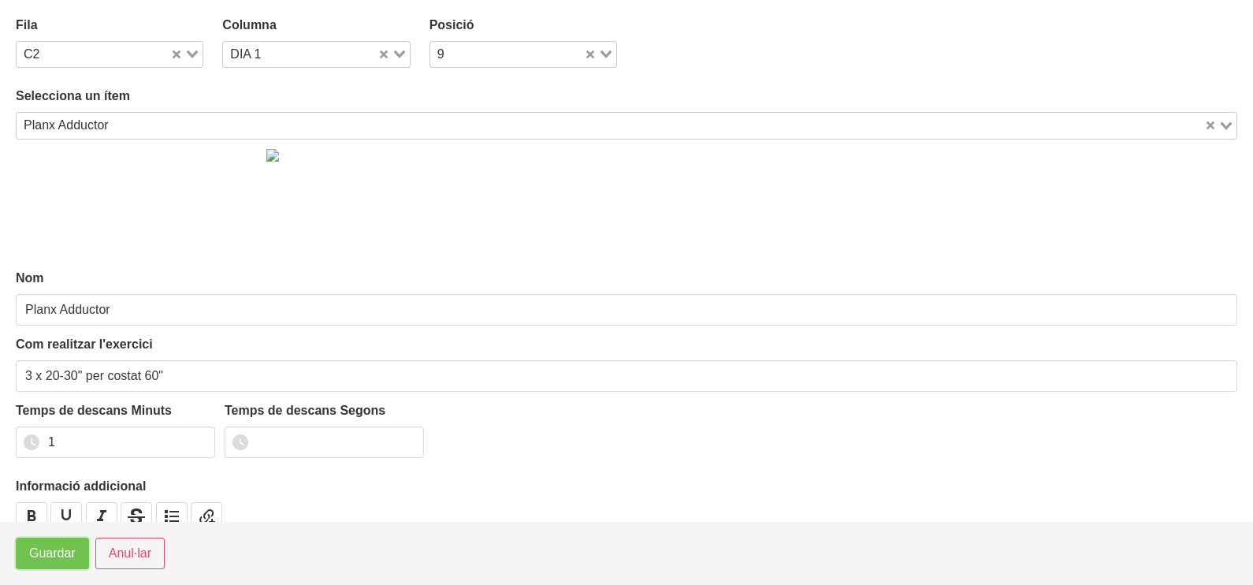
click at [51, 565] on button "Guardar" at bounding box center [52, 553] width 73 height 32
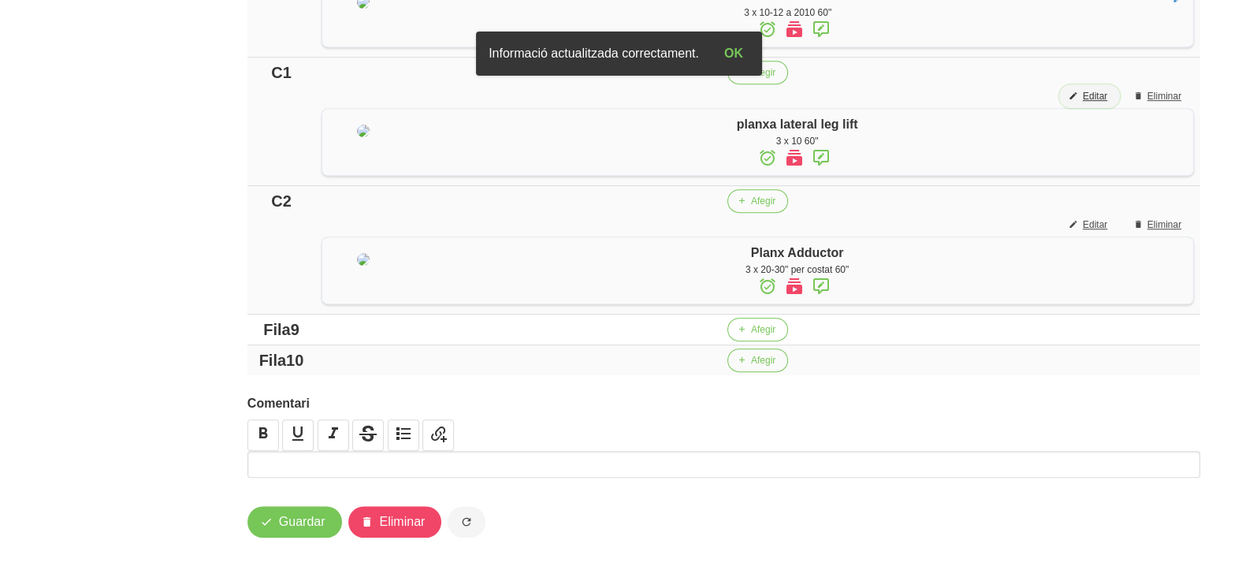
click at [1092, 89] on span "Editar" at bounding box center [1095, 96] width 24 height 14
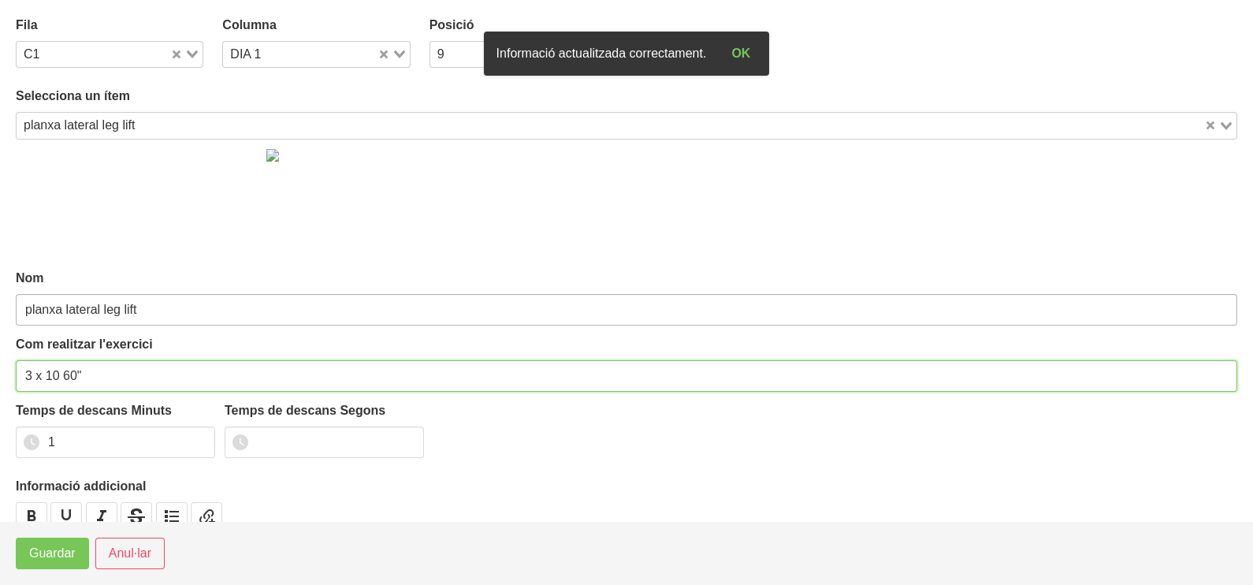
drag, startPoint x: 60, startPoint y: 370, endPoint x: 98, endPoint y: 292, distance: 86.7
click at [61, 365] on input "3 x 10 60"" at bounding box center [627, 376] width 1222 height 32
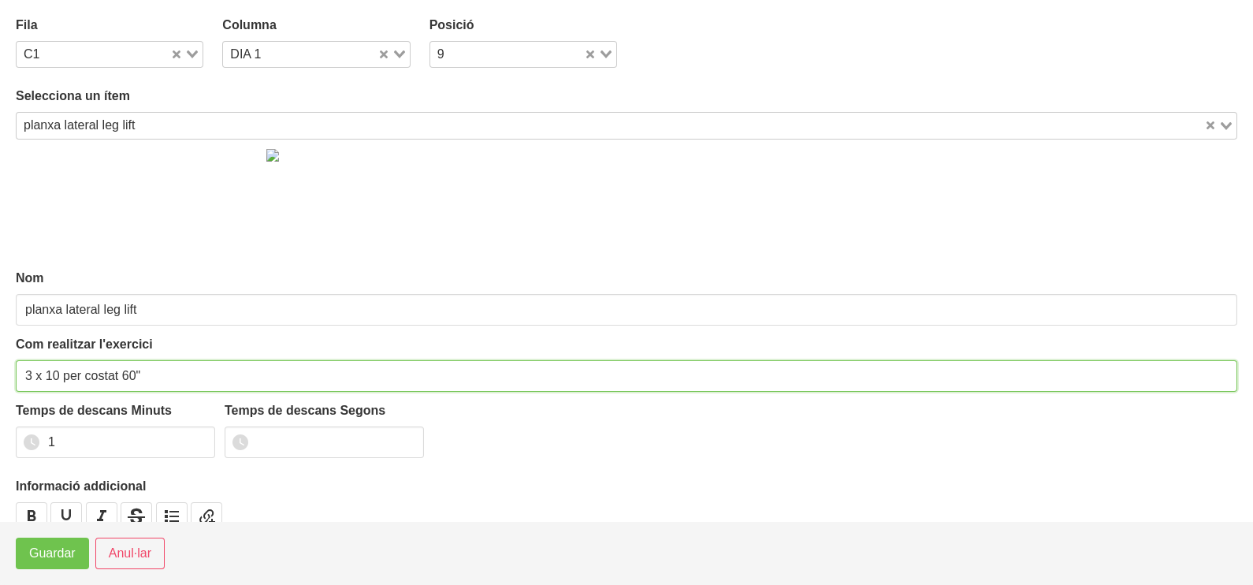
type input "3 x 10 per costat 60""
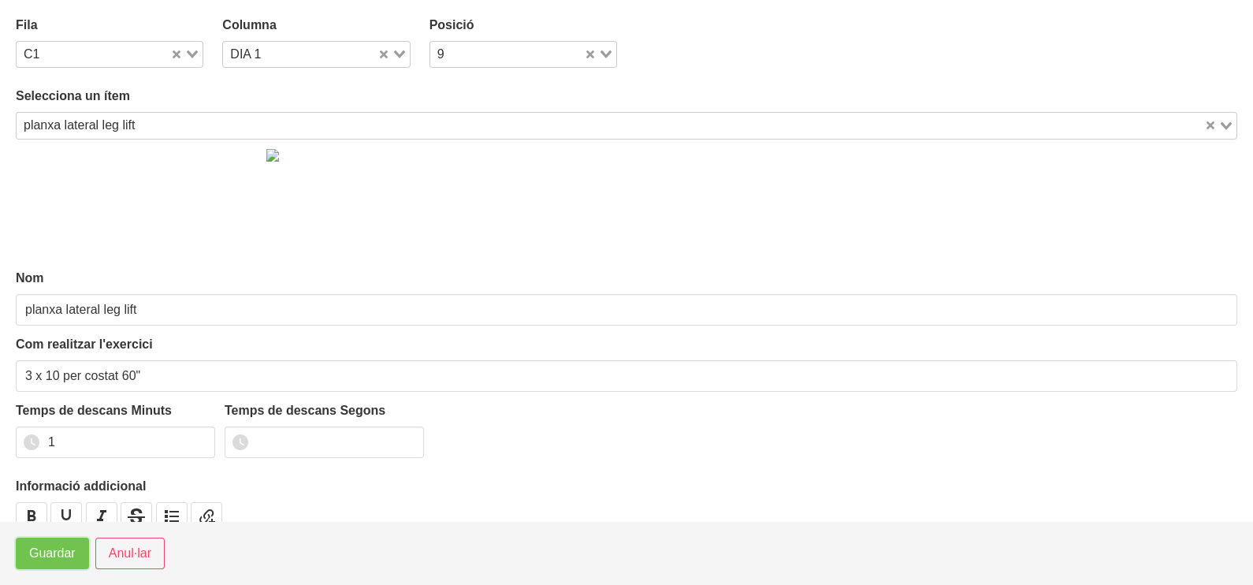
click at [61, 552] on span "Guardar" at bounding box center [52, 553] width 46 height 19
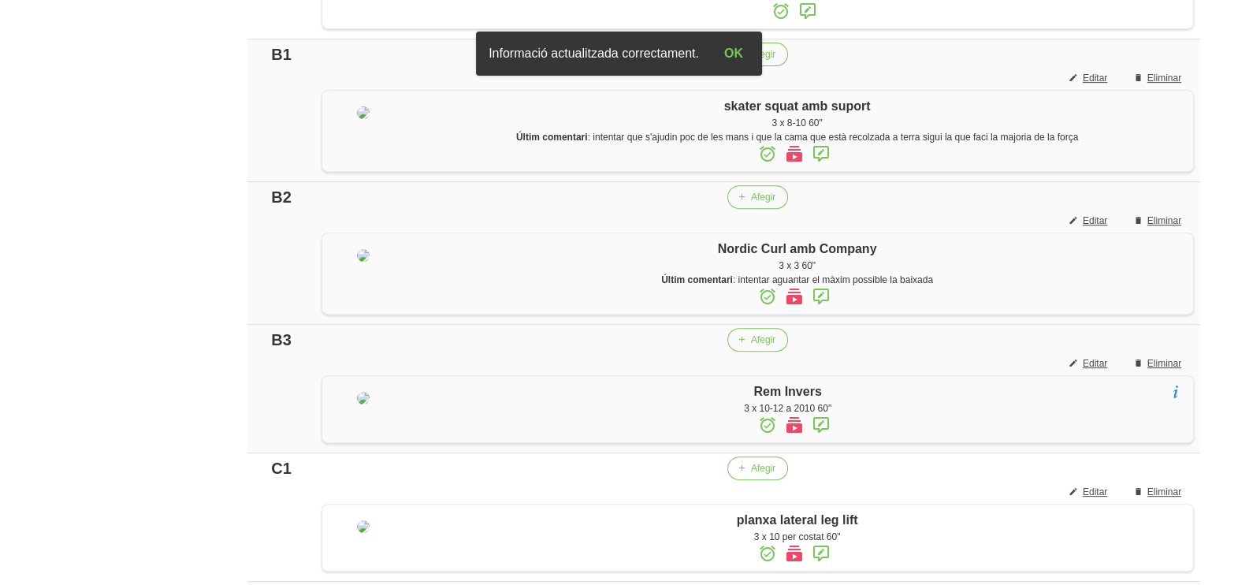
scroll to position [787, 0]
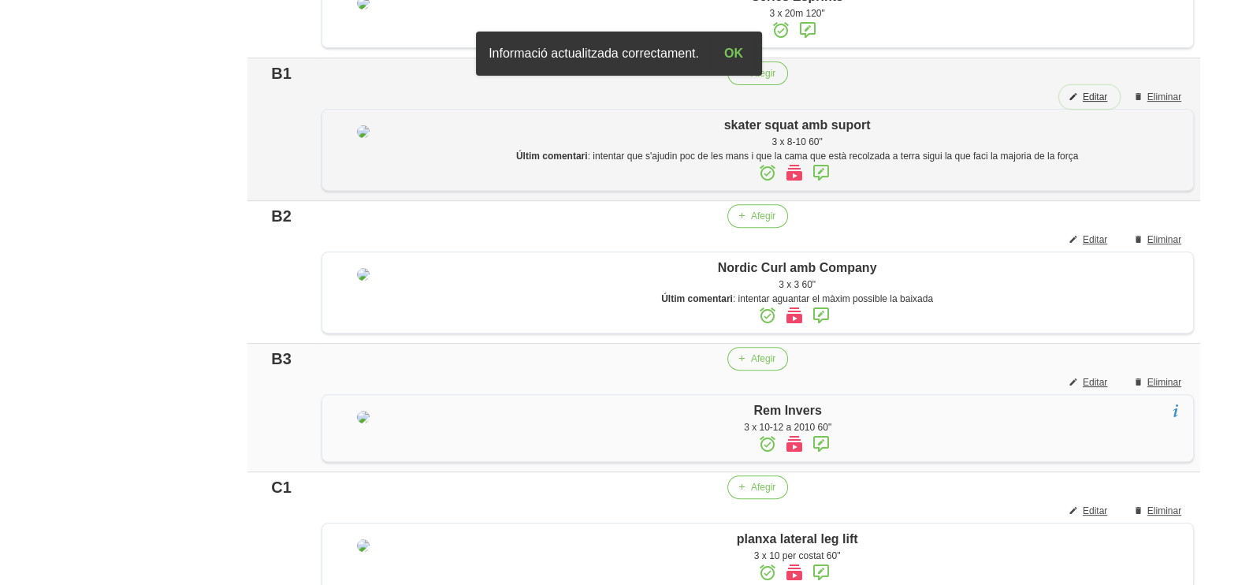
click at [1099, 104] on span "Editar" at bounding box center [1095, 97] width 24 height 14
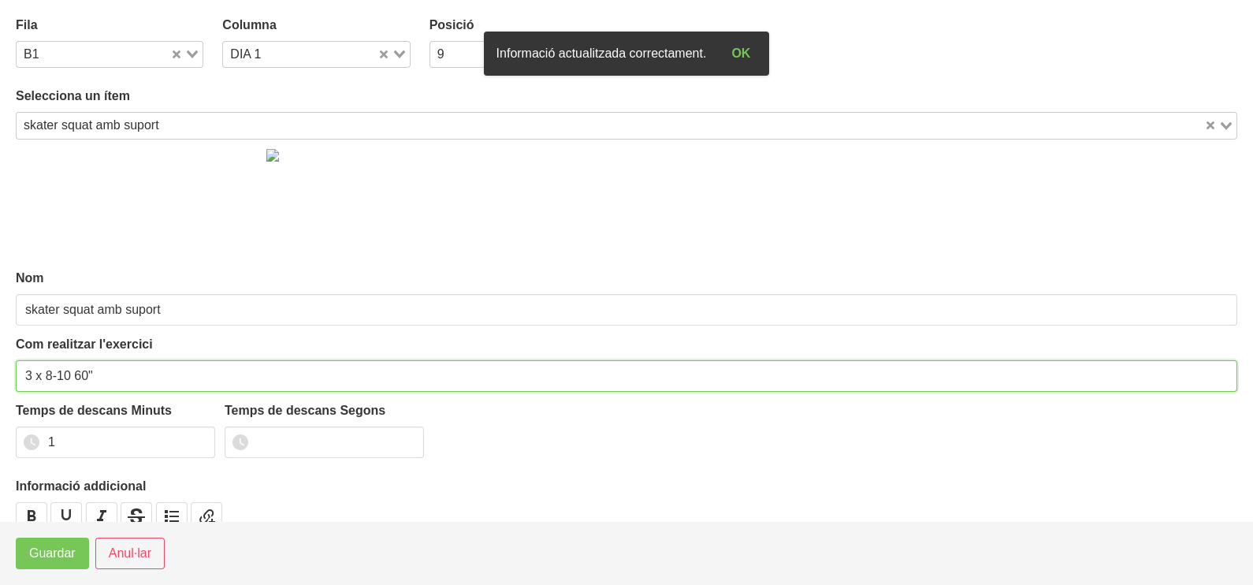
drag, startPoint x: 74, startPoint y: 371, endPoint x: 79, endPoint y: 276, distance: 95.5
click at [75, 370] on input "3 x 8-10 60"" at bounding box center [627, 376] width 1222 height 32
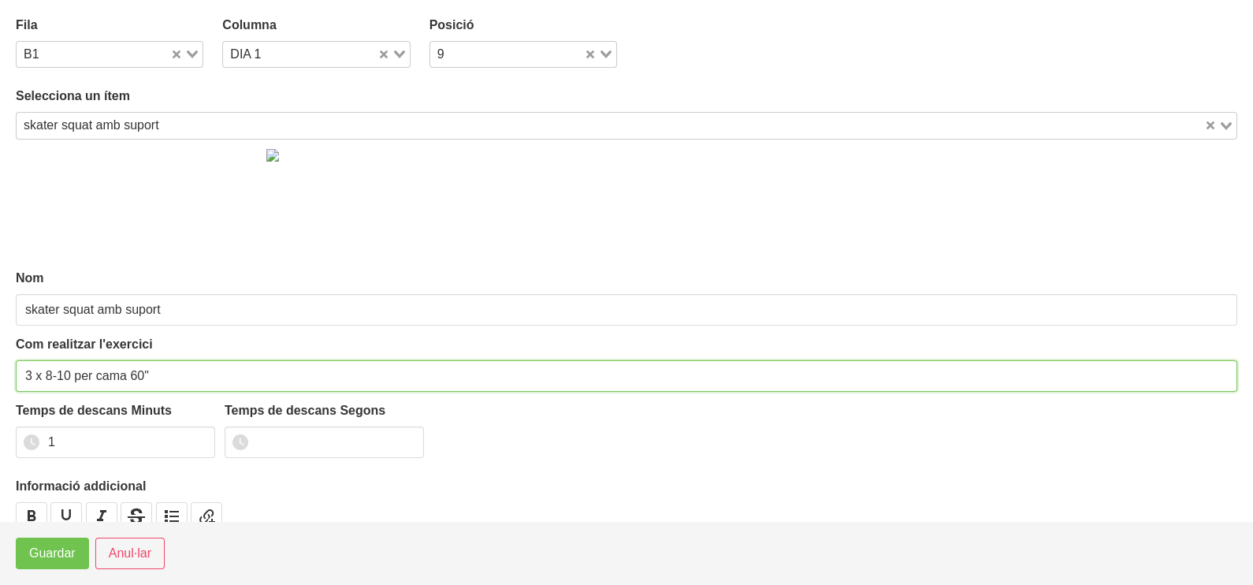
type input "3 x 8-10 per cama 60""
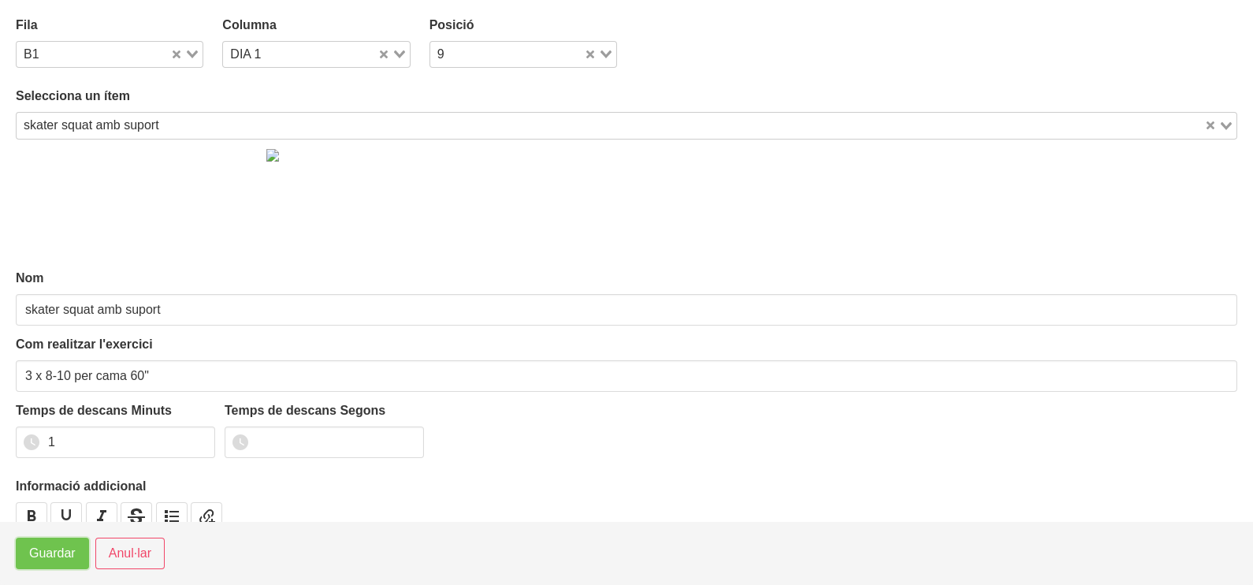
click at [63, 556] on span "Guardar" at bounding box center [52, 553] width 46 height 19
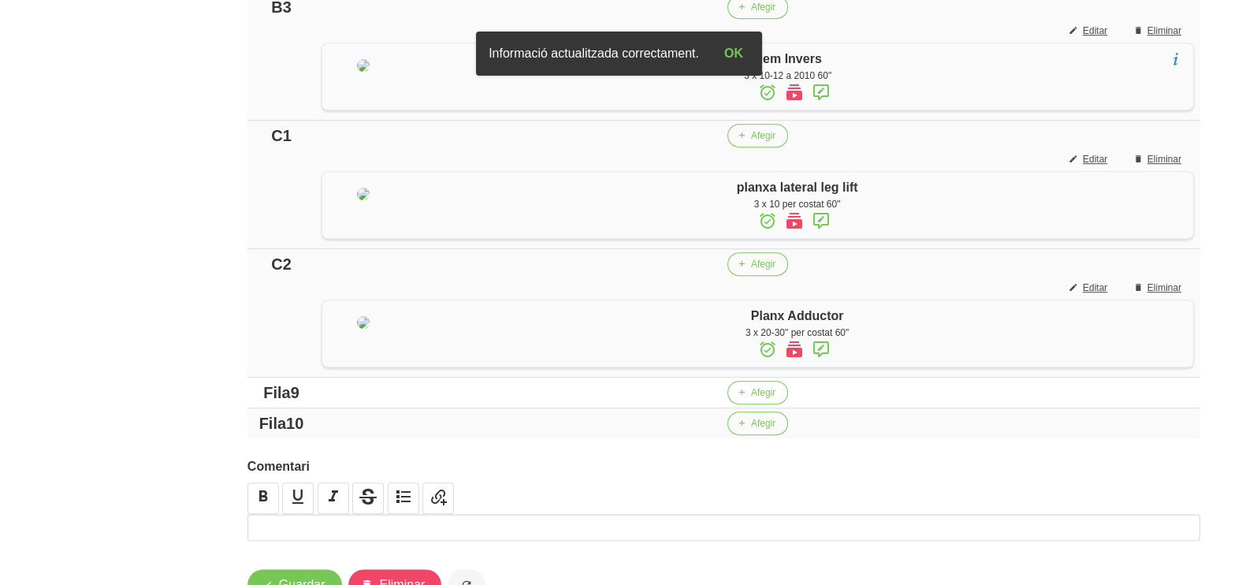
scroll to position [1182, 0]
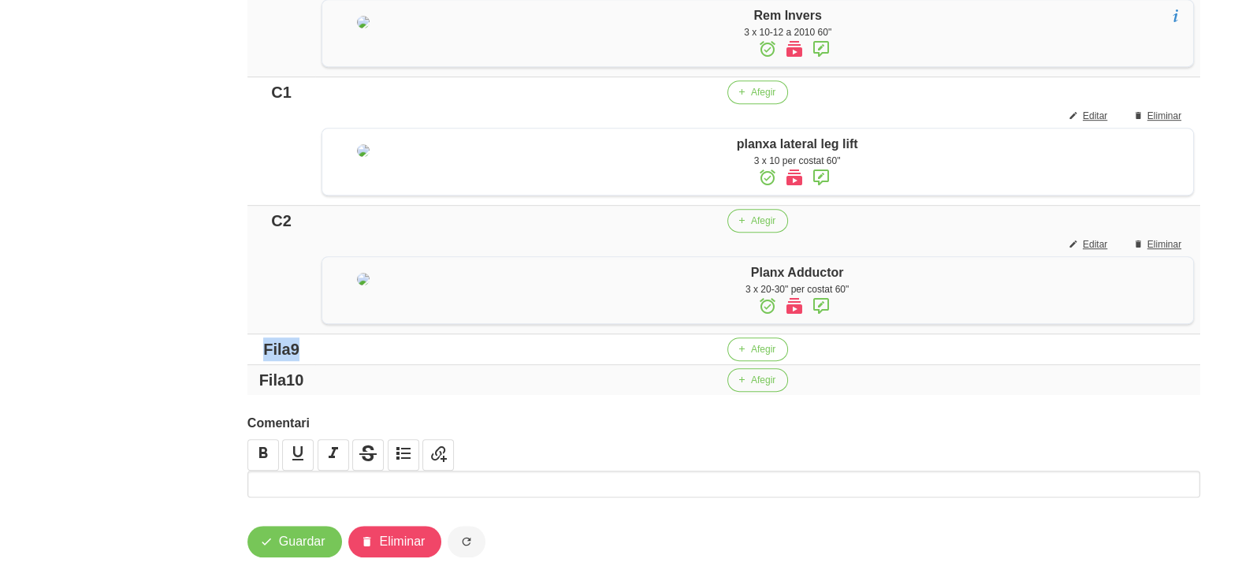
drag, startPoint x: 299, startPoint y: 480, endPoint x: 192, endPoint y: 460, distance: 109.0
drag, startPoint x: 744, startPoint y: 478, endPoint x: 736, endPoint y: 477, distance: 8.0
click at [736, 356] on span "button" at bounding box center [742, 349] width 14 height 14
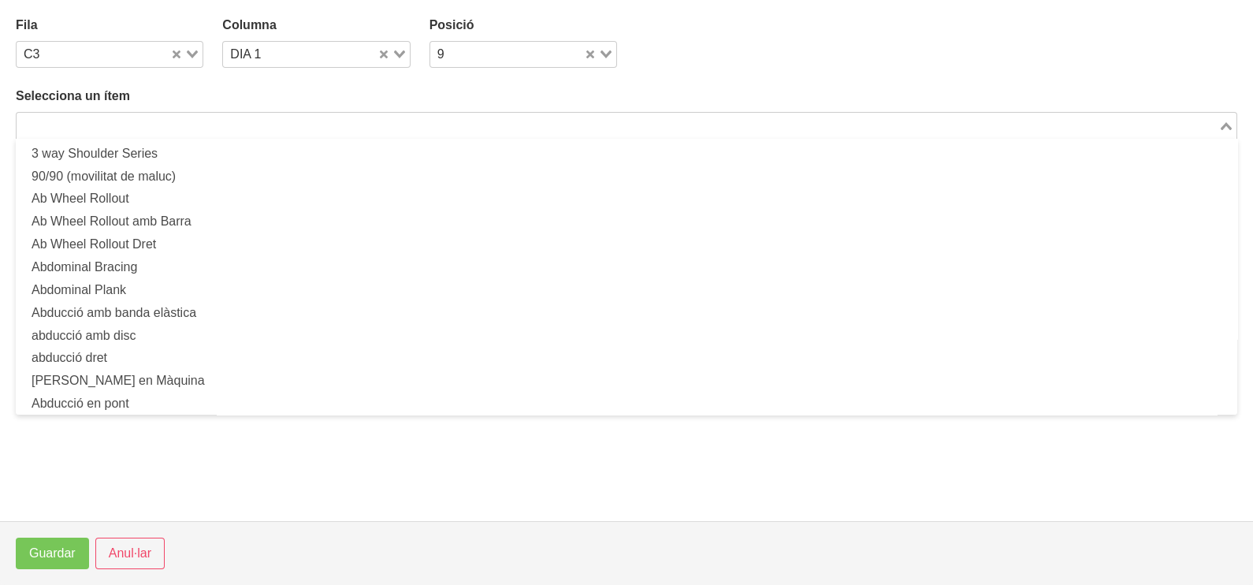
click at [167, 124] on input "Search for option" at bounding box center [617, 125] width 1199 height 19
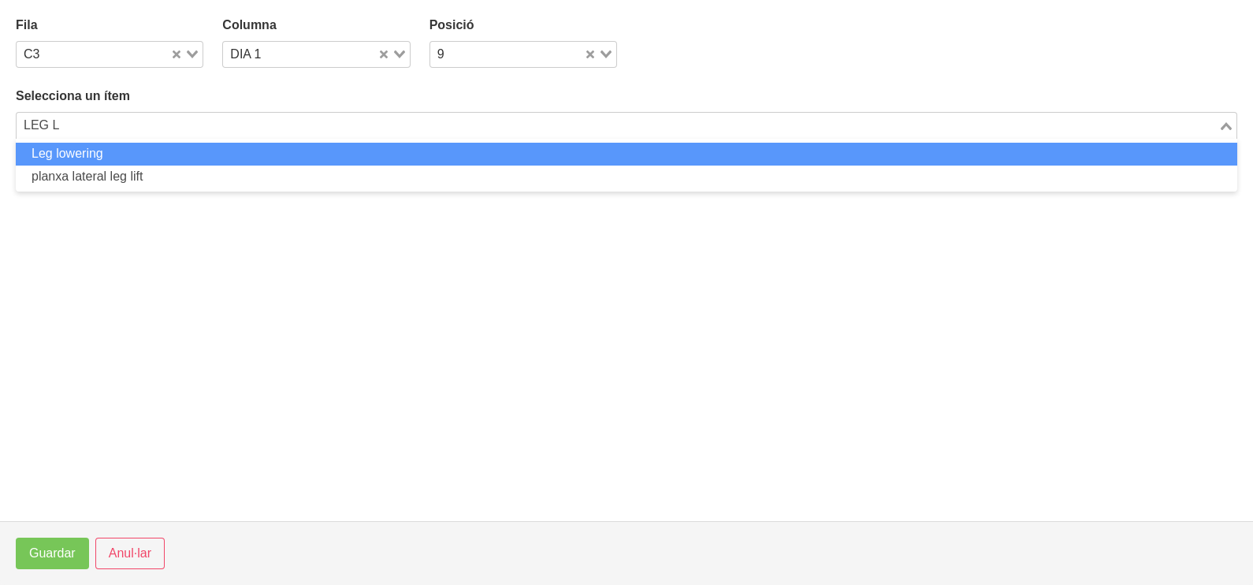
click at [106, 151] on li "Leg lowering" at bounding box center [627, 154] width 1222 height 23
type input "LEG L"
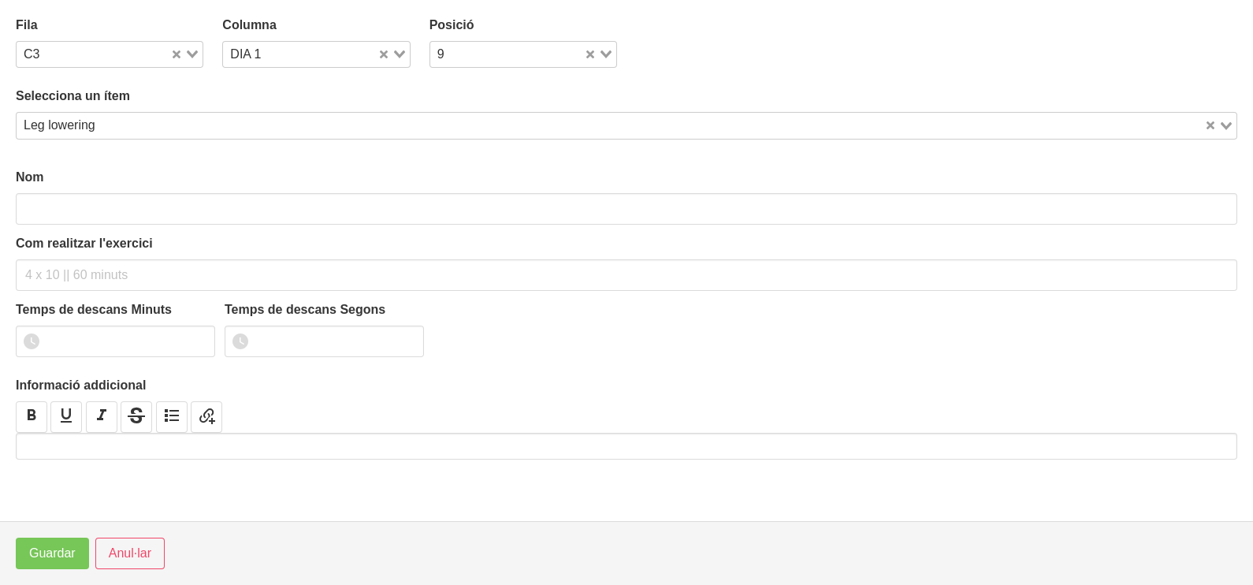
type input "Leg lowering"
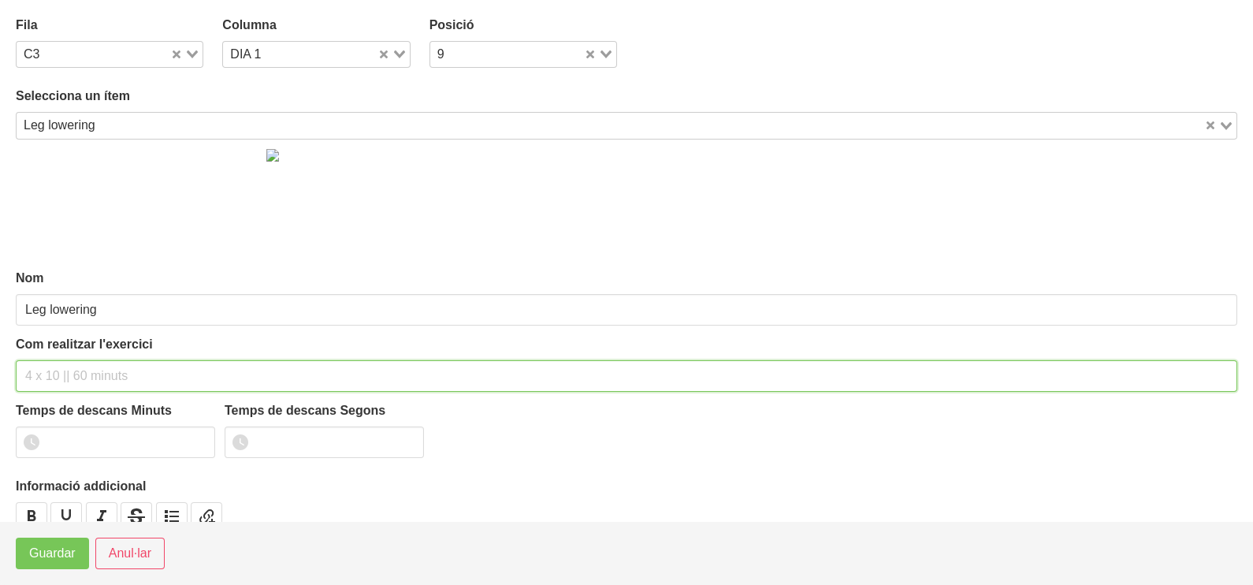
click at [71, 385] on input "text" at bounding box center [627, 376] width 1222 height 32
type input "3 x 10 per cama 60""
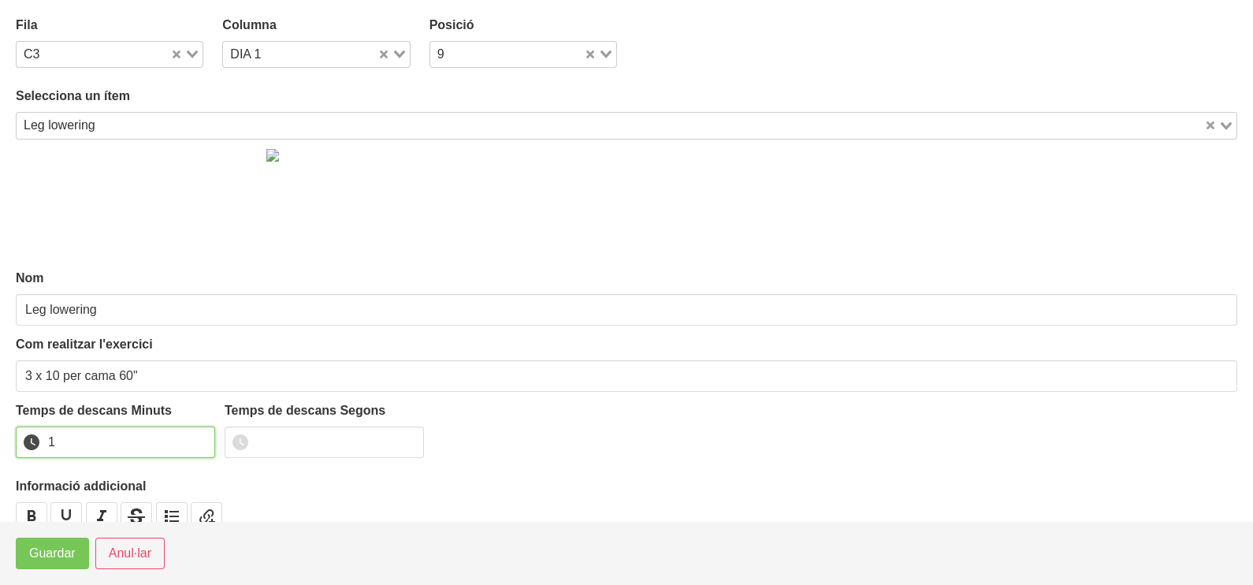
drag, startPoint x: 201, startPoint y: 435, endPoint x: 176, endPoint y: 460, distance: 35.7
type input "1"
click at [195, 441] on input "1" at bounding box center [115, 442] width 199 height 32
click at [72, 551] on span "Guardar" at bounding box center [52, 553] width 46 height 19
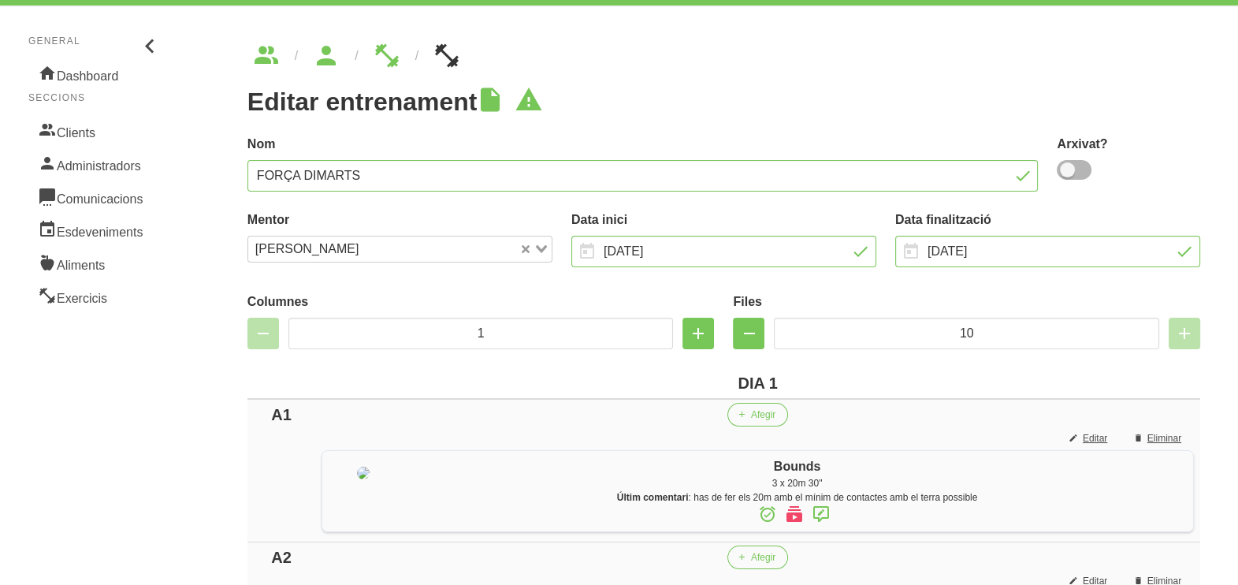
scroll to position [0, 0]
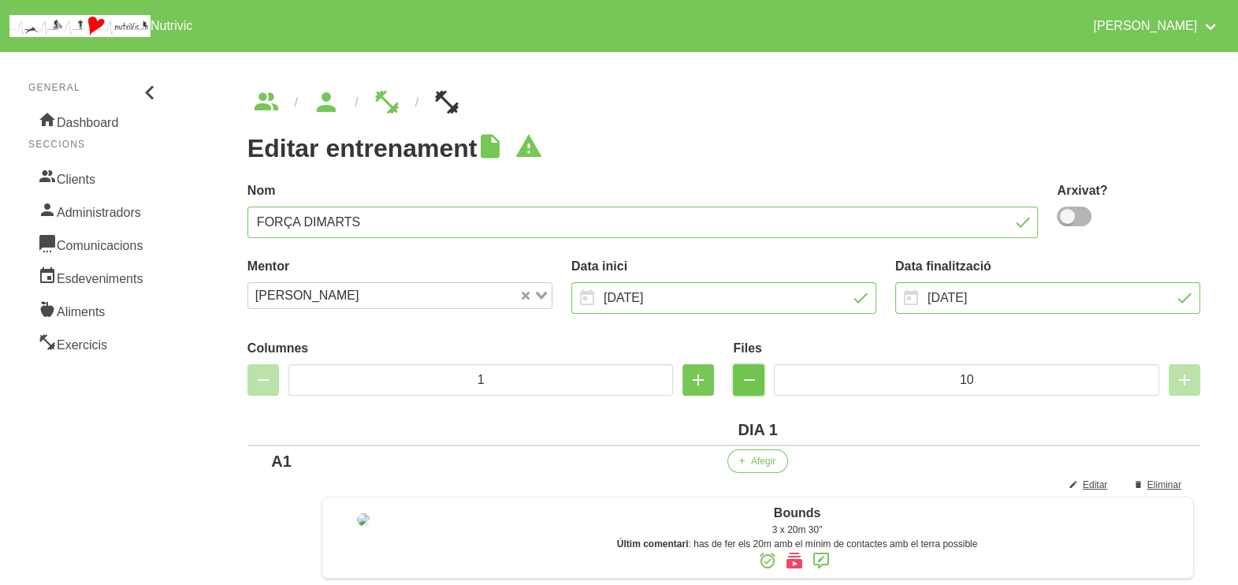
drag, startPoint x: 745, startPoint y: 385, endPoint x: 746, endPoint y: 374, distance: 10.4
click at [745, 384] on icon "button" at bounding box center [748, 380] width 19 height 28
type input "9"
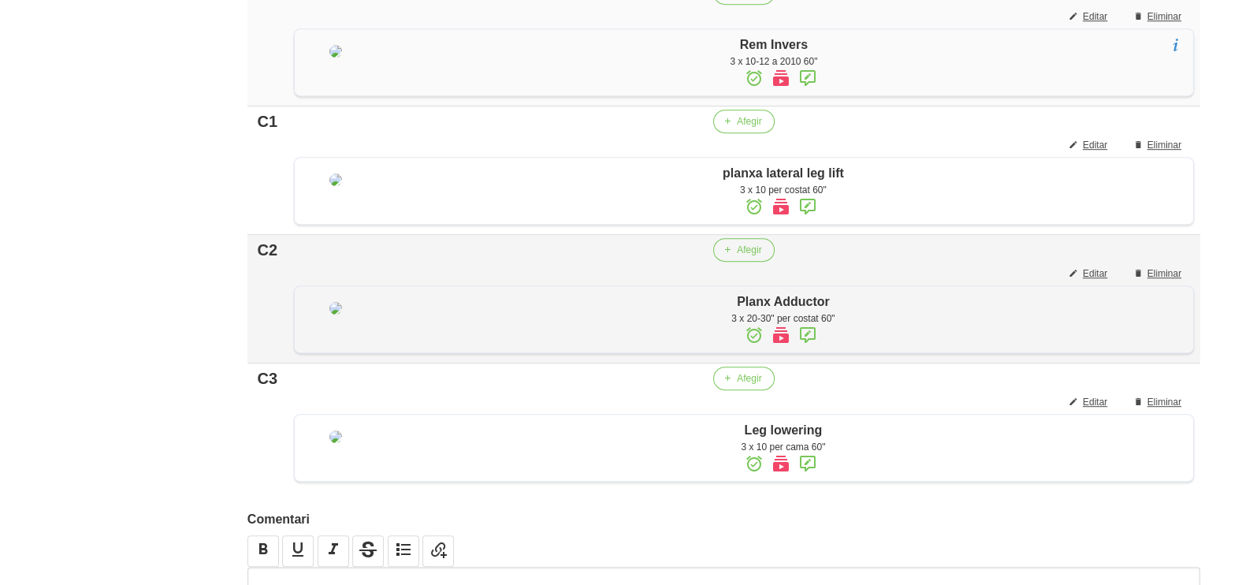
scroll to position [1430, 0]
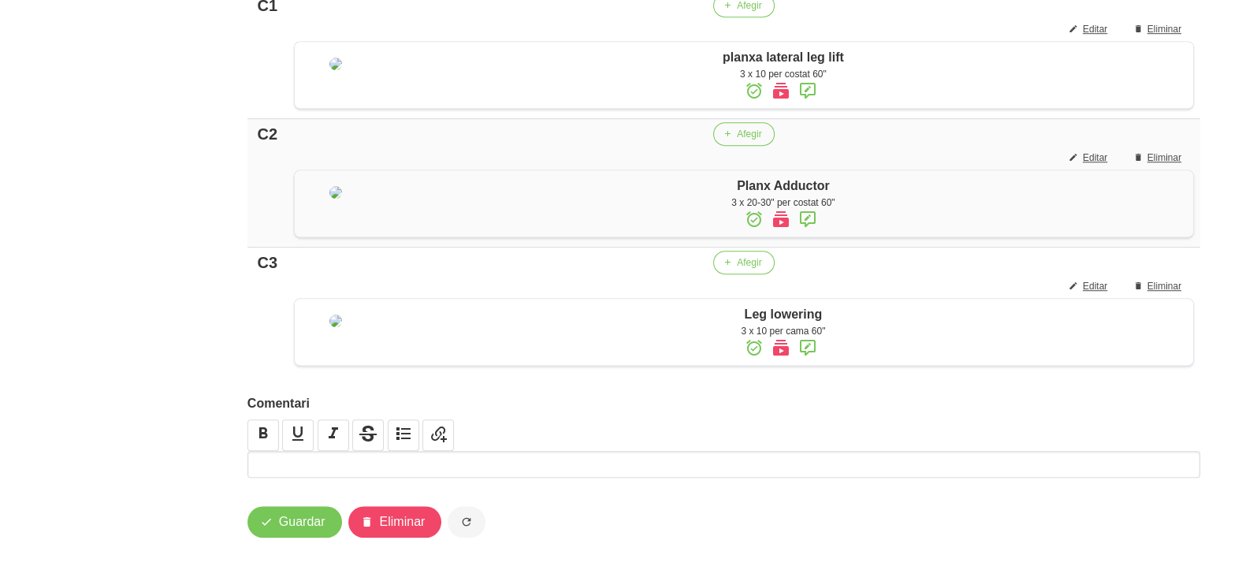
click at [403, 460] on p at bounding box center [723, 464] width 945 height 19
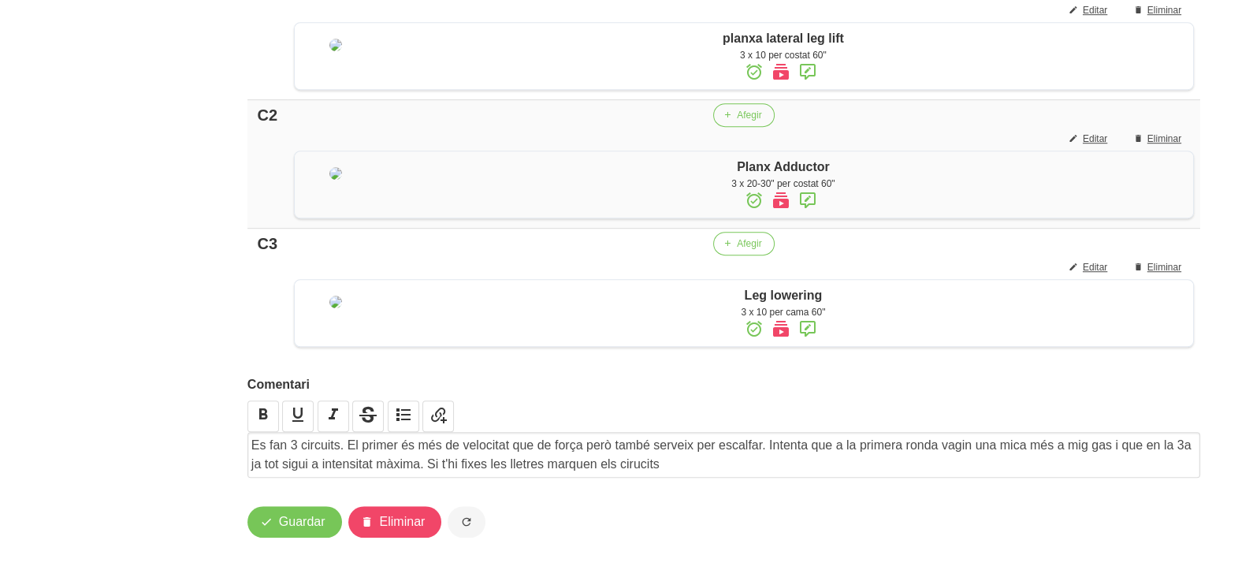
click at [686, 474] on p "Es fan 3 circuits. El primer és més de velocitat que de força però també servei…" at bounding box center [723, 455] width 945 height 38
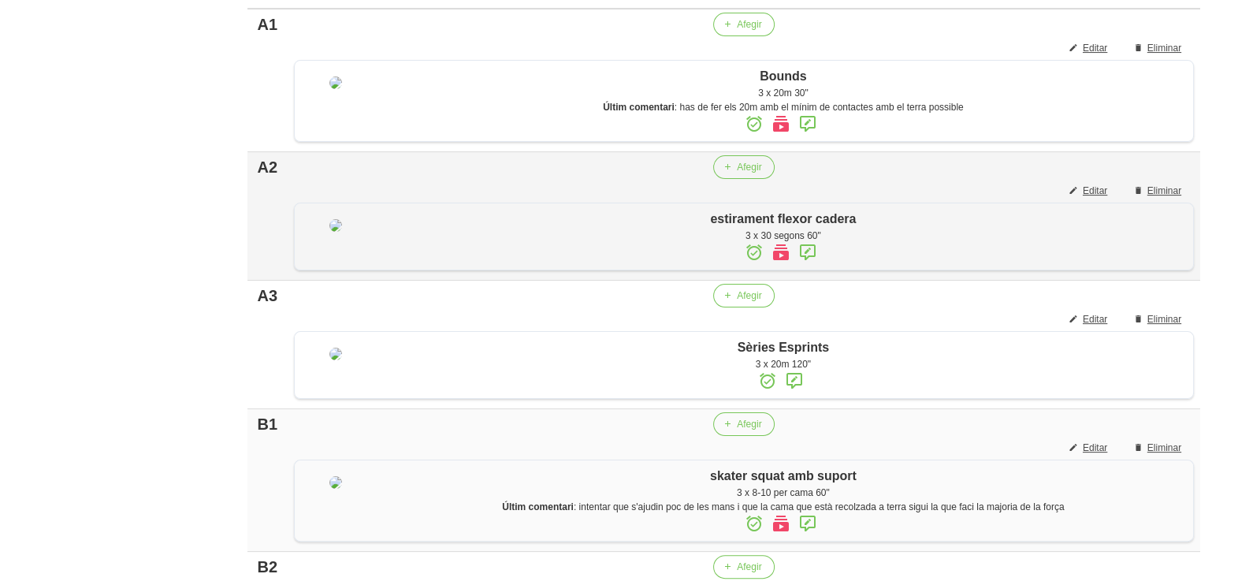
scroll to position [445, 0]
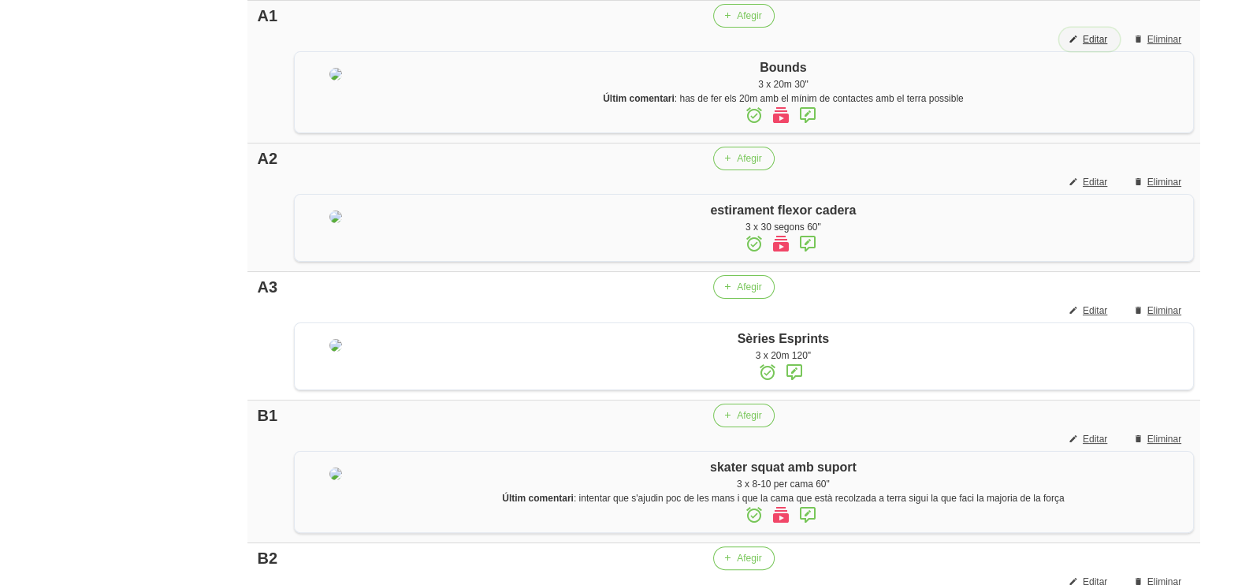
click at [1098, 36] on span "Editar" at bounding box center [1095, 39] width 24 height 14
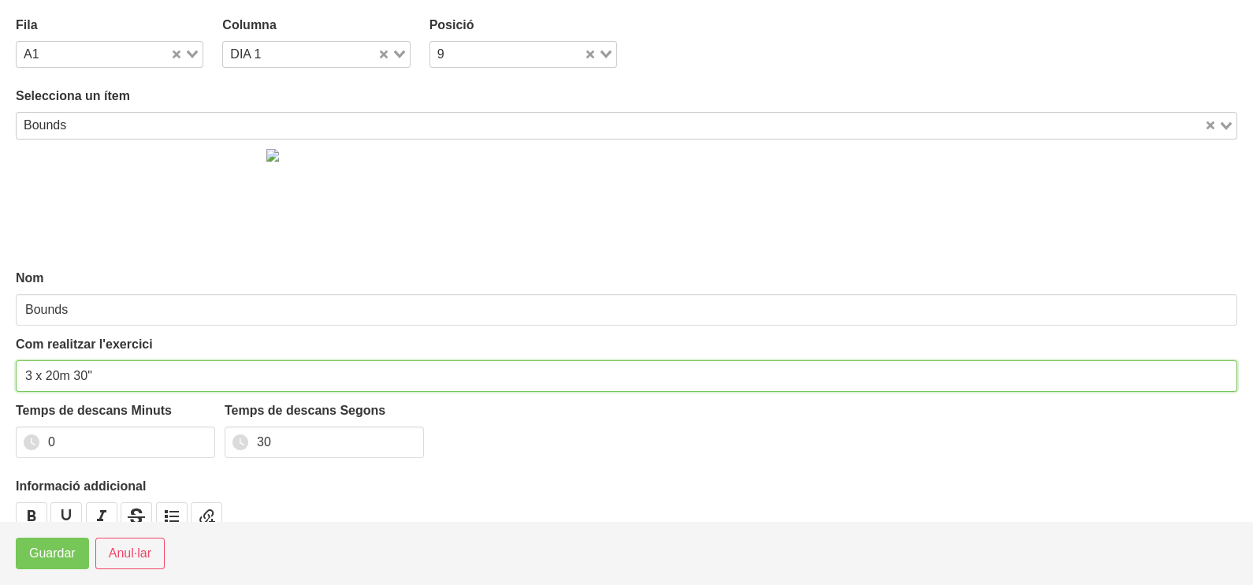
drag, startPoint x: 81, startPoint y: 374, endPoint x: 73, endPoint y: 376, distance: 8.2
click at [73, 376] on input "3 x 20m 30"" at bounding box center [627, 376] width 1222 height 32
type input "3 x 20m 60""
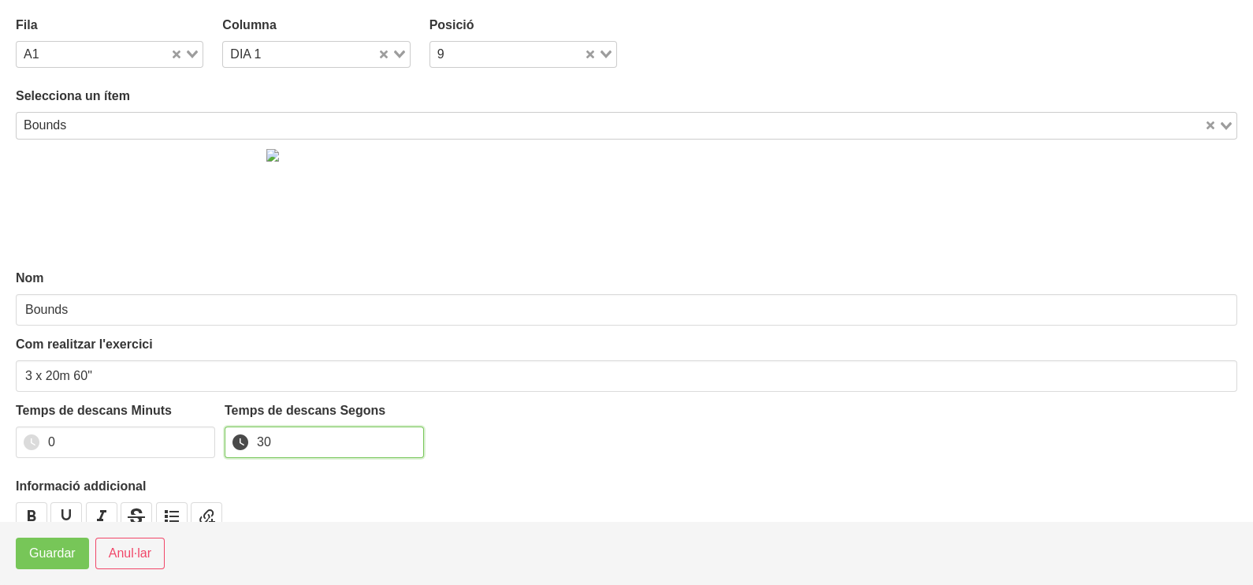
drag, startPoint x: 247, startPoint y: 437, endPoint x: 230, endPoint y: 438, distance: 16.6
click at [230, 438] on input "30" at bounding box center [324, 442] width 199 height 32
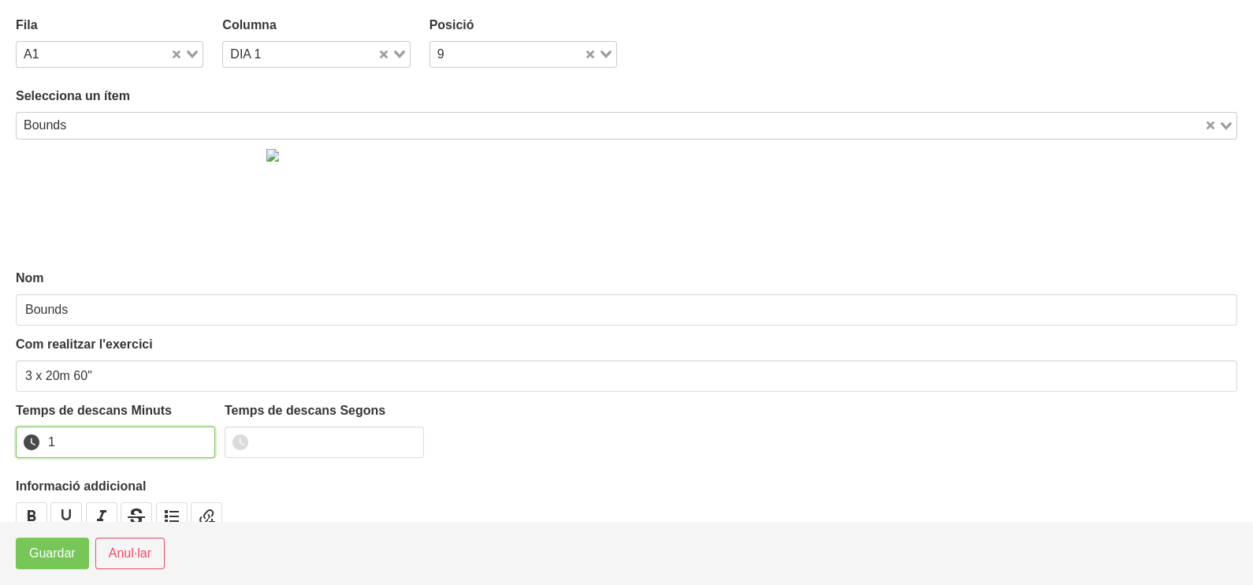
drag, startPoint x: 197, startPoint y: 436, endPoint x: 185, endPoint y: 444, distance: 14.7
type input "1"
click at [192, 439] on input "1" at bounding box center [115, 442] width 199 height 32
click at [48, 554] on span "Guardar" at bounding box center [52, 553] width 46 height 19
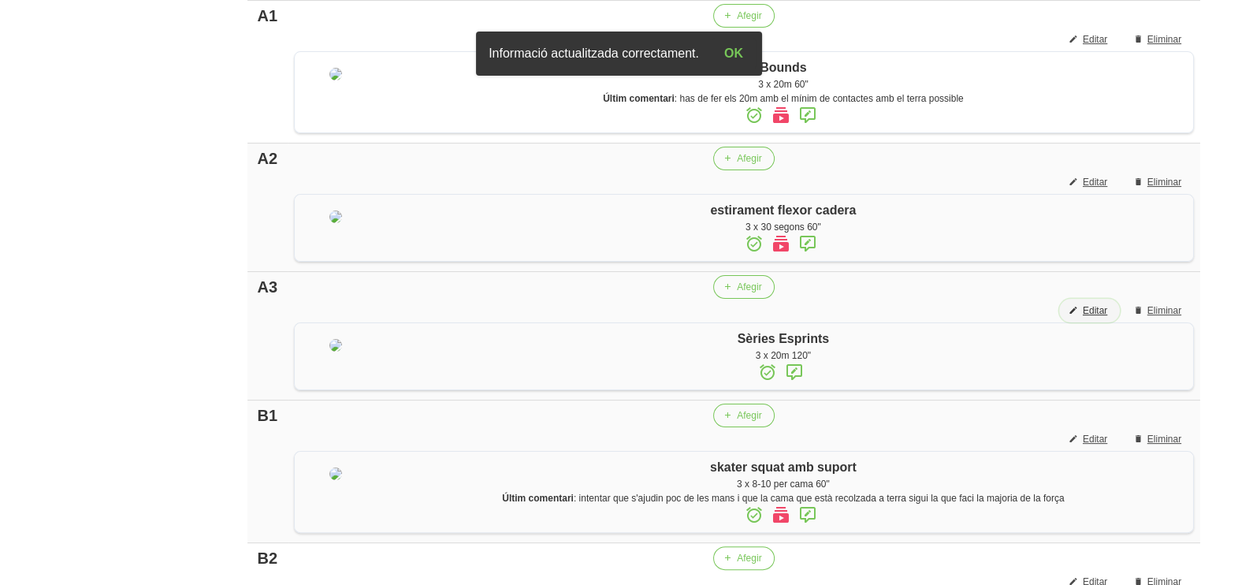
click at [1093, 314] on span "Editar" at bounding box center [1095, 310] width 24 height 14
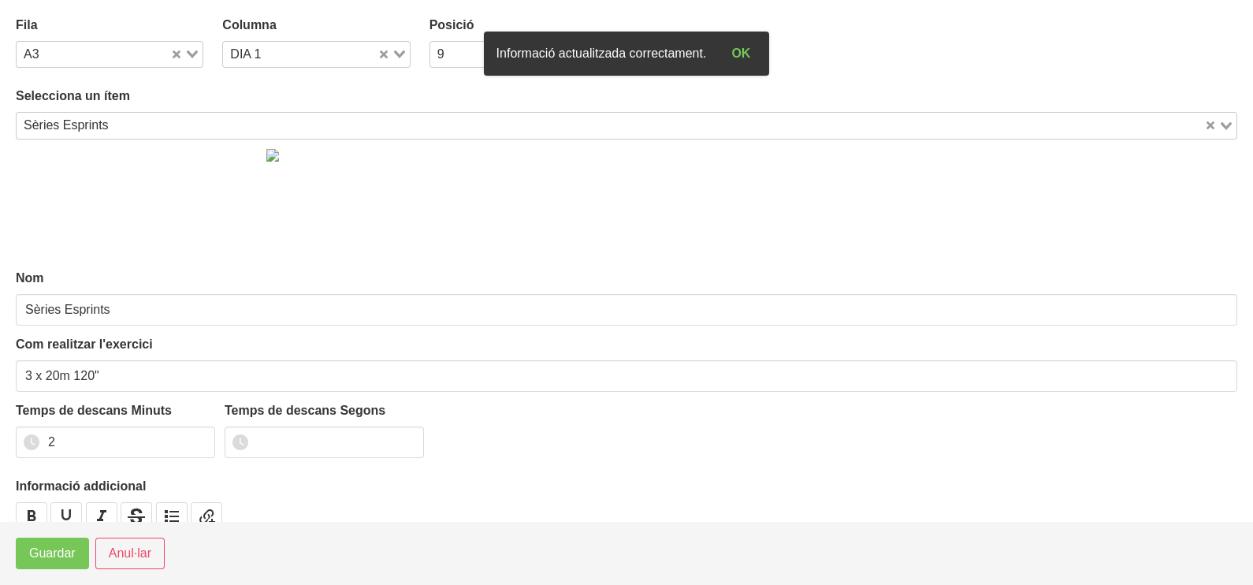
drag, startPoint x: 191, startPoint y: 57, endPoint x: 105, endPoint y: 101, distance: 96.6
click at [190, 59] on div "Loading..." at bounding box center [186, 53] width 32 height 22
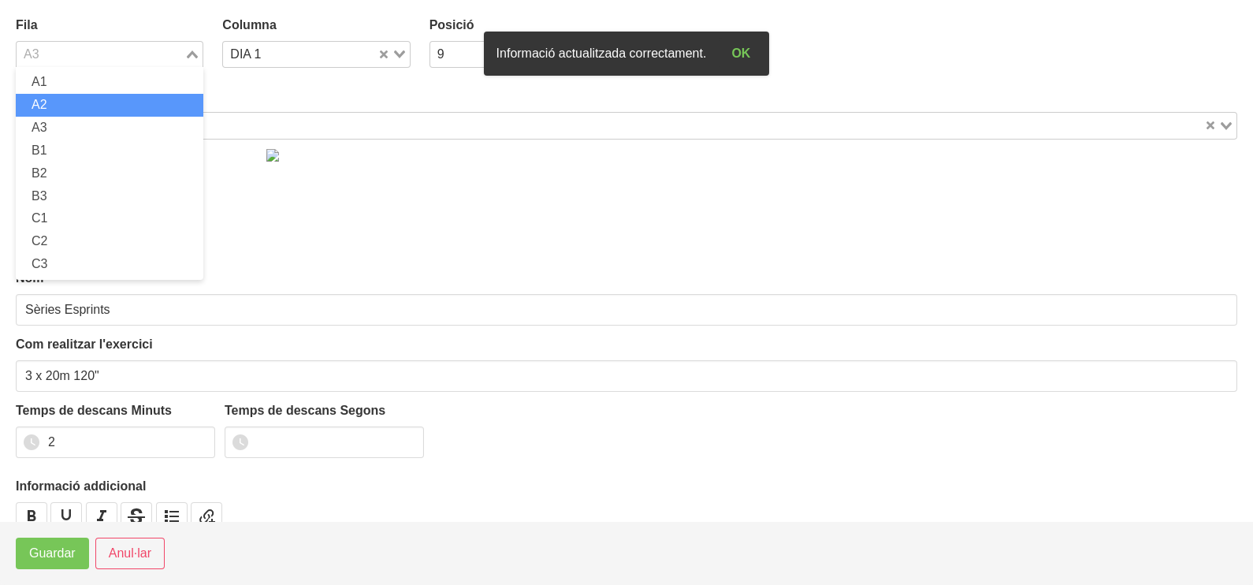
click at [79, 105] on li "A2" at bounding box center [110, 105] width 188 height 23
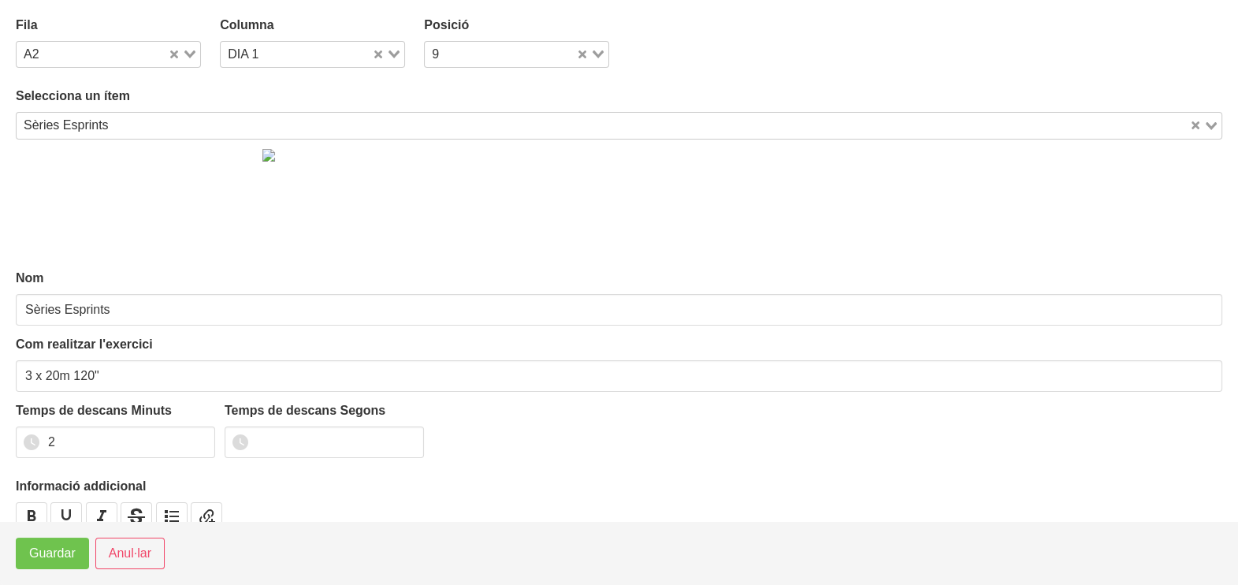
click at [58, 550] on span "Guardar" at bounding box center [52, 553] width 46 height 19
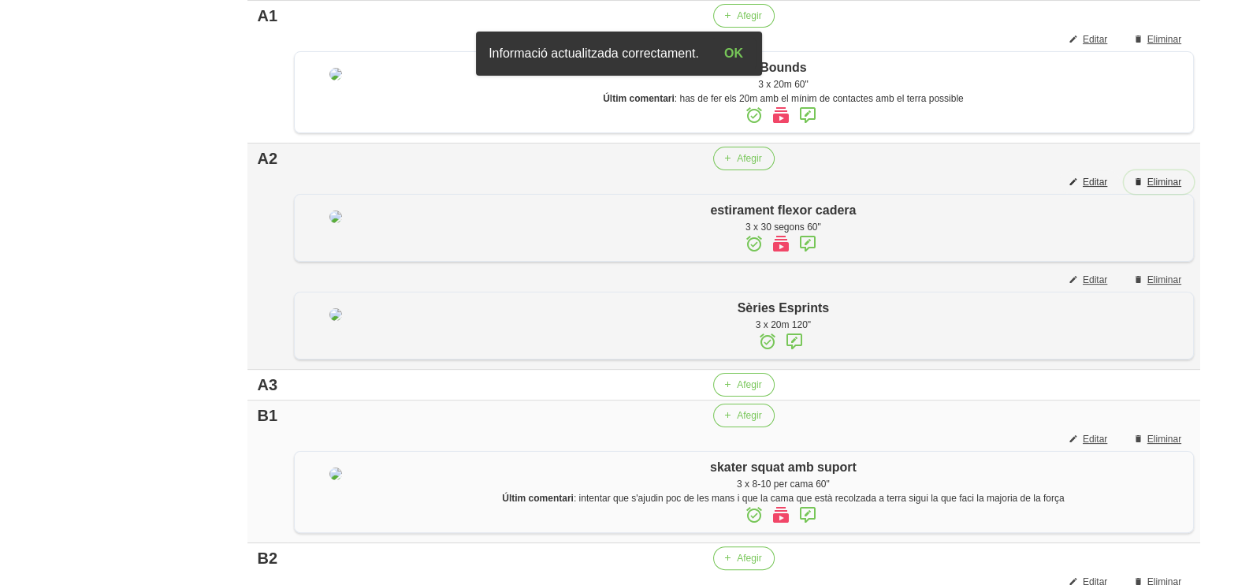
drag, startPoint x: 1159, startPoint y: 180, endPoint x: 1112, endPoint y: 184, distance: 46.7
click at [1151, 181] on span "Eliminar" at bounding box center [1164, 182] width 34 height 14
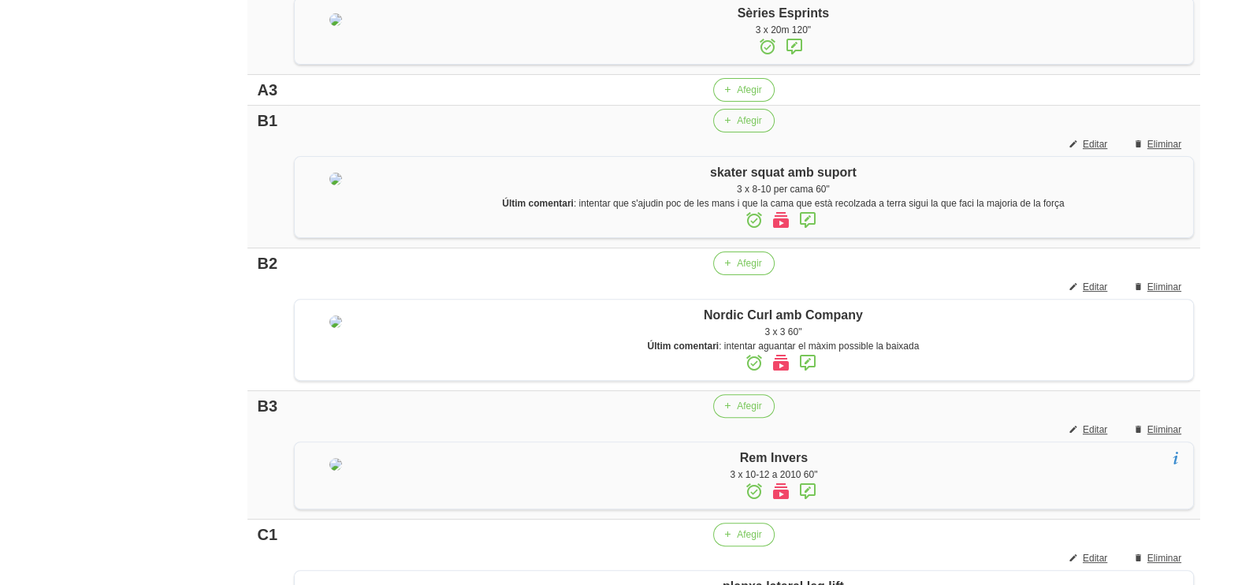
scroll to position [248, 0]
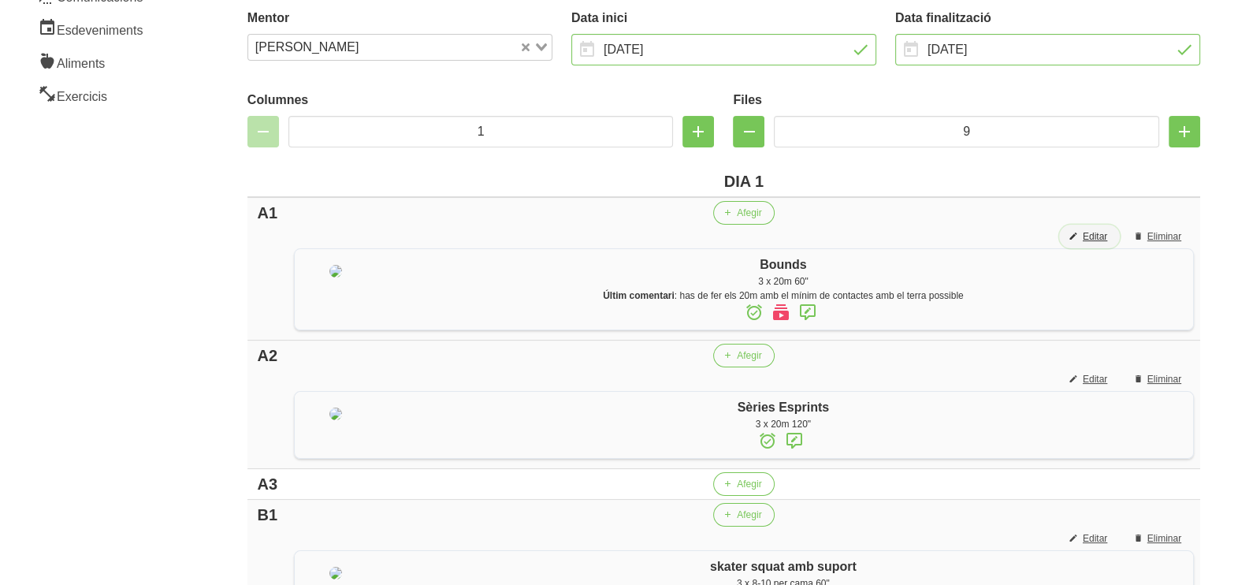
click at [1099, 229] on span "Editar" at bounding box center [1095, 236] width 24 height 14
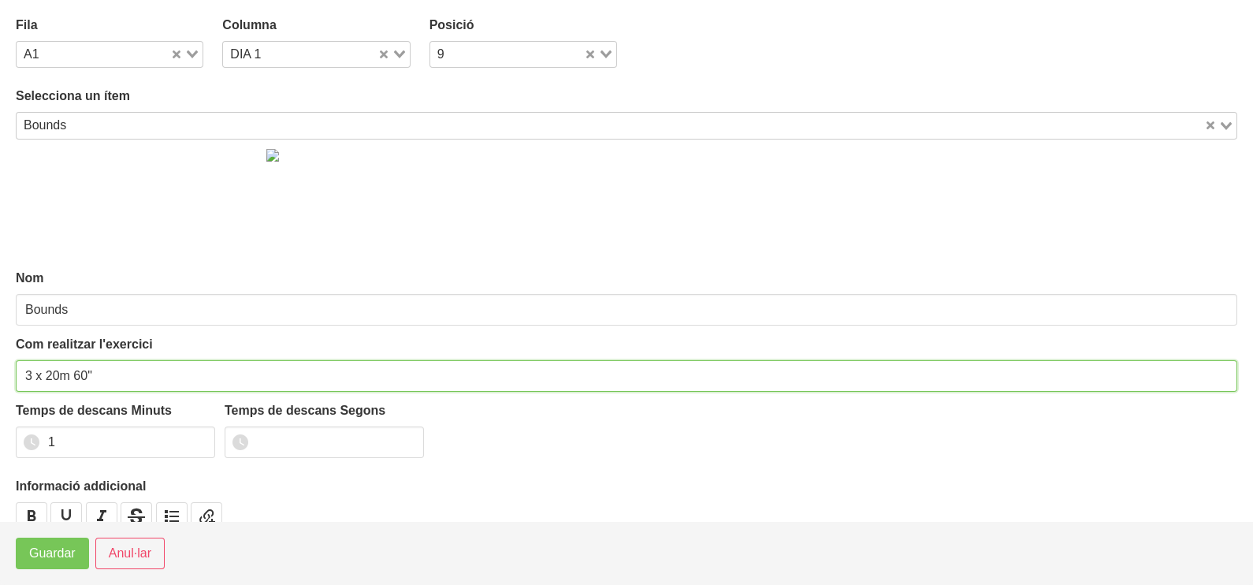
click at [18, 371] on input "3 x 20m 60"" at bounding box center [627, 376] width 1222 height 32
type input "4 x 20m 60""
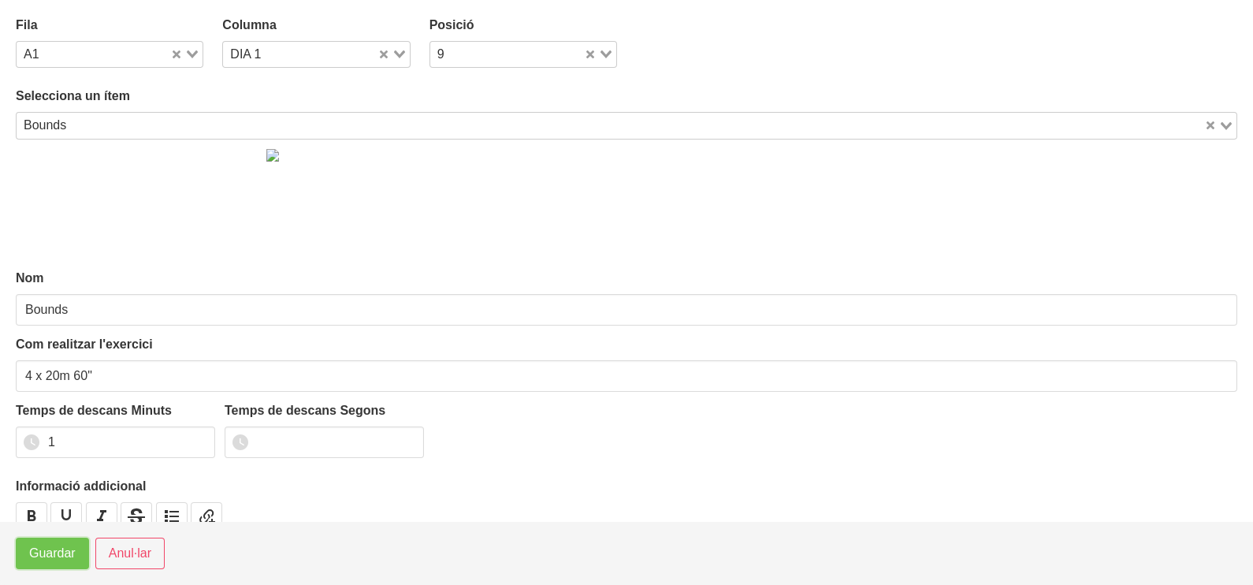
click at [53, 560] on span "Guardar" at bounding box center [52, 553] width 46 height 19
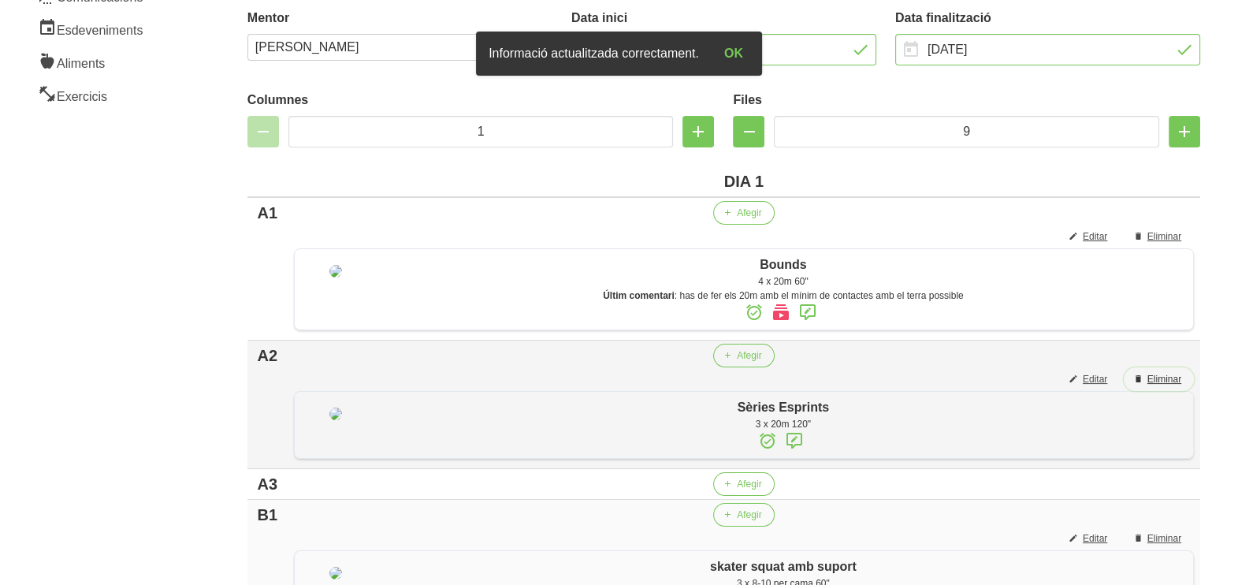
click at [1166, 379] on span "Eliminar" at bounding box center [1164, 379] width 34 height 14
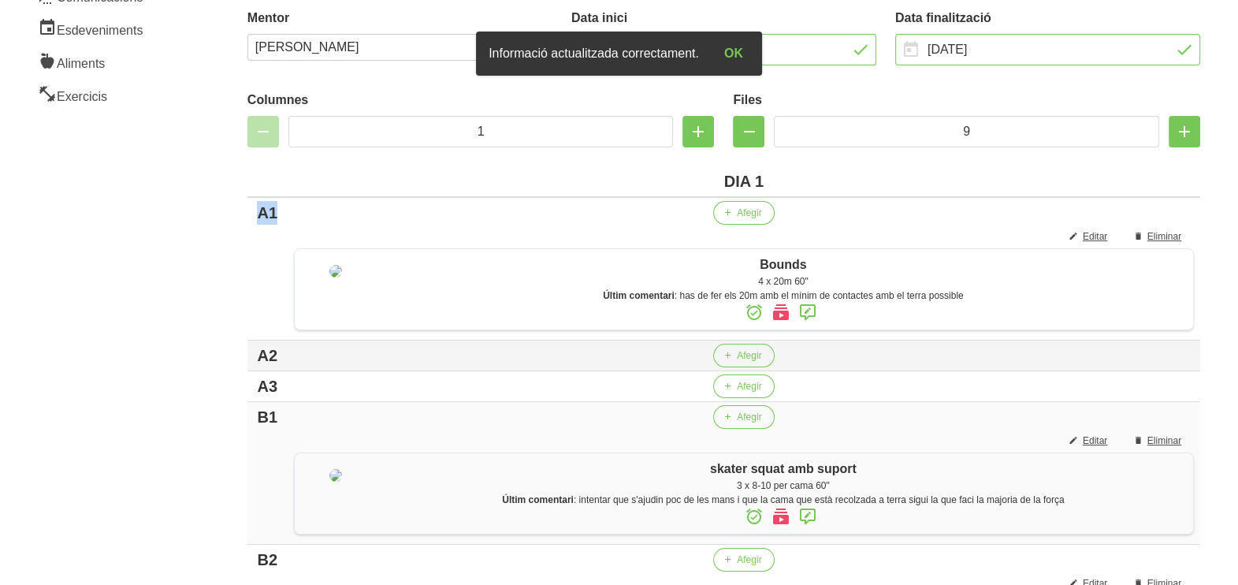
drag, startPoint x: 225, startPoint y: 210, endPoint x: 214, endPoint y: 210, distance: 11.0
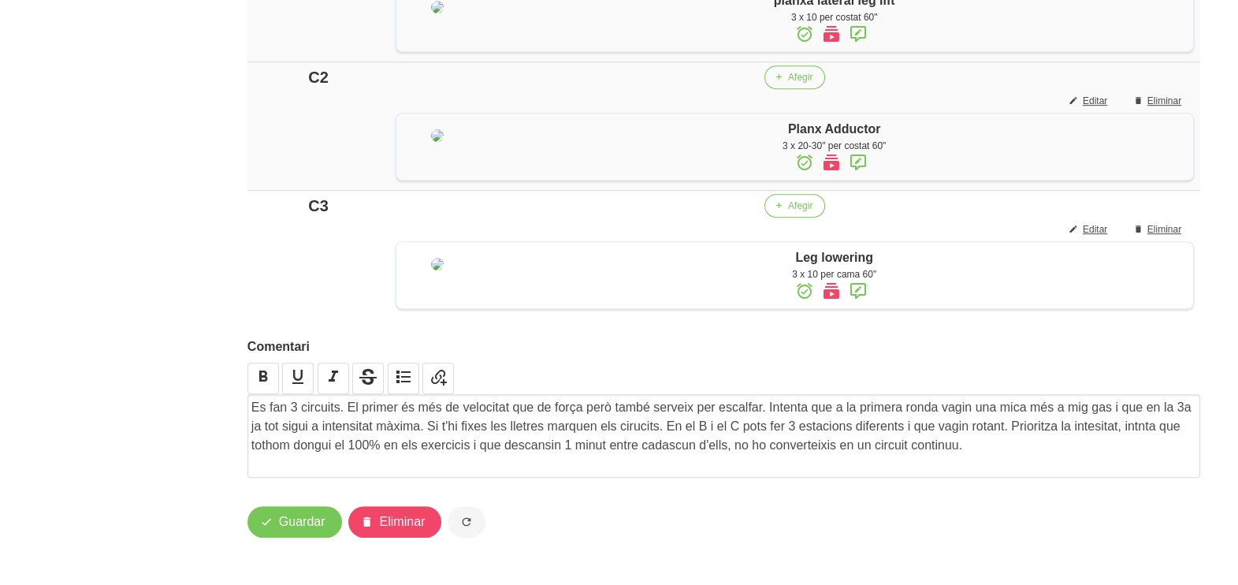
scroll to position [1266, 0]
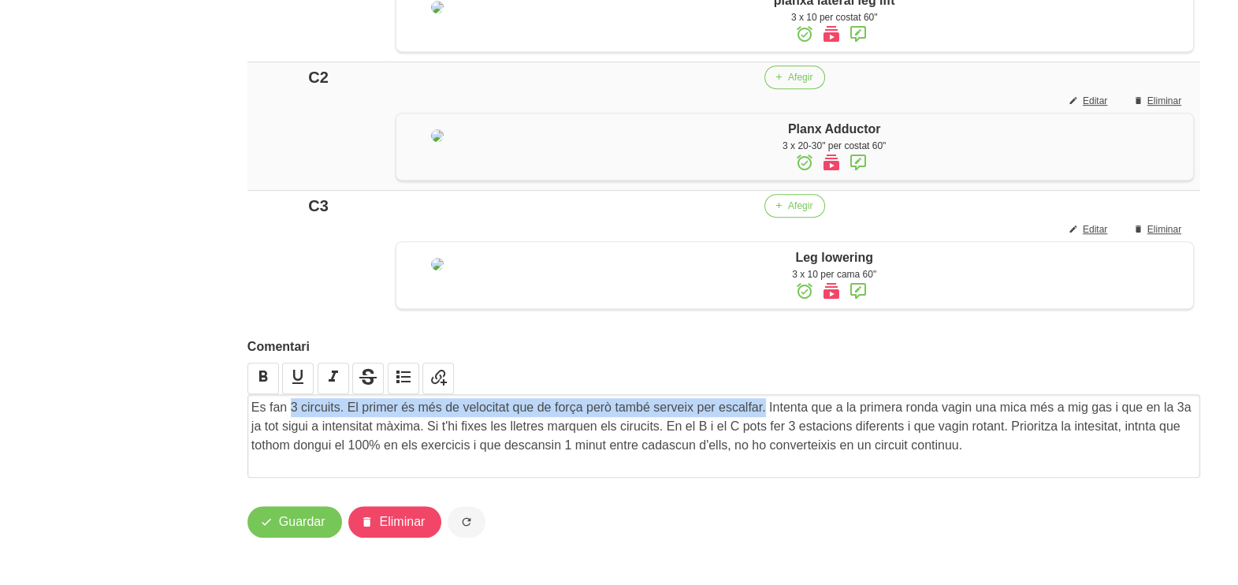
drag, startPoint x: 765, startPoint y: 407, endPoint x: 293, endPoint y: 407, distance: 472.1
click at [293, 407] on p "Es fan 3 circuits. El primer és més de velocitat que de força però també servei…" at bounding box center [723, 426] width 945 height 57
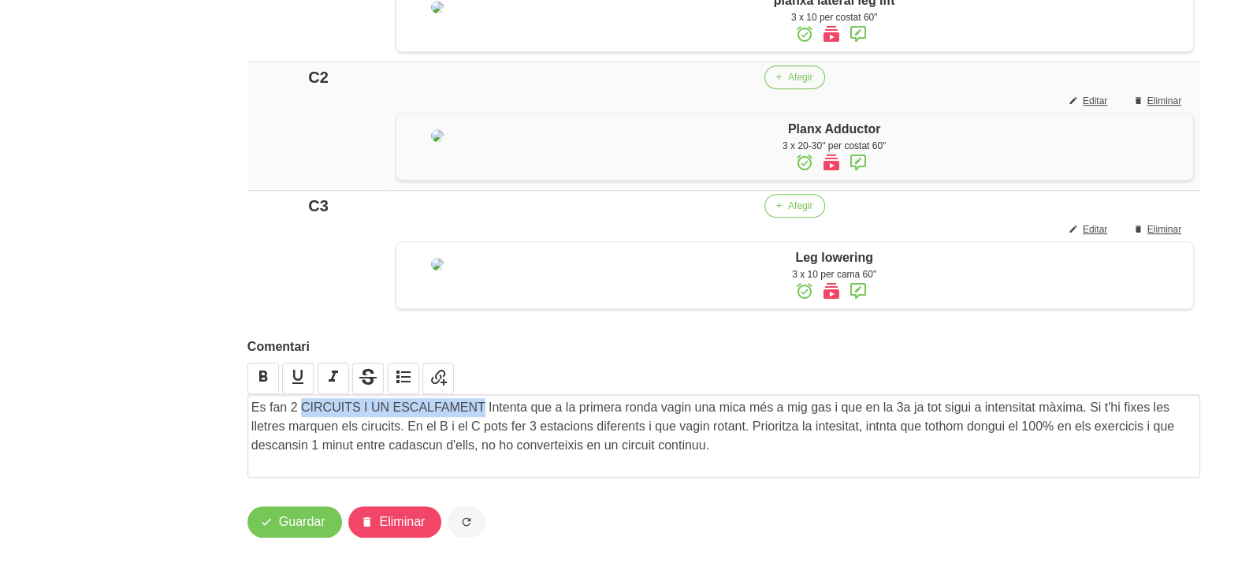
drag, startPoint x: 482, startPoint y: 404, endPoint x: 304, endPoint y: 404, distance: 178.1
click at [304, 404] on p "Es fan 2 CIRCUITS I UN ESCALFAMENT Intenta que a la primera ronda vagin una mic…" at bounding box center [723, 426] width 945 height 57
click at [612, 404] on p "Es fan 2 circuits i un escalfament. Intenta que a la primera ronda vagin una mi…" at bounding box center [723, 426] width 945 height 57
click at [957, 403] on p "Es fan 2 circuits i un escalfament. Intenta que a la primera ronda de l'escalfa…" at bounding box center [723, 426] width 945 height 57
click at [787, 446] on p "Es fan 2 circuits i un escalfament. Intenta que a la primera ronda de l'escalfa…" at bounding box center [723, 426] width 945 height 57
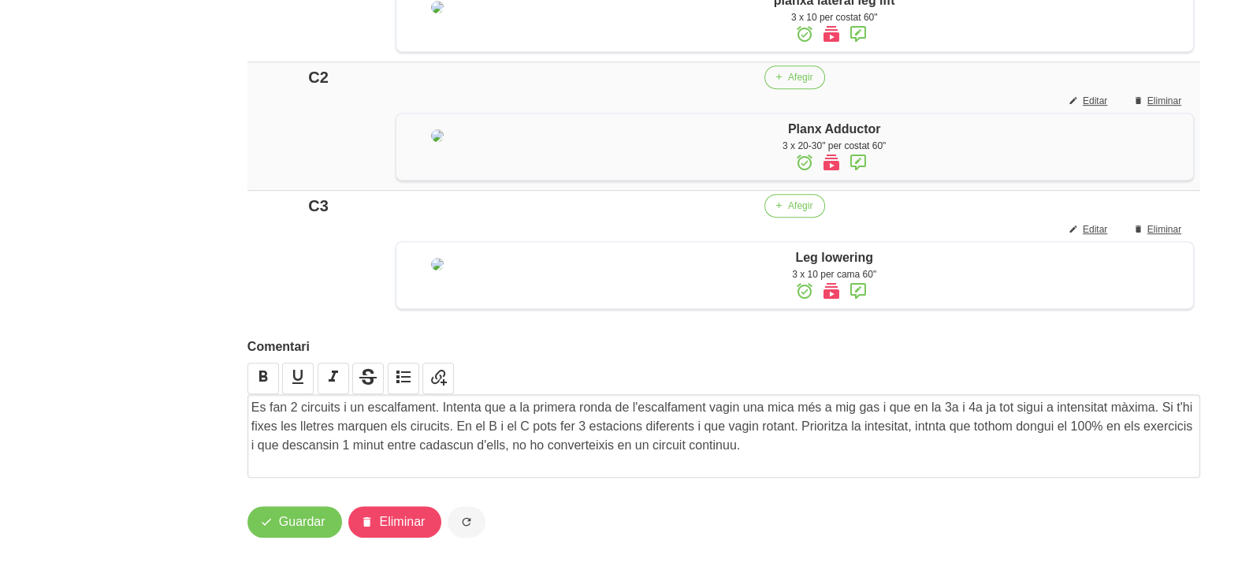
click at [929, 425] on p "Es fan 2 circuits i un escalfament. Intenta que a la primera ronda de l'escalfa…" at bounding box center [723, 426] width 945 height 57
click at [290, 530] on span "Guardar" at bounding box center [302, 521] width 46 height 19
